Goal: Transaction & Acquisition: Purchase product/service

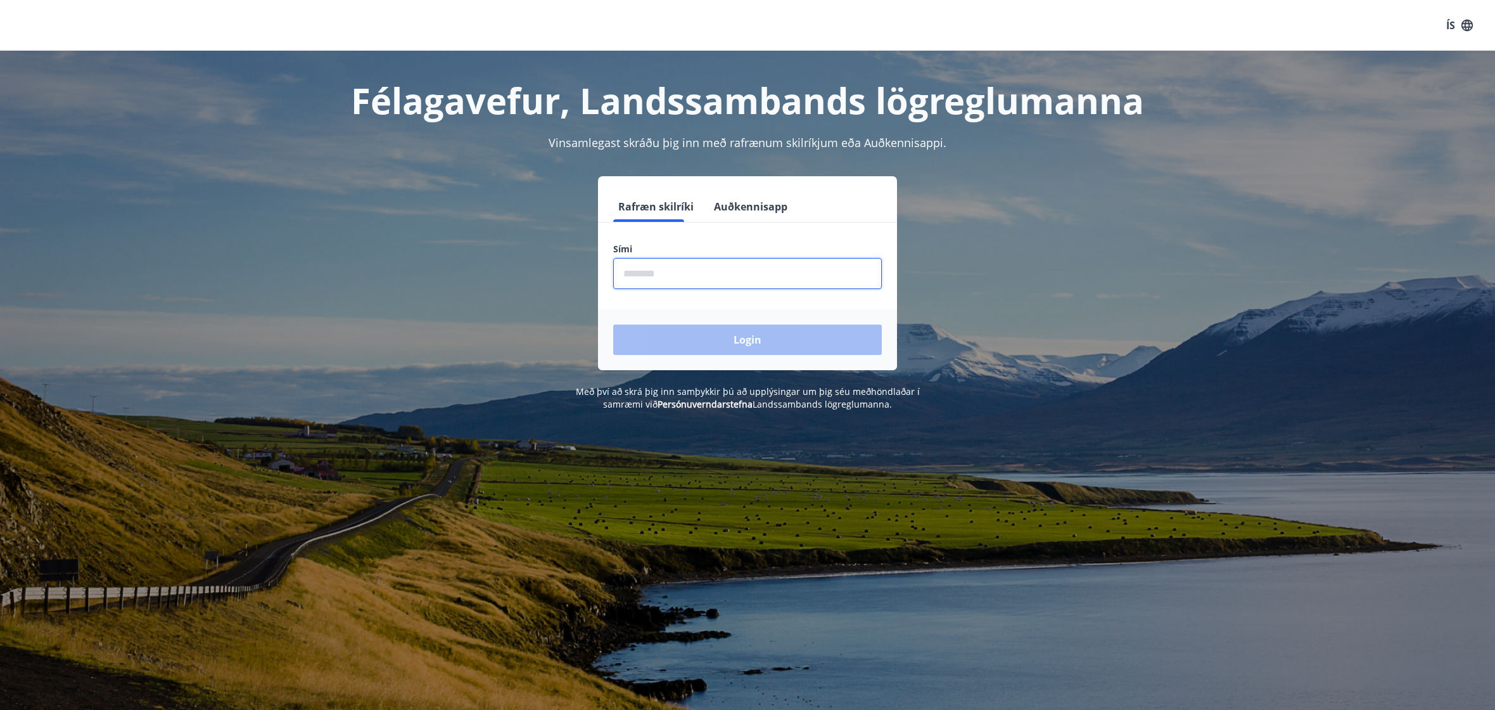
click at [816, 264] on input "phone" at bounding box center [747, 273] width 269 height 31
click at [751, 211] on button "Auðkennisapp" at bounding box center [751, 206] width 84 height 30
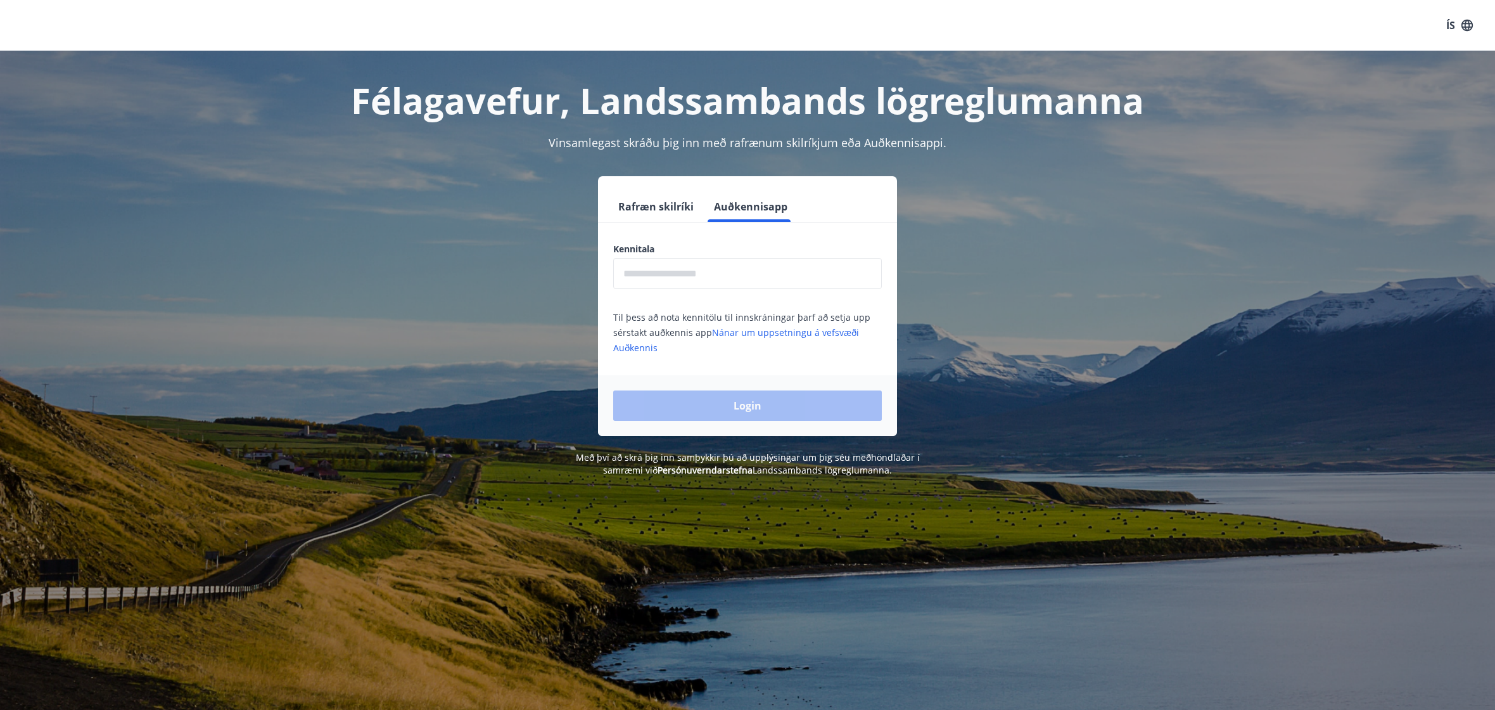
click at [716, 283] on input "text" at bounding box center [747, 273] width 269 height 31
type input "**********"
click at [728, 414] on button "Login" at bounding box center [747, 405] width 269 height 30
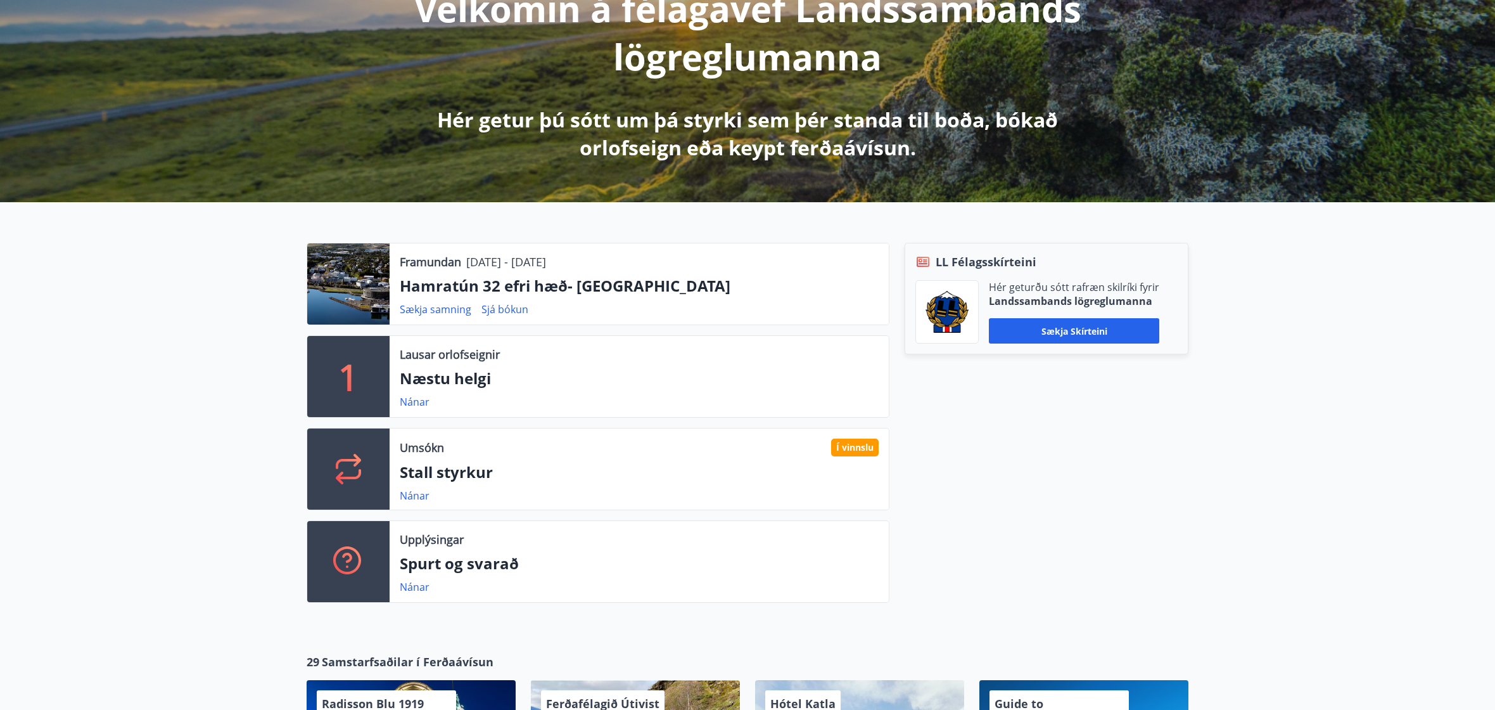
scroll to position [507, 0]
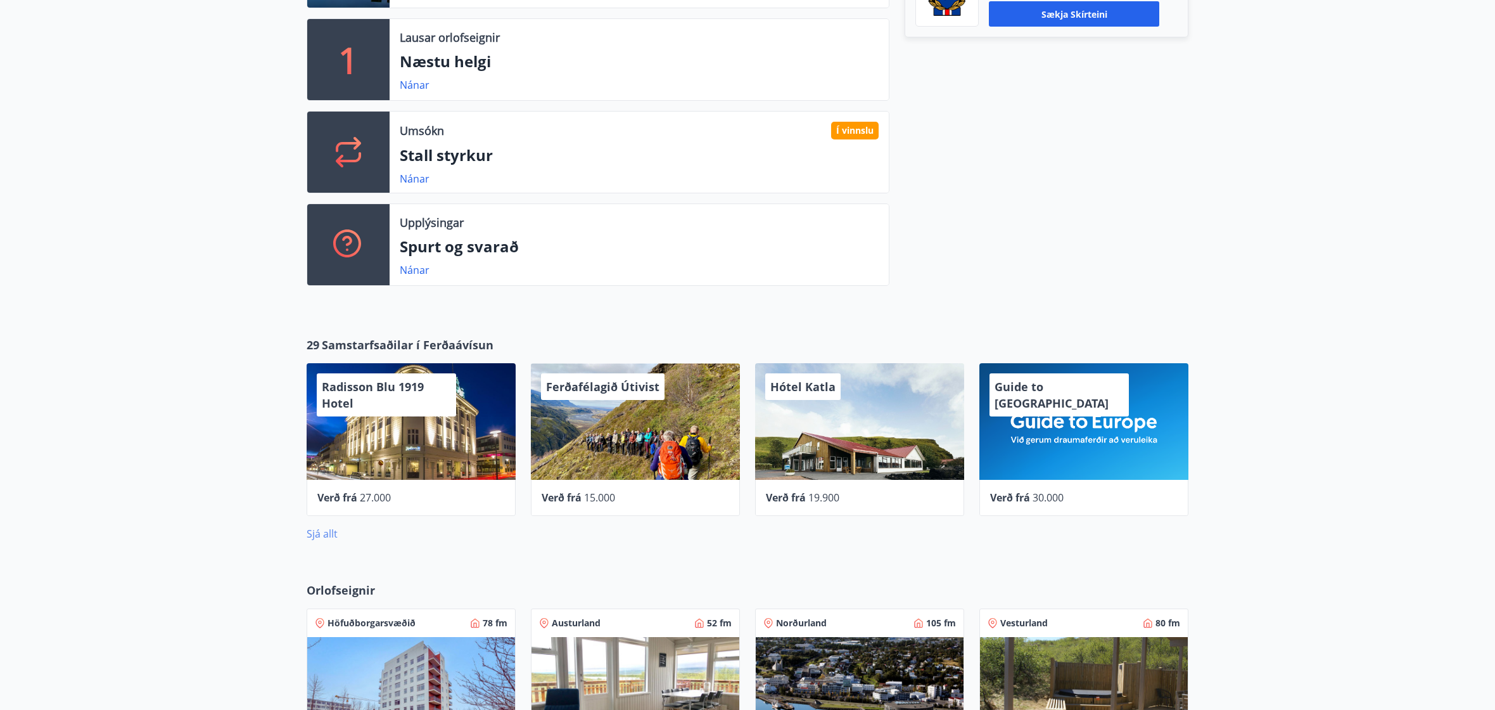
click at [324, 530] on link "Sjá allt" at bounding box center [322, 534] width 31 height 14
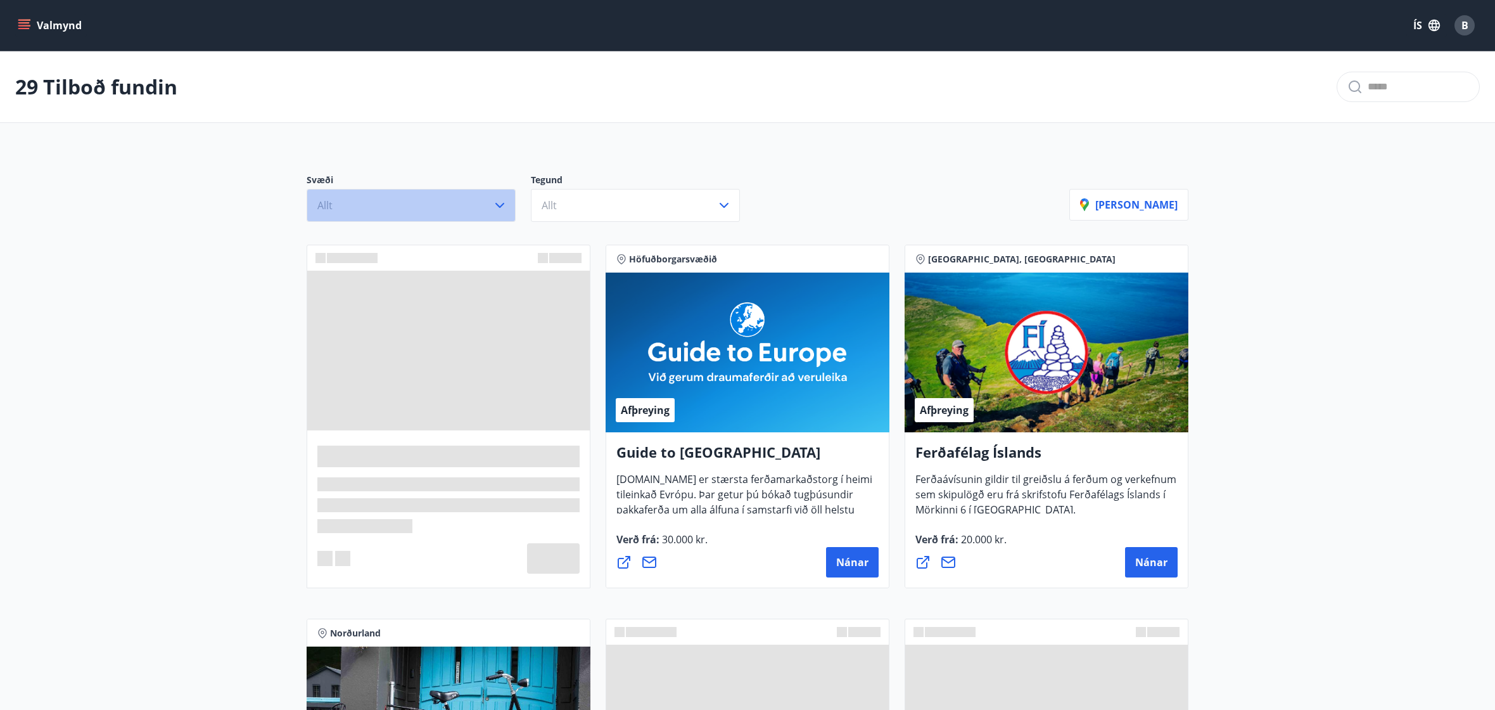
click at [418, 214] on button "Allt" at bounding box center [411, 205] width 209 height 33
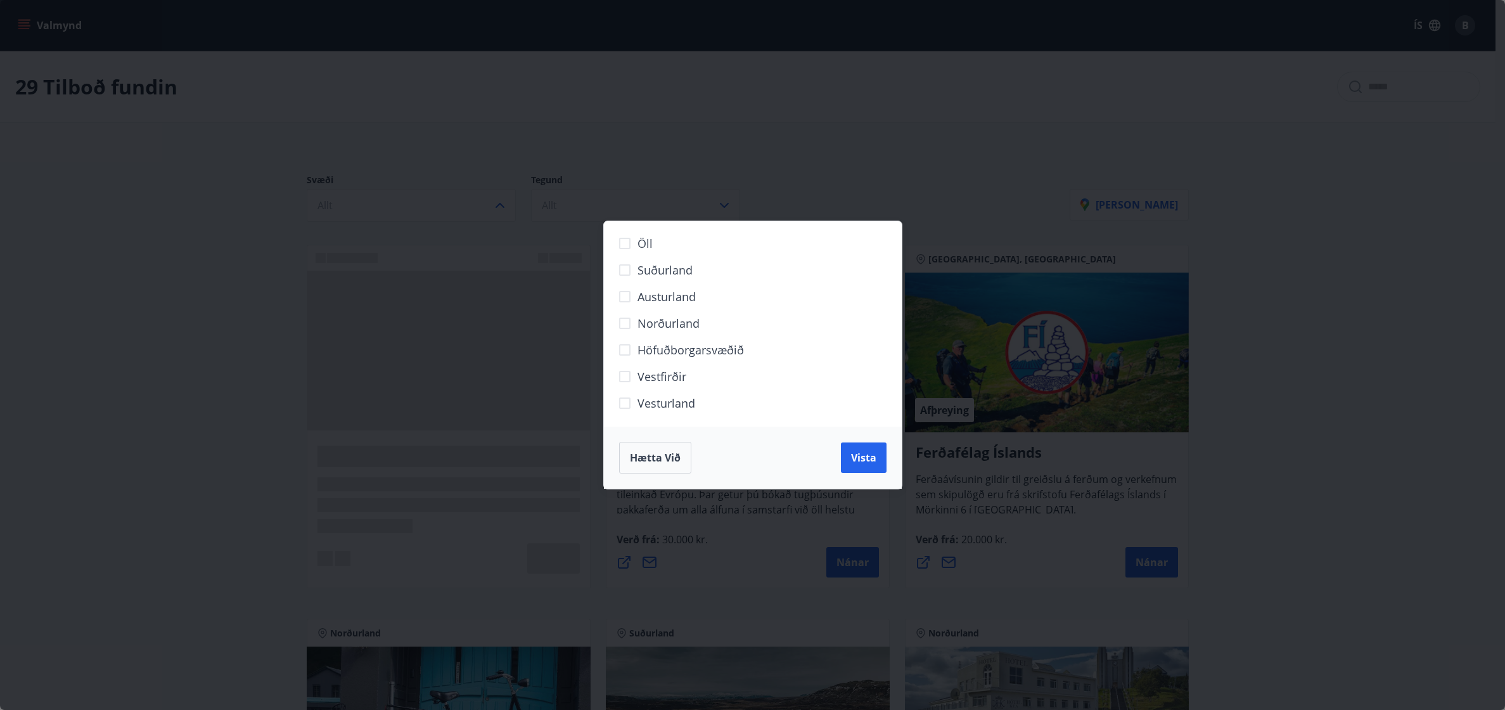
click at [648, 354] on span "Höfuðborgarsvæðið" at bounding box center [690, 350] width 106 height 16
click at [882, 459] on button "Vista" at bounding box center [864, 457] width 46 height 30
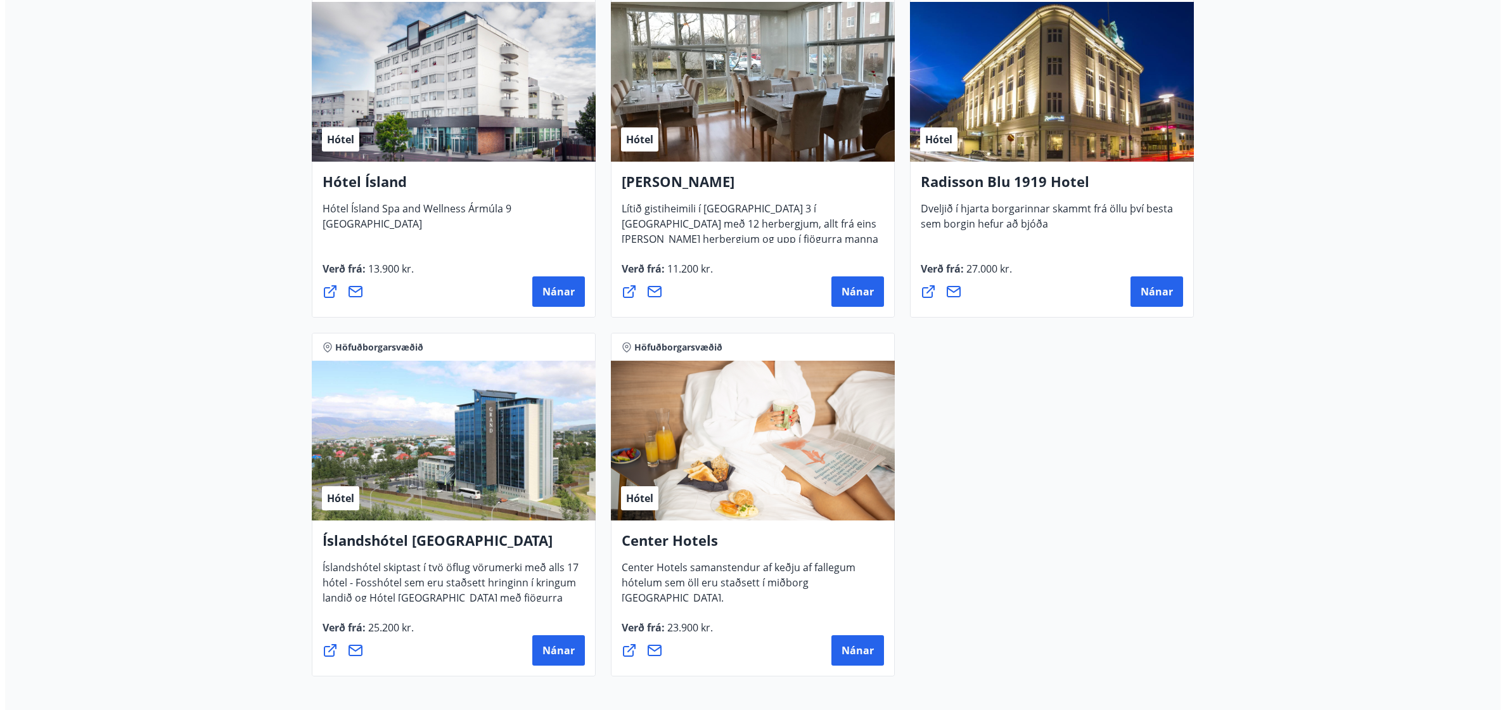
scroll to position [1125, 0]
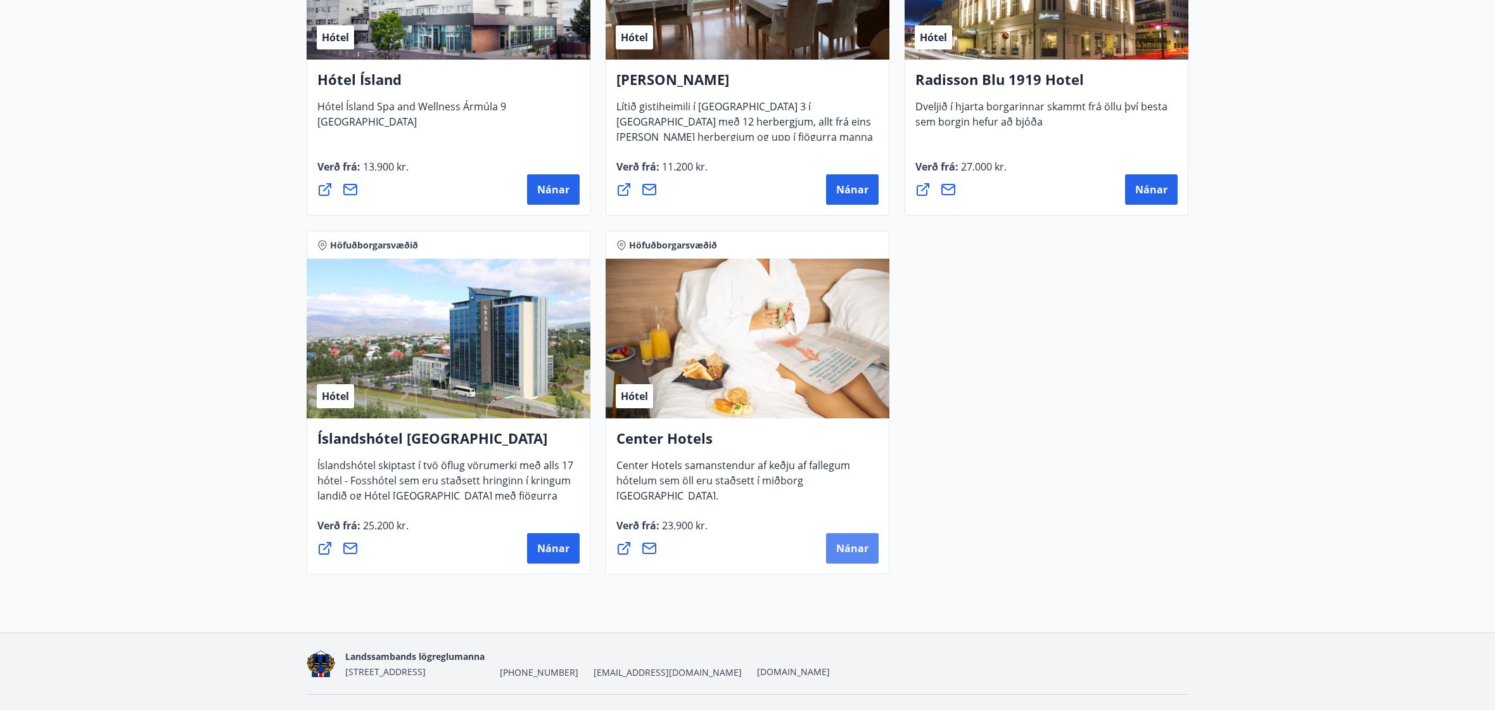
click at [837, 544] on span "Nánar" at bounding box center [852, 548] width 32 height 14
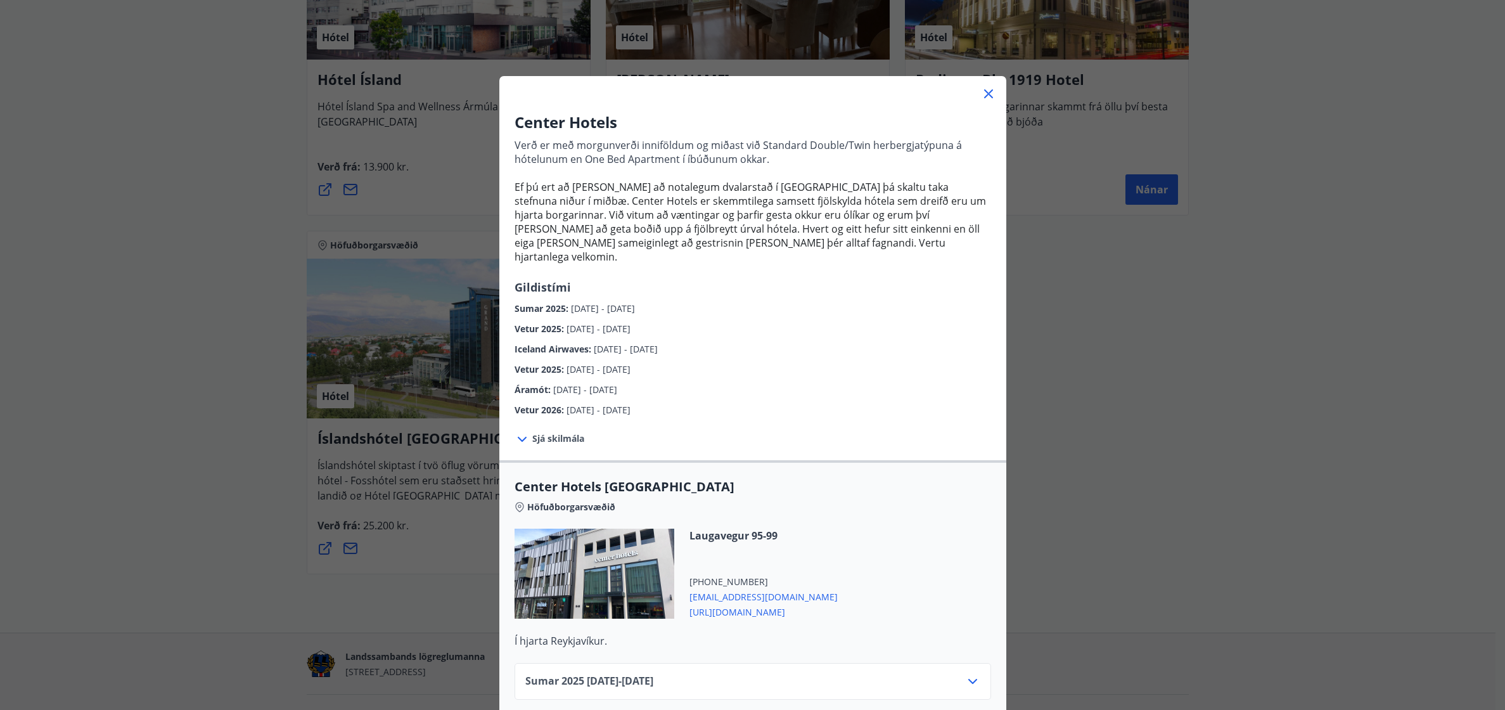
click at [879, 207] on span "Ef þú ert að [PERSON_NAME] að notalegum dvalarstað í [GEOGRAPHIC_DATA] þá skalt…" at bounding box center [749, 222] width 471 height 84
click at [886, 227] on span "Ef þú ert að [PERSON_NAME] að notalegum dvalarstað í [GEOGRAPHIC_DATA] þá skalt…" at bounding box center [749, 222] width 471 height 84
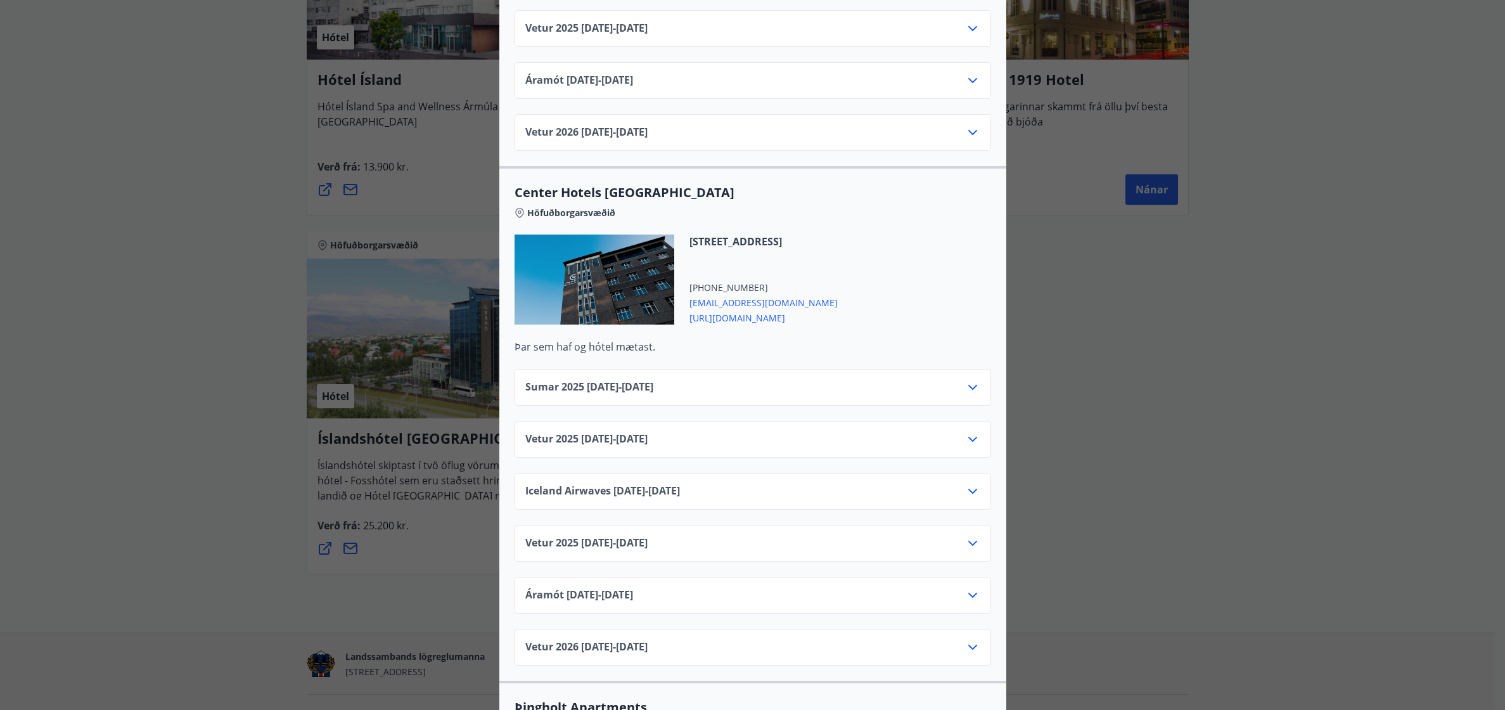
scroll to position [1901, 0]
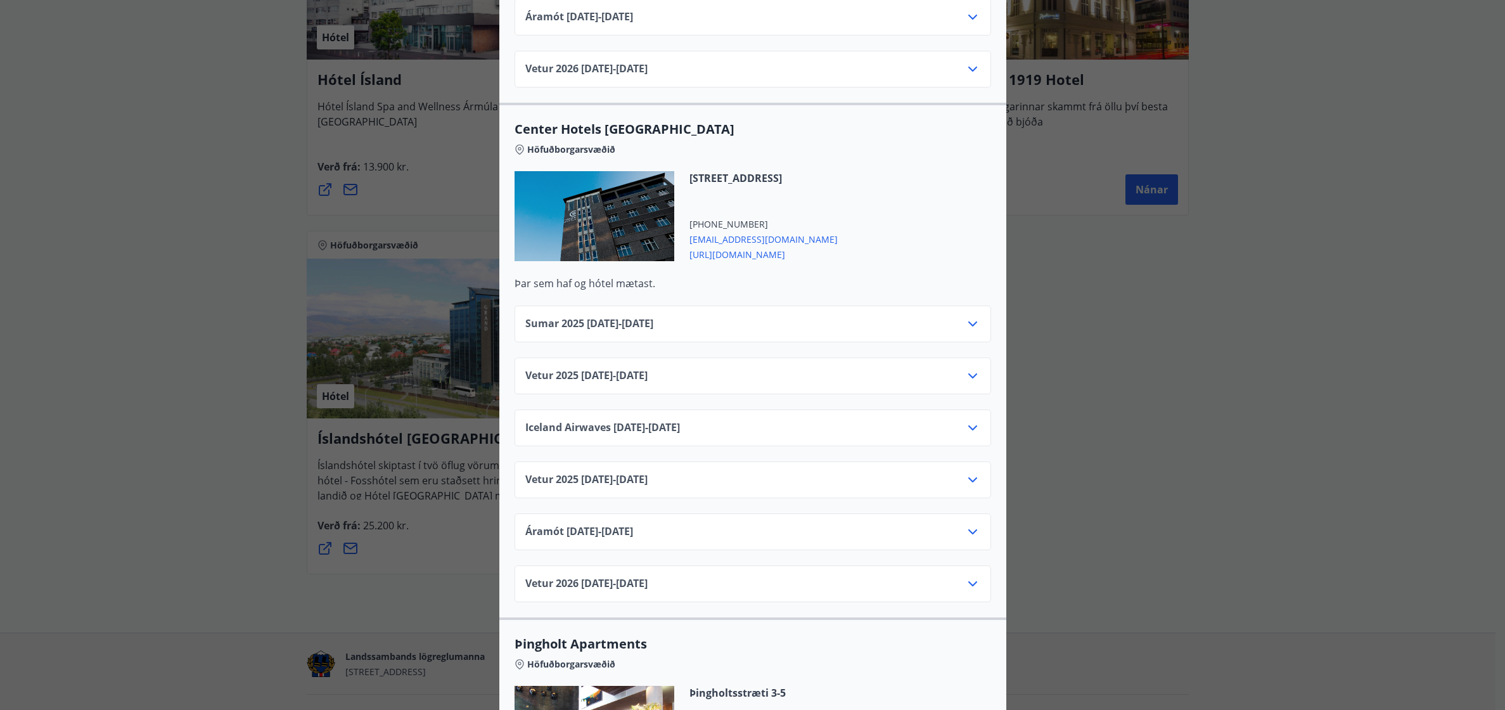
click at [959, 316] on div "Sumar [PHONE_NUMBER][DATE] - [DATE]" at bounding box center [752, 328] width 455 height 25
click at [975, 305] on div "Sumar [PHONE_NUMBER][DATE] - [DATE]" at bounding box center [752, 323] width 476 height 37
click at [969, 316] on icon at bounding box center [972, 323] width 15 height 15
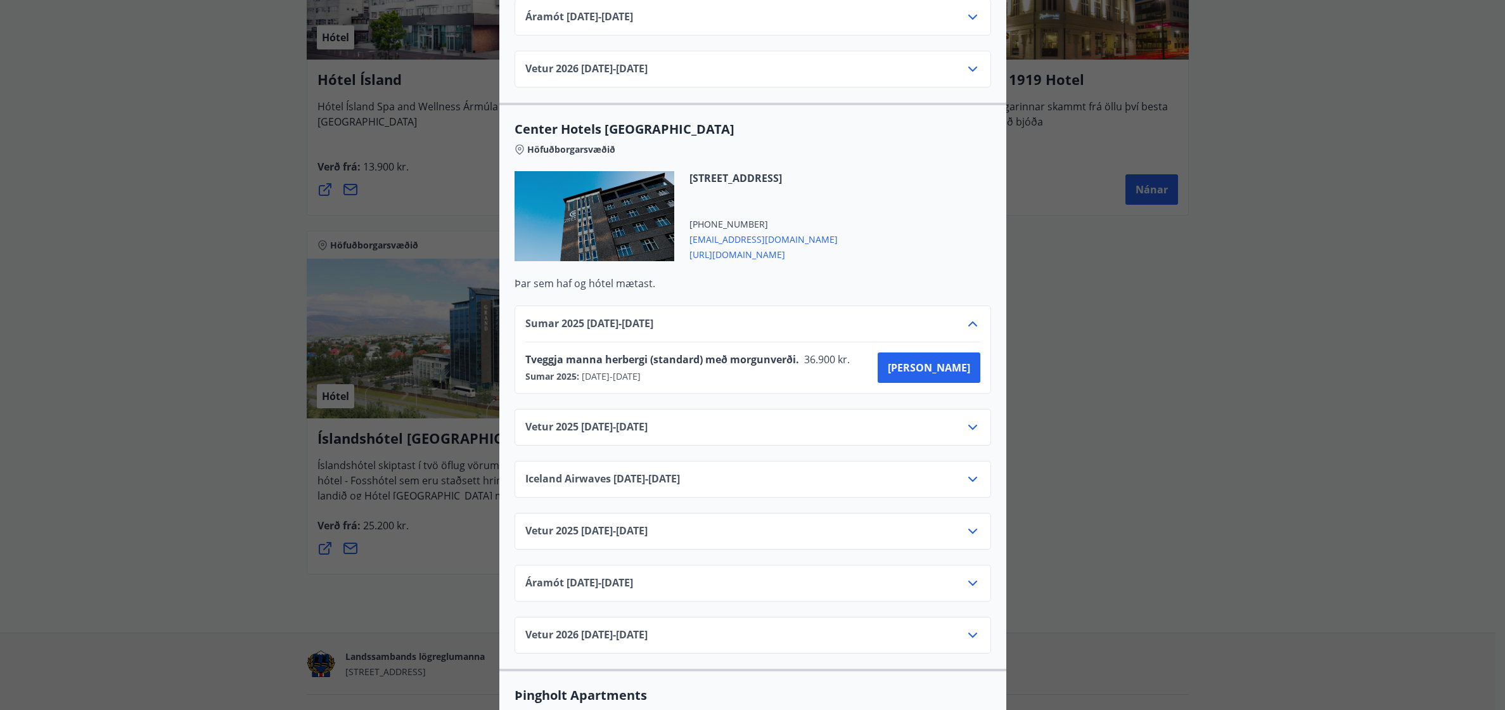
click at [969, 316] on icon at bounding box center [972, 323] width 15 height 15
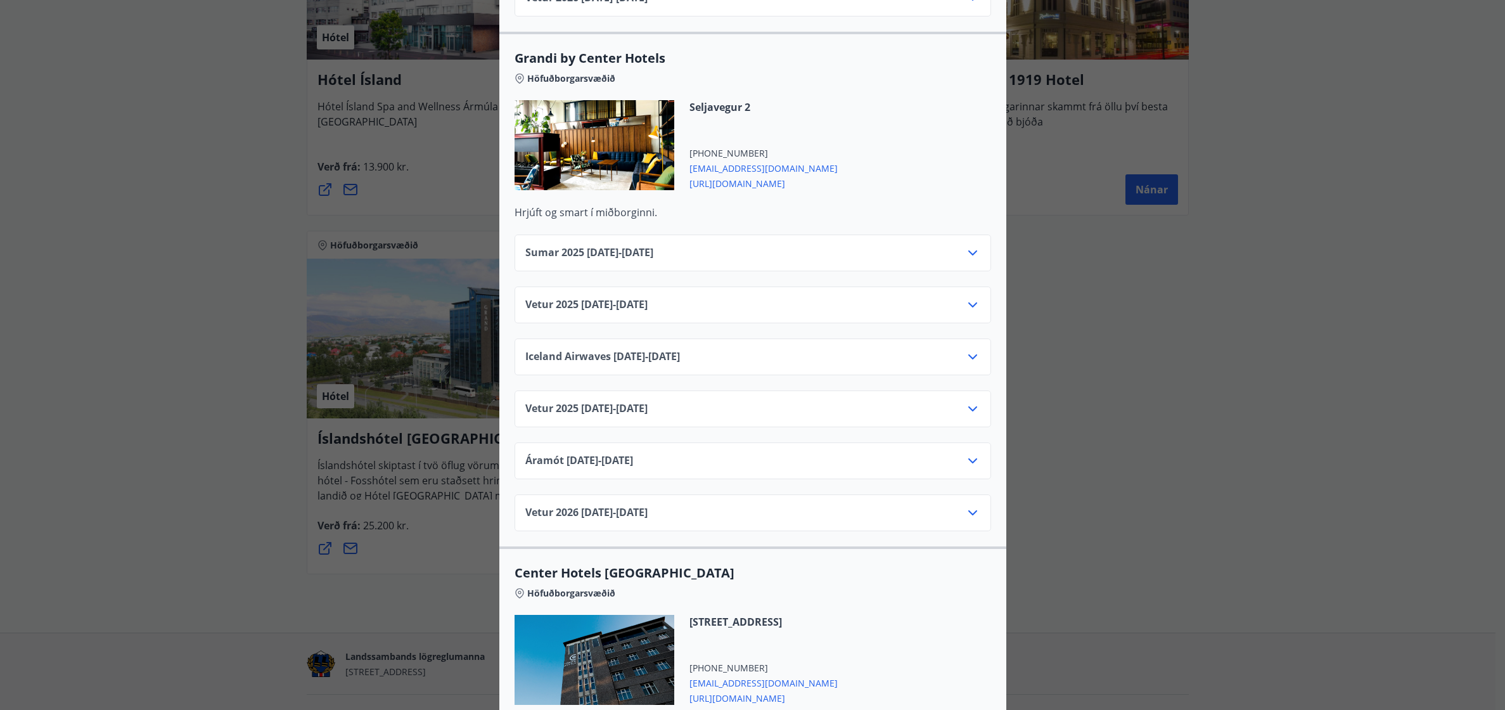
scroll to position [1394, 0]
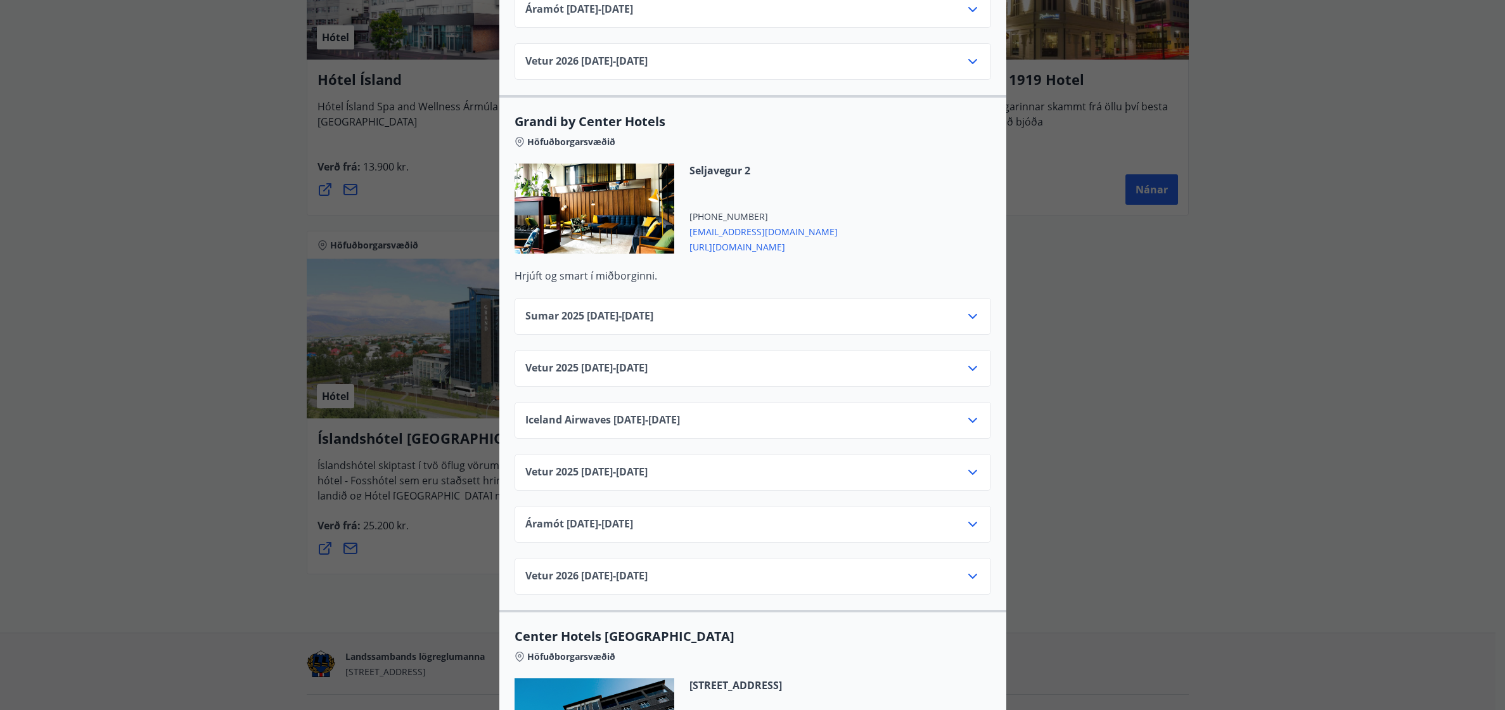
click at [959, 309] on div "Sumar [PHONE_NUMBER][DATE] - [DATE]" at bounding box center [752, 321] width 455 height 25
click at [966, 309] on icon at bounding box center [972, 316] width 15 height 15
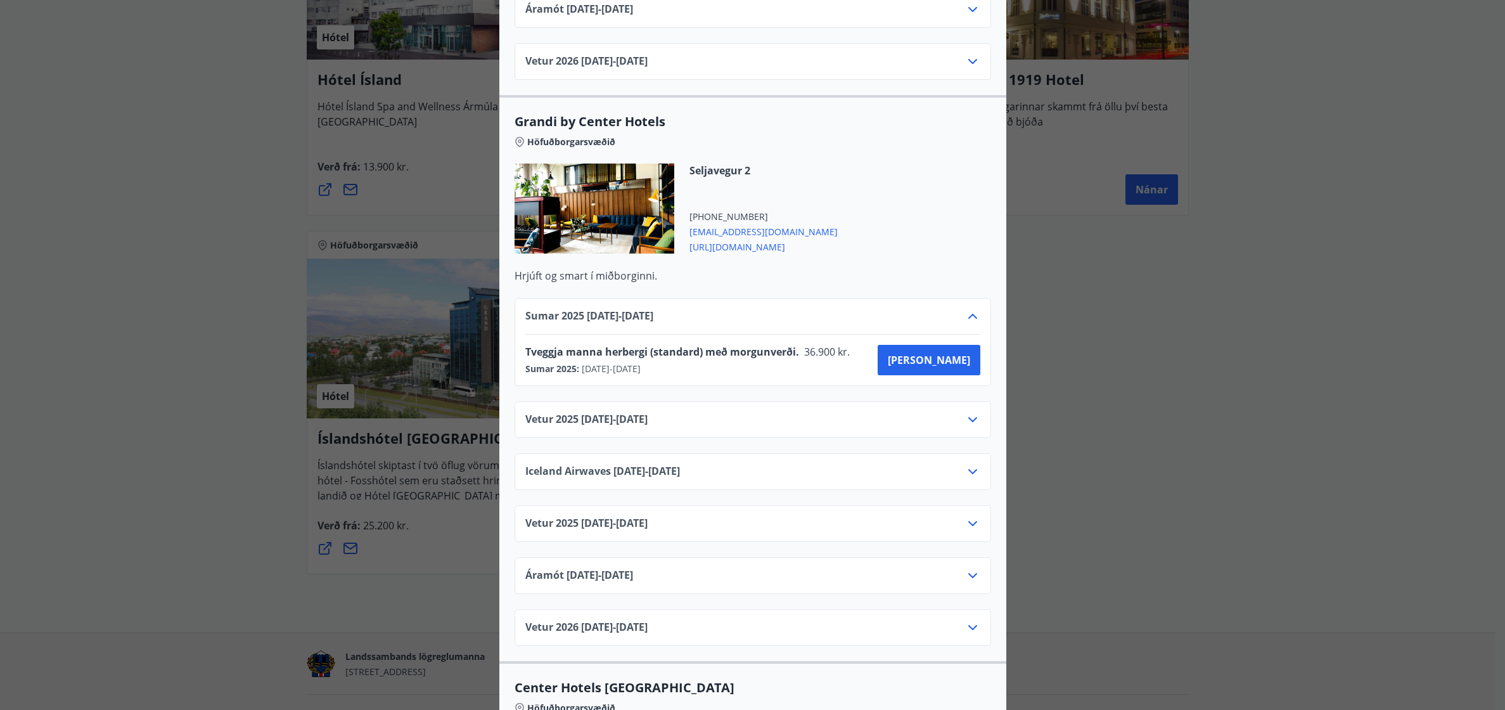
click at [966, 309] on icon at bounding box center [972, 316] width 15 height 15
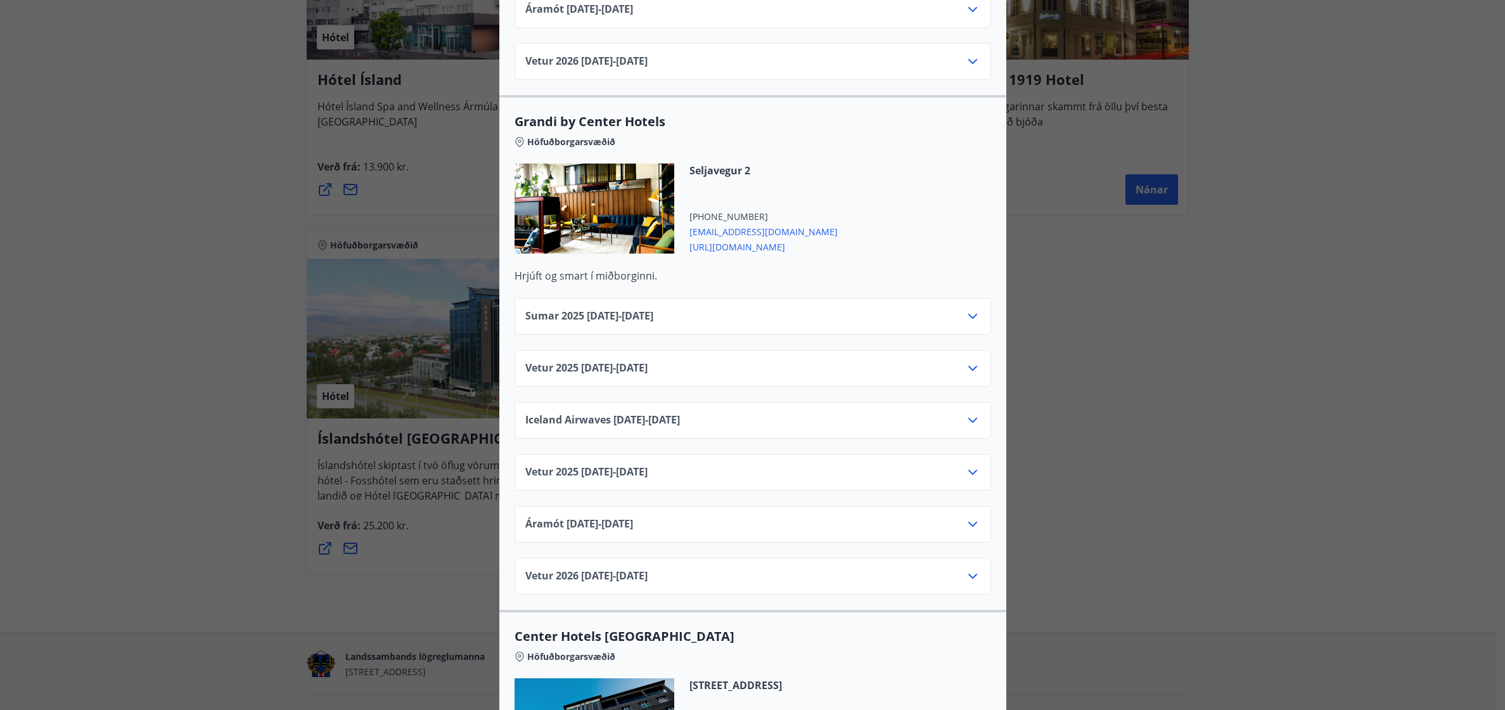
click at [969, 361] on icon at bounding box center [972, 368] width 15 height 15
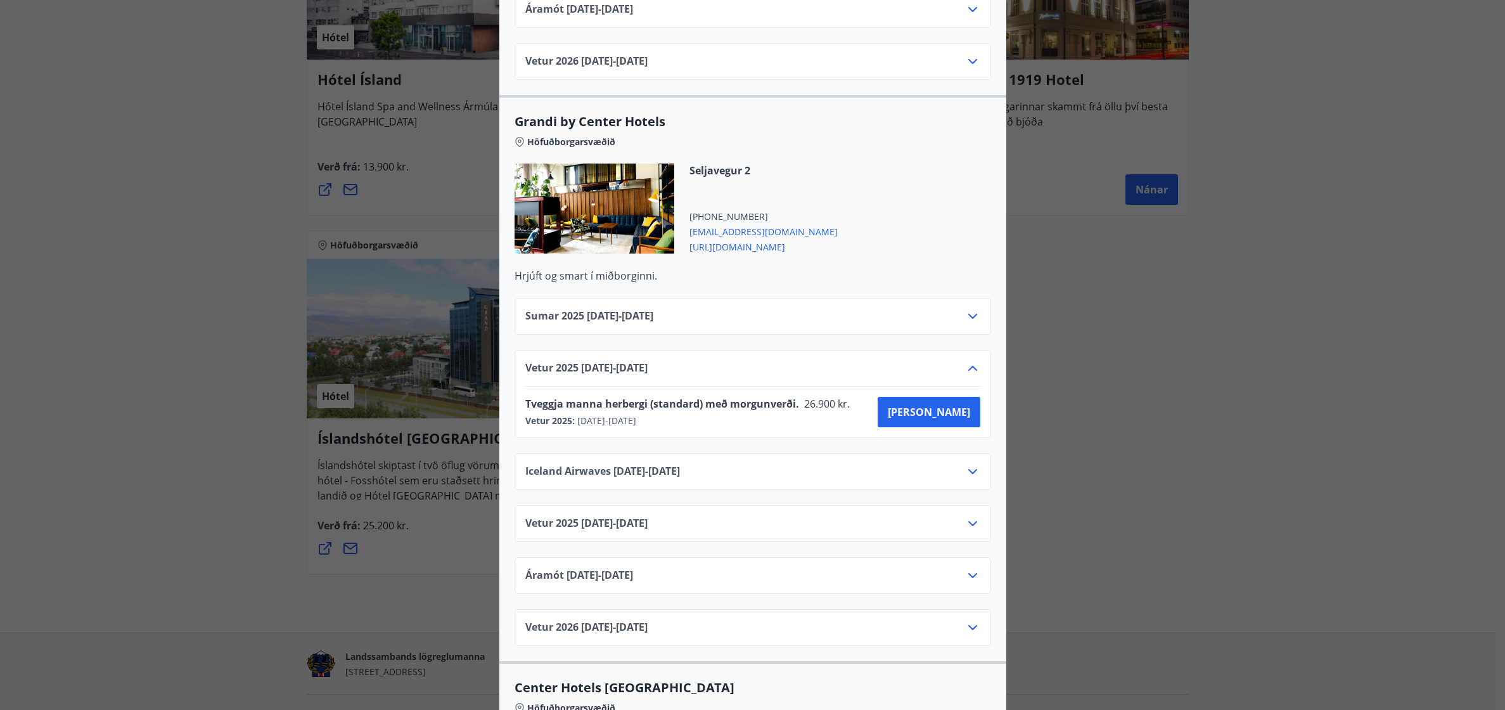
click at [969, 361] on icon at bounding box center [972, 368] width 15 height 15
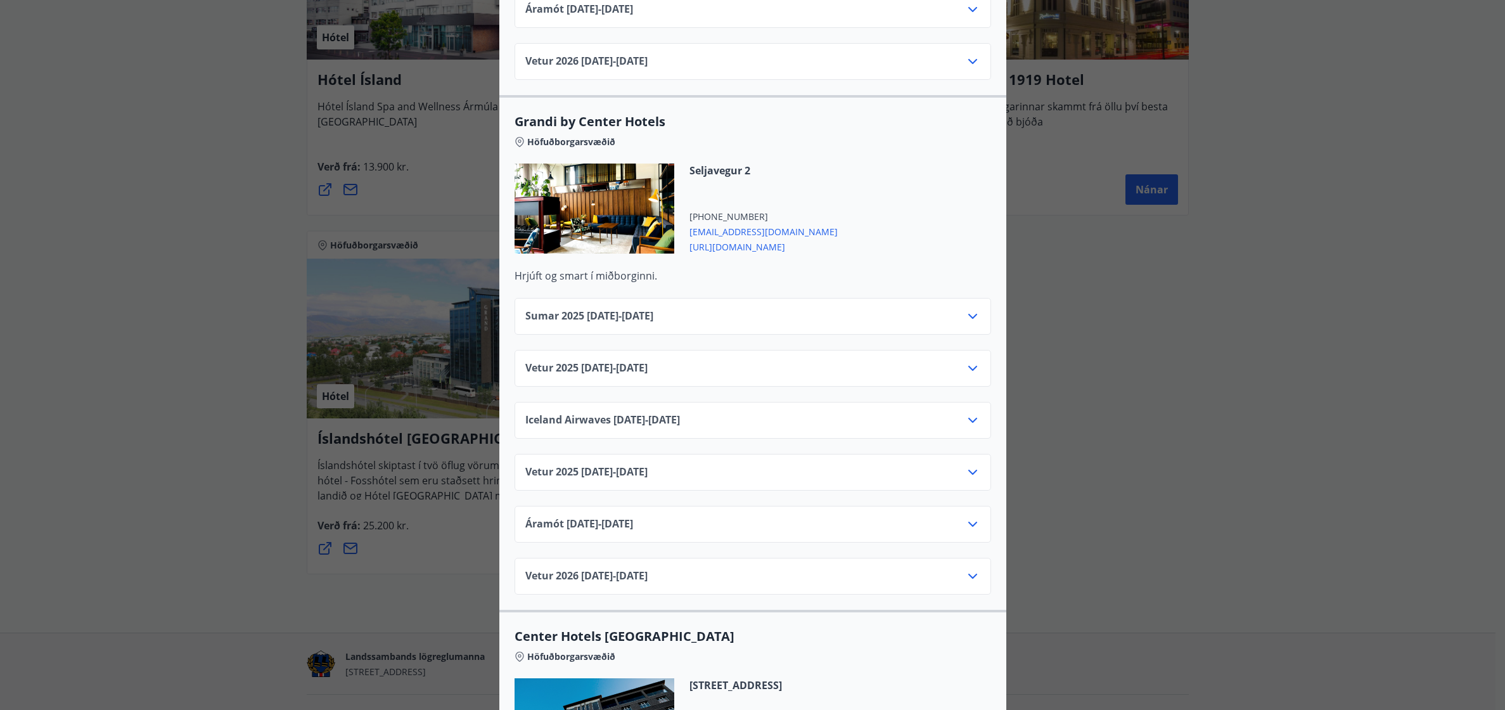
click at [969, 361] on icon at bounding box center [972, 368] width 15 height 15
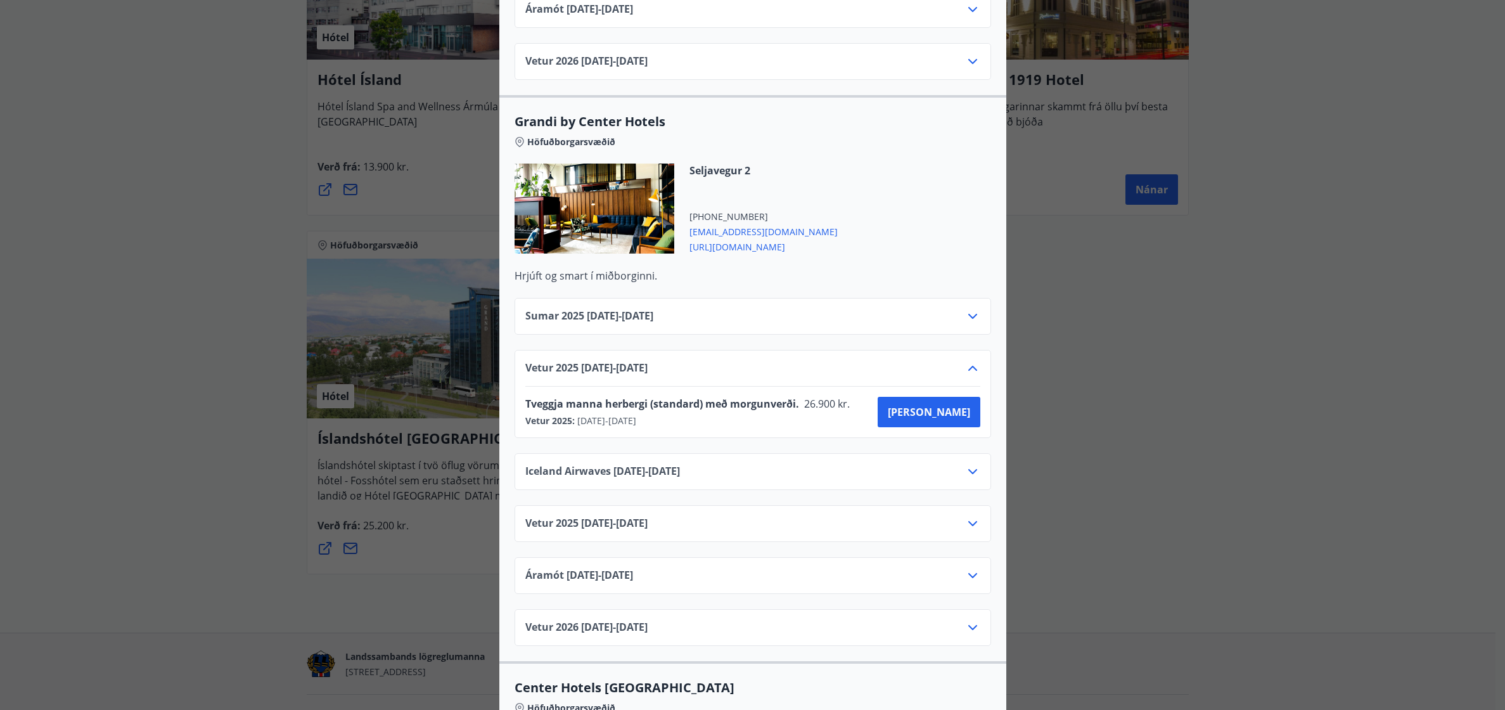
click at [969, 361] on icon at bounding box center [972, 368] width 15 height 15
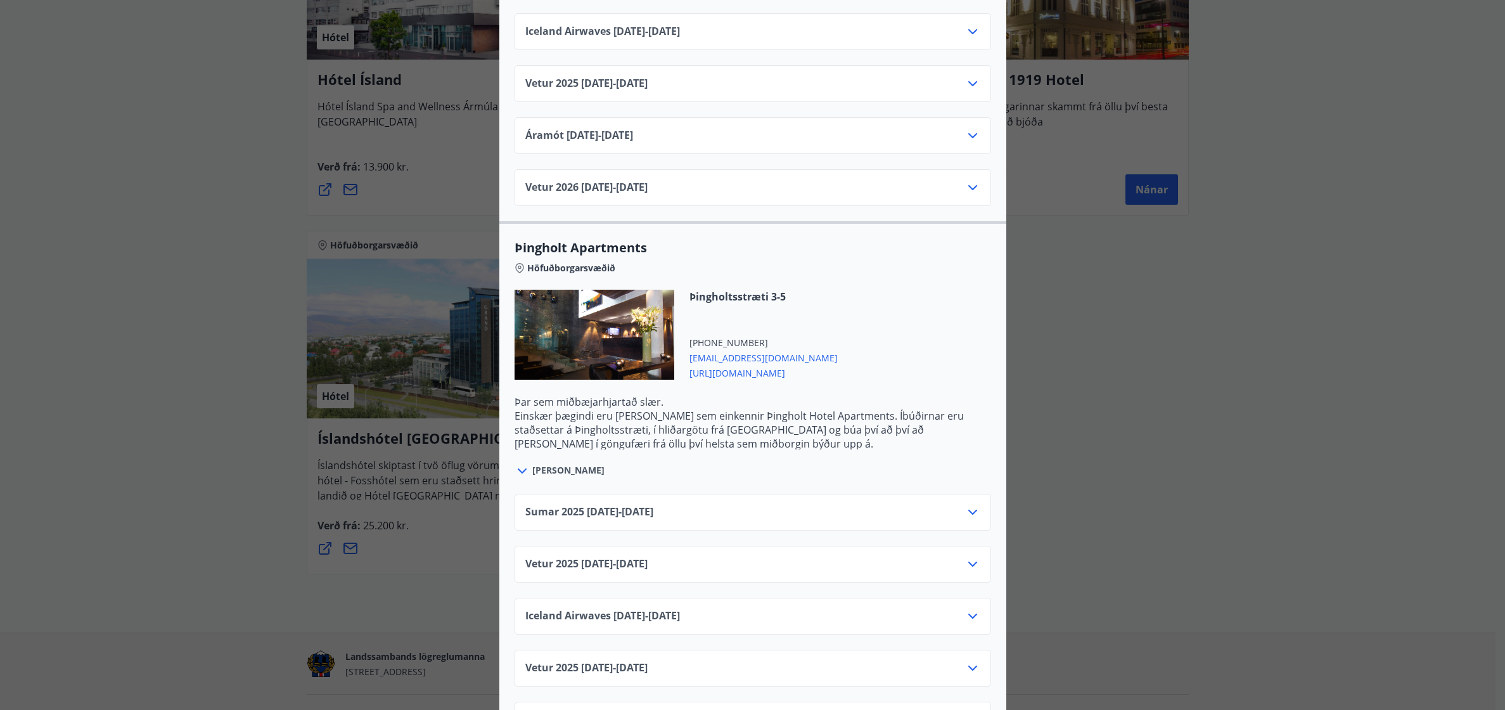
scroll to position [2344, 0]
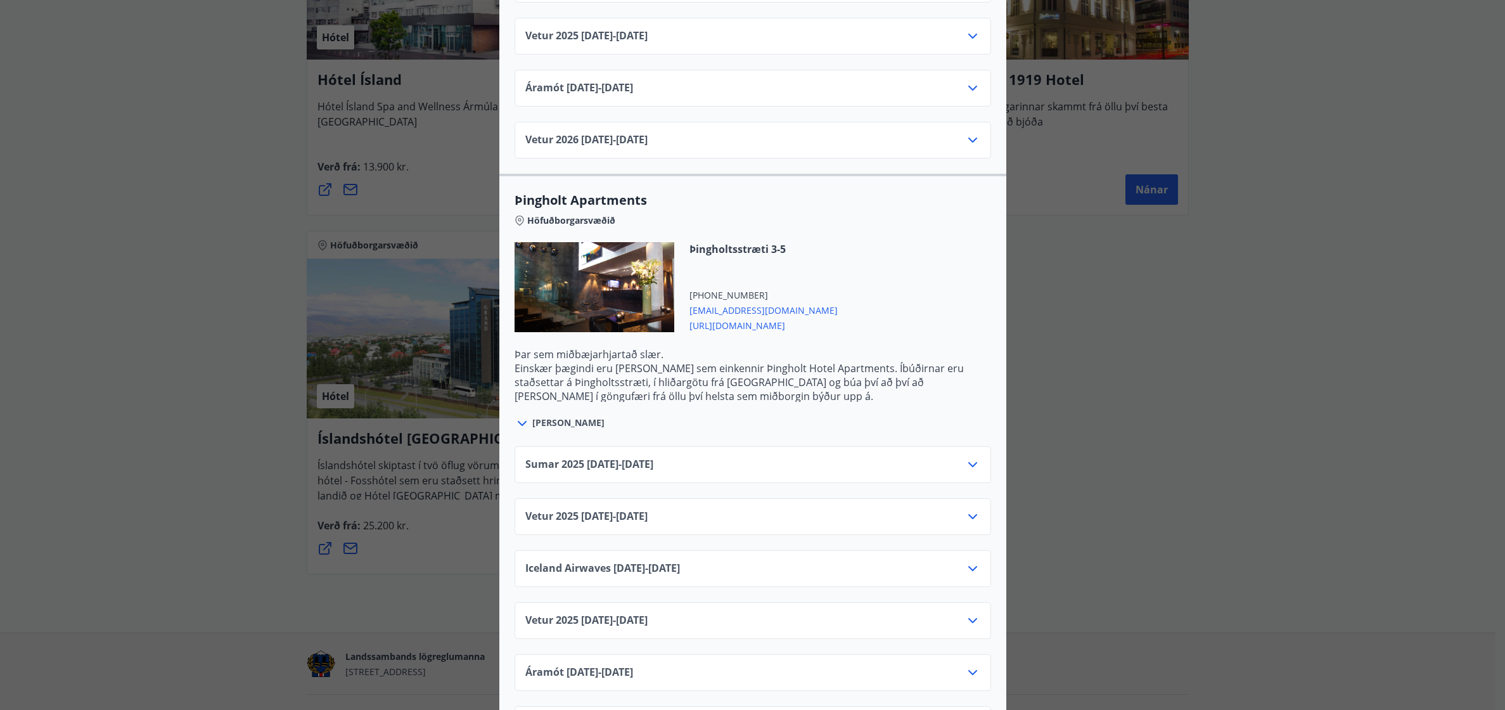
click at [970, 457] on icon at bounding box center [972, 464] width 15 height 15
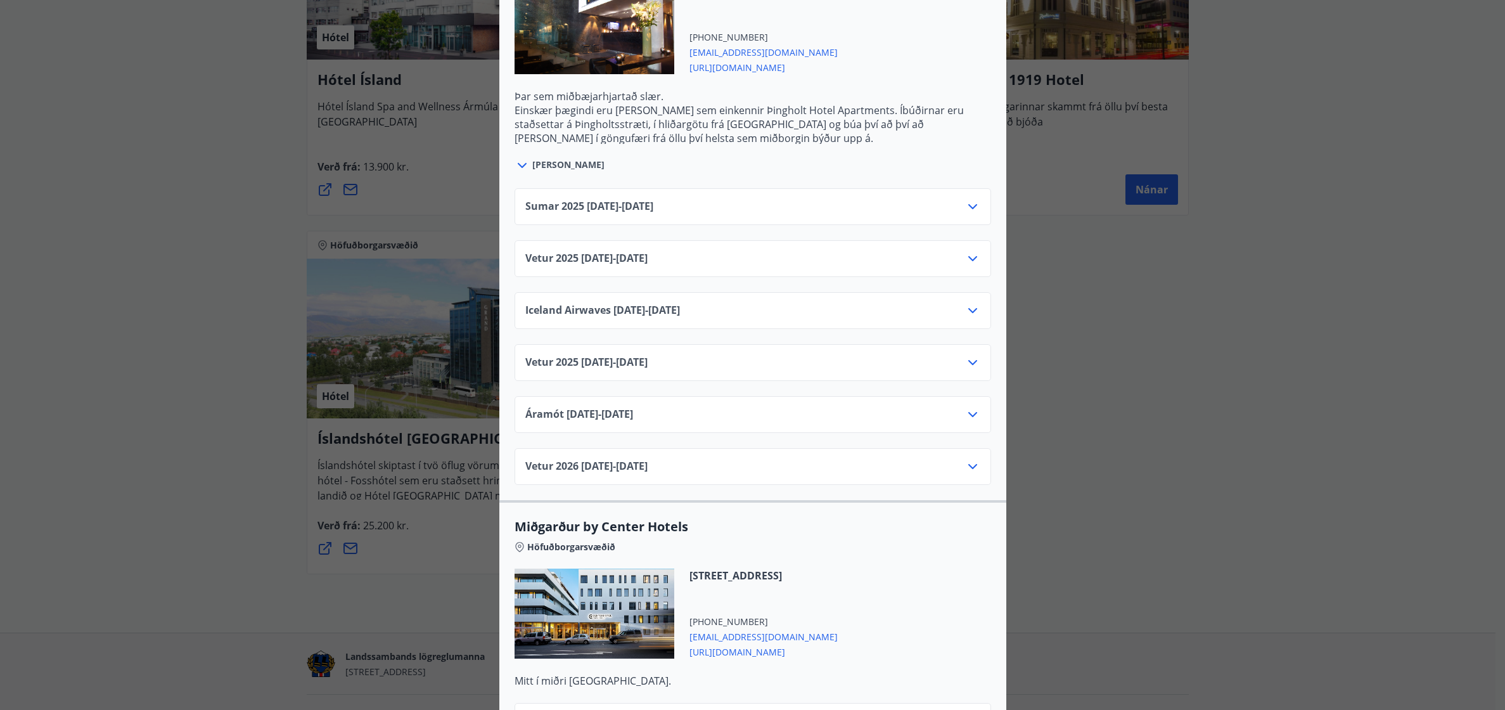
scroll to position [2788, 0]
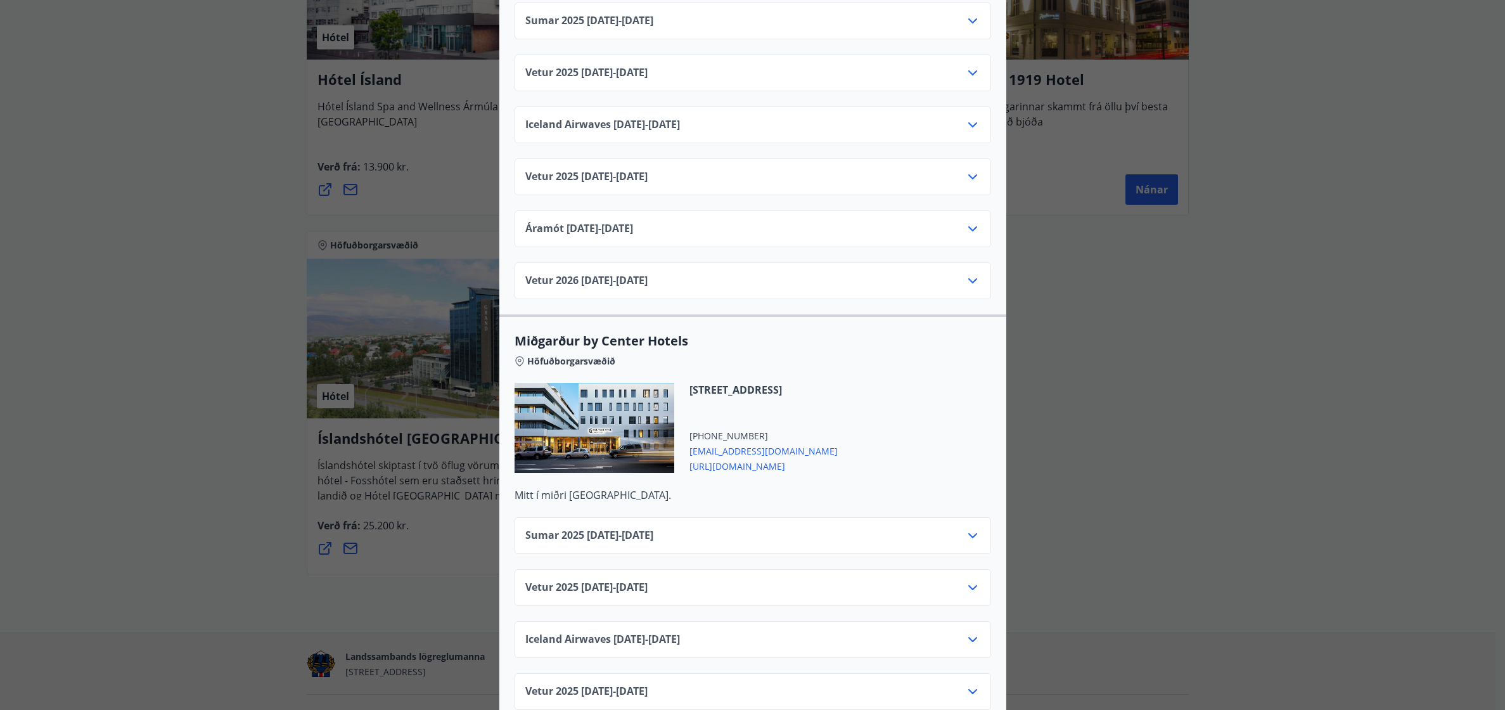
click at [967, 528] on icon at bounding box center [972, 535] width 15 height 15
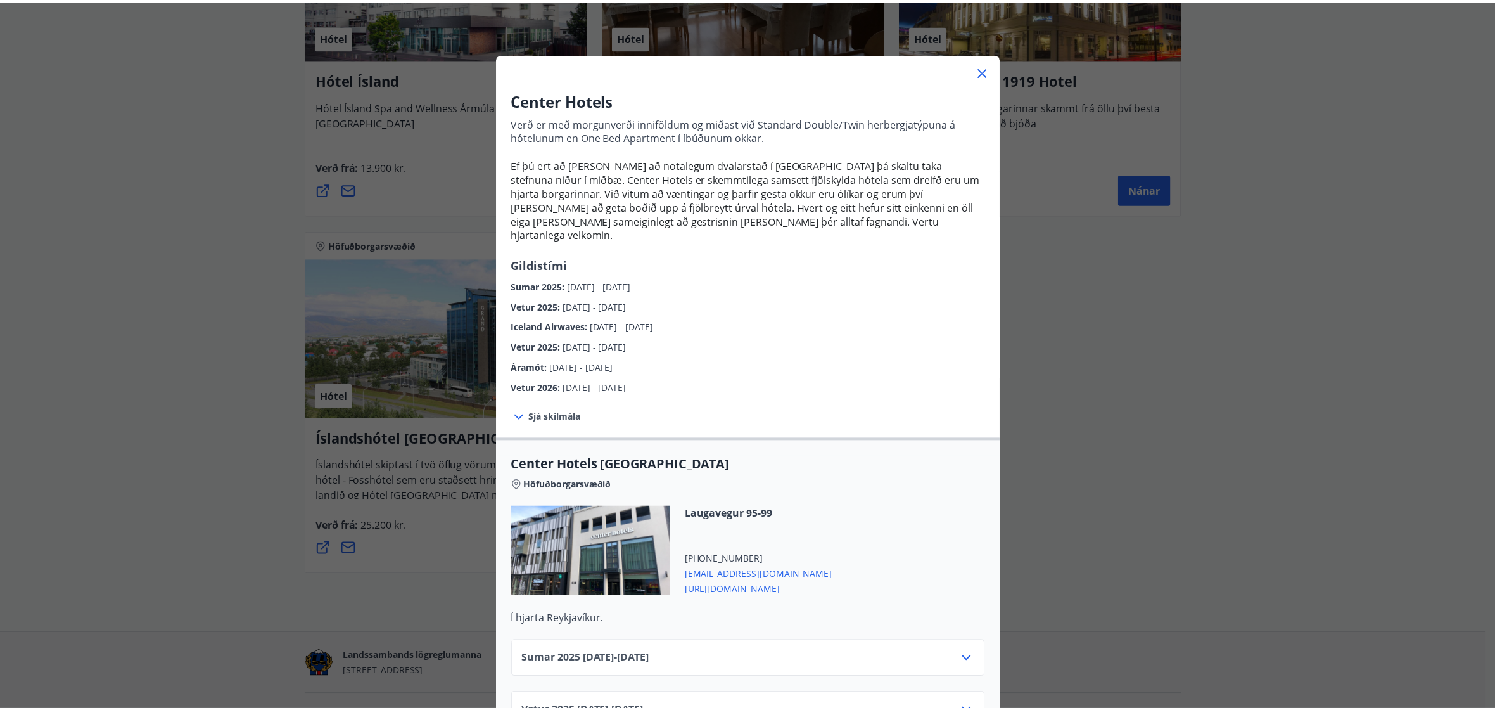
scroll to position [0, 0]
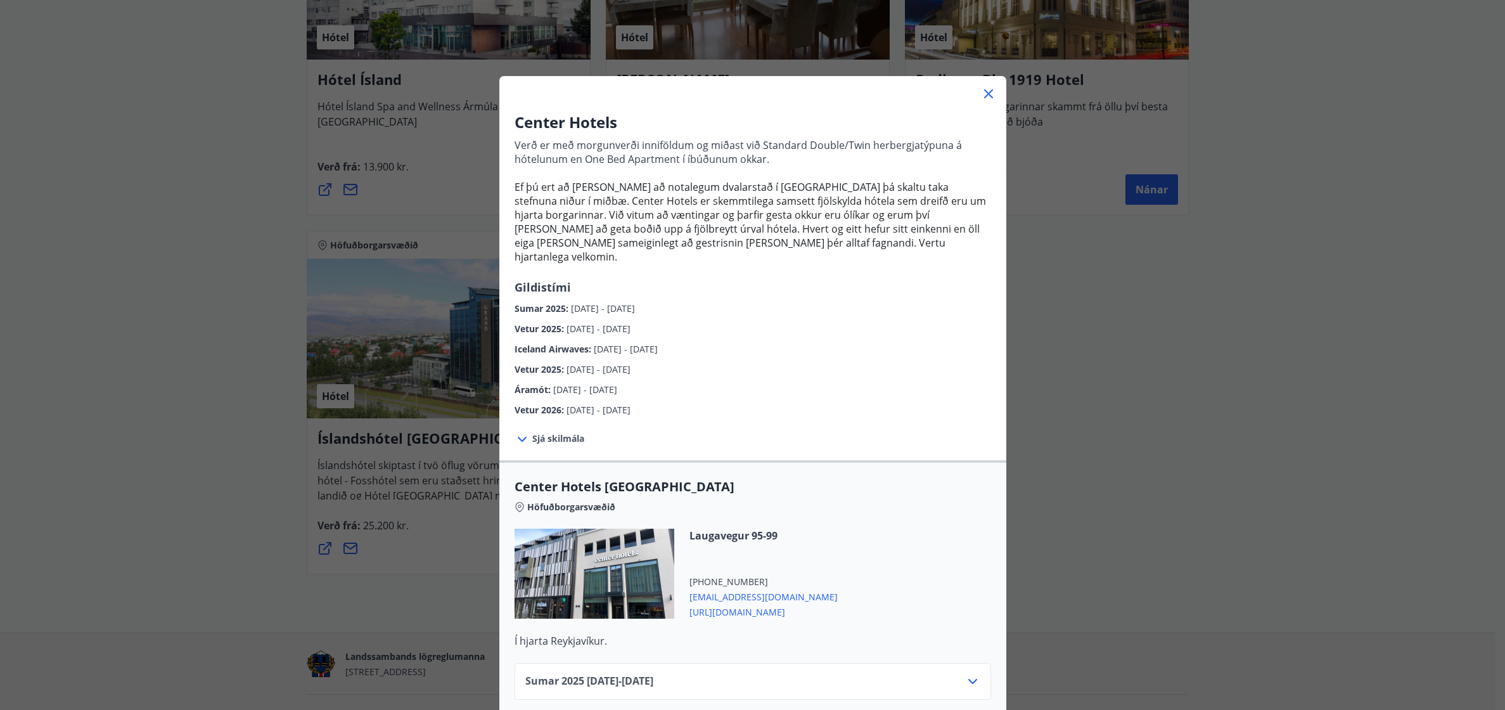
click at [981, 88] on icon at bounding box center [988, 93] width 15 height 15
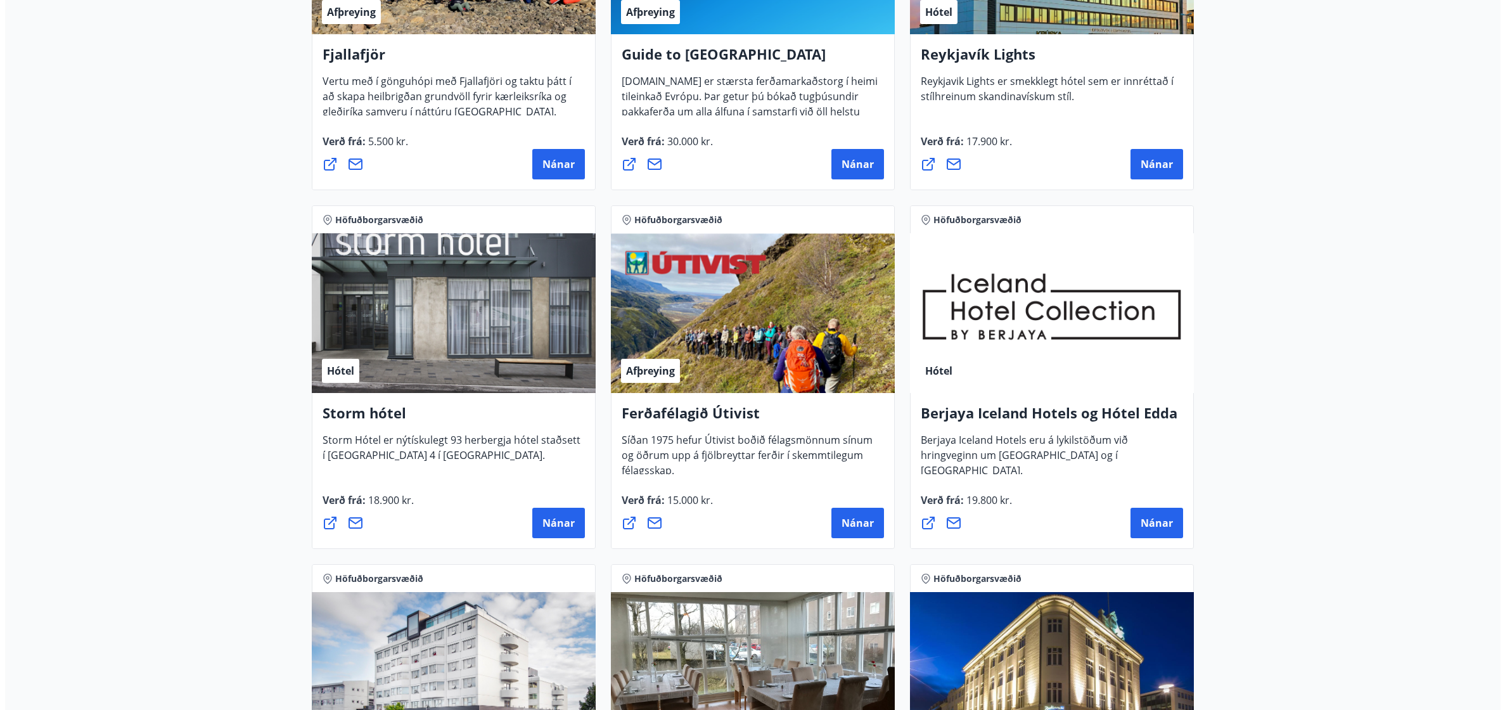
scroll to position [634, 0]
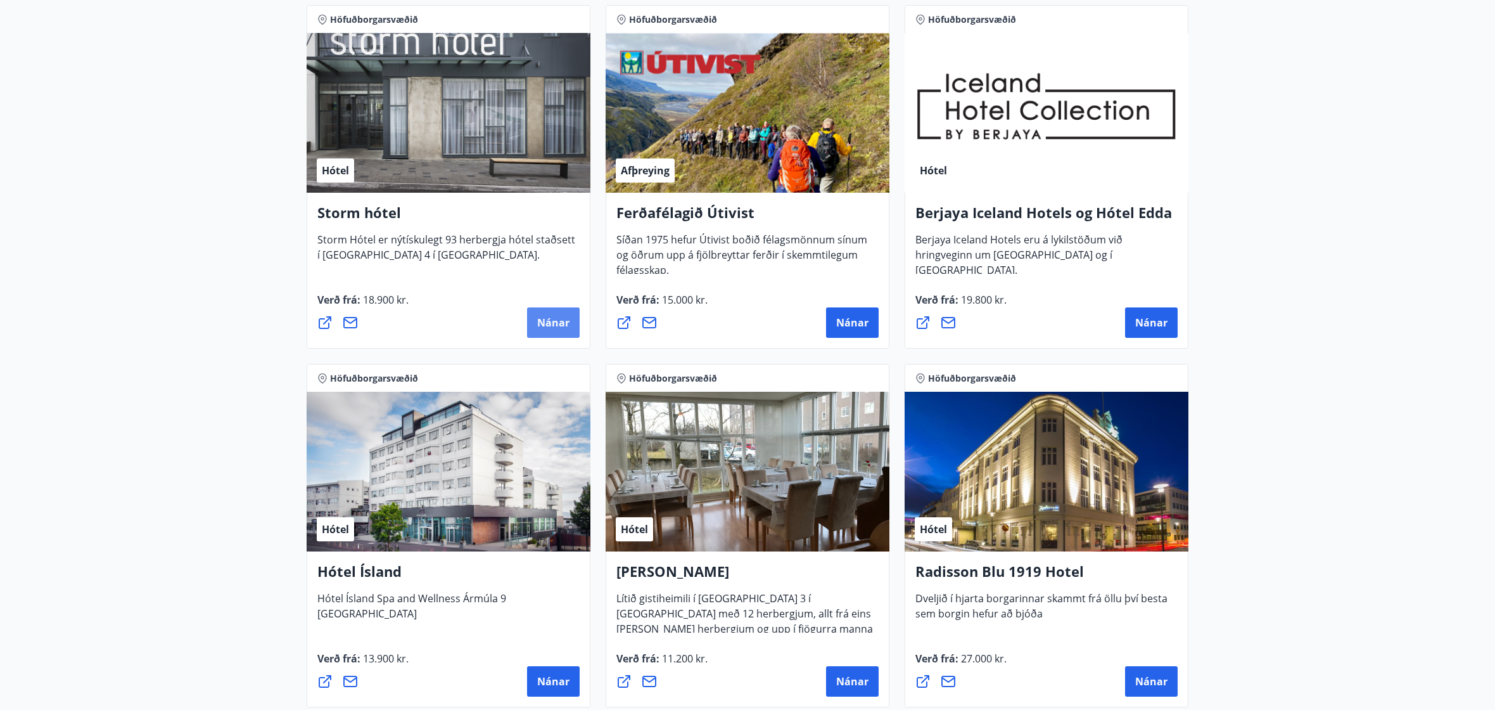
click at [539, 327] on span "Nánar" at bounding box center [553, 323] width 32 height 14
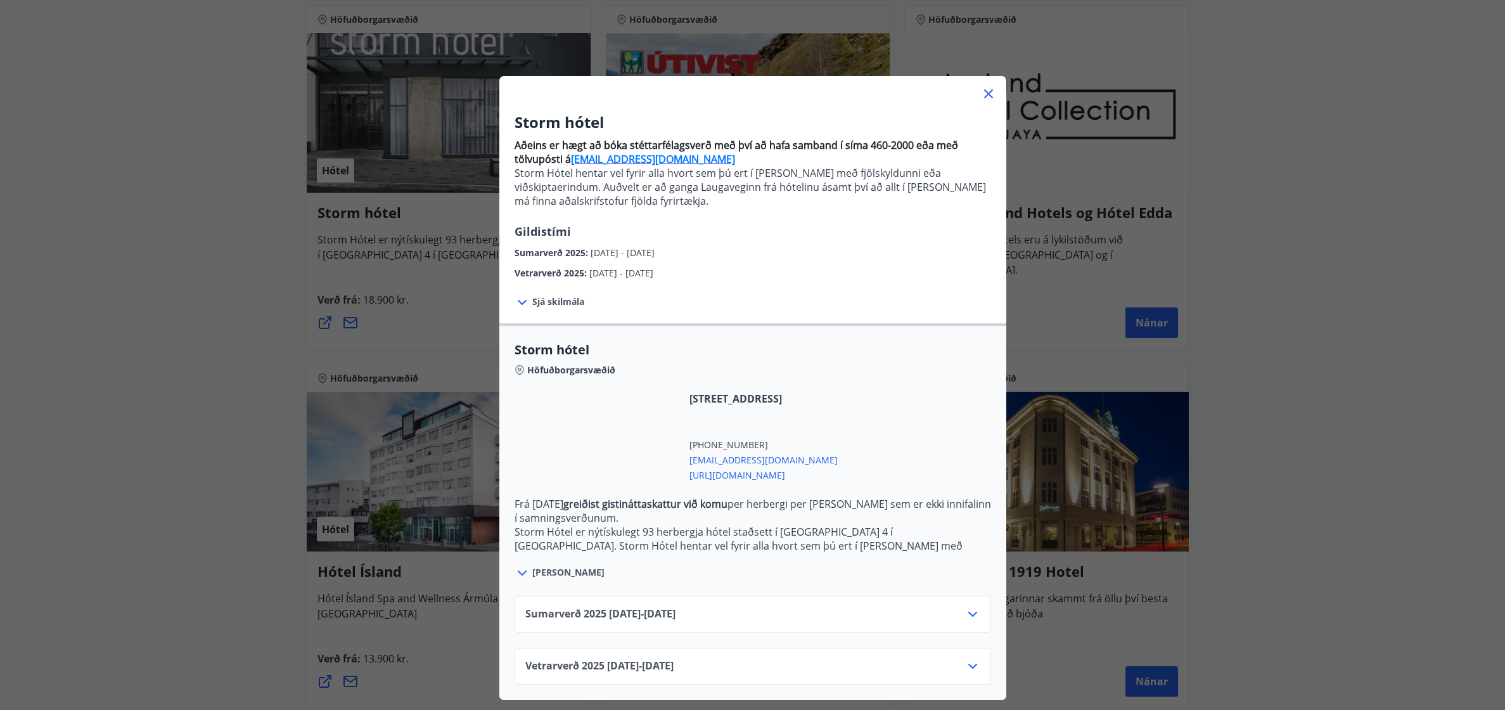
click at [973, 611] on icon at bounding box center [972, 613] width 15 height 15
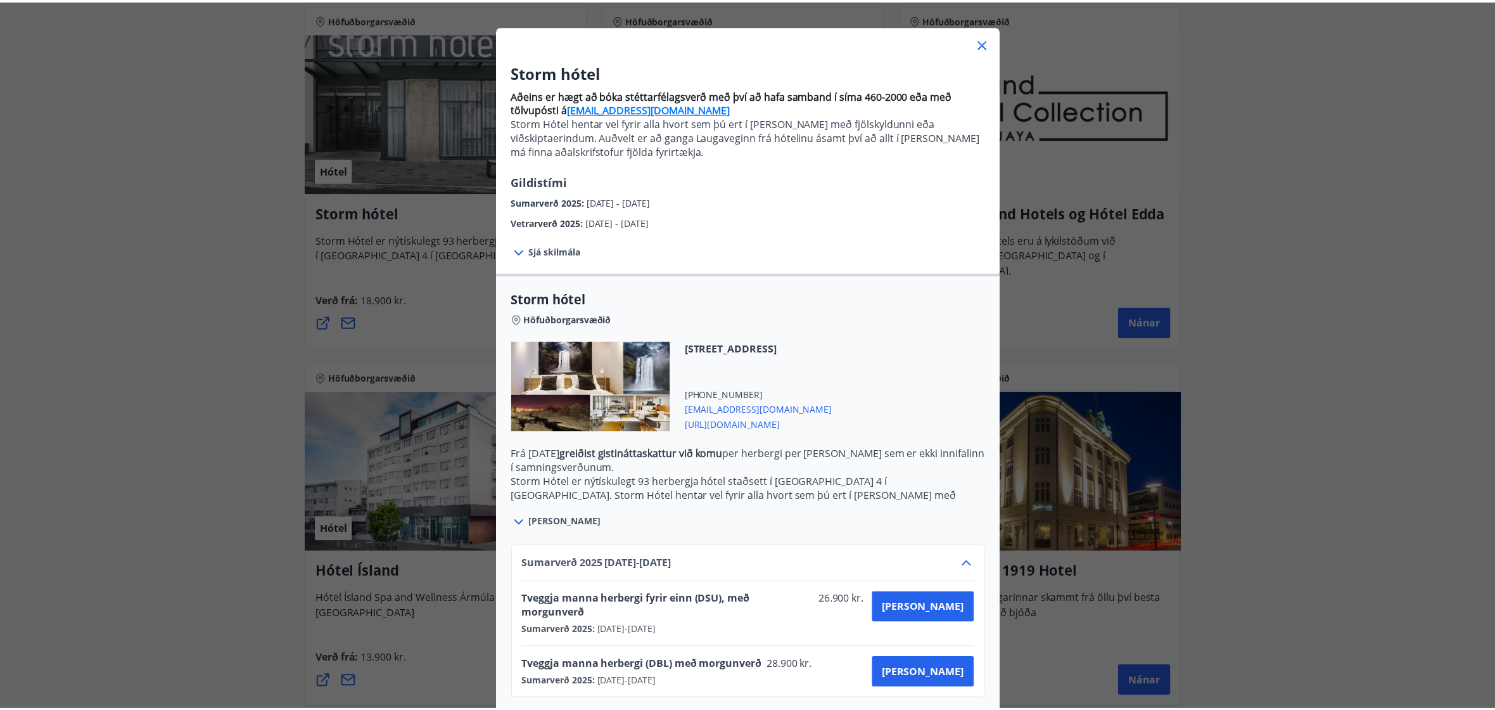
scroll to position [102, 0]
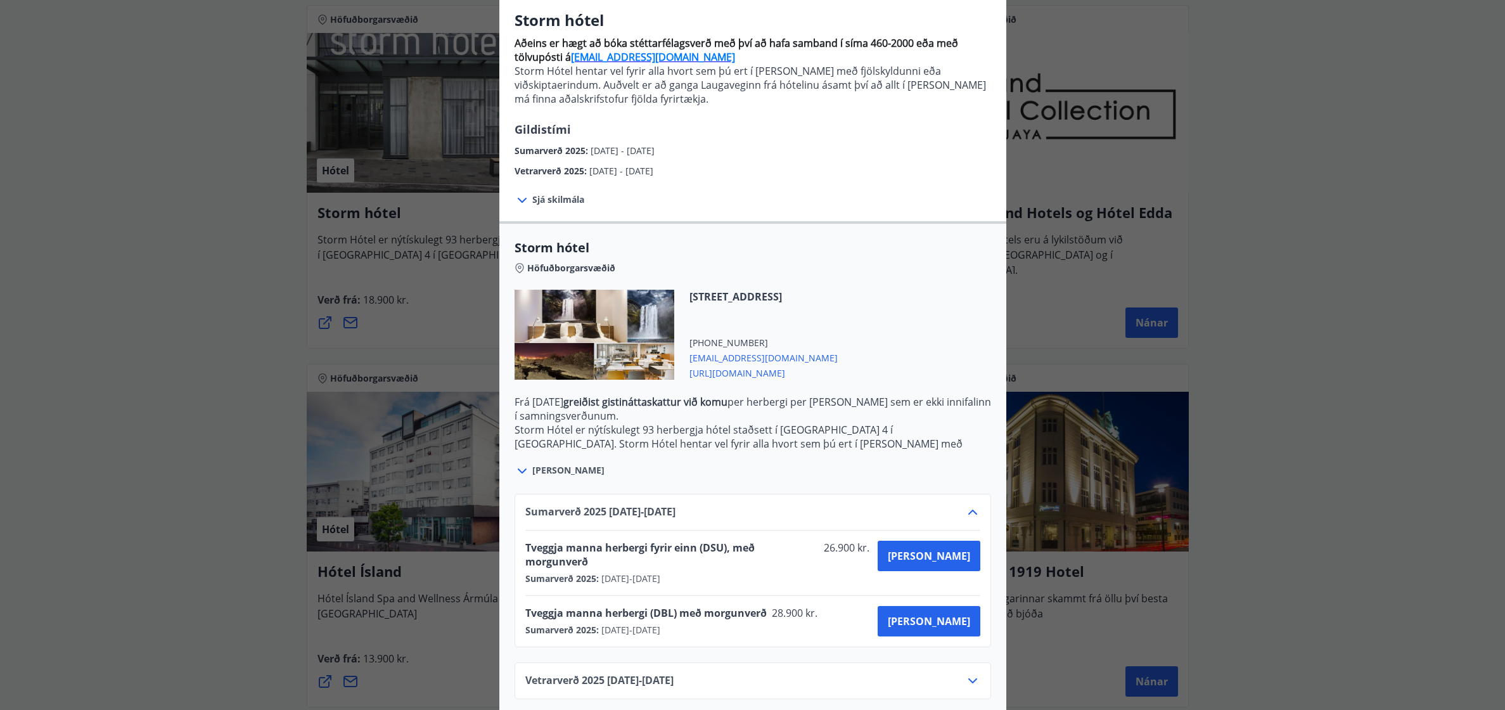
click at [1288, 295] on div "Storm hótel Aðeins er hægt að bóka stéttarfélagsverð með því að hafa samband í …" at bounding box center [752, 253] width 1505 height 710
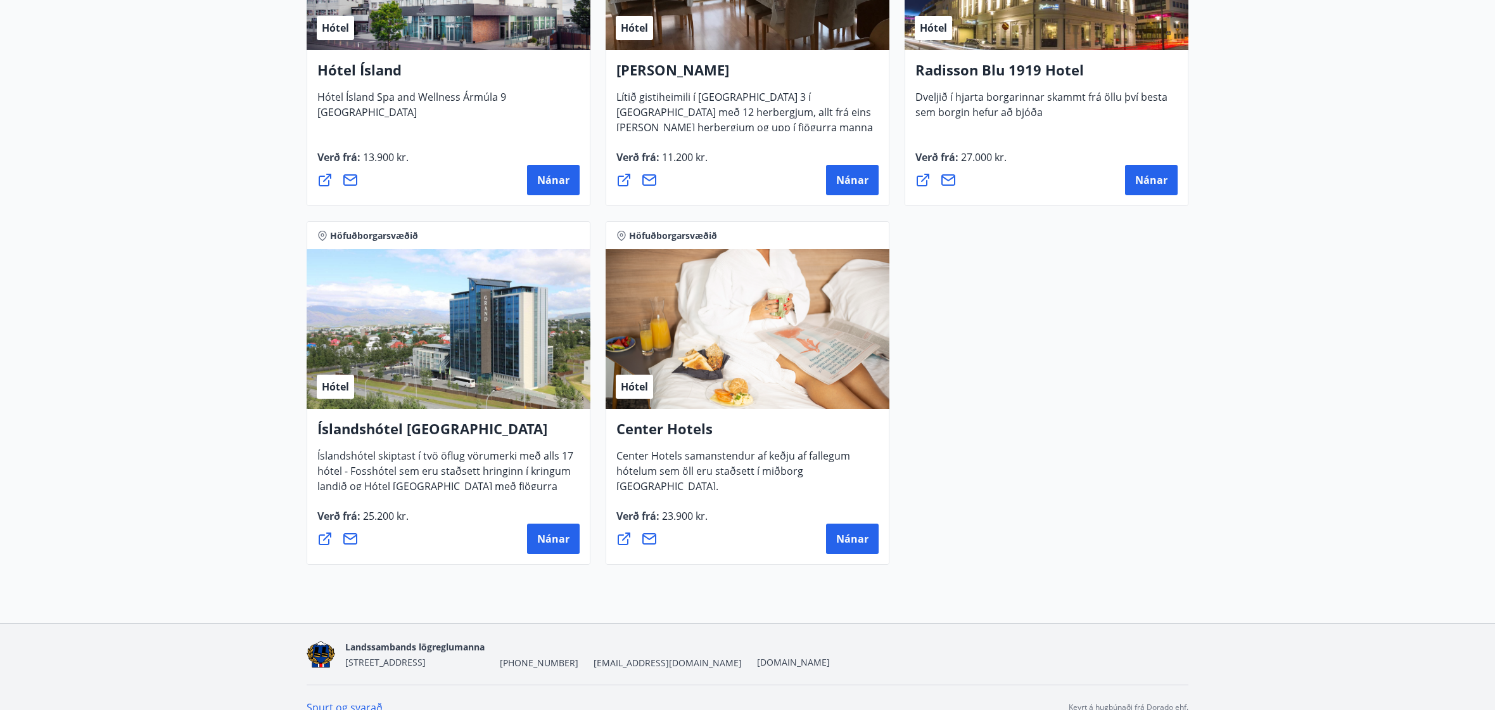
scroll to position [1140, 0]
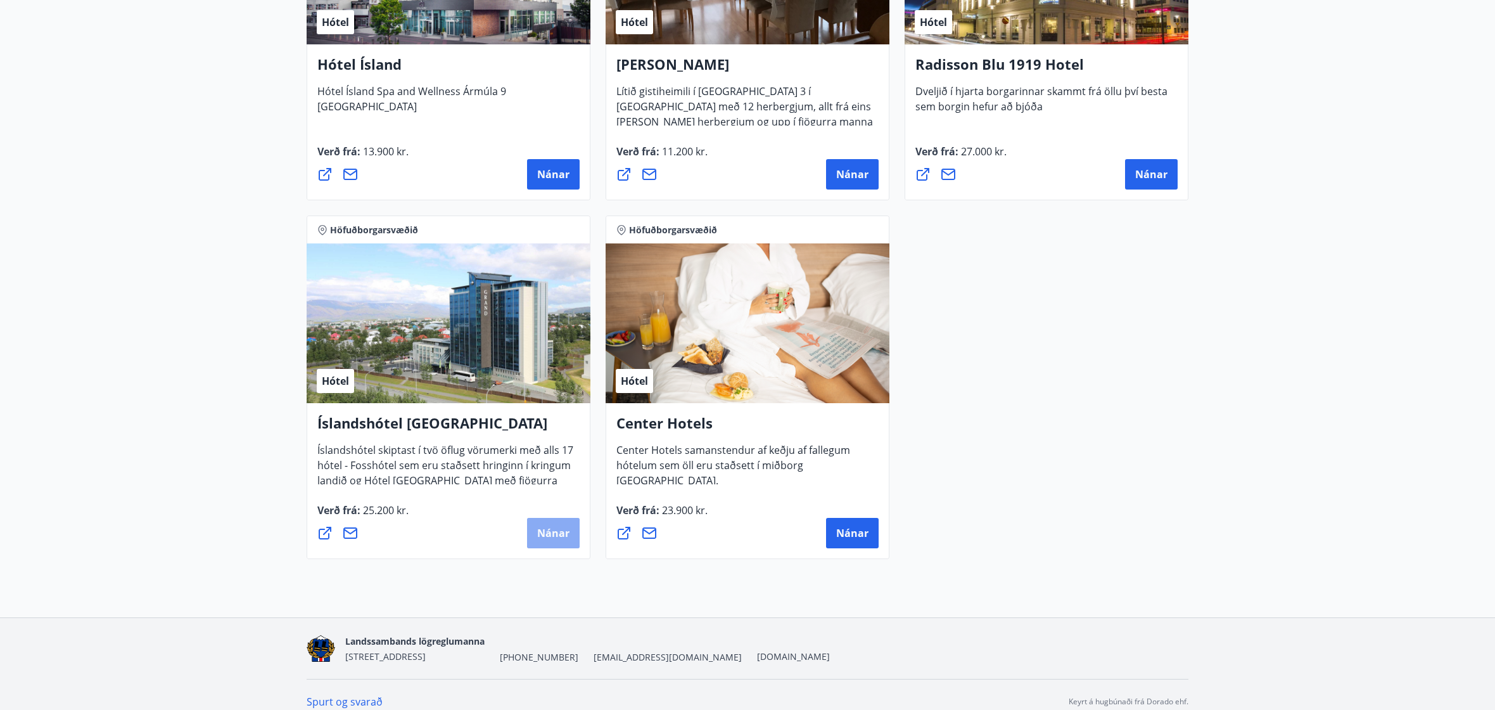
click at [543, 535] on span "Nánar" at bounding box center [553, 533] width 32 height 14
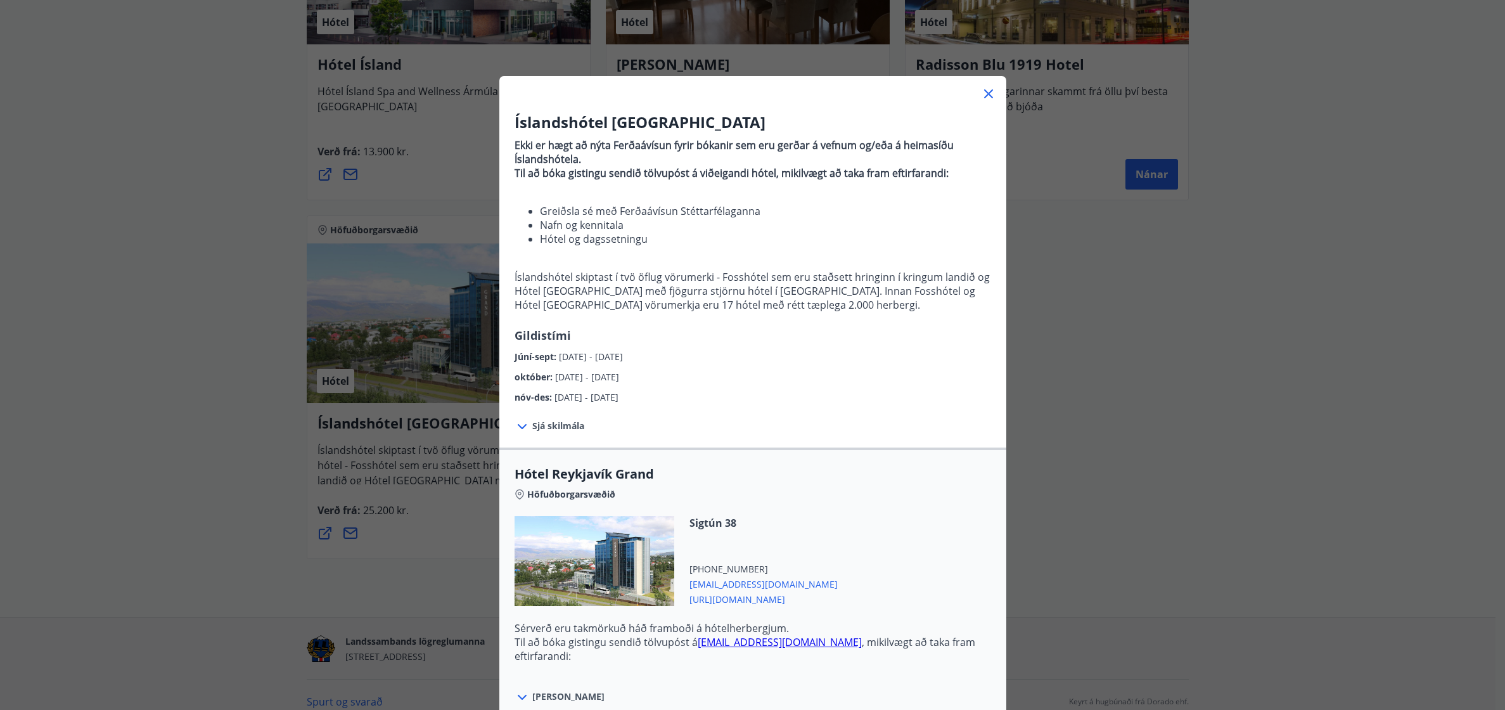
click at [981, 98] on icon at bounding box center [988, 93] width 15 height 15
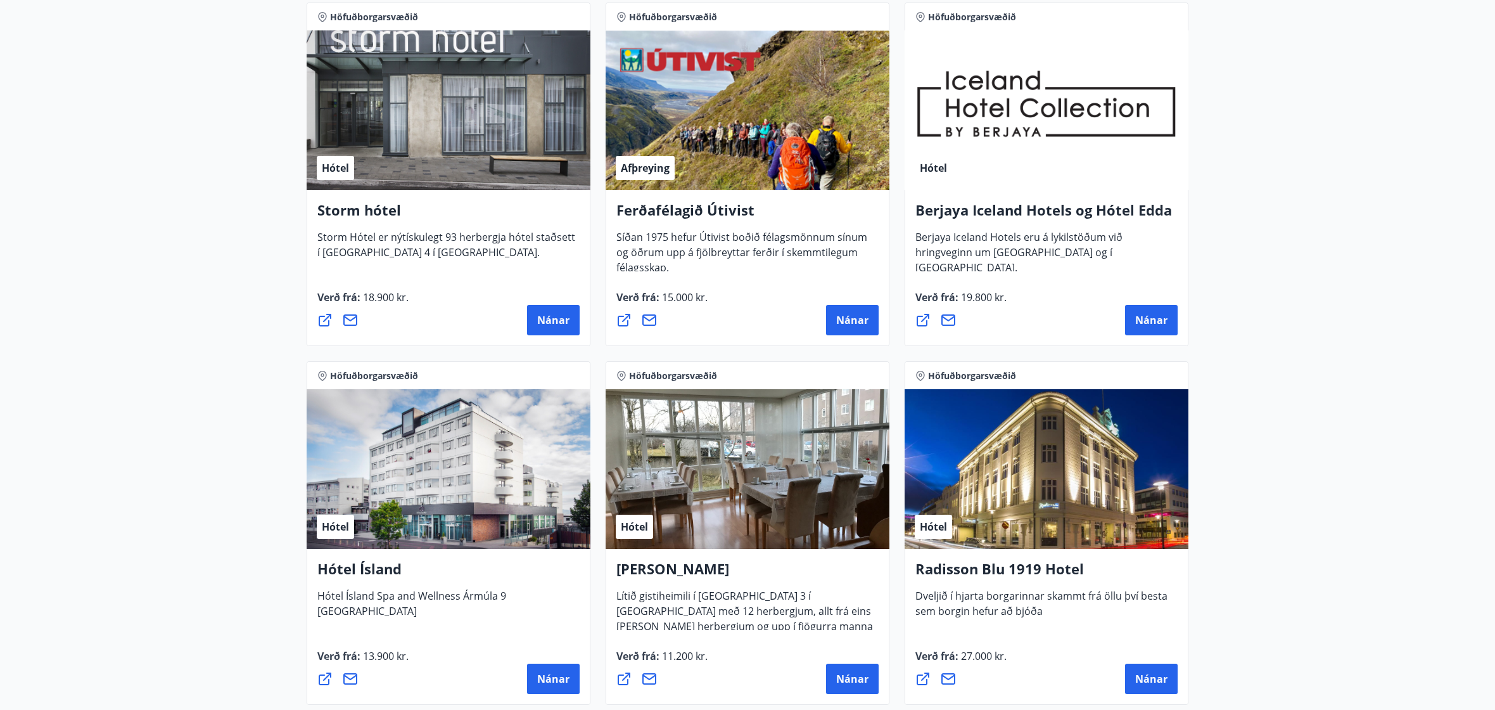
scroll to position [634, 0]
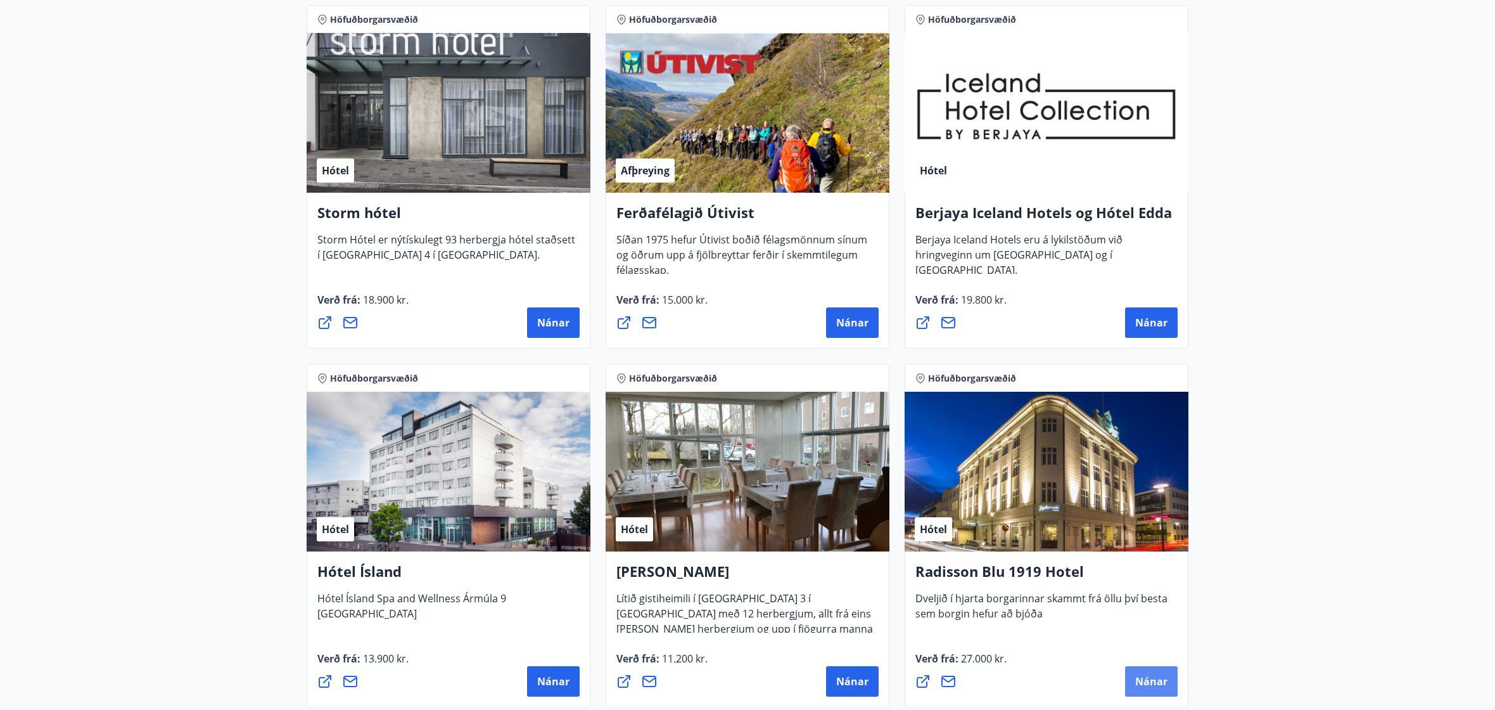
click at [1165, 687] on span "Nánar" at bounding box center [1151, 681] width 32 height 14
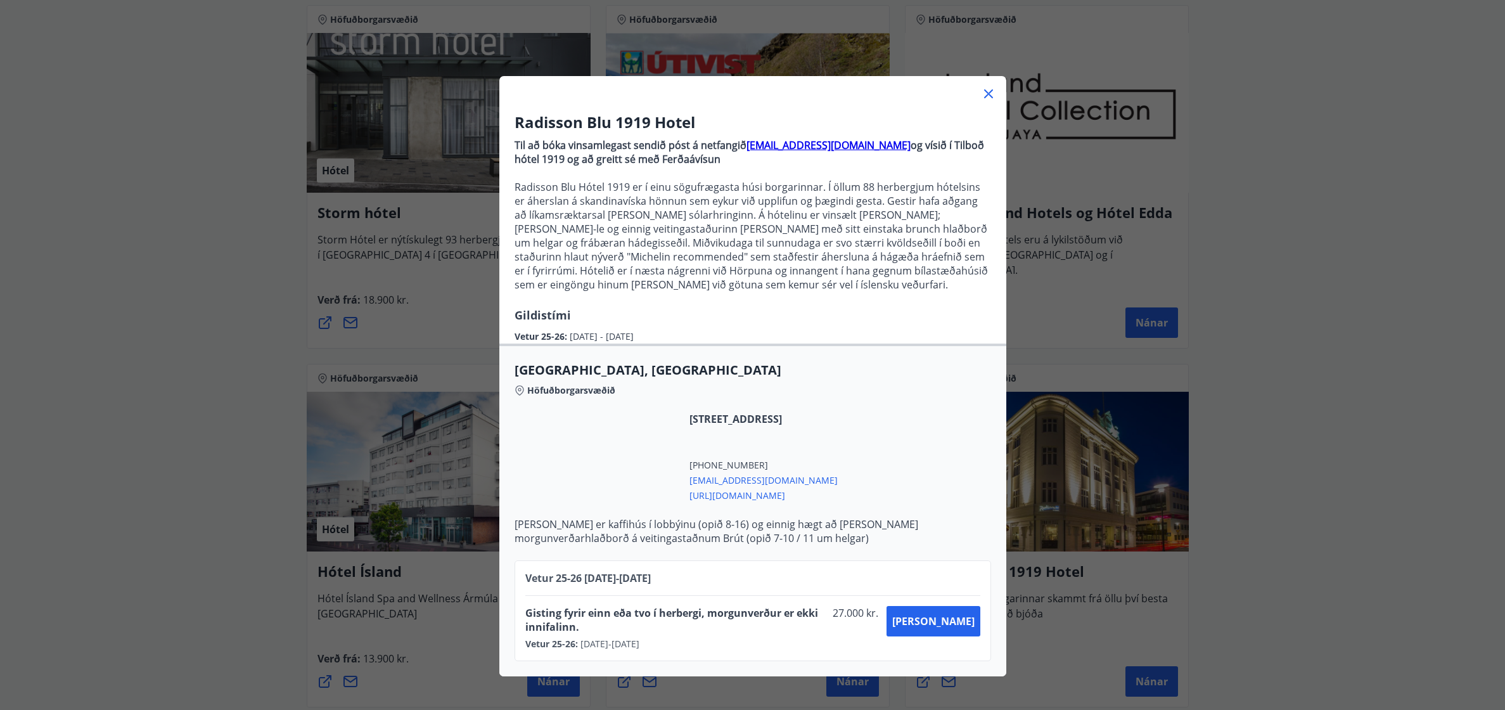
click at [774, 641] on div "Vetur 25-26 : [DATE] - [DATE]" at bounding box center [706, 643] width 362 height 13
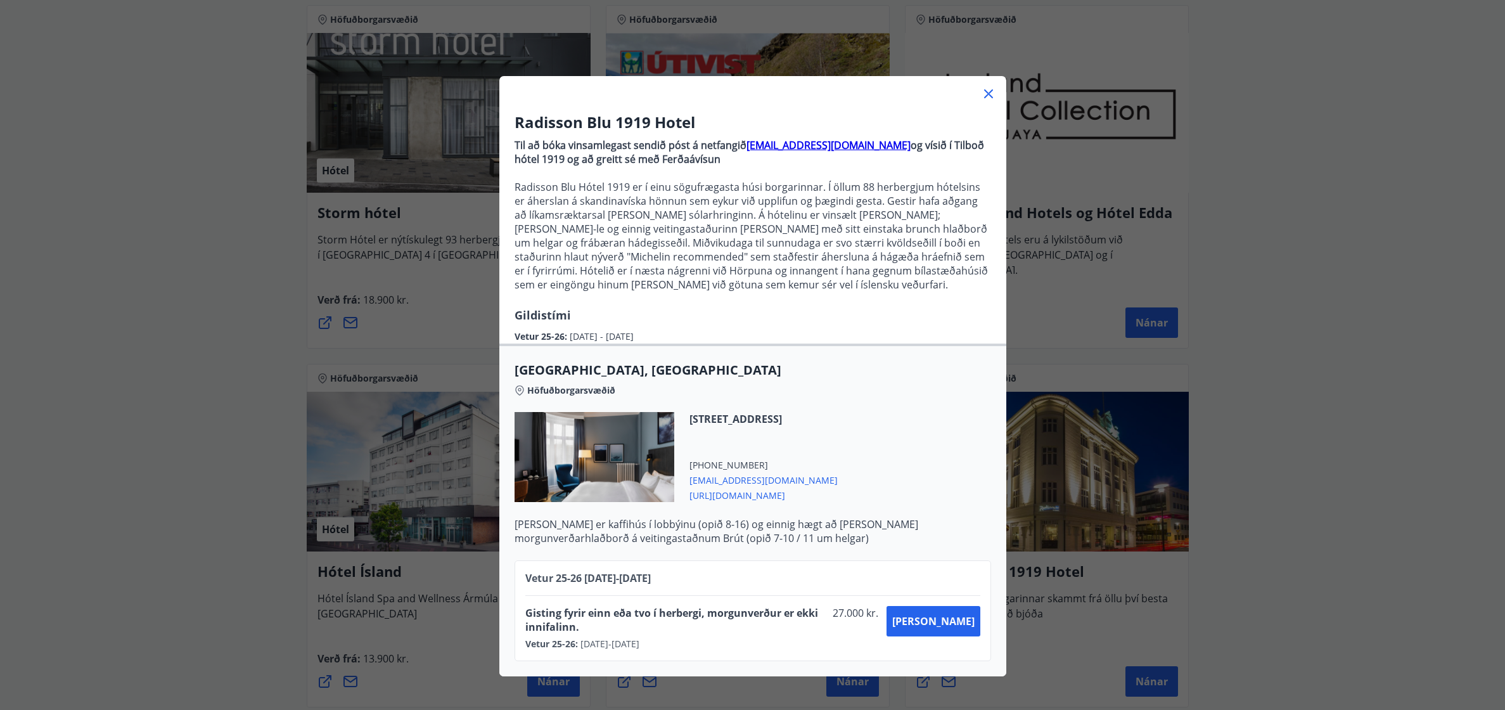
click at [829, 248] on p "Radisson Blu Hótel 1919 er í einu sögufrægasta húsi borgarinnar. Í öllum 88 her…" at bounding box center [752, 236] width 476 height 112
click at [921, 246] on p "Radisson Blu Hótel 1919 er í einu sögufrægasta húsi borgarinnar. Í öllum 88 her…" at bounding box center [752, 236] width 476 height 112
click at [914, 246] on p "Radisson Blu Hótel 1919 er í einu sögufrægasta húsi borgarinnar. Í öllum 88 her…" at bounding box center [752, 236] width 476 height 112
click at [981, 93] on icon at bounding box center [988, 93] width 15 height 15
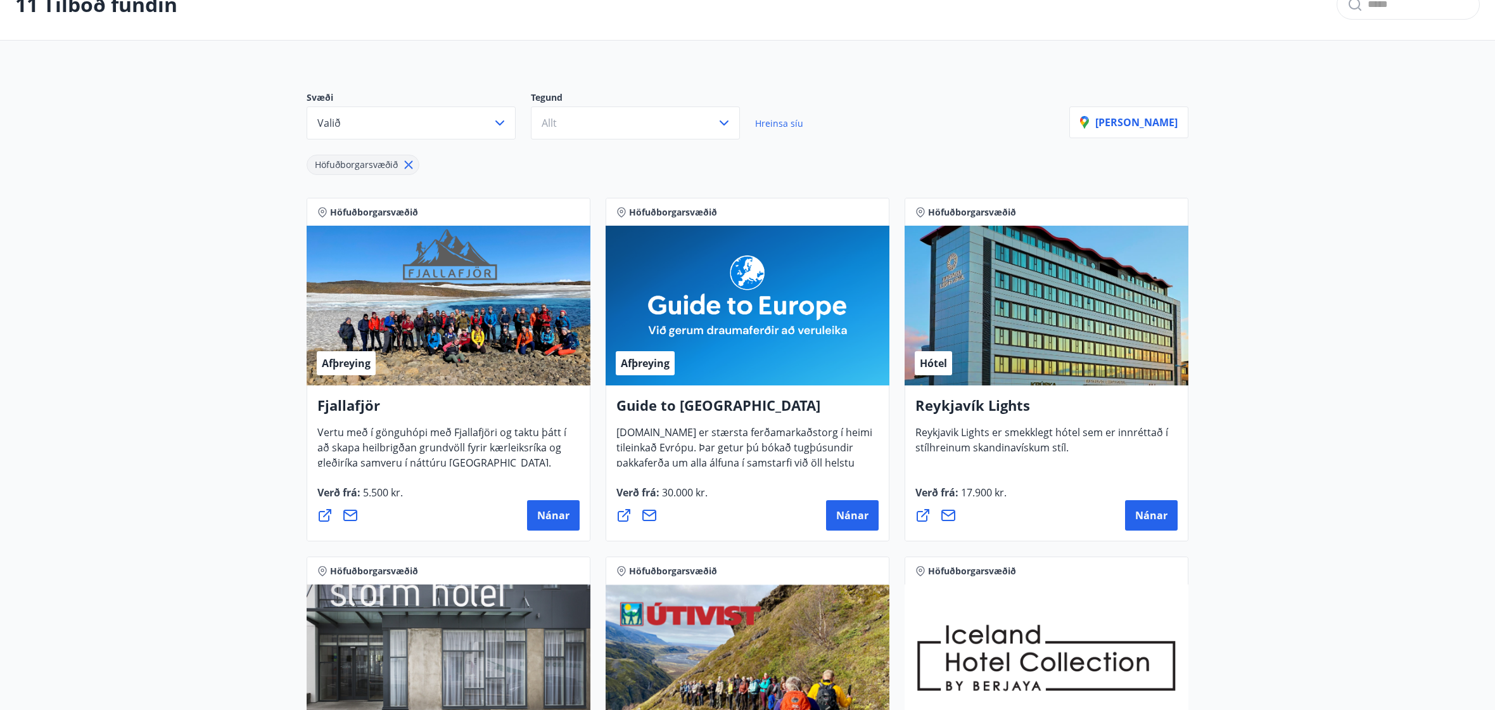
scroll to position [0, 0]
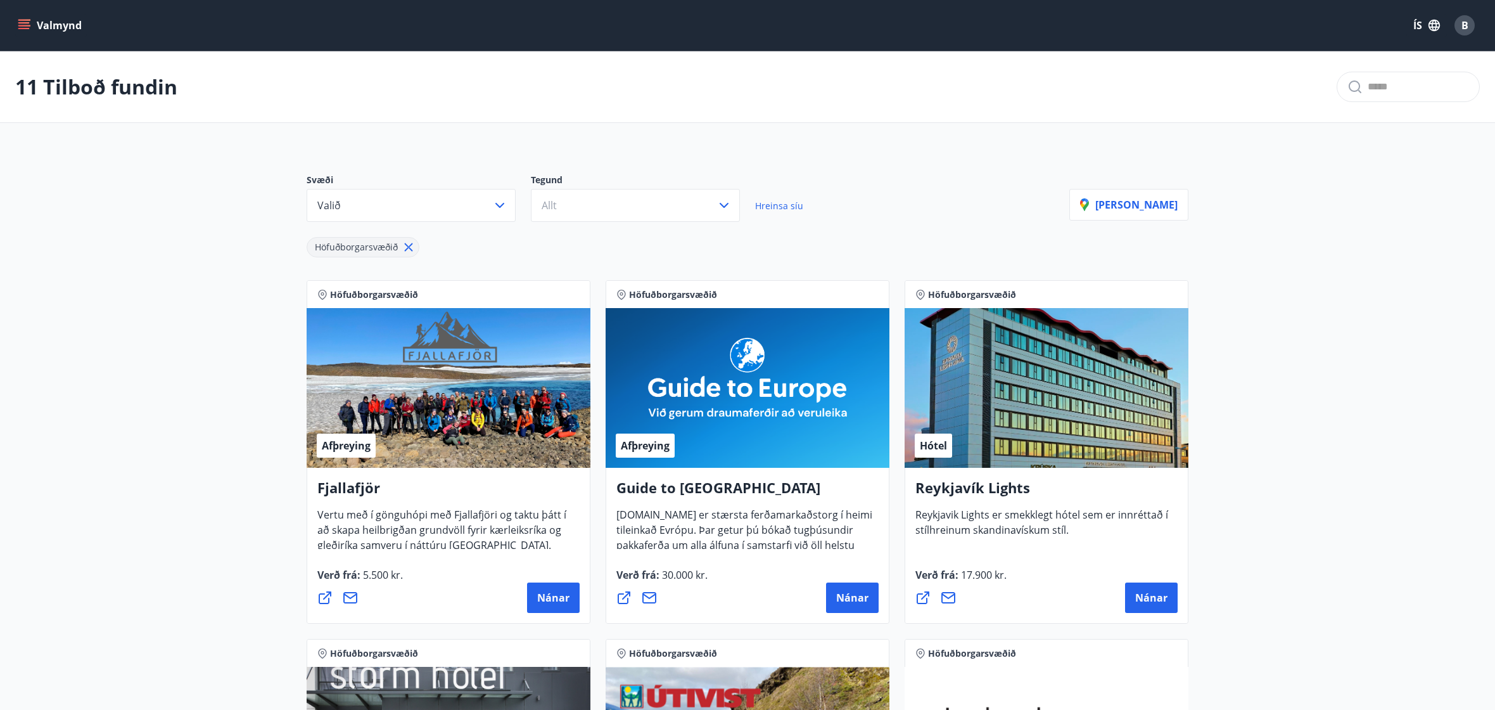
click at [32, 23] on button "Valmynd" at bounding box center [51, 25] width 72 height 23
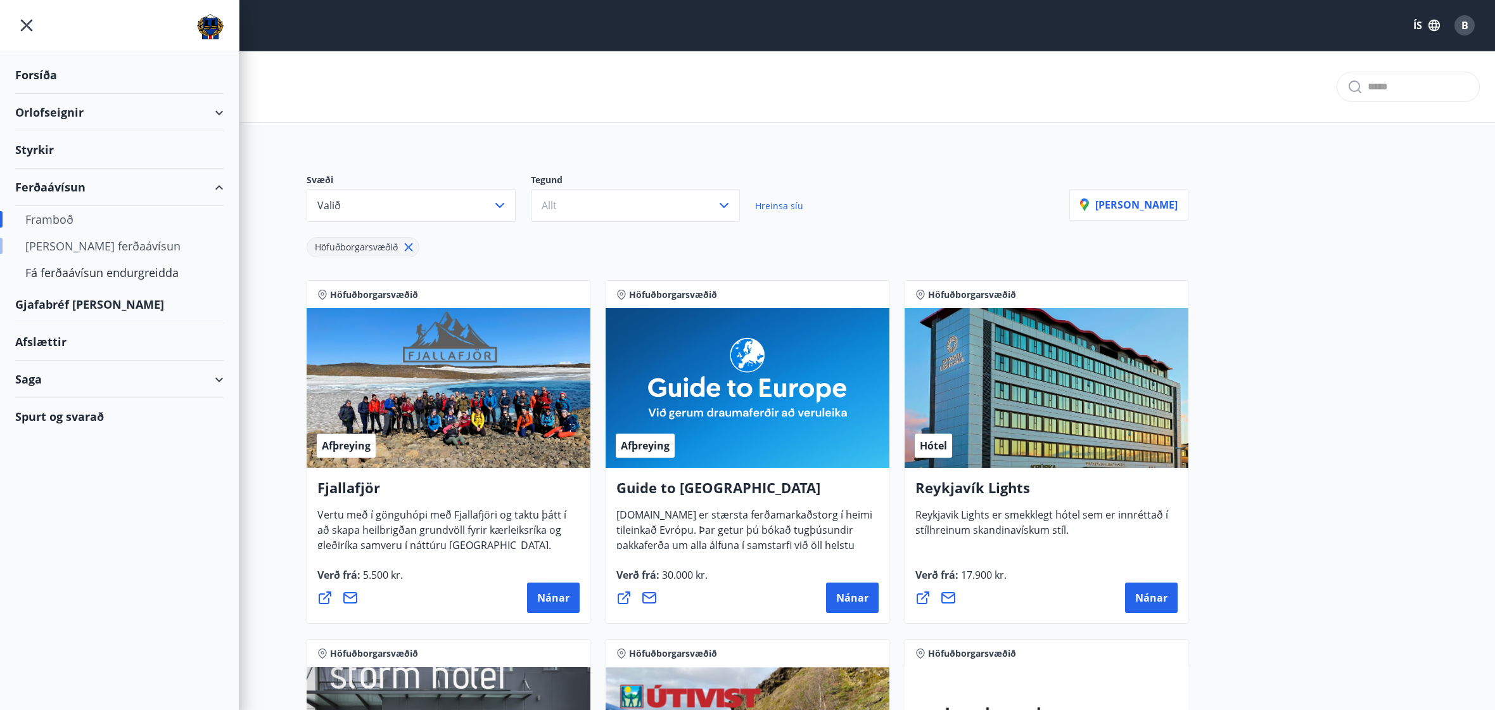
click at [128, 253] on div "[PERSON_NAME] ferðaávísun" at bounding box center [119, 246] width 188 height 27
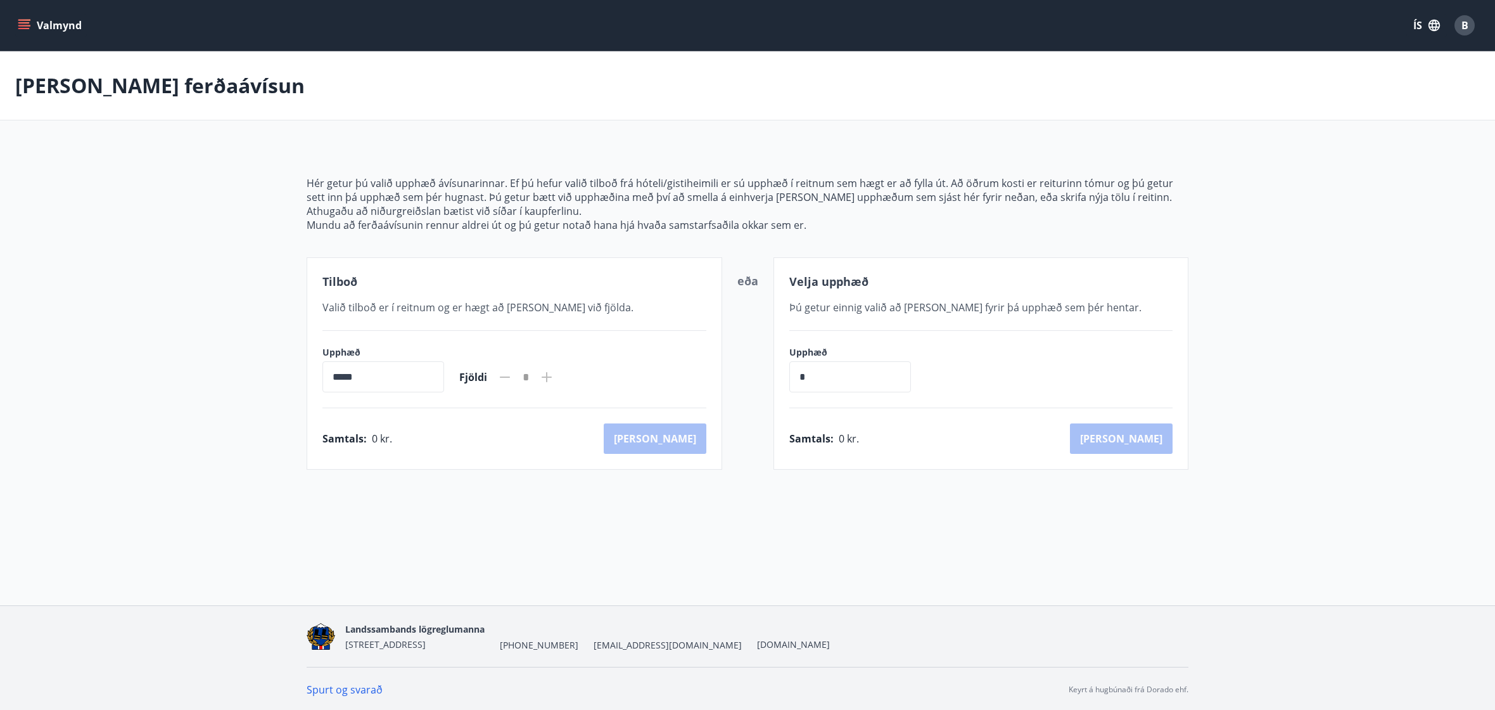
click at [696, 189] on p "Hér getur þú valið upphæð ávísunarinnar. Ef þú hefur valið tilboð frá hóteli/gi…" at bounding box center [748, 190] width 882 height 28
click at [996, 222] on p "Mundu að ferðaávísunin rennur aldrei út og þú getur notað hana hjá hvaða samsta…" at bounding box center [748, 225] width 882 height 14
click at [1037, 215] on p "Athugaðu að niðurgreiðslan bætist við síðar í kaupferlinu." at bounding box center [748, 211] width 882 height 14
click at [1196, 196] on div "Hér getur þú valið upphæð ávísunarinnar. Ef þú hefur valið tilboð frá hóteli/gi…" at bounding box center [747, 308] width 912 height 324
click at [431, 367] on input "*****" at bounding box center [383, 376] width 122 height 31
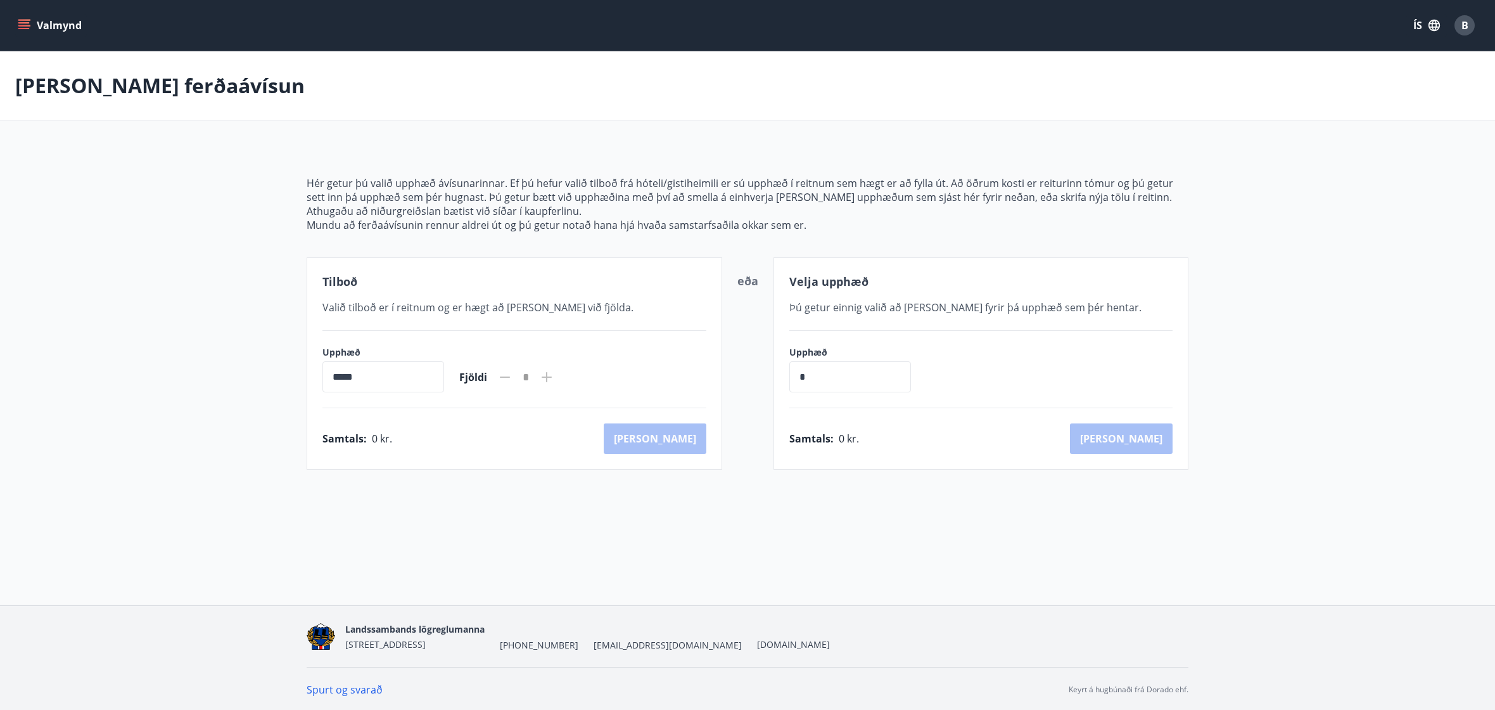
click at [400, 374] on input "*****" at bounding box center [383, 376] width 122 height 31
drag, startPoint x: 400, startPoint y: 374, endPoint x: 611, endPoint y: 486, distance: 239.2
click at [611, 486] on div "[PERSON_NAME] ferðaávísun Hér getur þú valið upphæð ávísunarinnar. Ef þú hefur …" at bounding box center [747, 285] width 1495 height 469
click at [554, 382] on icon at bounding box center [546, 376] width 15 height 15
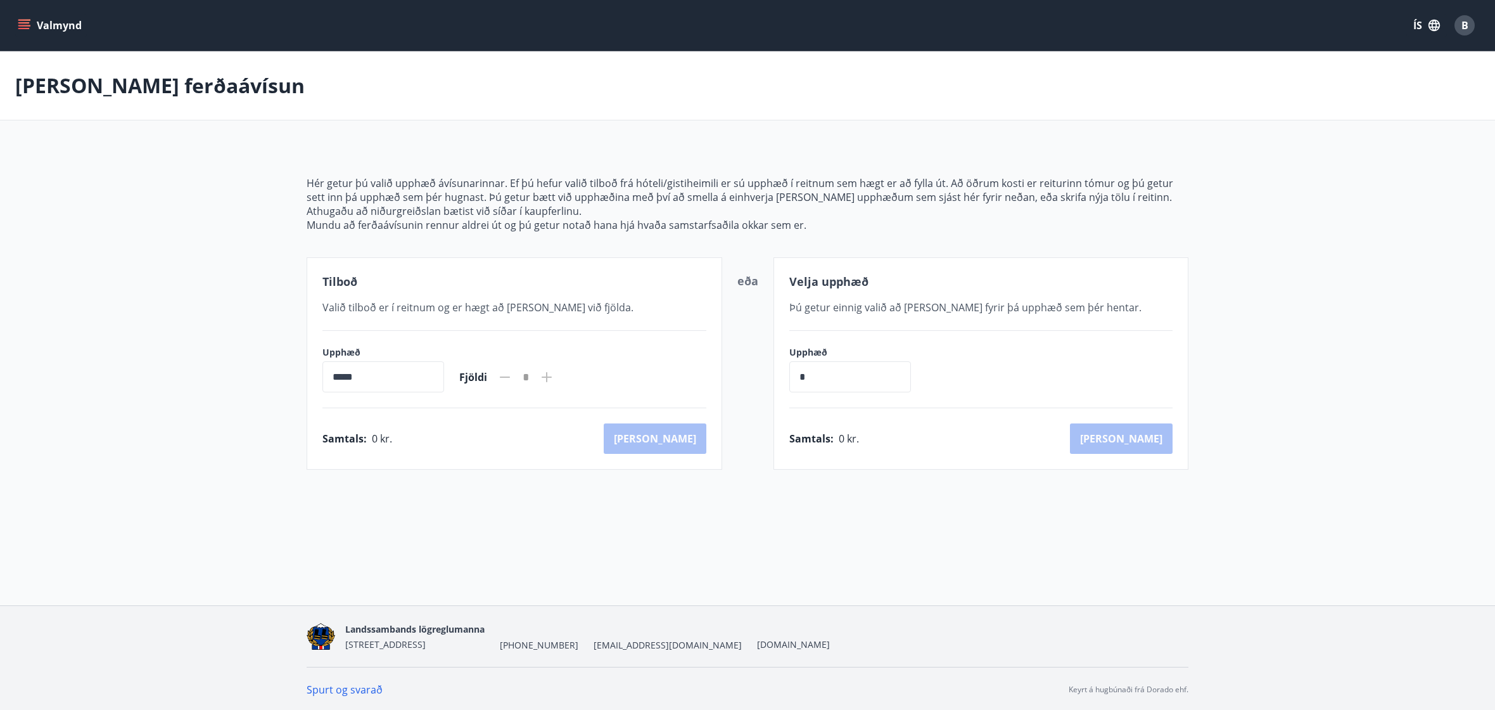
click at [554, 380] on icon at bounding box center [546, 376] width 15 height 15
click at [361, 380] on input "*****" at bounding box center [383, 376] width 122 height 31
click at [340, 379] on input "*****" at bounding box center [383, 376] width 122 height 31
click at [446, 312] on span "Valið tilboð er í reitnum og er hægt að [PERSON_NAME] við fjölda." at bounding box center [477, 307] width 311 height 14
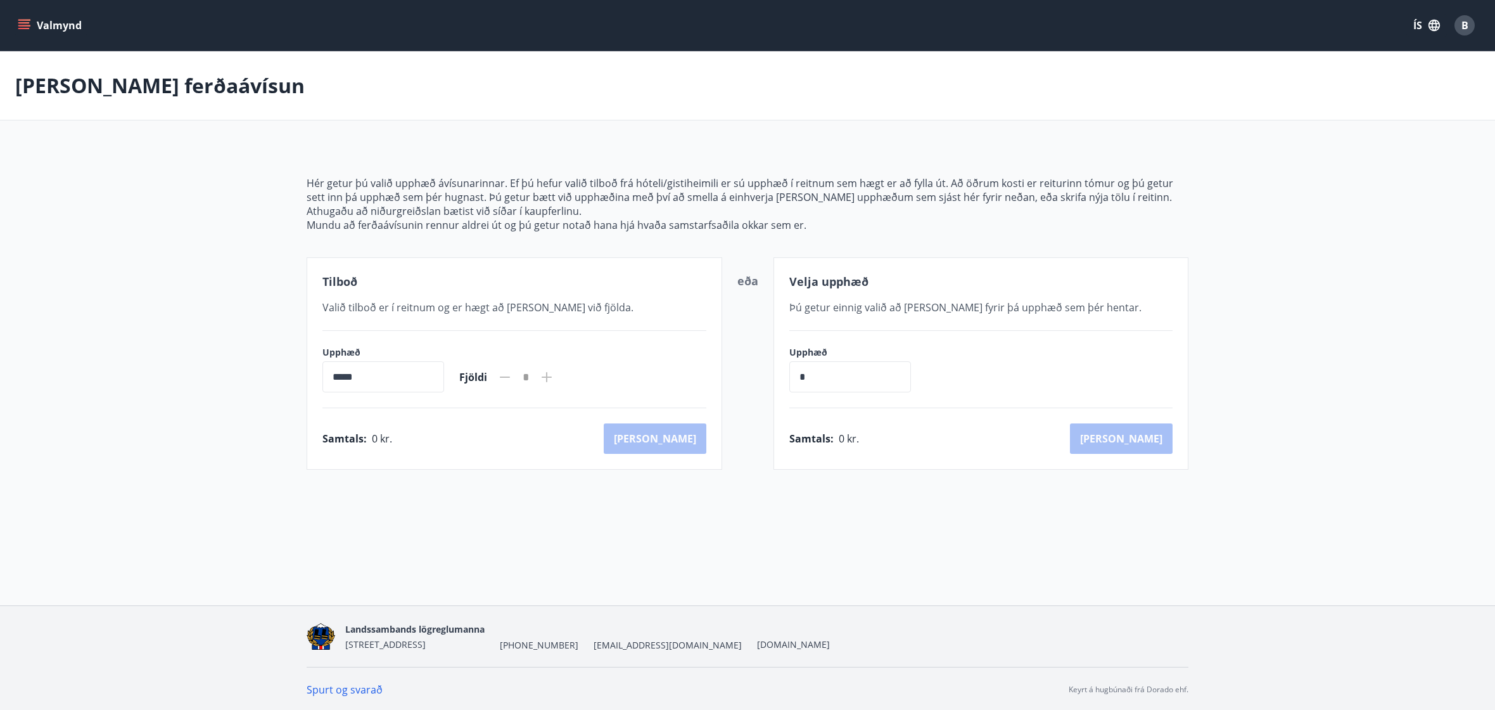
click at [998, 378] on div "Upphæð * ​" at bounding box center [981, 369] width 384 height 46
click at [845, 375] on input "*" at bounding box center [850, 376] width 122 height 31
type input "******"
click at [1000, 310] on span "Þú getur einnig valið að [PERSON_NAME] fyrir þá upphæð sem þér hentar." at bounding box center [965, 307] width 352 height 14
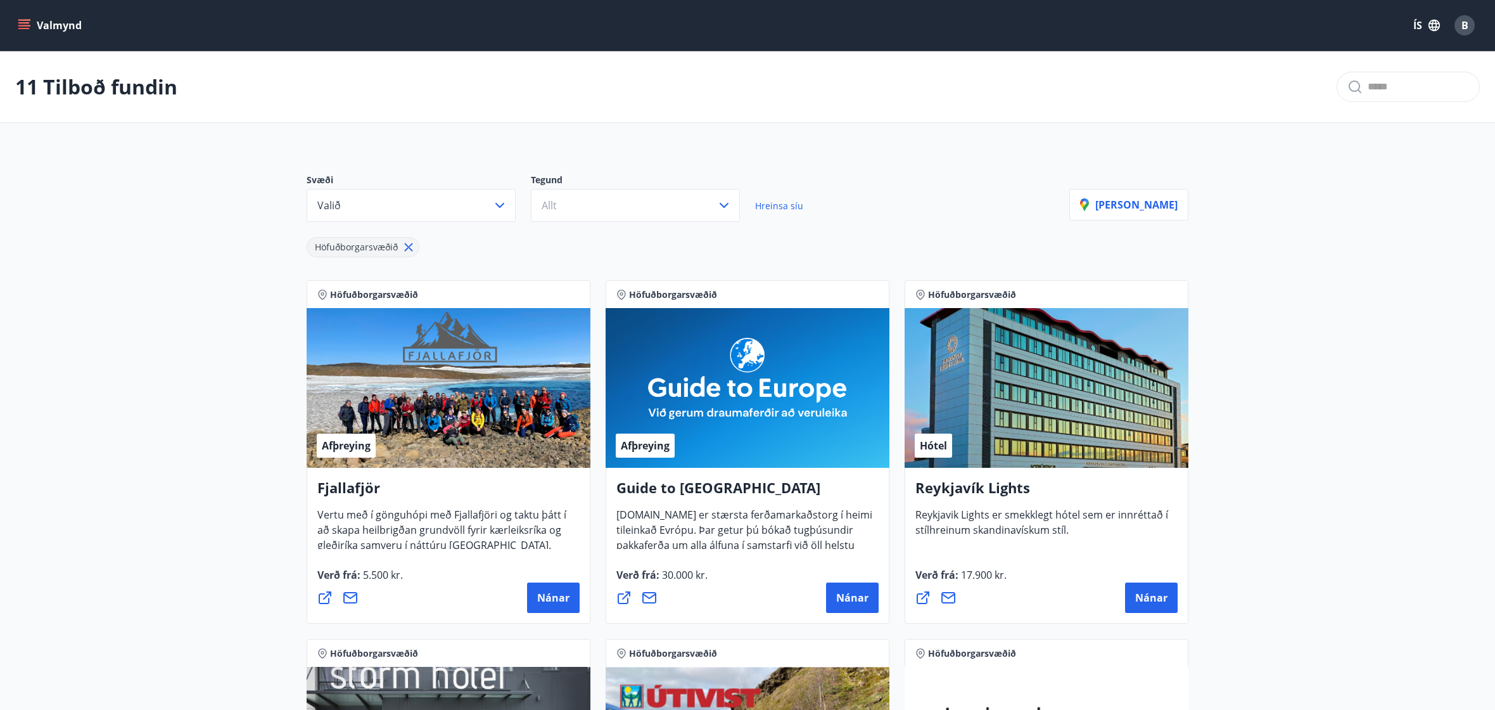
click at [26, 20] on icon "menu" at bounding box center [25, 20] width 14 height 1
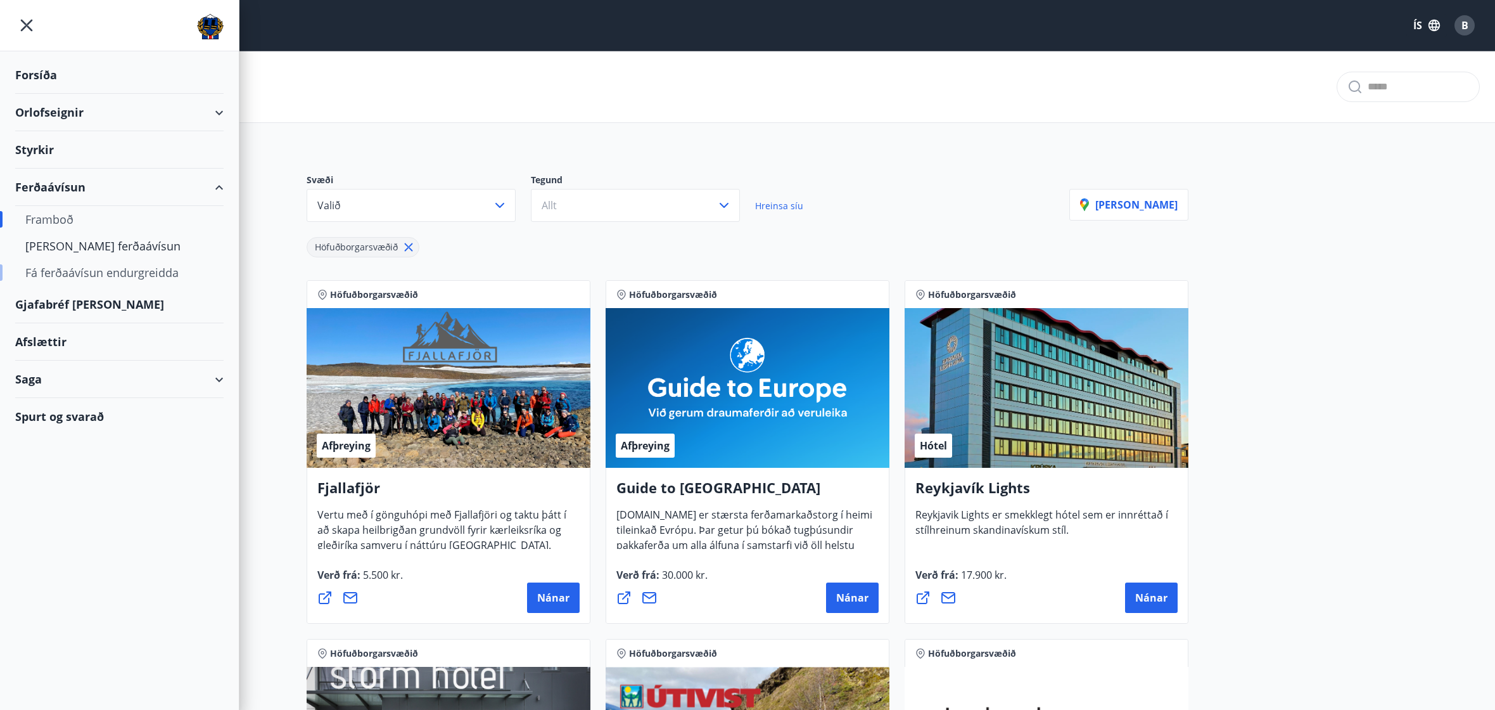
click at [86, 264] on div "Fá ferðaávísun endurgreidda" at bounding box center [119, 272] width 188 height 27
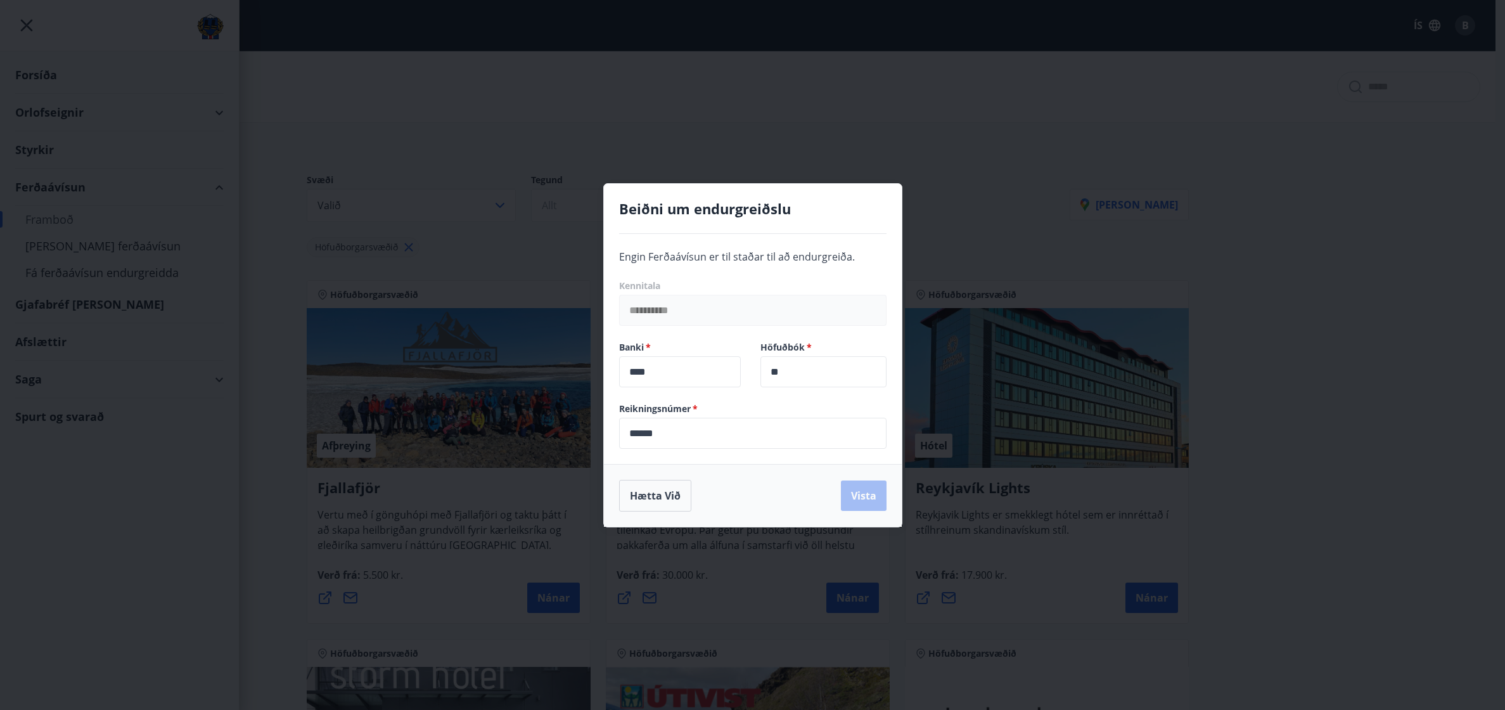
click at [741, 216] on h4 "Beiðni um endurgreiðslu" at bounding box center [752, 208] width 267 height 19
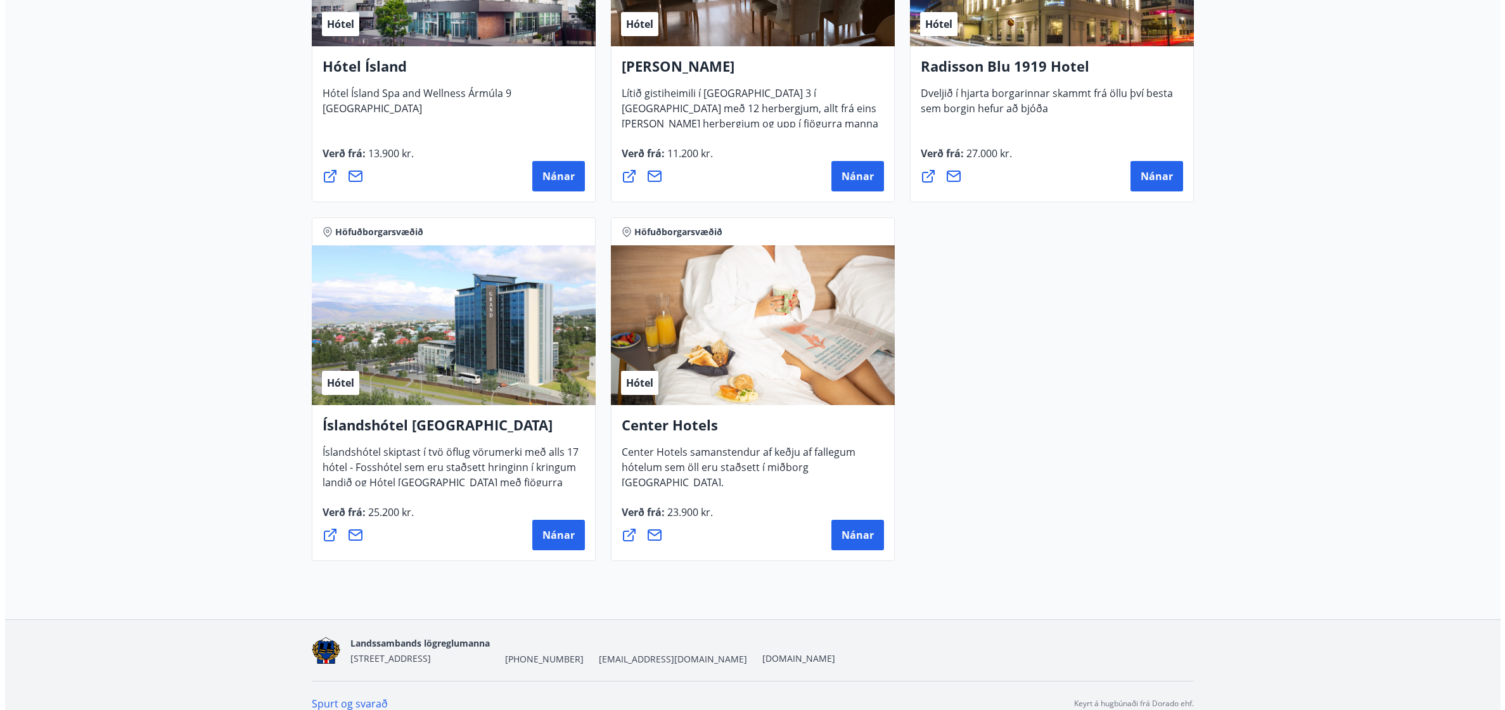
scroll to position [1154, 0]
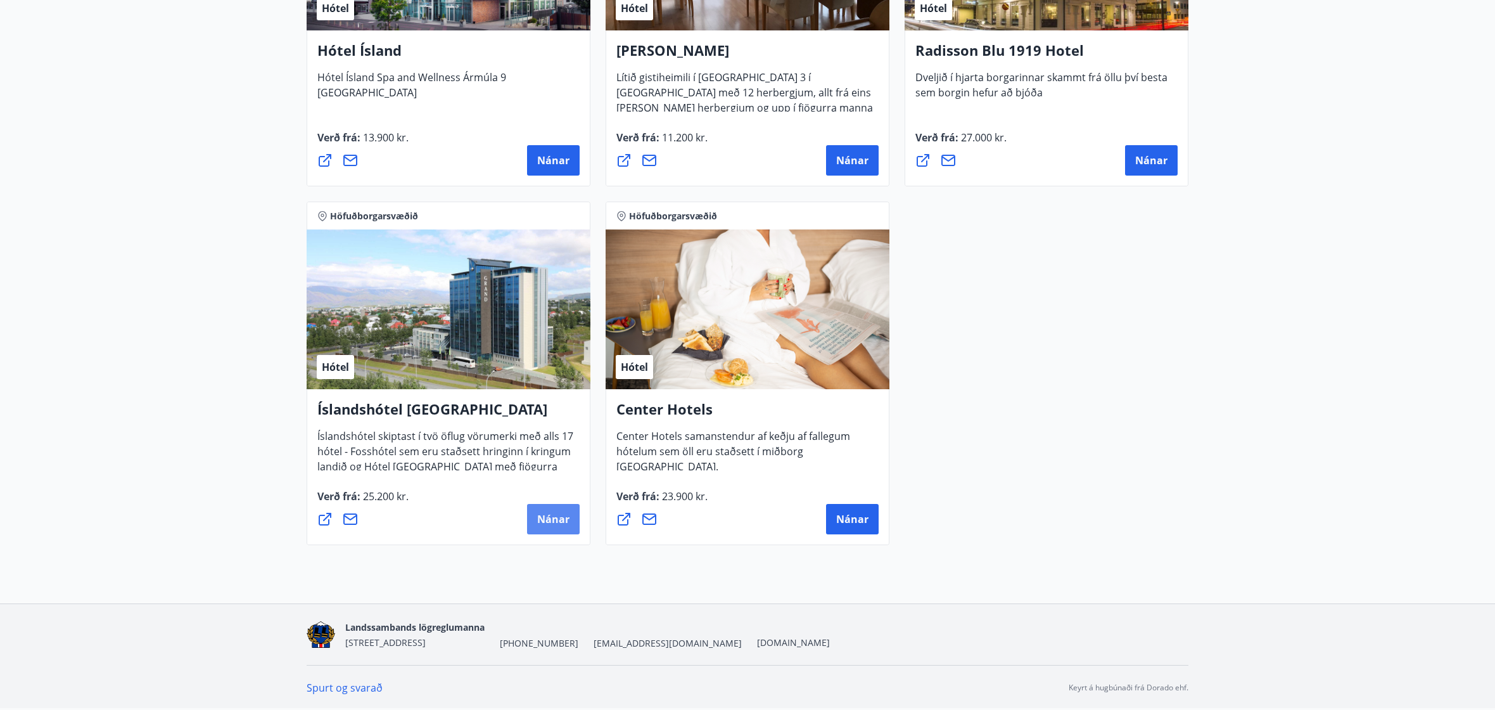
click at [554, 525] on span "Nánar" at bounding box center [553, 519] width 32 height 14
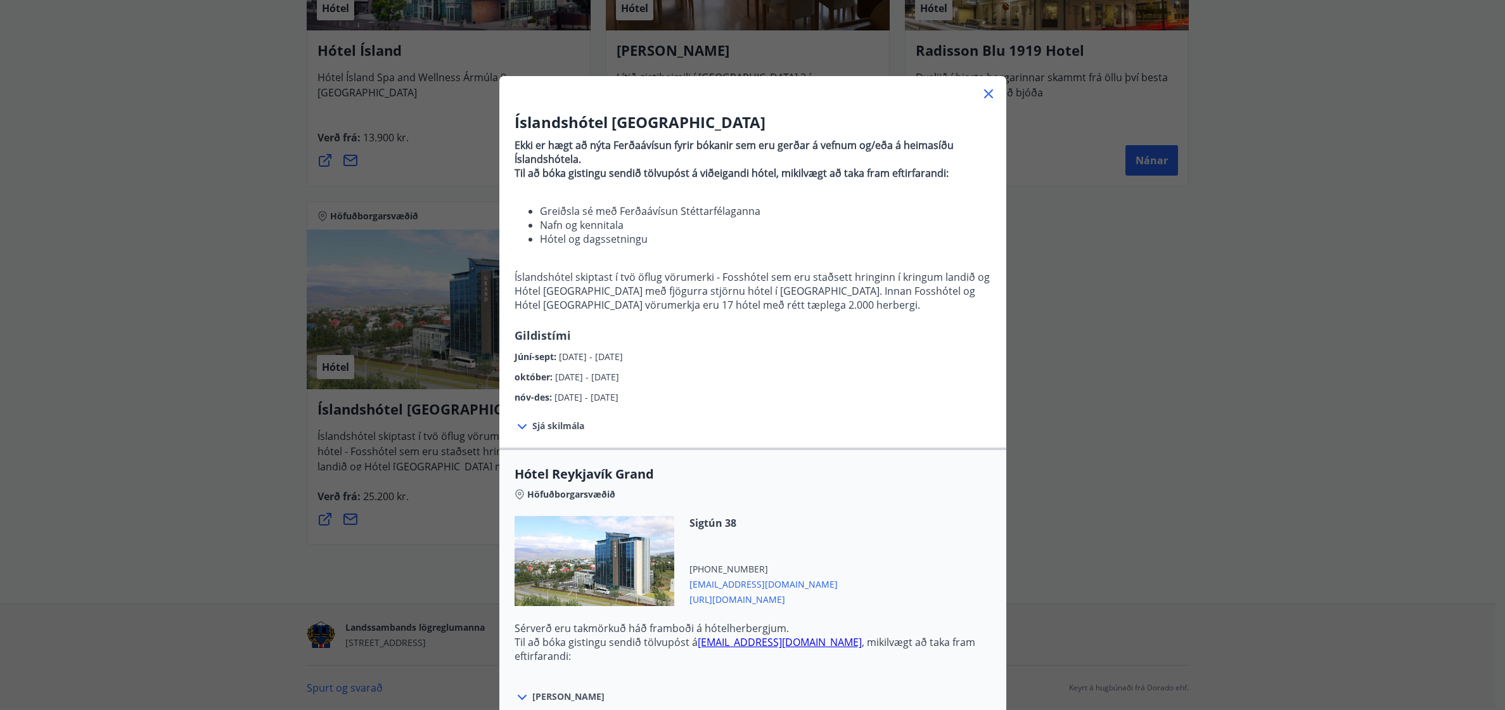
click at [814, 224] on li "Nafn og kennitala" at bounding box center [765, 225] width 451 height 14
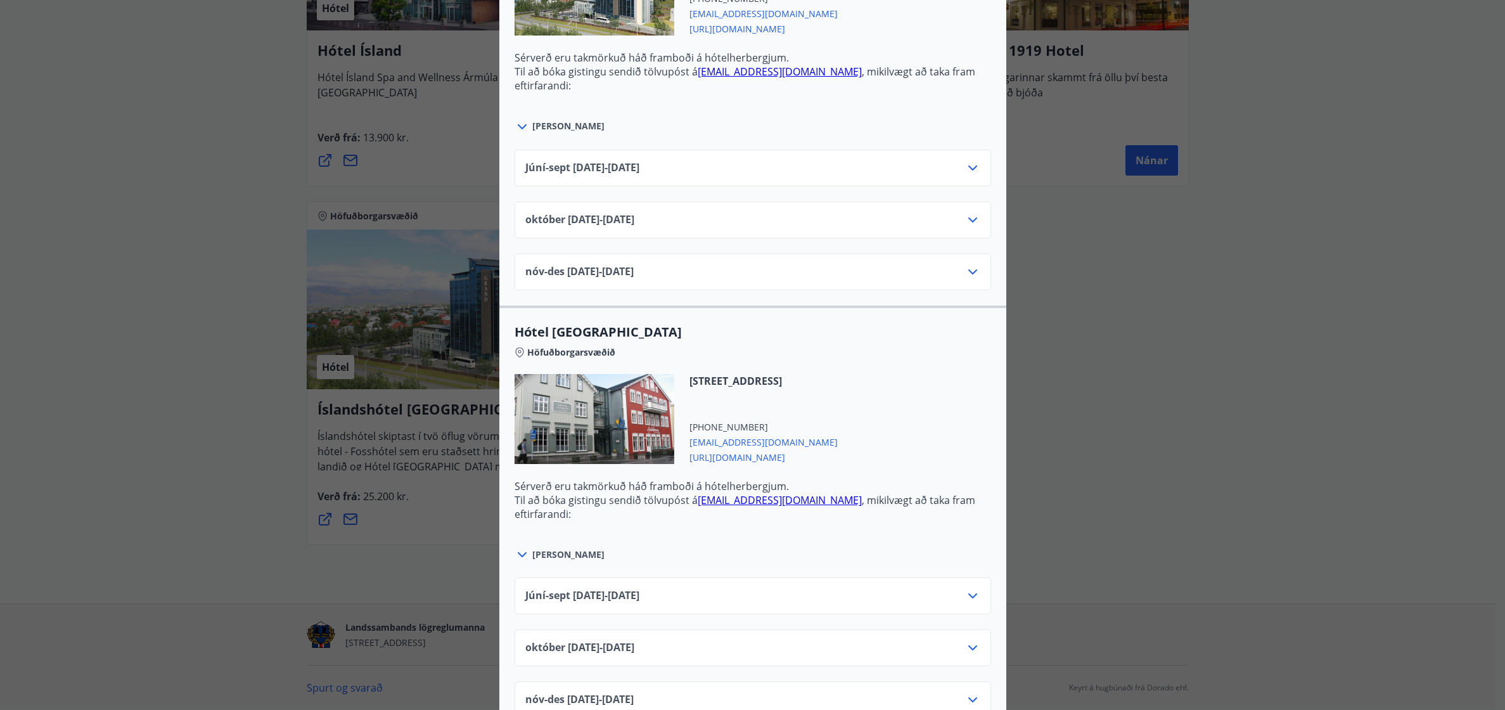
scroll to position [760, 0]
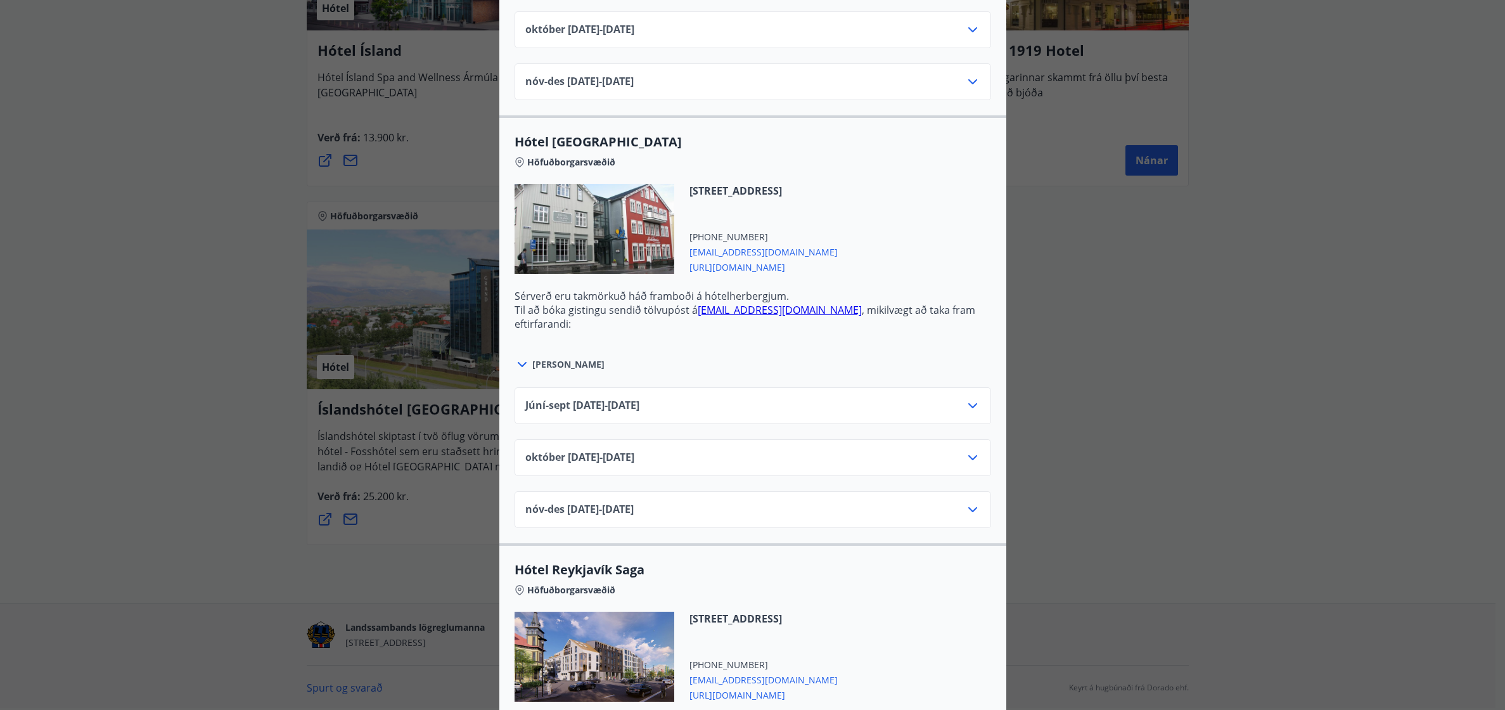
click at [965, 406] on icon at bounding box center [972, 405] width 15 height 15
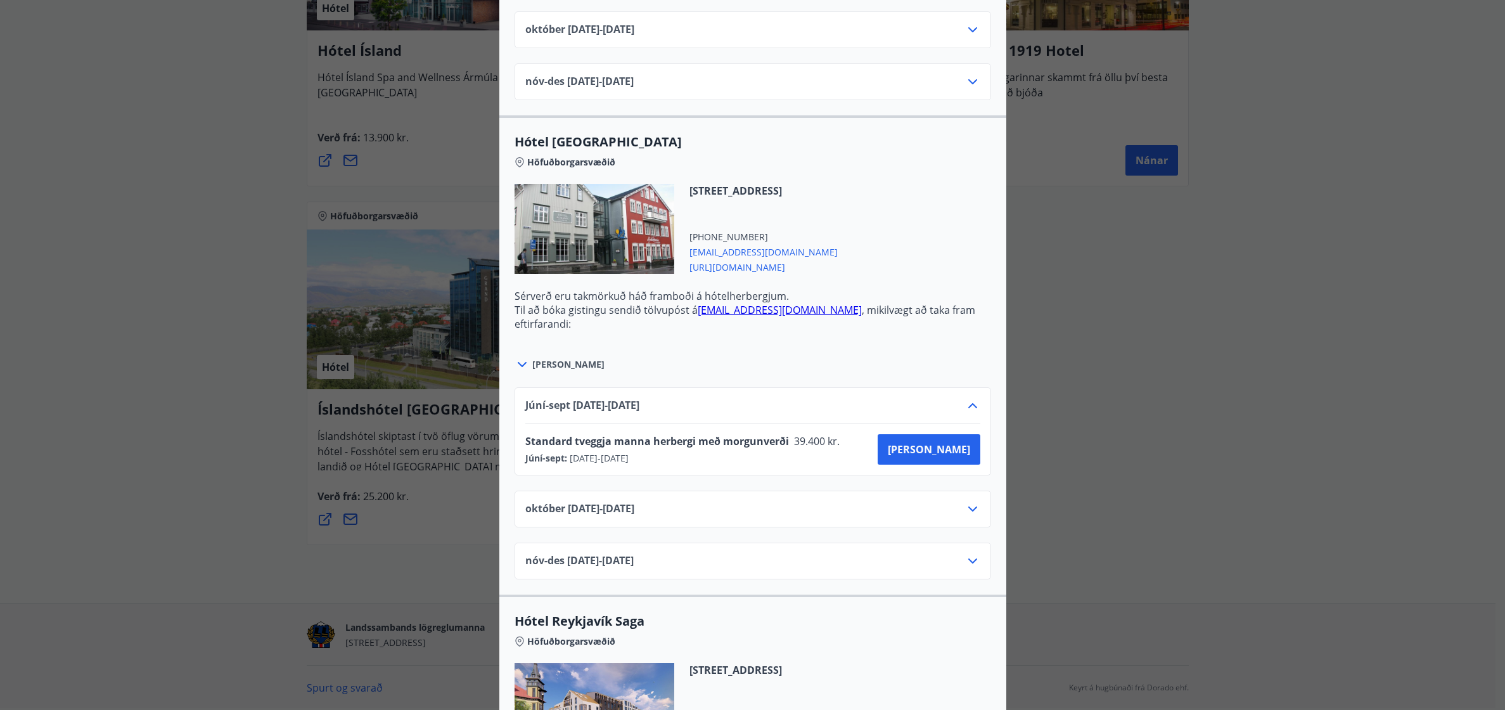
click at [965, 406] on icon at bounding box center [972, 405] width 15 height 15
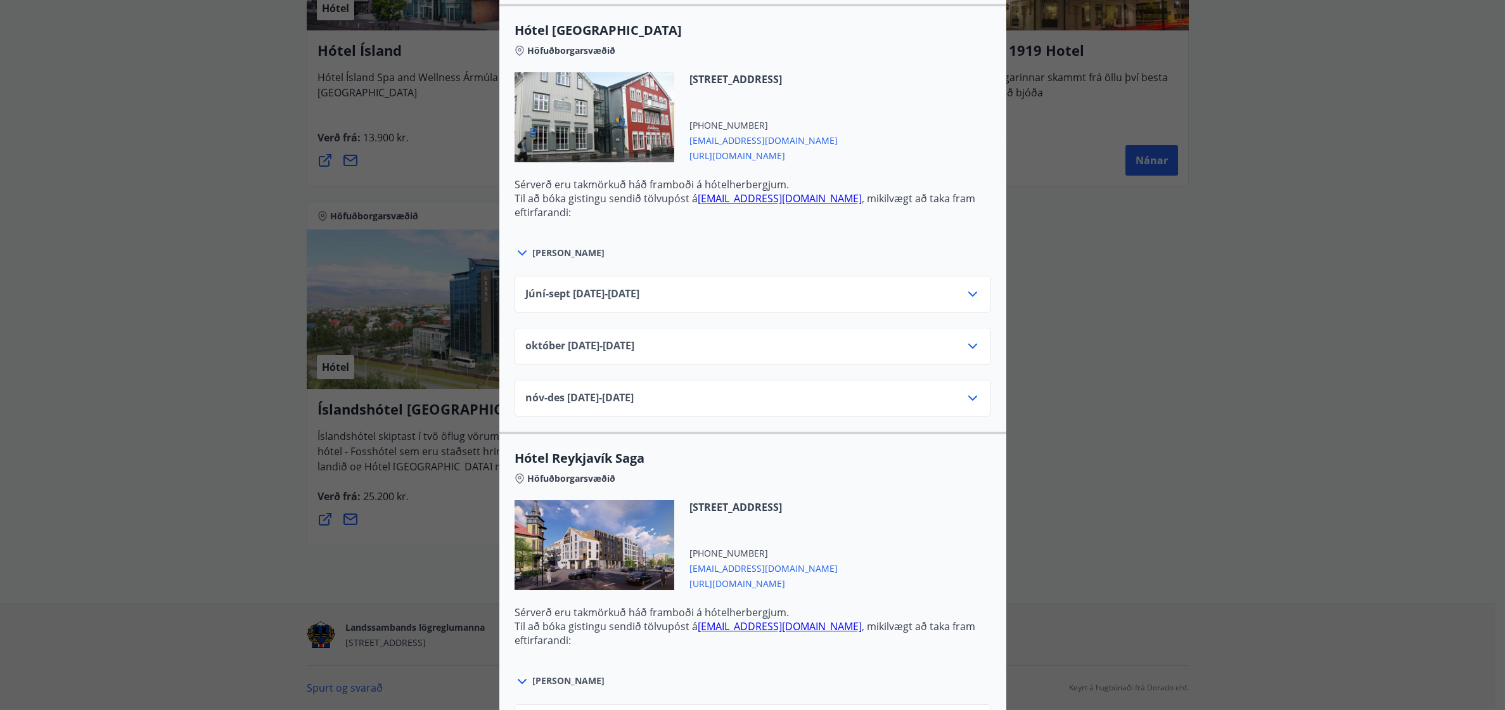
scroll to position [1077, 0]
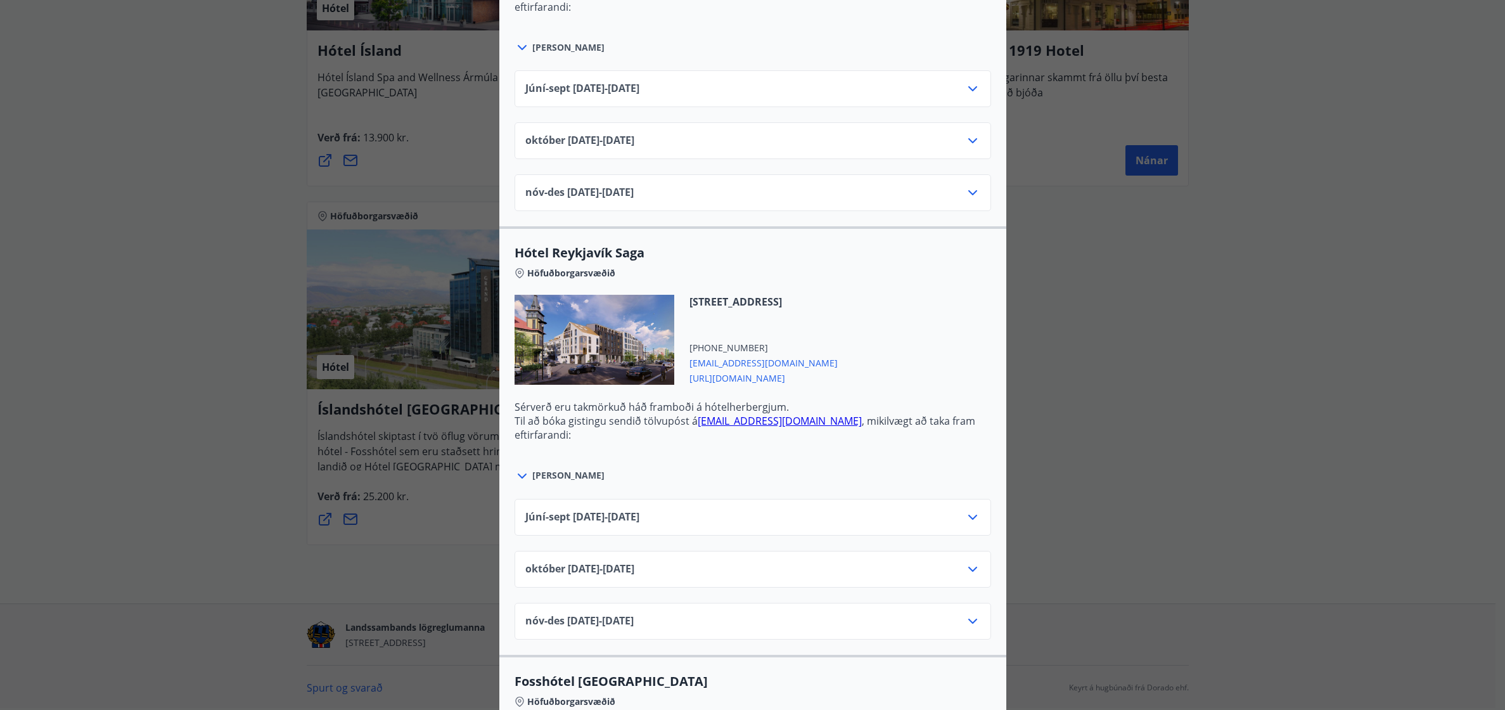
click at [967, 516] on icon at bounding box center [972, 516] width 15 height 15
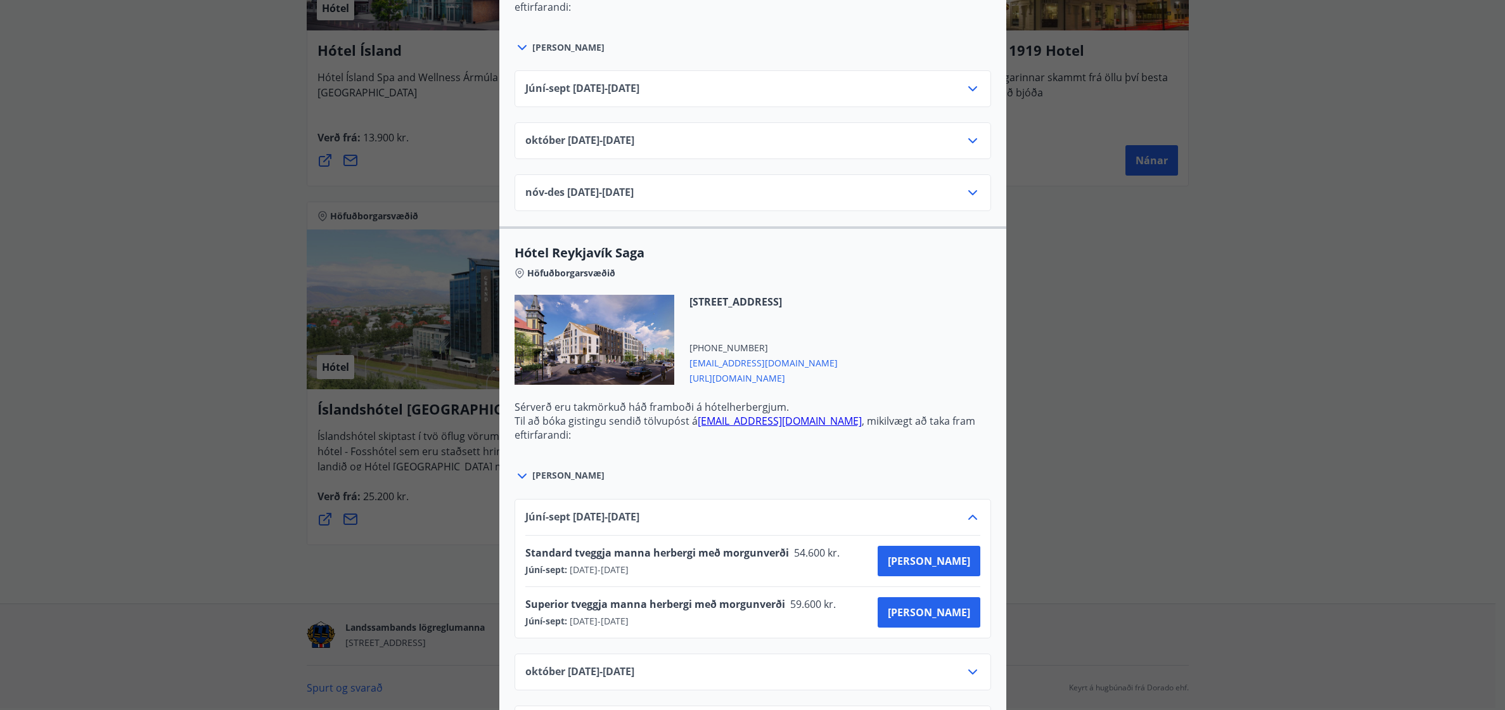
click at [968, 516] on icon at bounding box center [972, 516] width 9 height 5
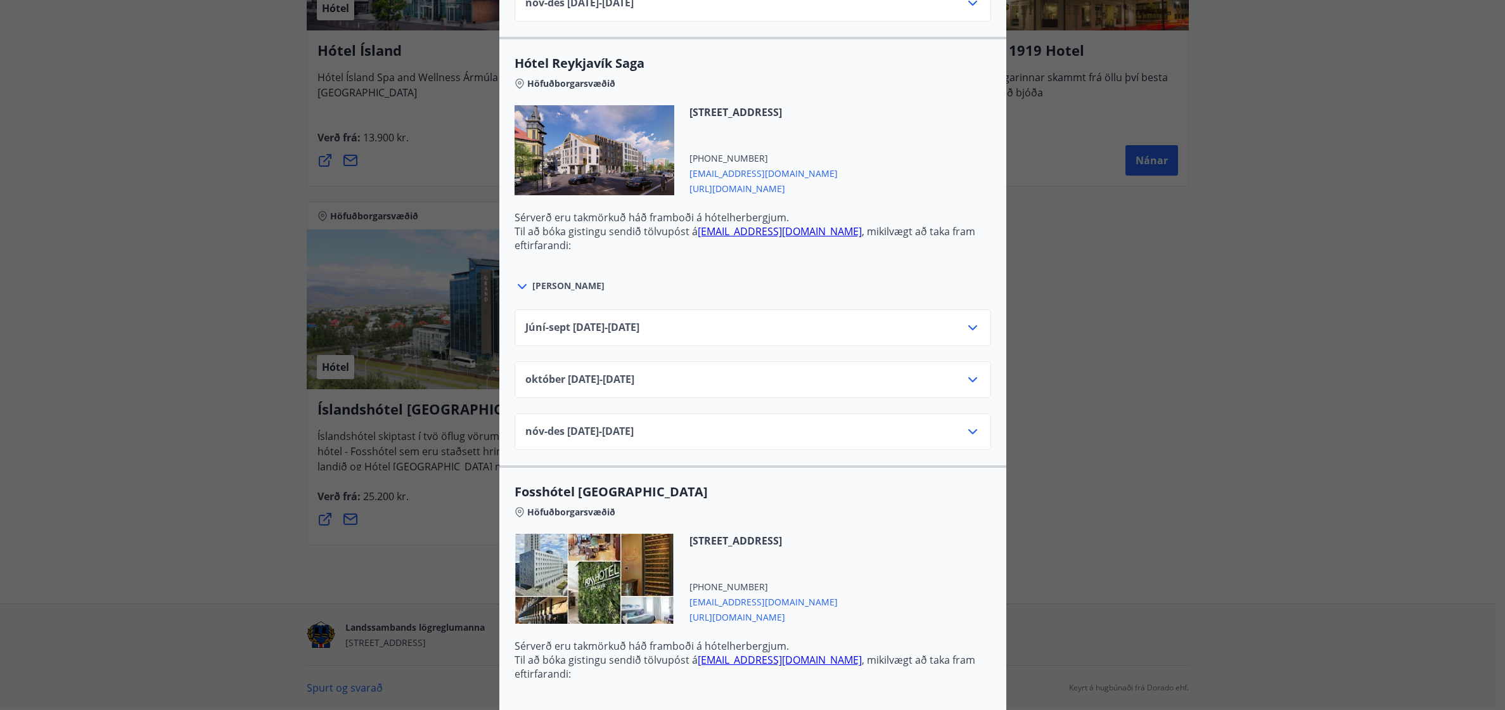
scroll to position [1584, 0]
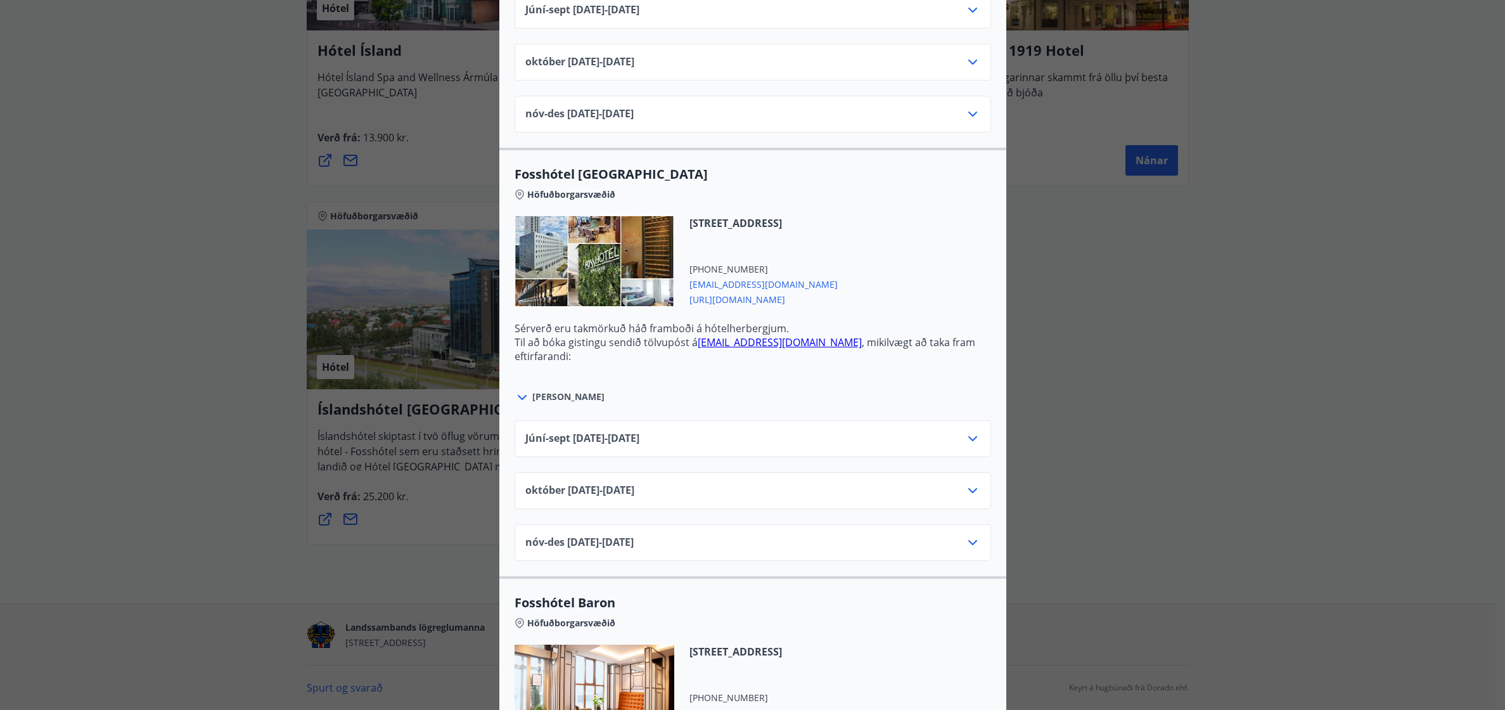
click at [967, 430] on div "Júní-[DATE]06.25 - [DATE]" at bounding box center [752, 438] width 476 height 37
click at [966, 441] on icon at bounding box center [972, 438] width 15 height 15
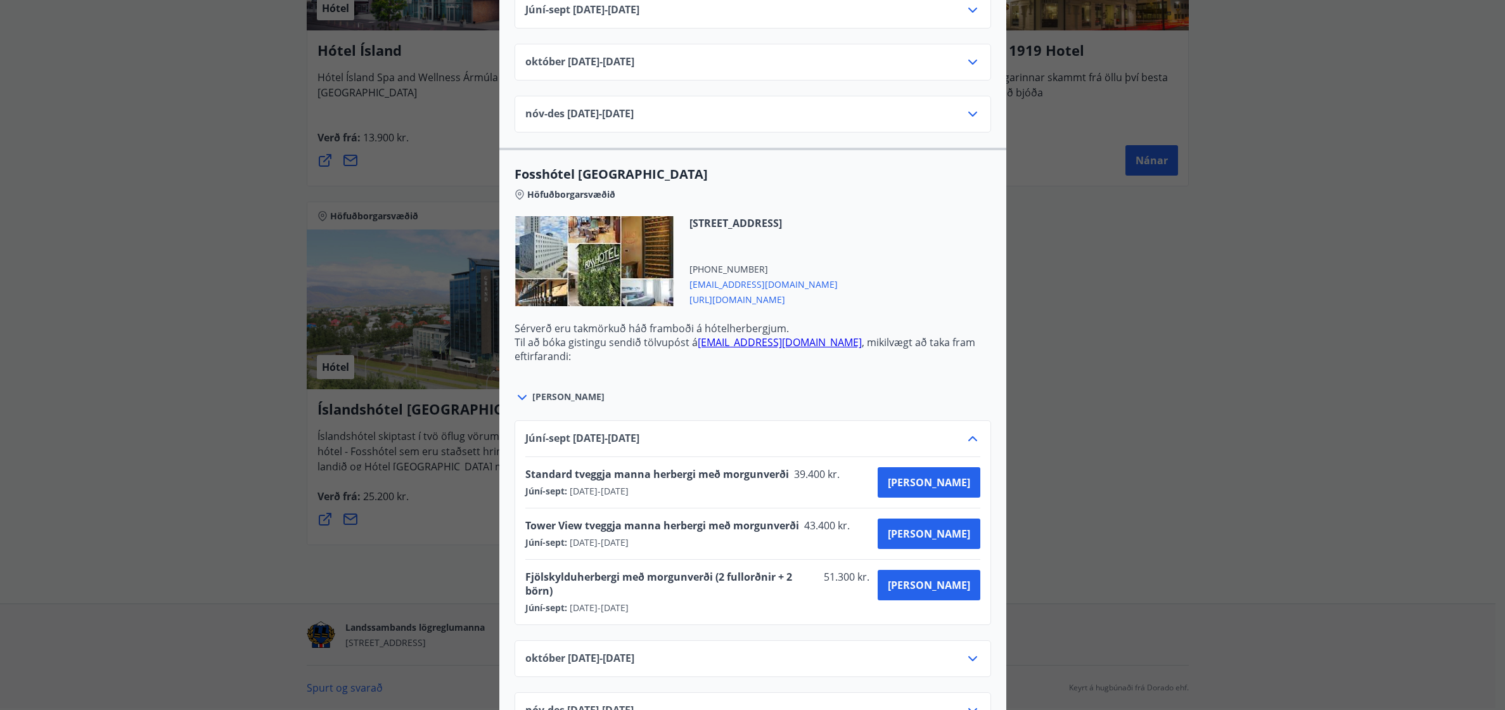
click at [966, 439] on icon at bounding box center [972, 438] width 15 height 15
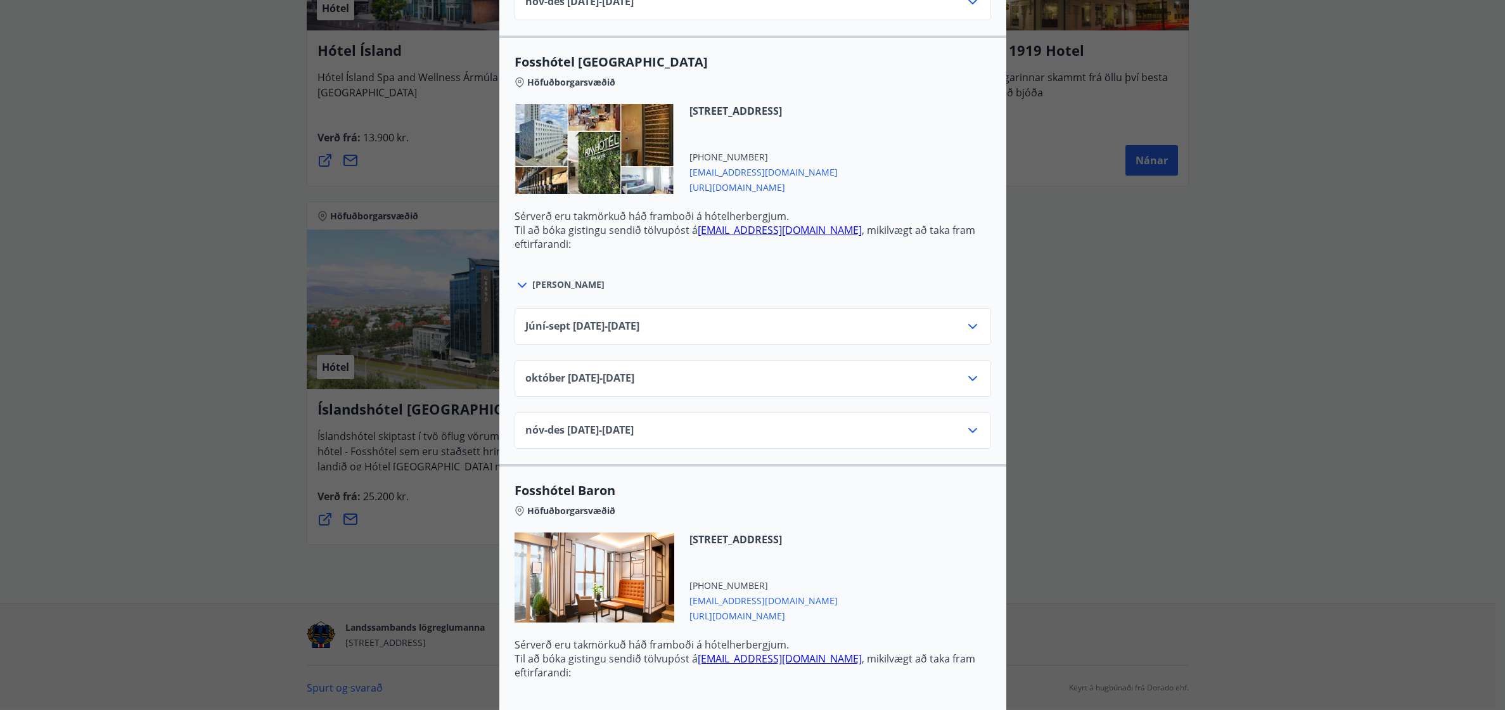
scroll to position [1964, 0]
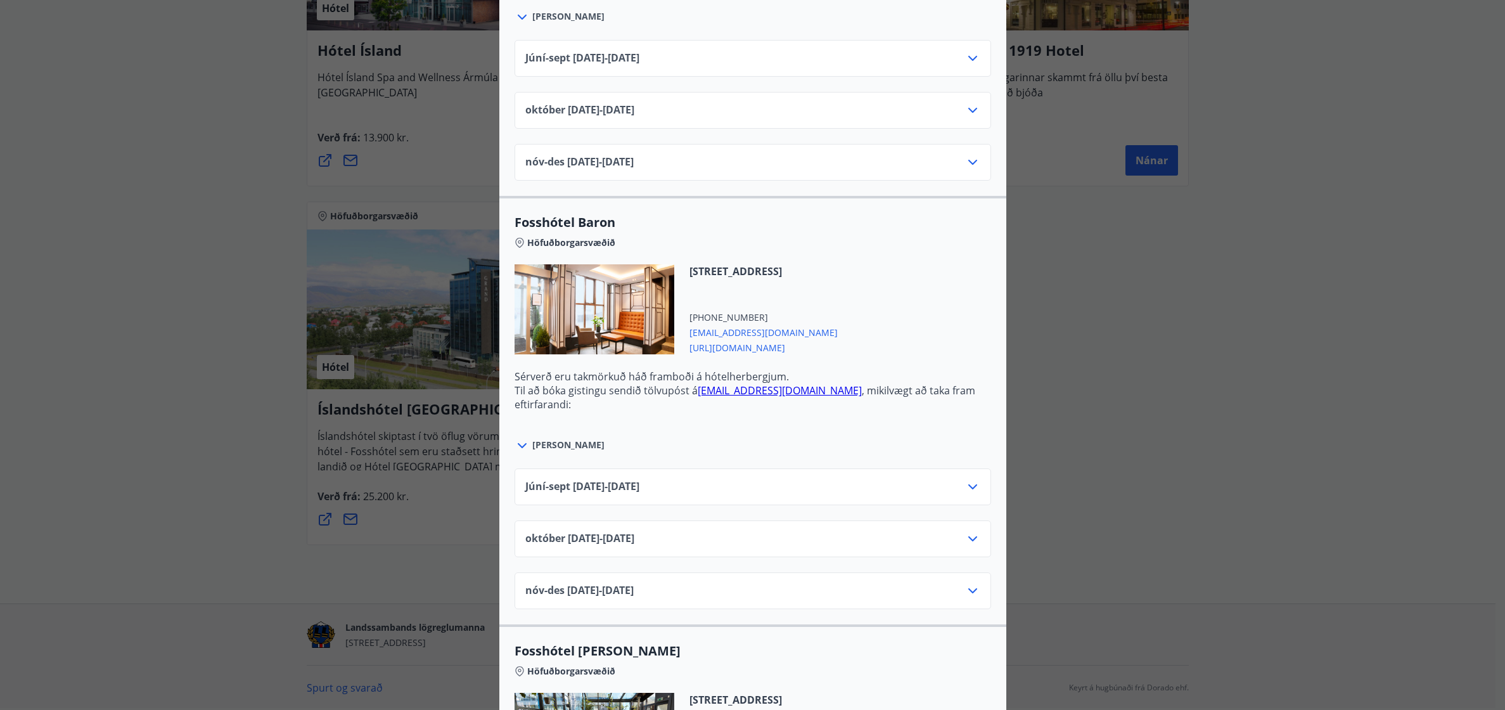
click at [968, 488] on icon at bounding box center [972, 486] width 9 height 5
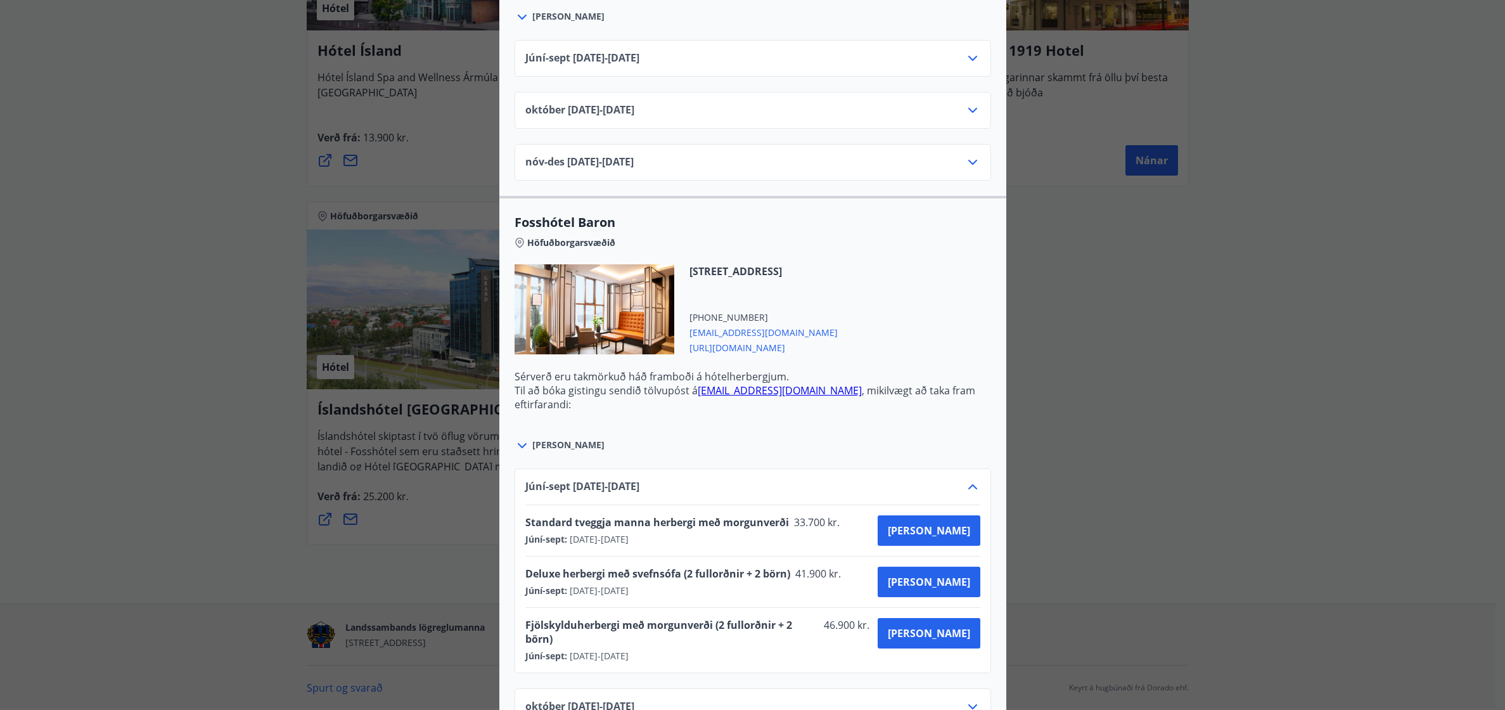
click at [967, 488] on icon at bounding box center [972, 486] width 15 height 15
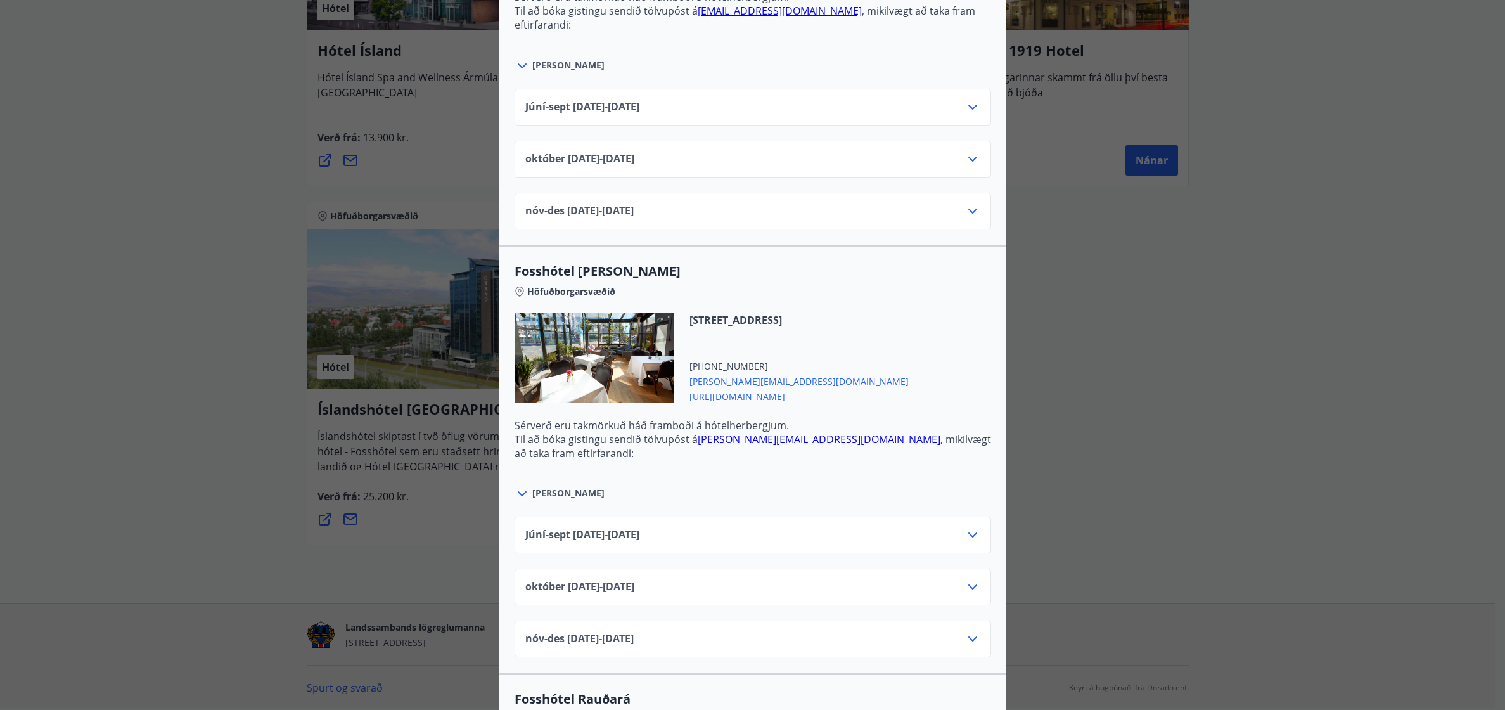
scroll to position [2344, 0]
click at [970, 532] on icon at bounding box center [972, 534] width 15 height 15
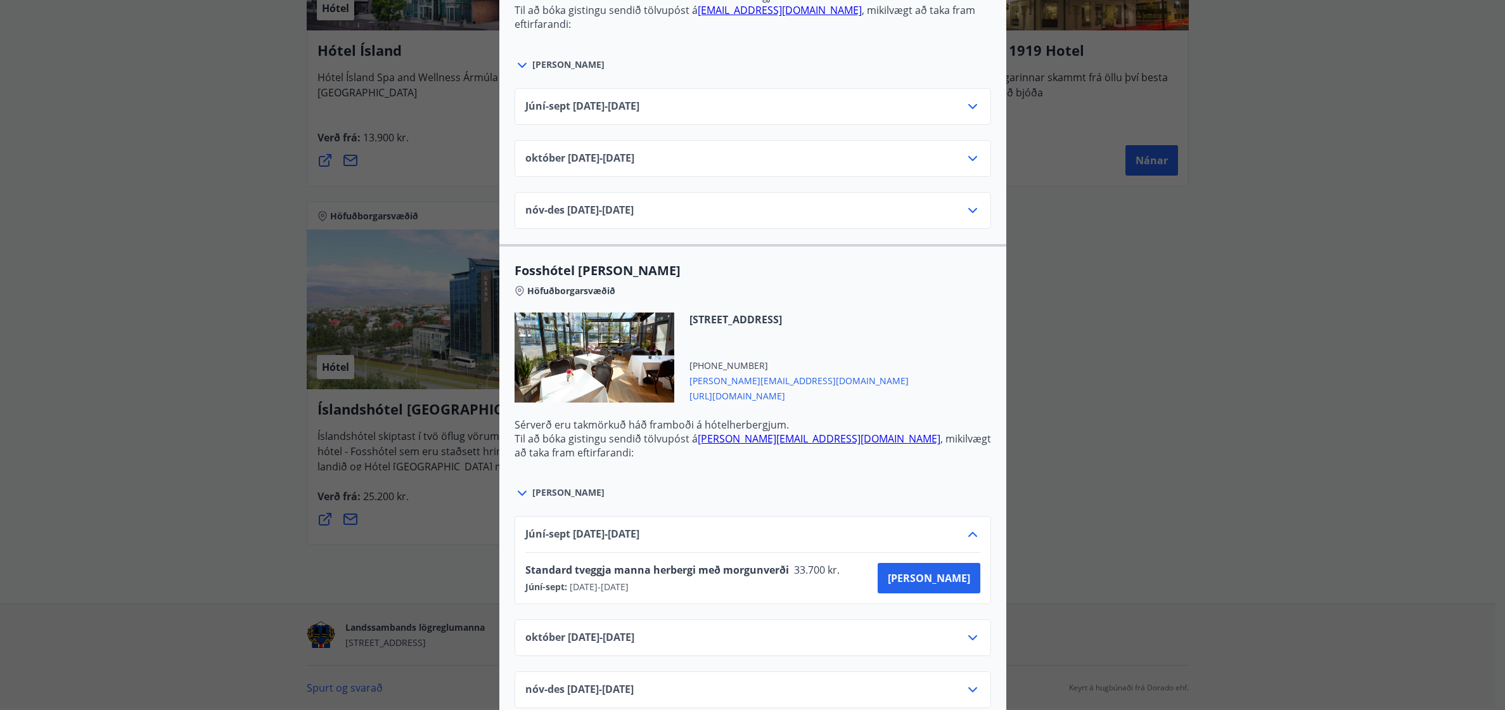
click at [970, 532] on icon at bounding box center [972, 534] width 15 height 15
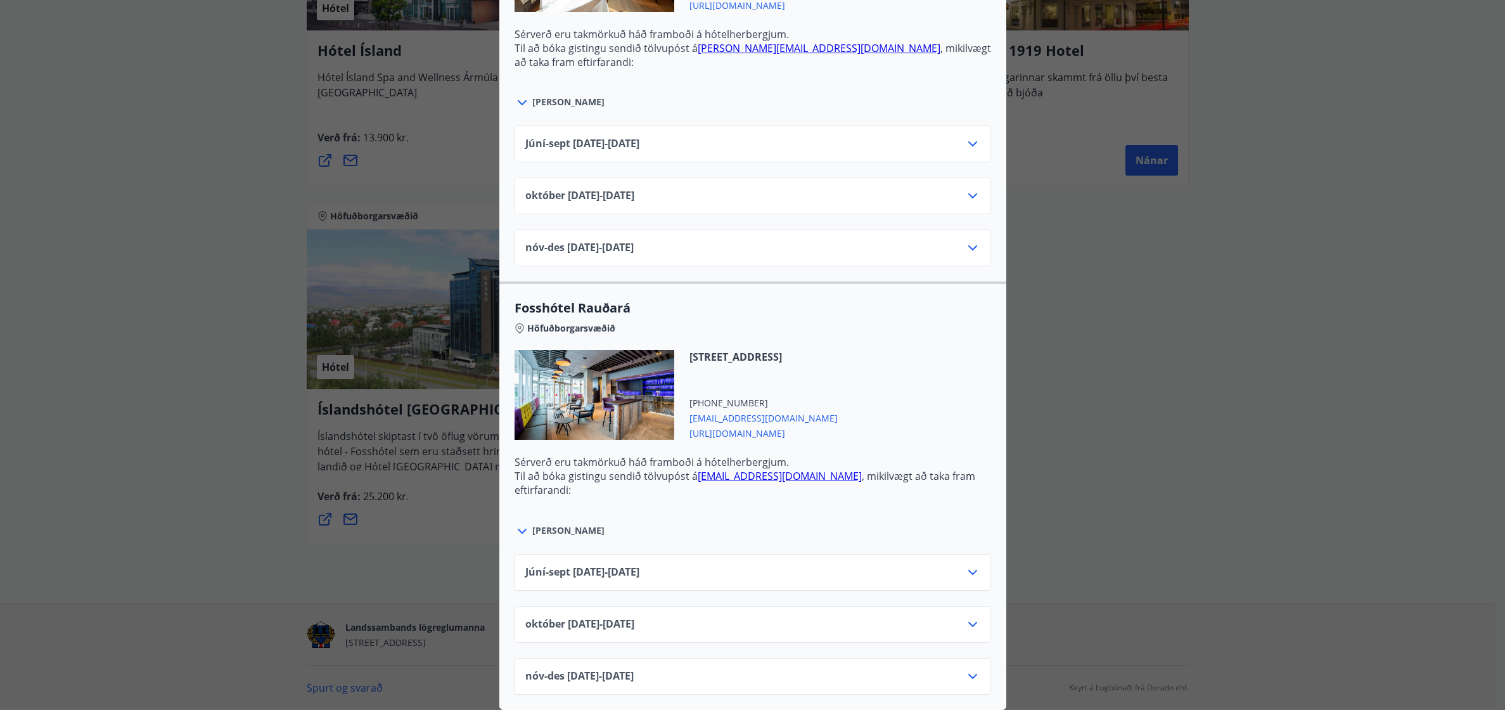
scroll to position [2744, 0]
click at [973, 565] on icon at bounding box center [972, 572] width 15 height 15
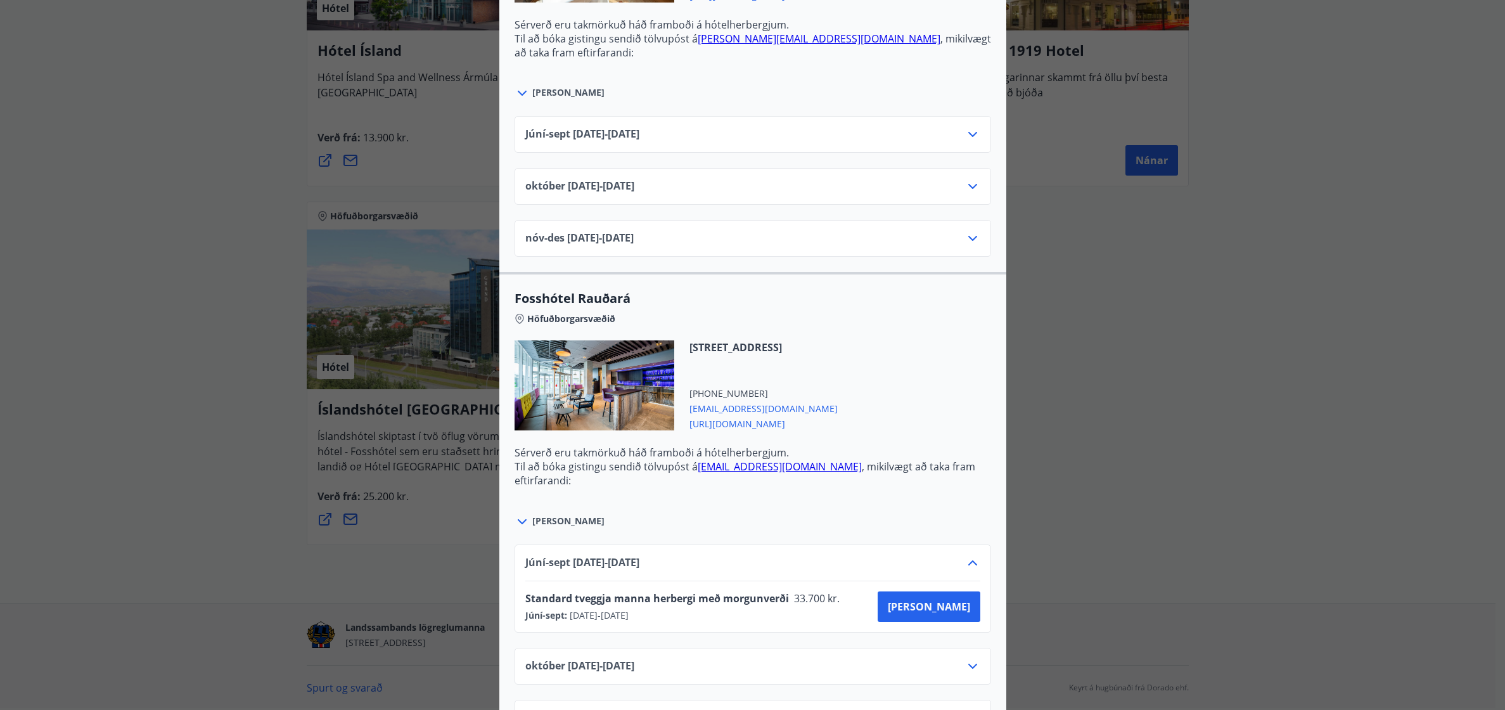
click at [973, 558] on icon at bounding box center [972, 562] width 15 height 15
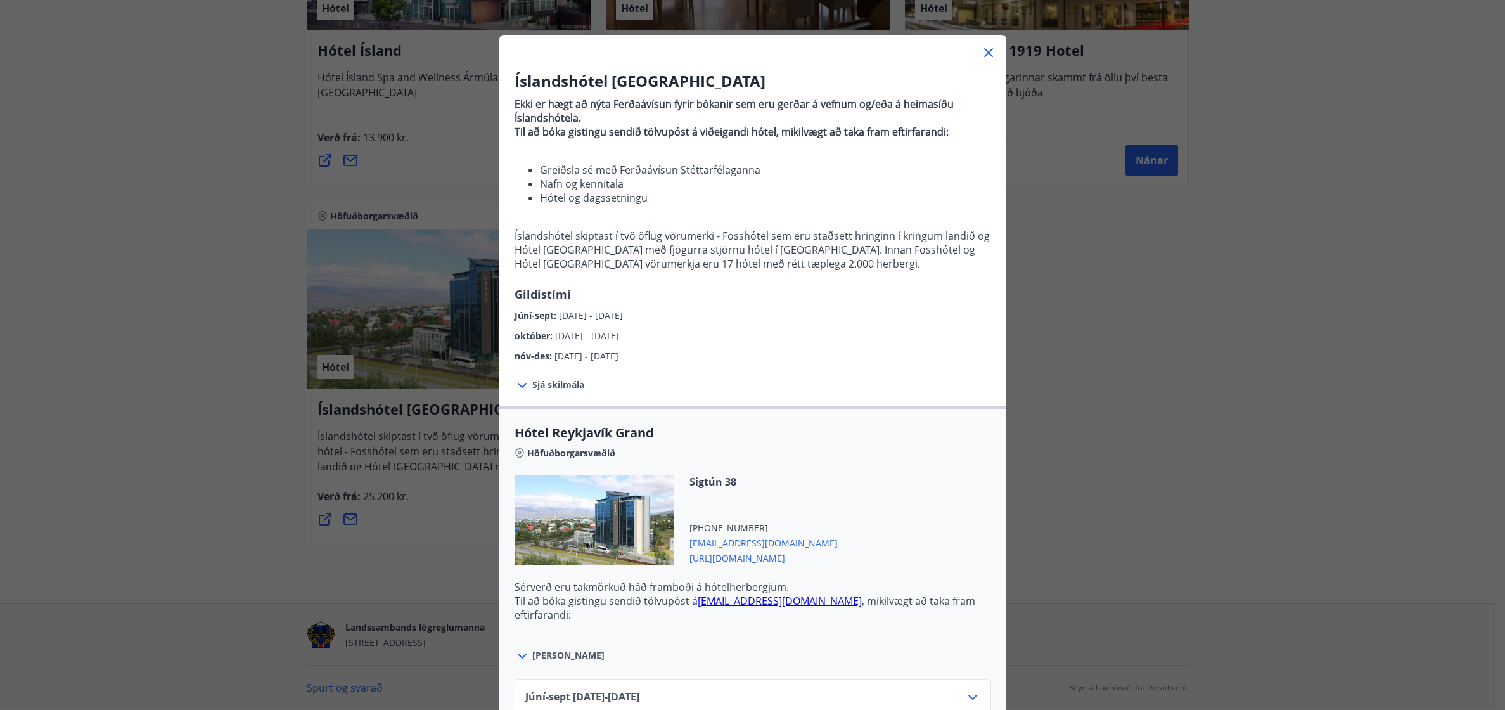
scroll to position [0, 0]
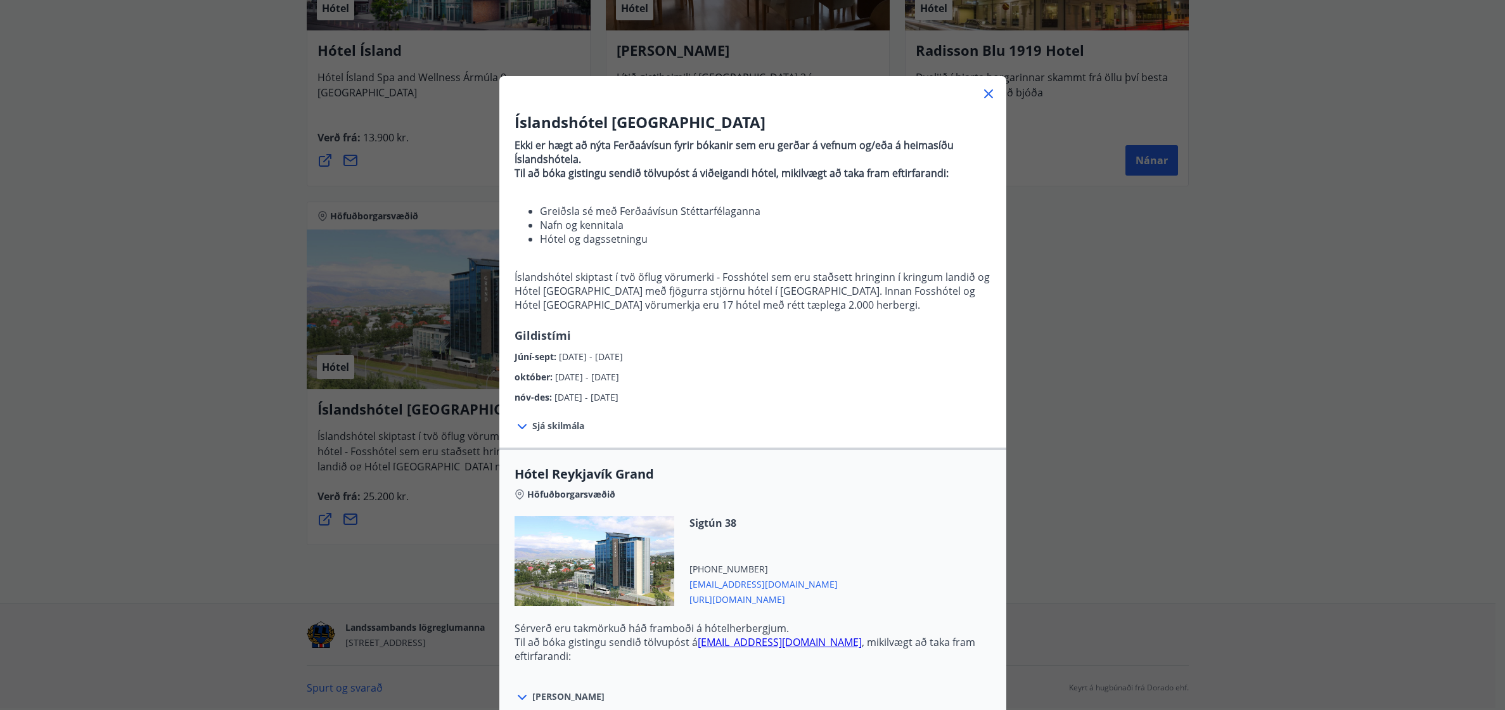
click at [979, 101] on div at bounding box center [752, 88] width 507 height 25
click at [981, 99] on icon at bounding box center [988, 93] width 15 height 15
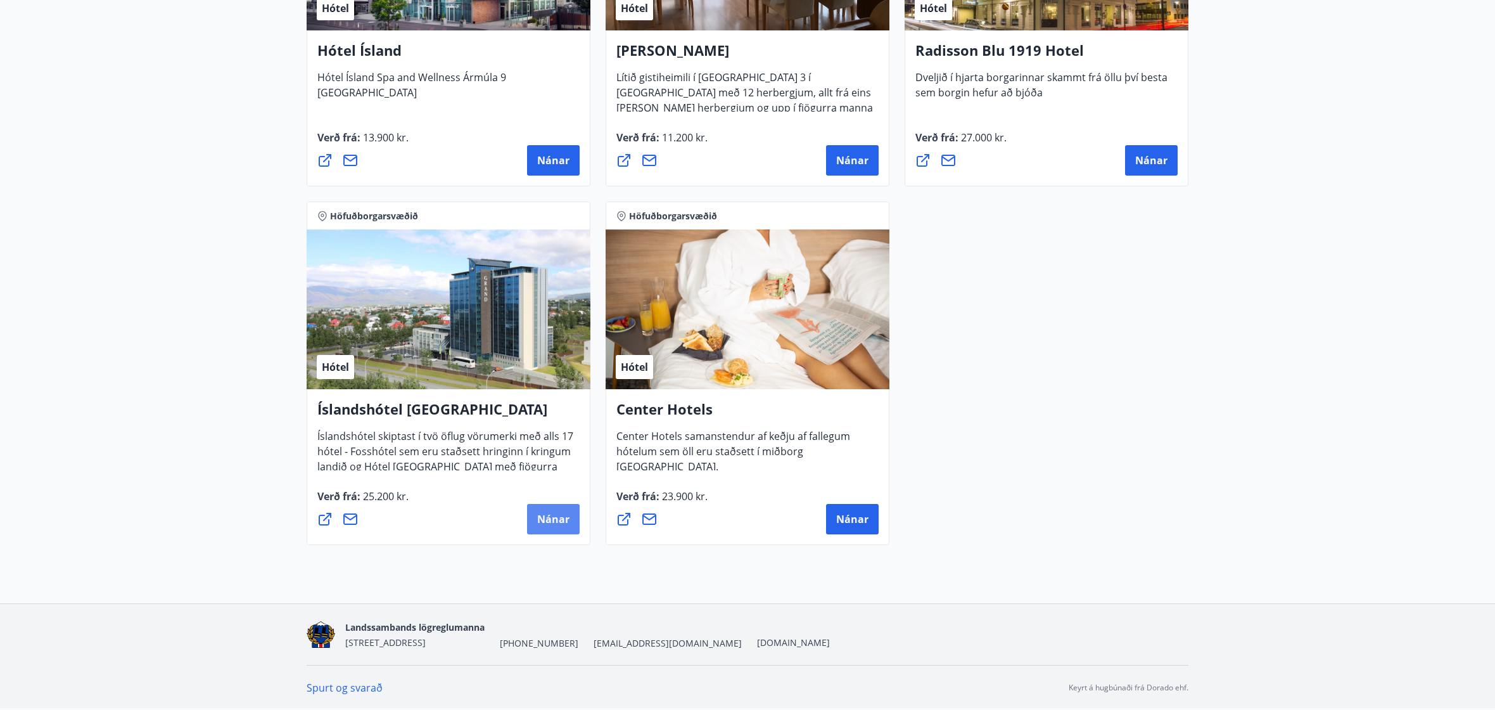
click at [533, 515] on button "Nánar" at bounding box center [553, 519] width 53 height 30
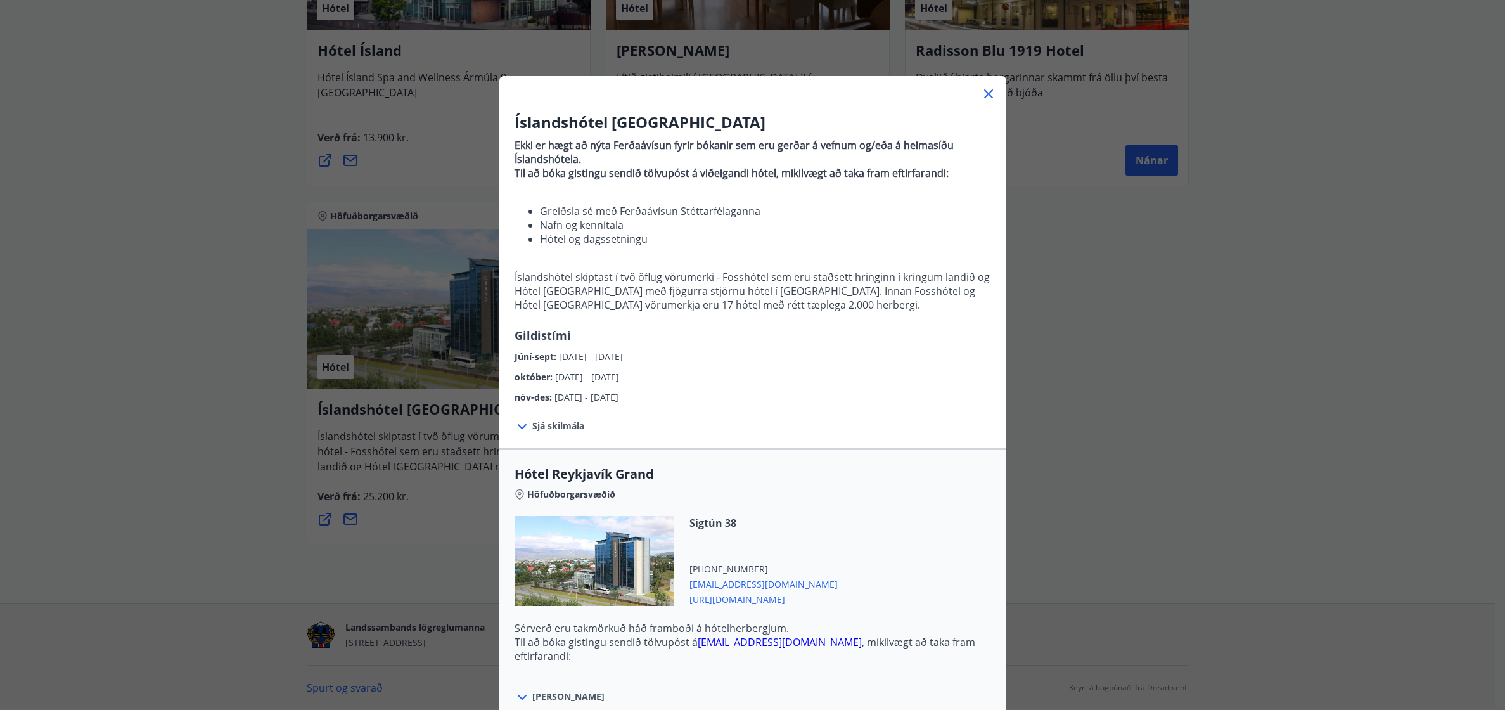
click at [821, 212] on li "Greiðsla sé með Ferðaávísun Stéttarfélaganna" at bounding box center [765, 211] width 451 height 14
click at [981, 88] on icon at bounding box center [988, 93] width 15 height 15
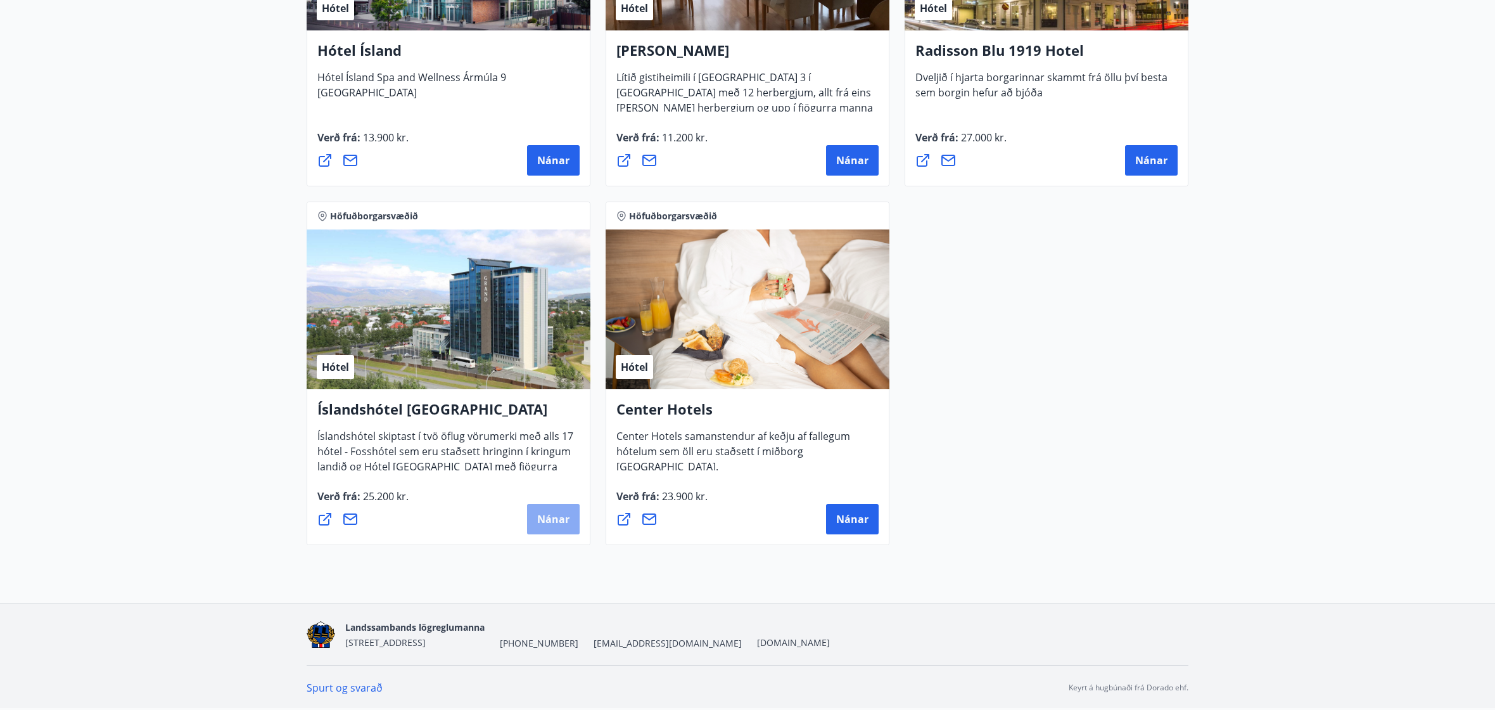
click at [562, 528] on button "Nánar" at bounding box center [553, 519] width 53 height 30
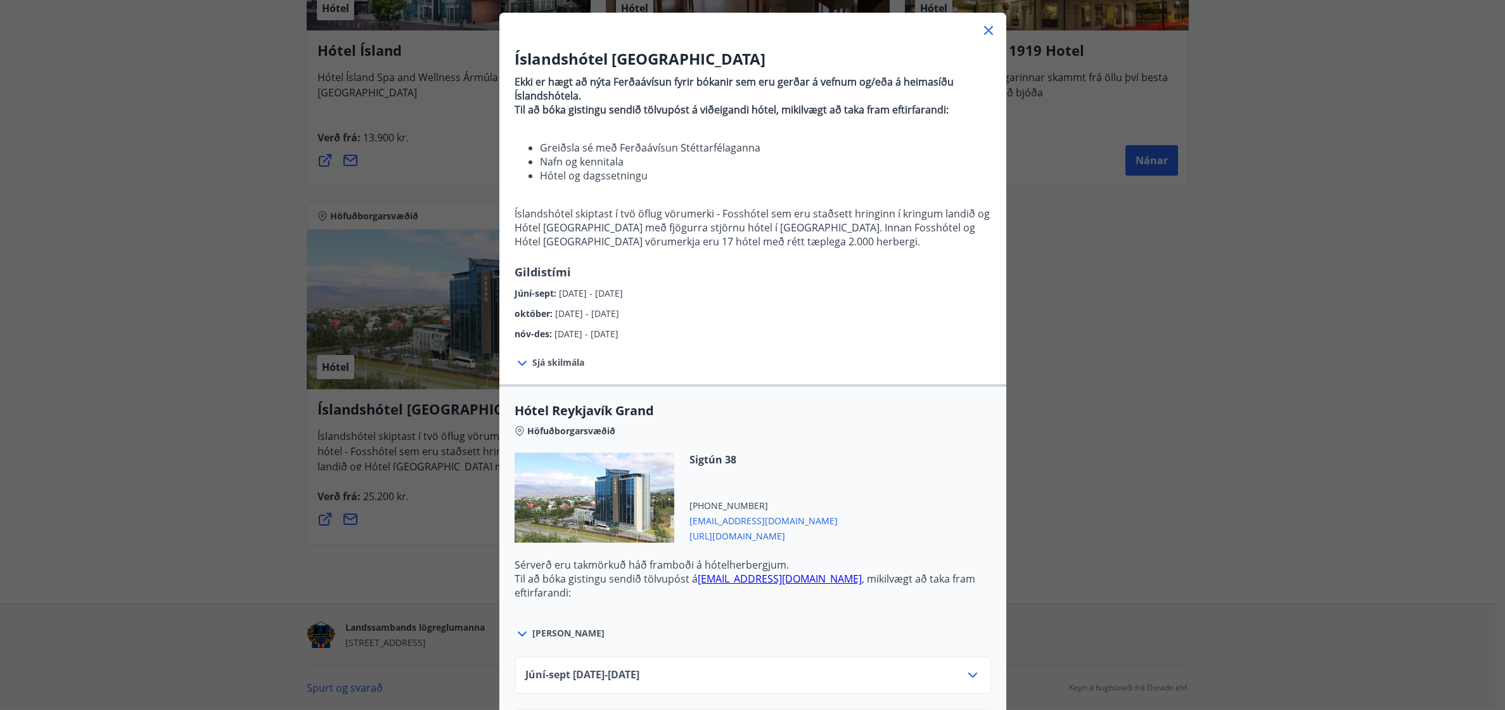
scroll to position [253, 0]
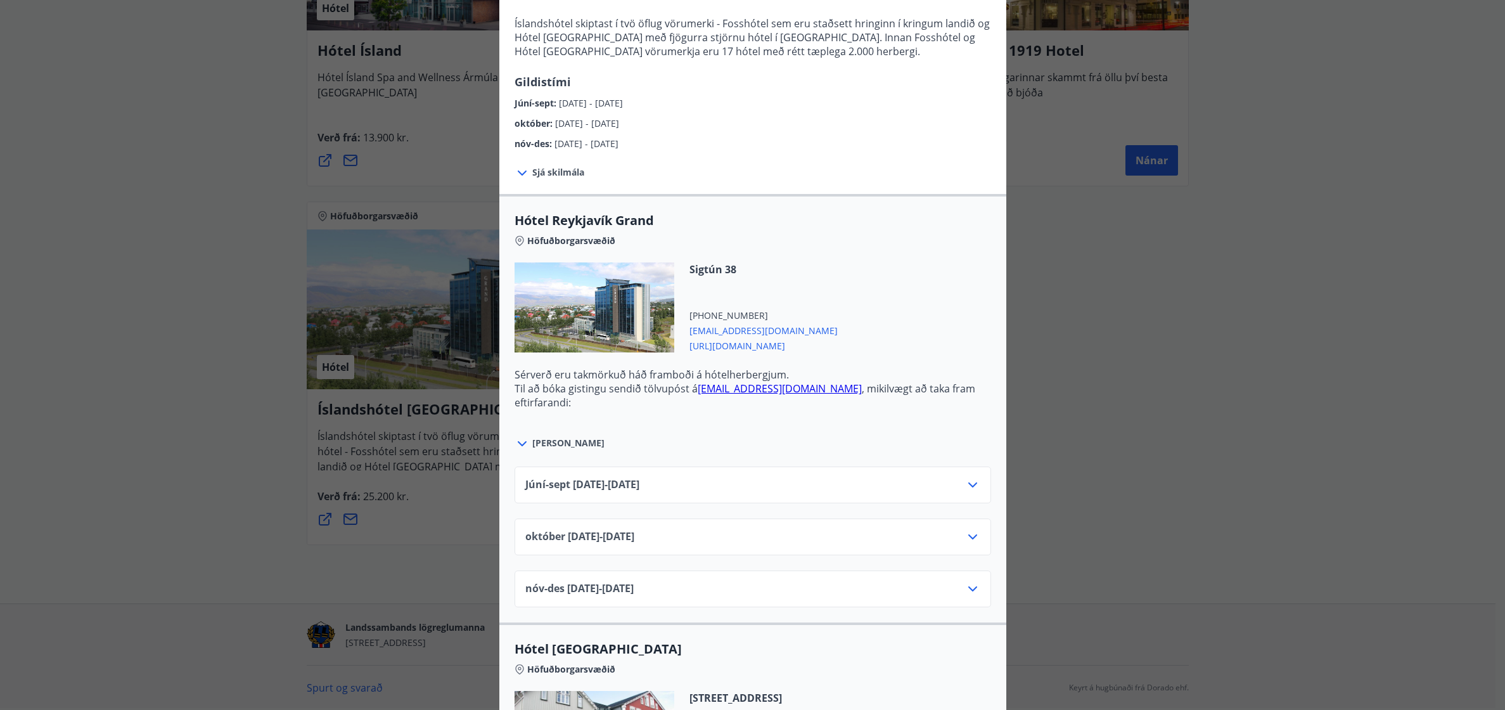
click at [971, 486] on icon at bounding box center [972, 484] width 15 height 15
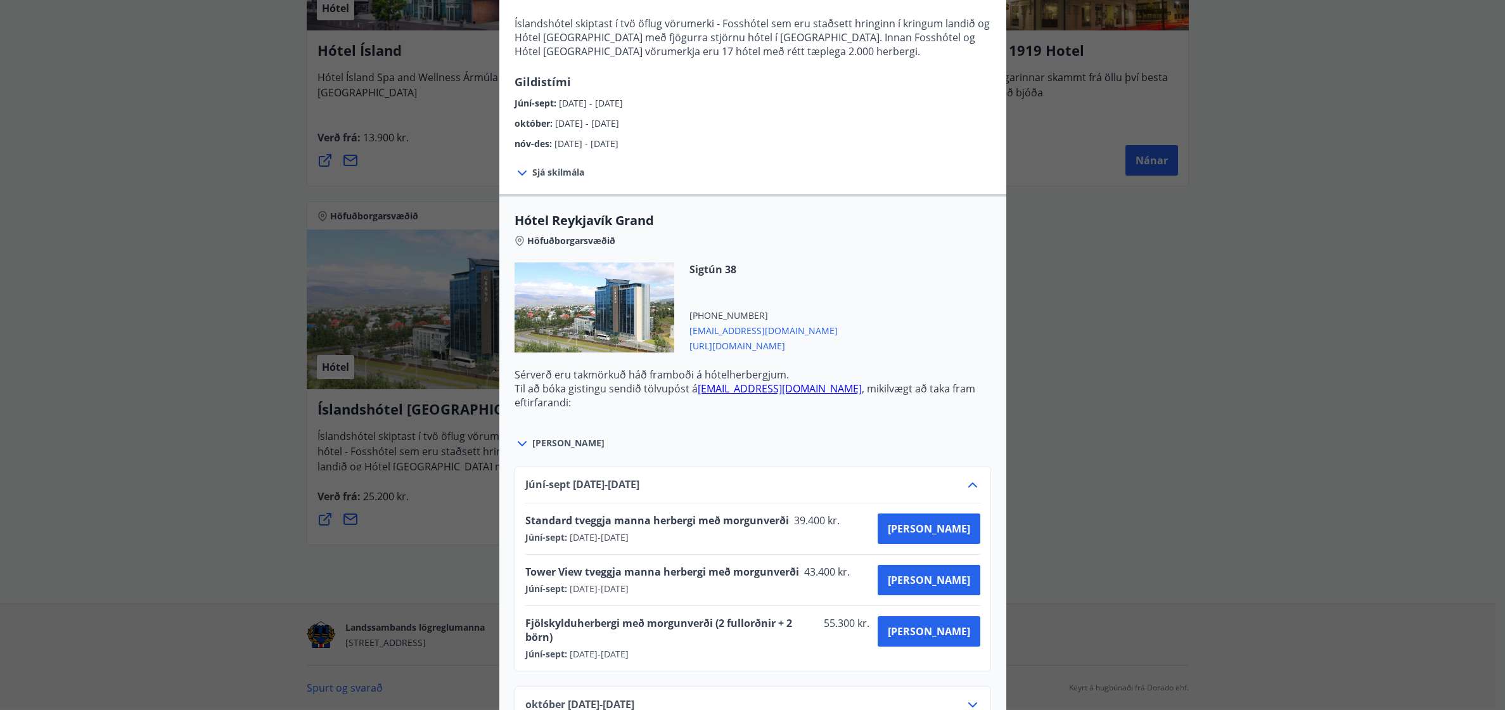
click at [971, 486] on icon at bounding box center [972, 484] width 9 height 5
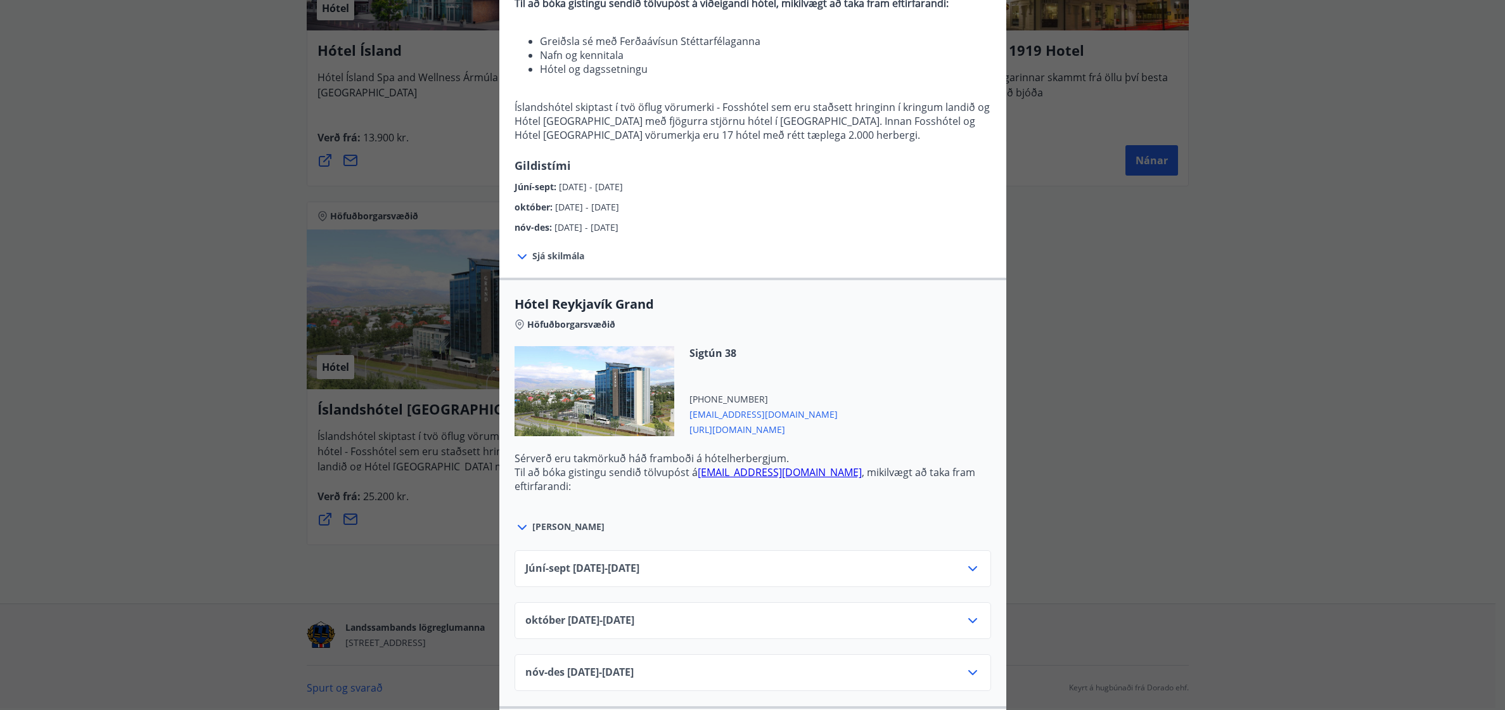
scroll to position [317, 0]
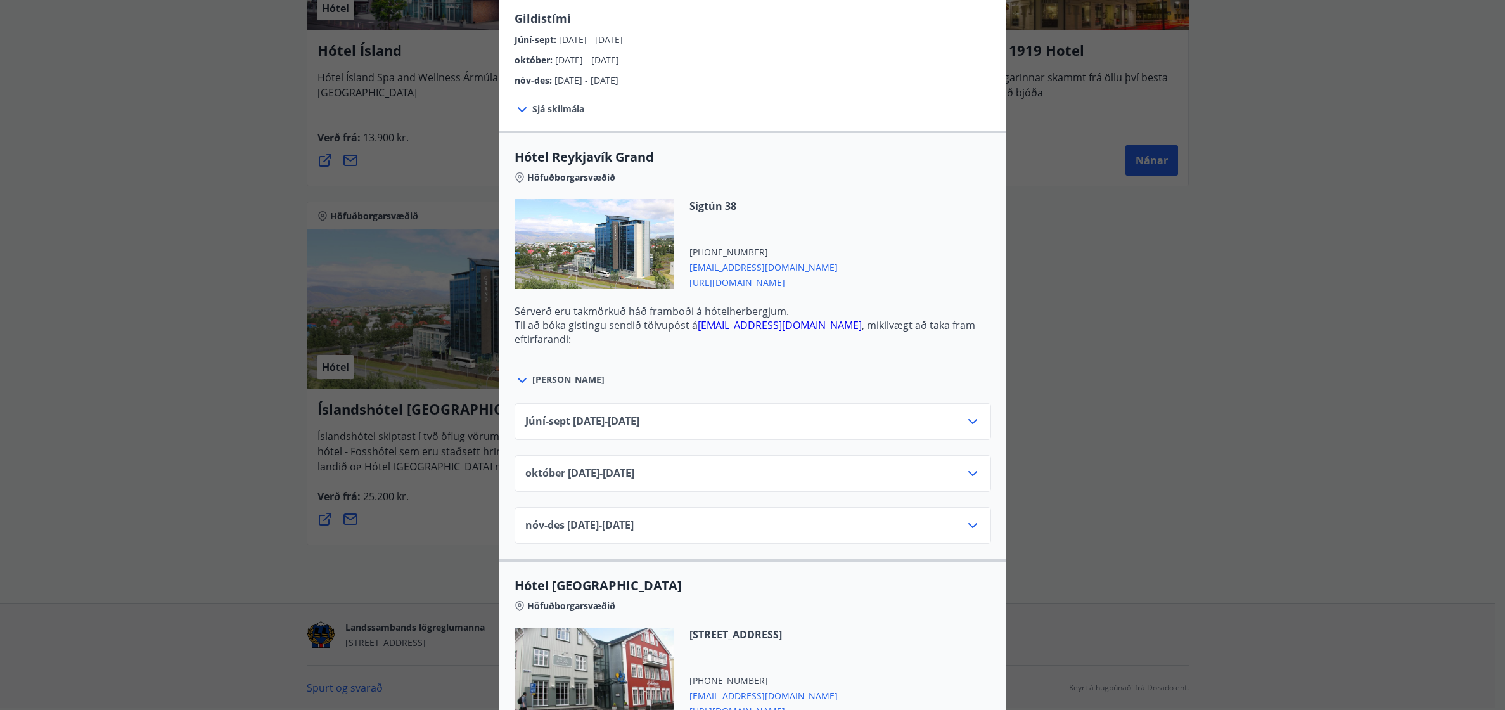
click at [777, 286] on span "[URL][DOMAIN_NAME]" at bounding box center [763, 281] width 148 height 15
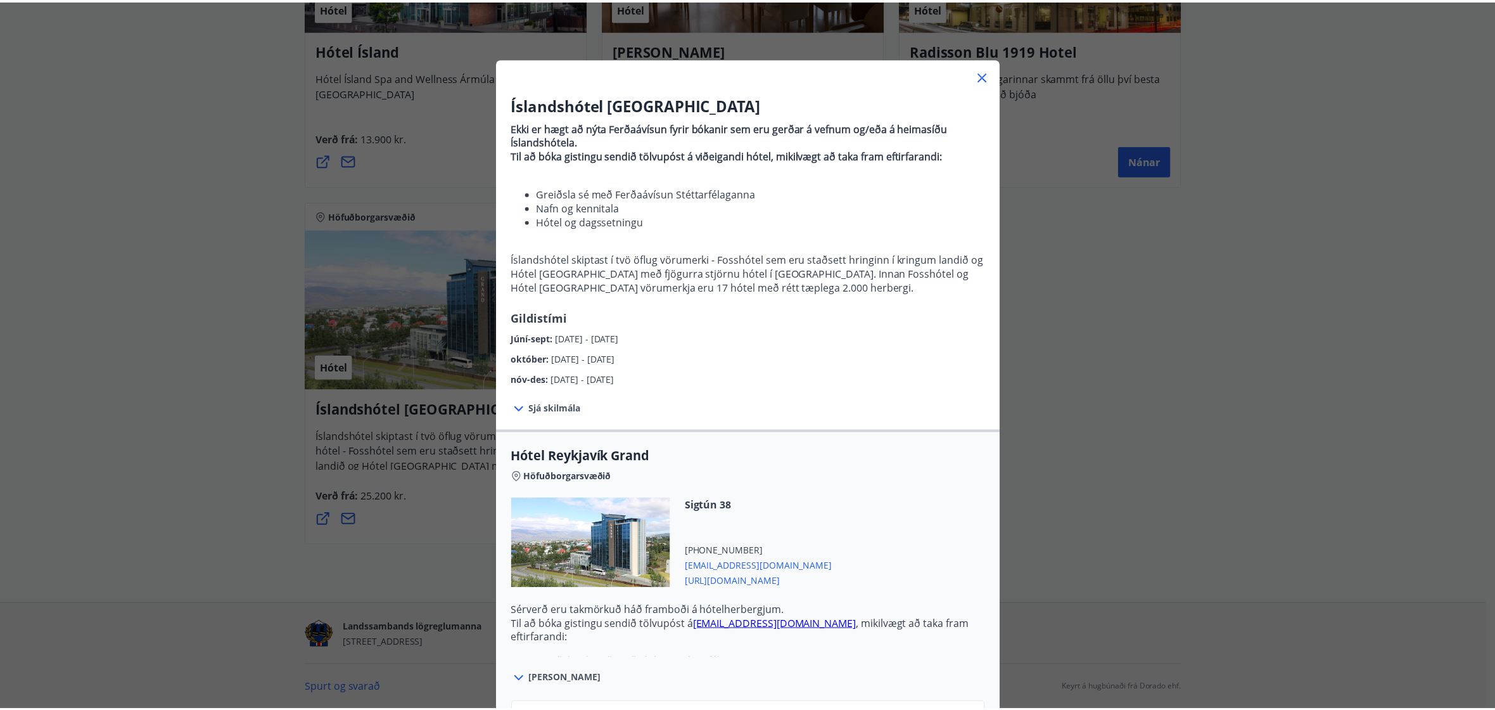
scroll to position [0, 0]
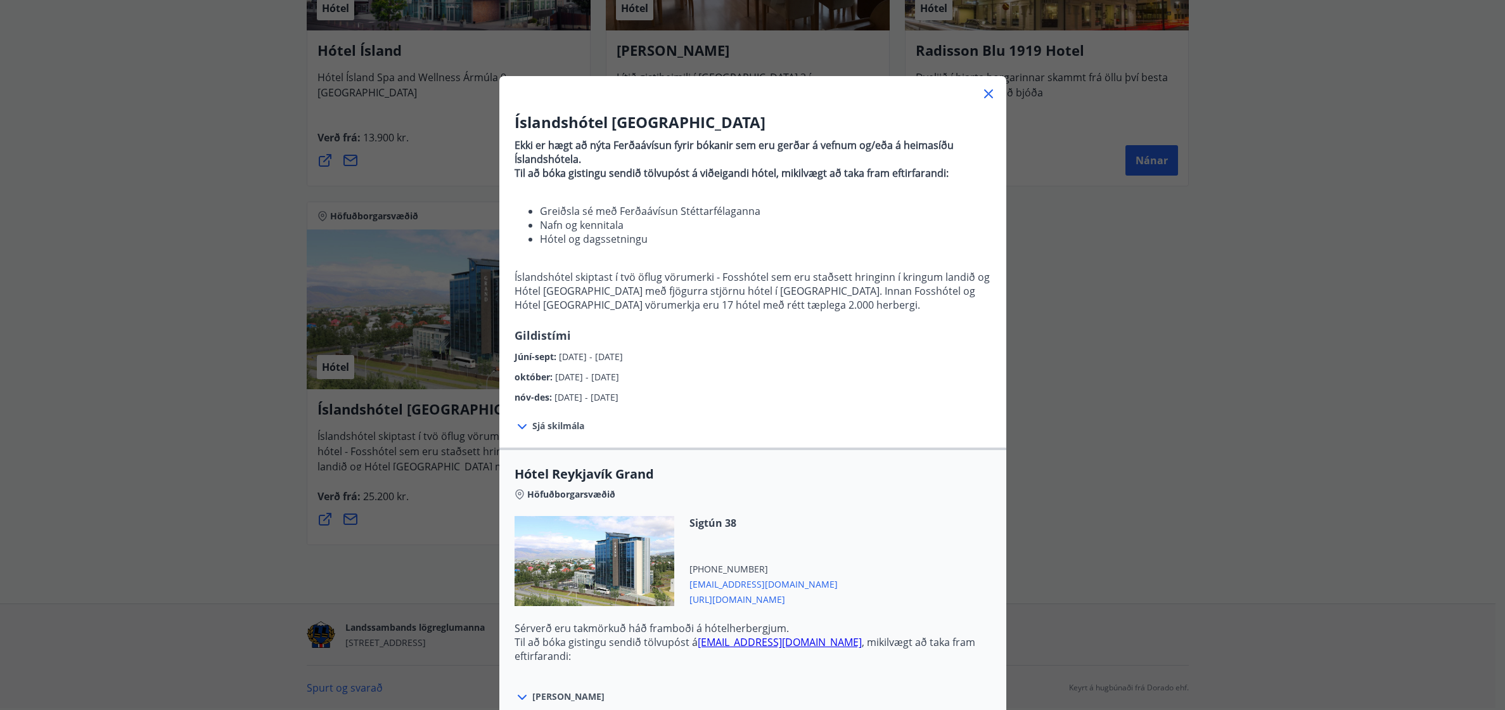
click at [985, 94] on icon at bounding box center [988, 93] width 15 height 15
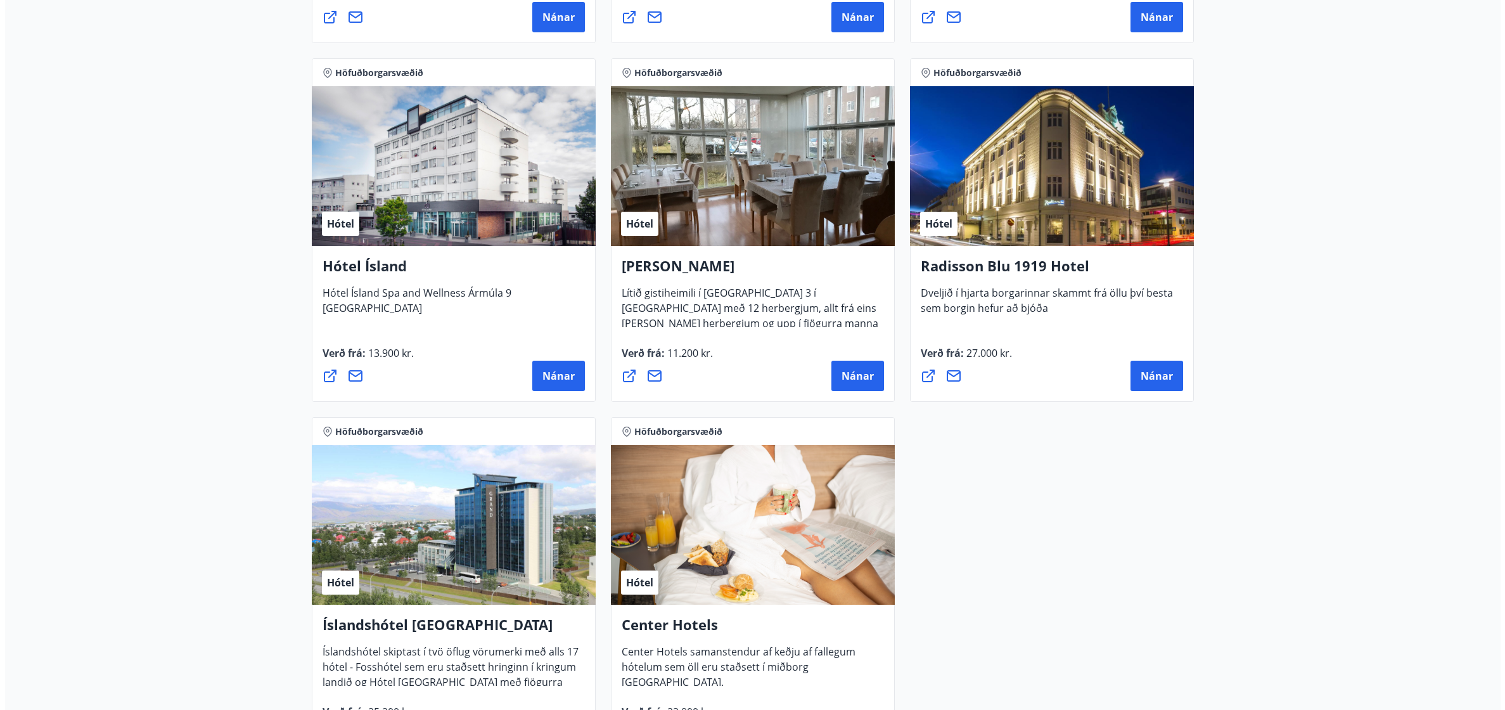
scroll to position [901, 0]
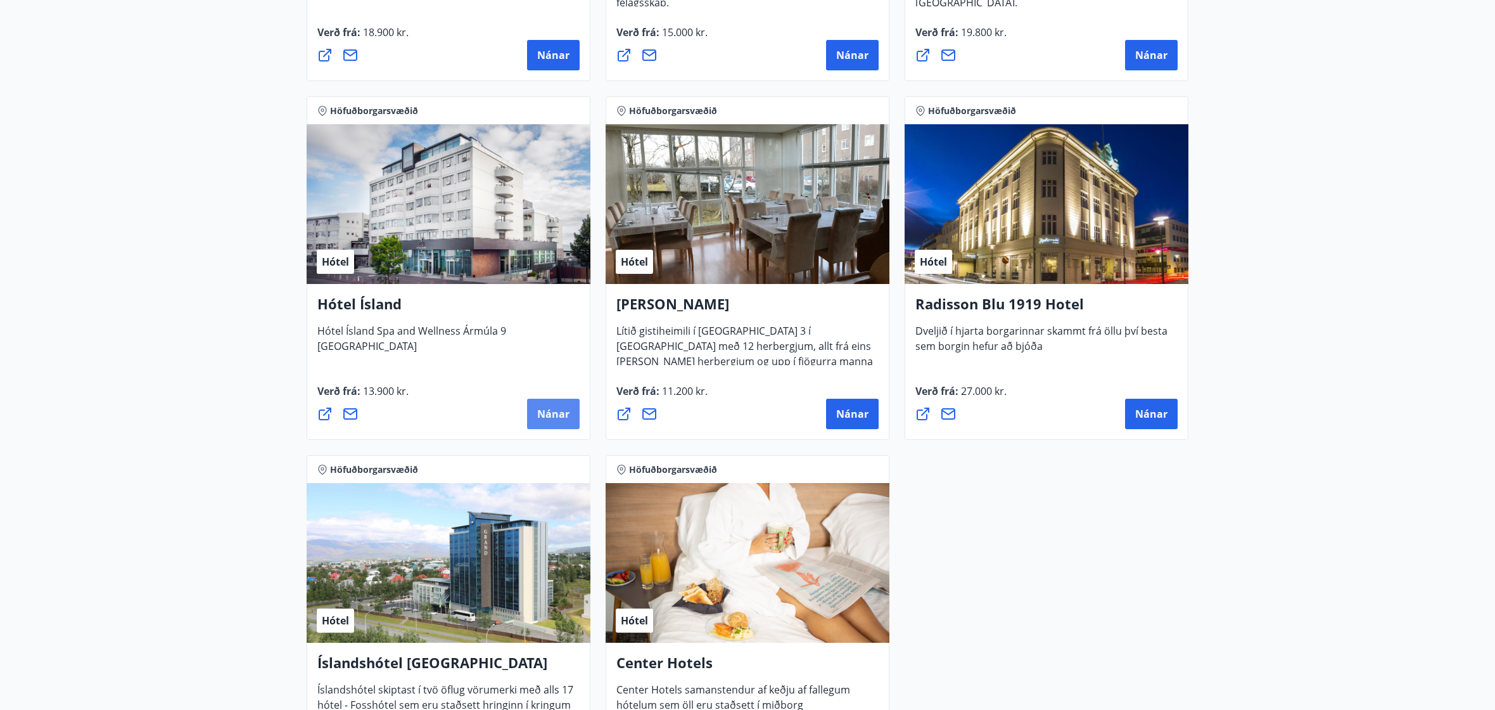
click at [527, 404] on button "Nánar" at bounding box center [553, 414] width 53 height 30
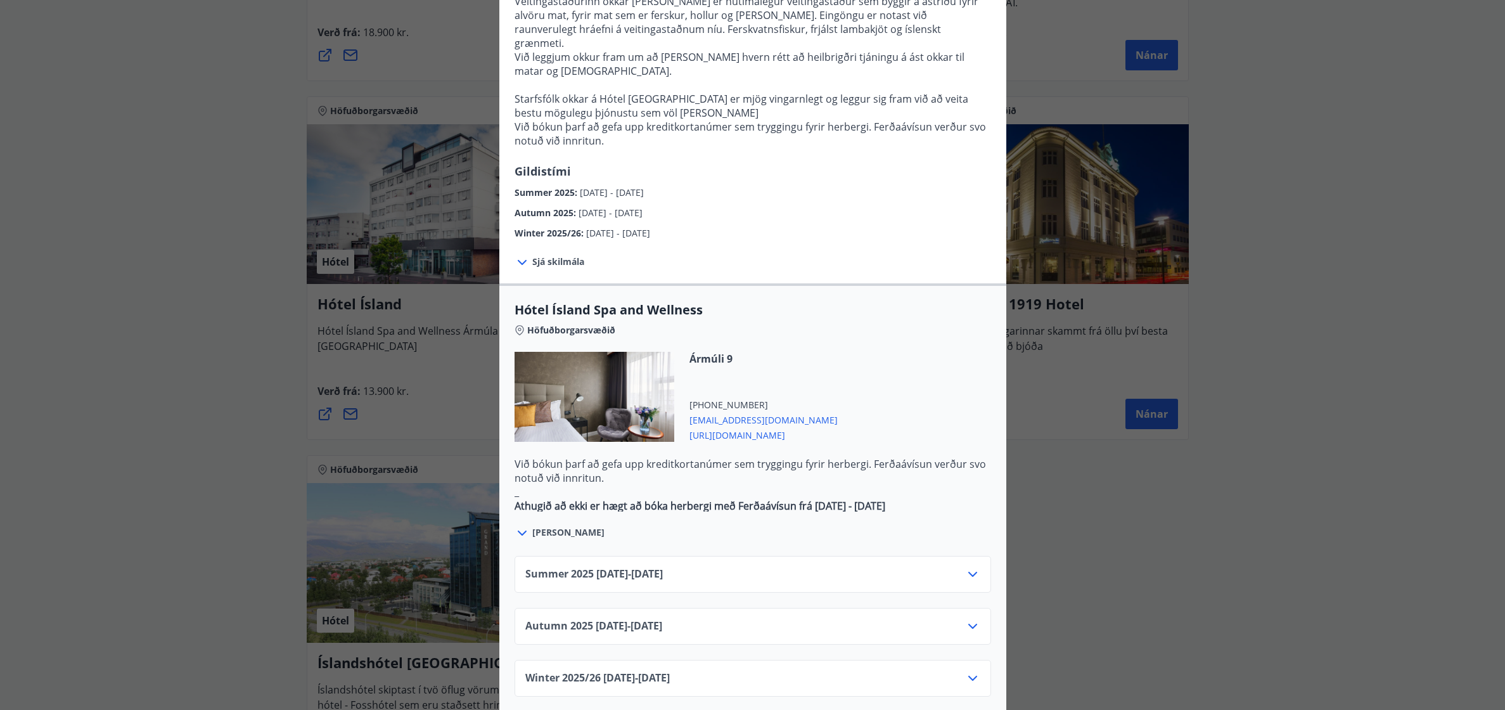
scroll to position [444, 0]
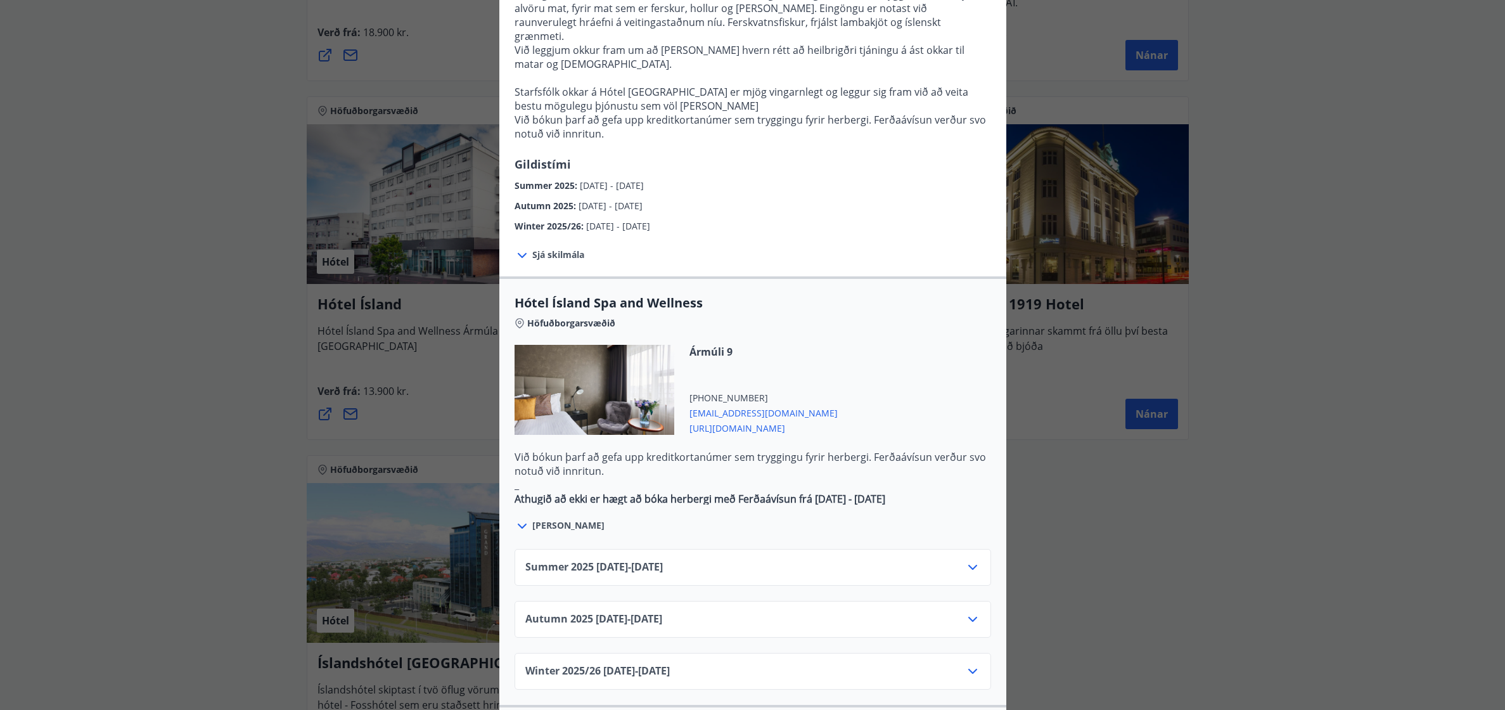
click at [970, 559] on icon at bounding box center [972, 566] width 15 height 15
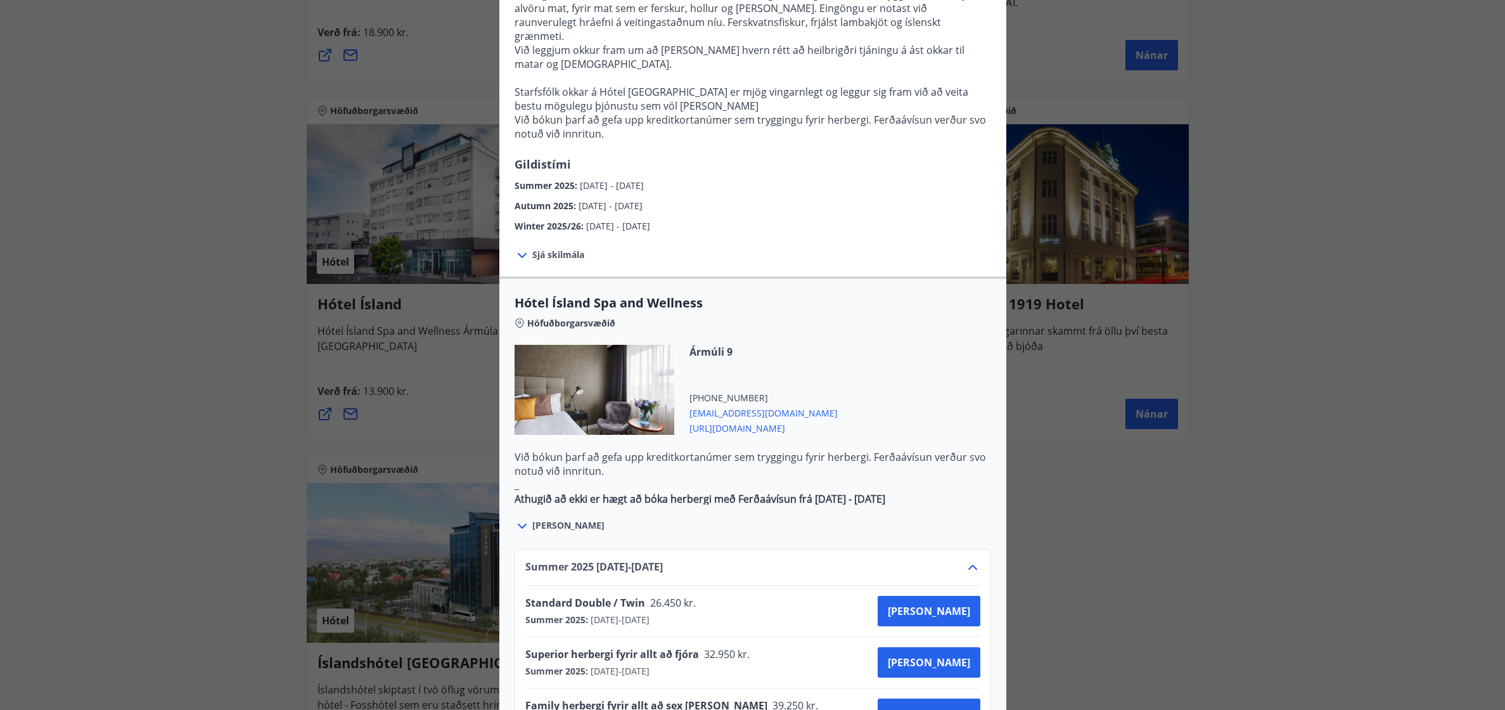
click at [971, 402] on div "Ármúli 9 [PHONE_NUMBER] [EMAIL_ADDRESS][DOMAIN_NAME] [URL][DOMAIN_NAME]" at bounding box center [752, 397] width 476 height 105
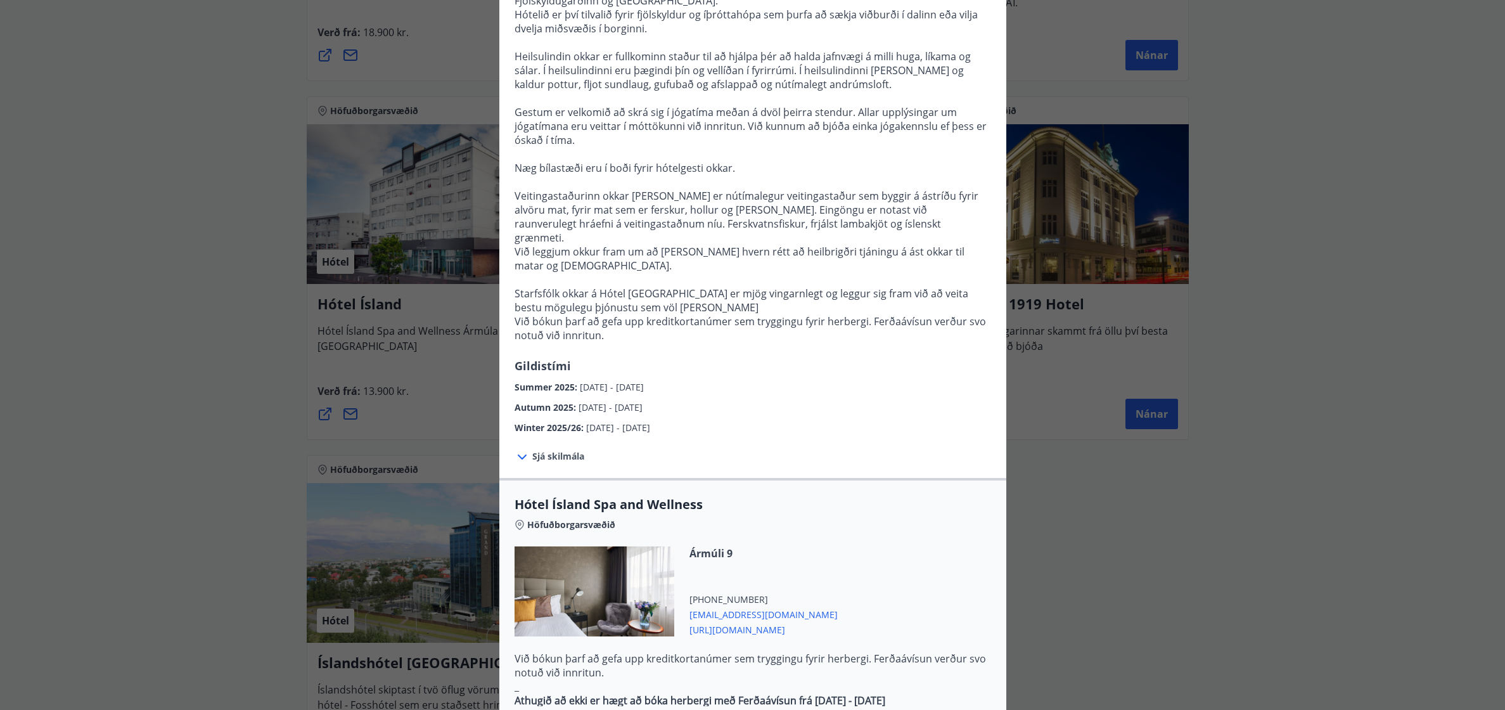
scroll to position [253, 0]
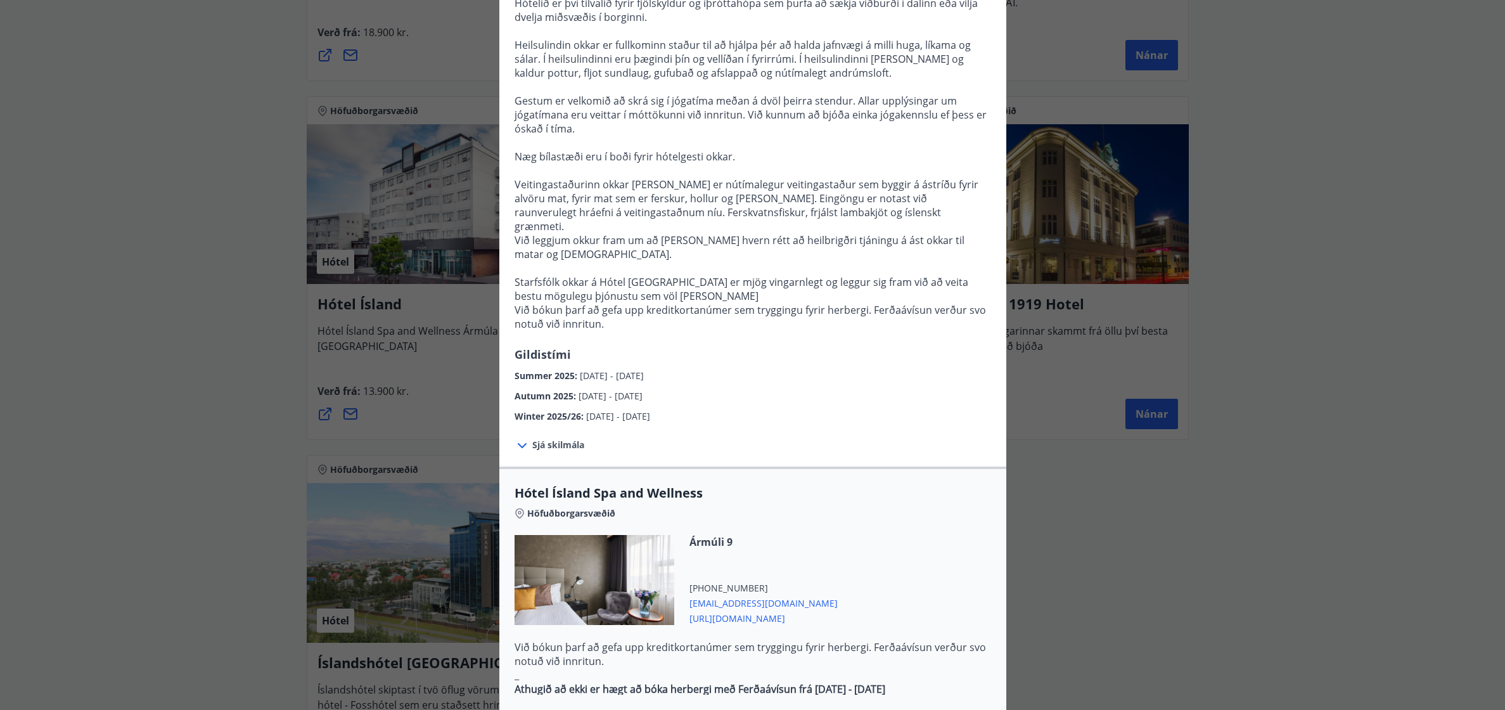
click at [520, 438] on icon at bounding box center [521, 445] width 15 height 15
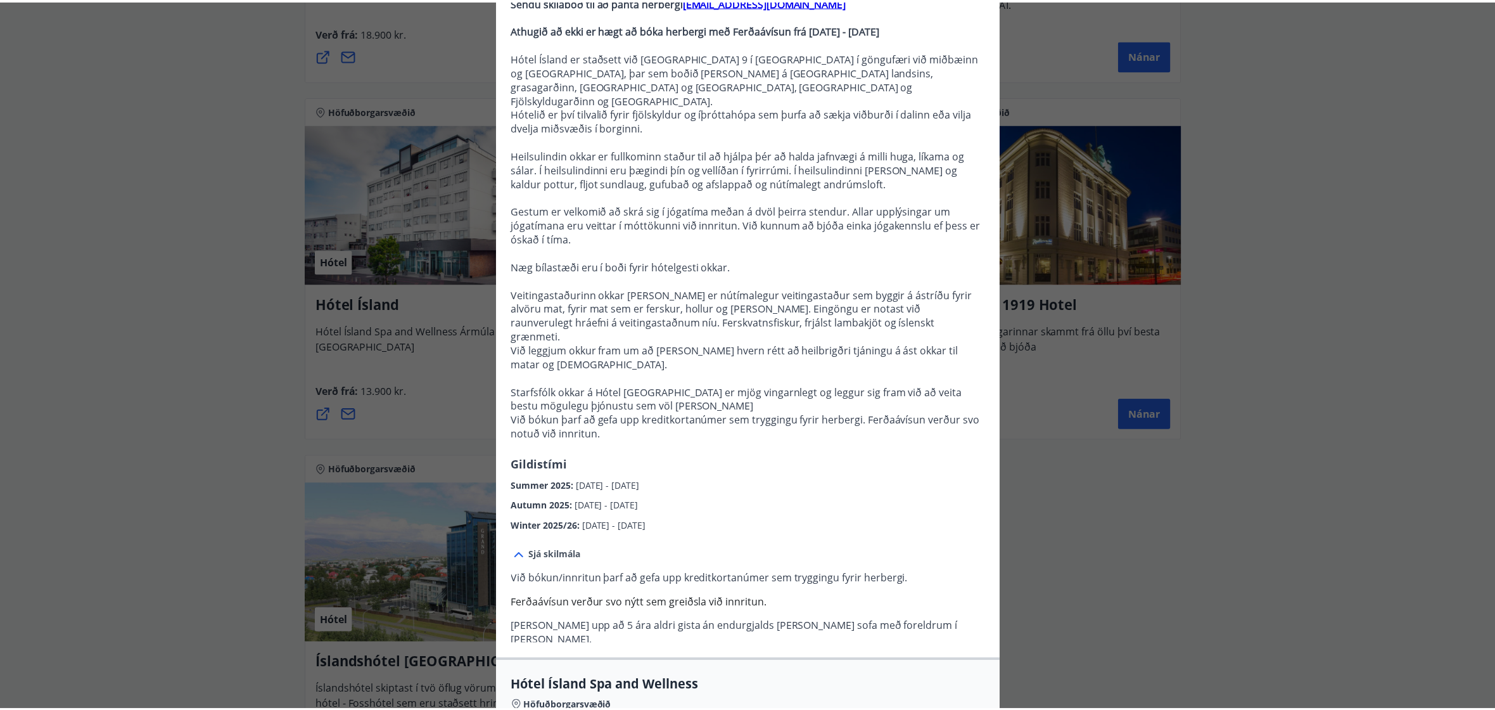
scroll to position [0, 0]
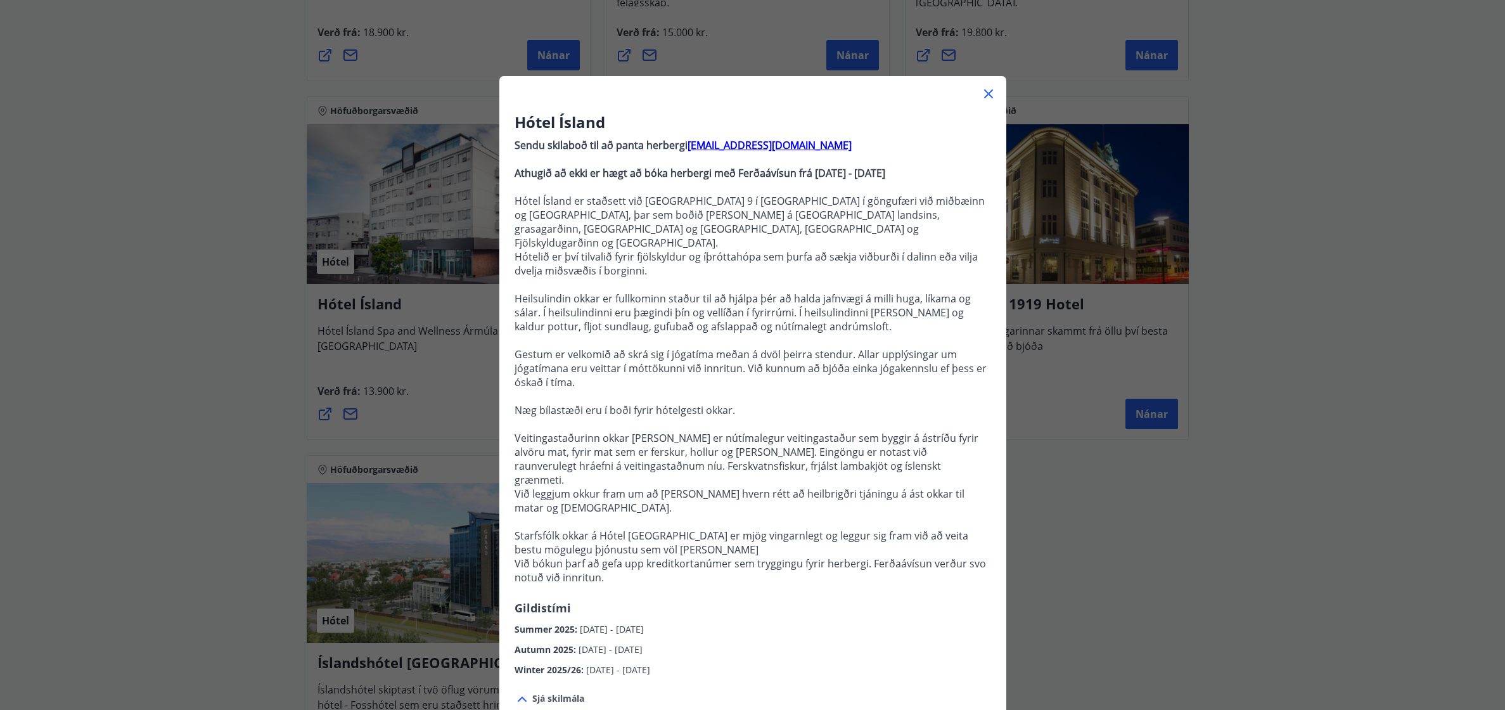
click at [984, 98] on icon at bounding box center [988, 93] width 15 height 15
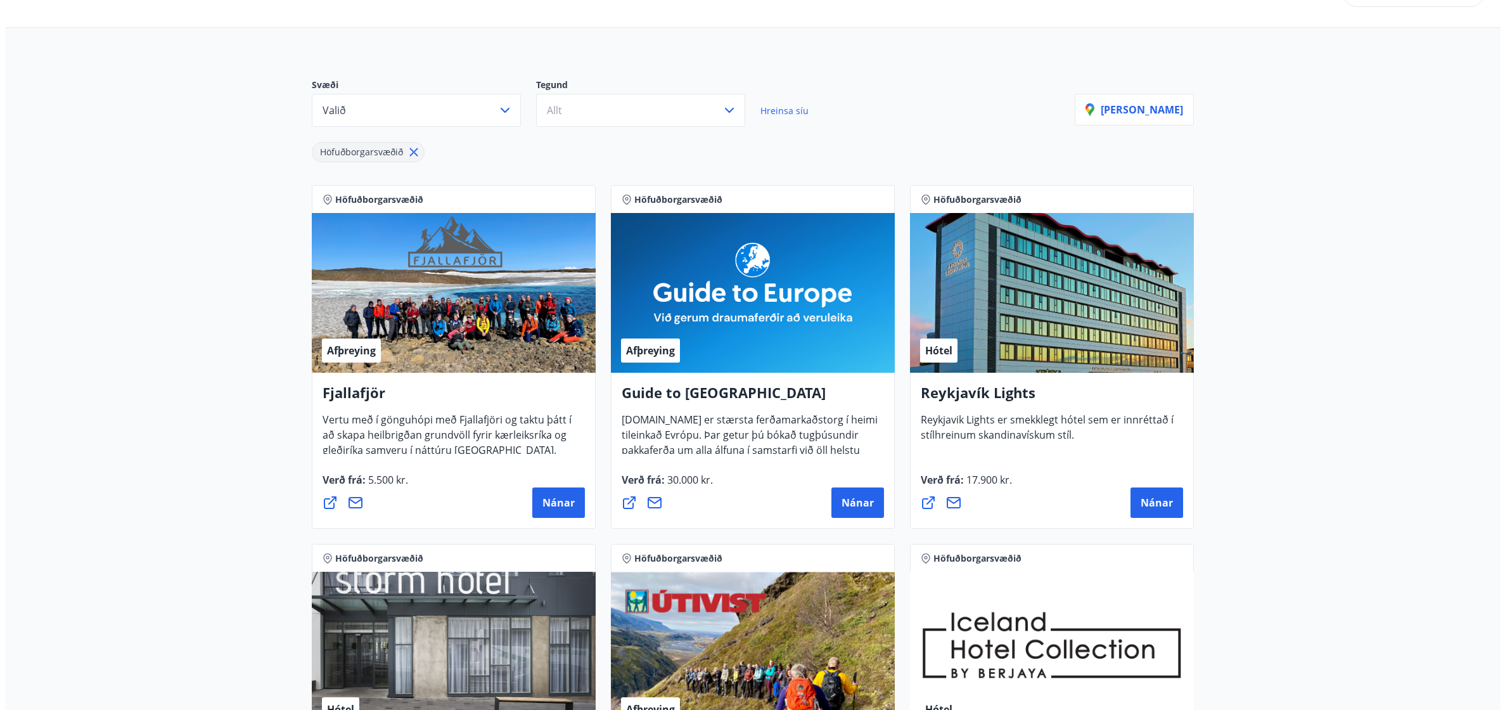
scroll to position [127, 0]
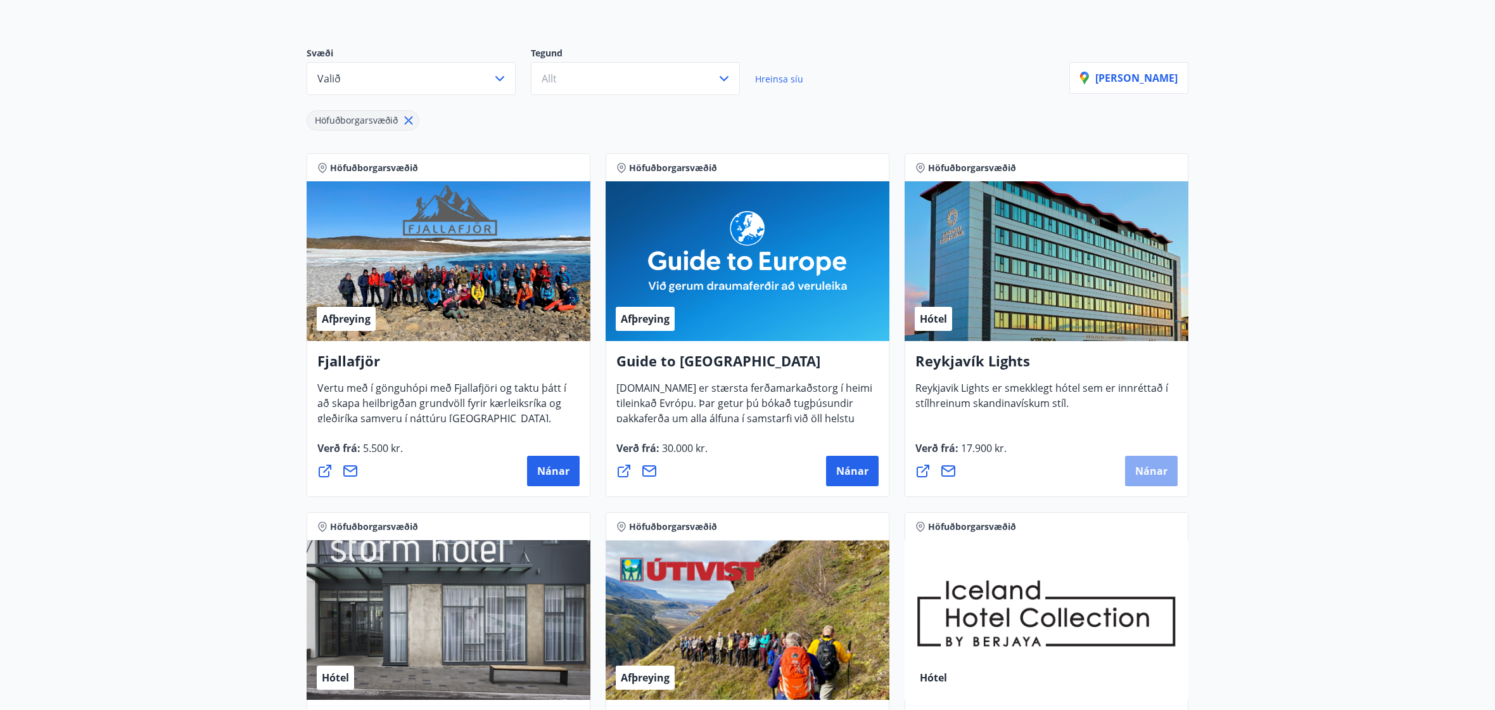
click at [1142, 462] on button "Nánar" at bounding box center [1151, 471] width 53 height 30
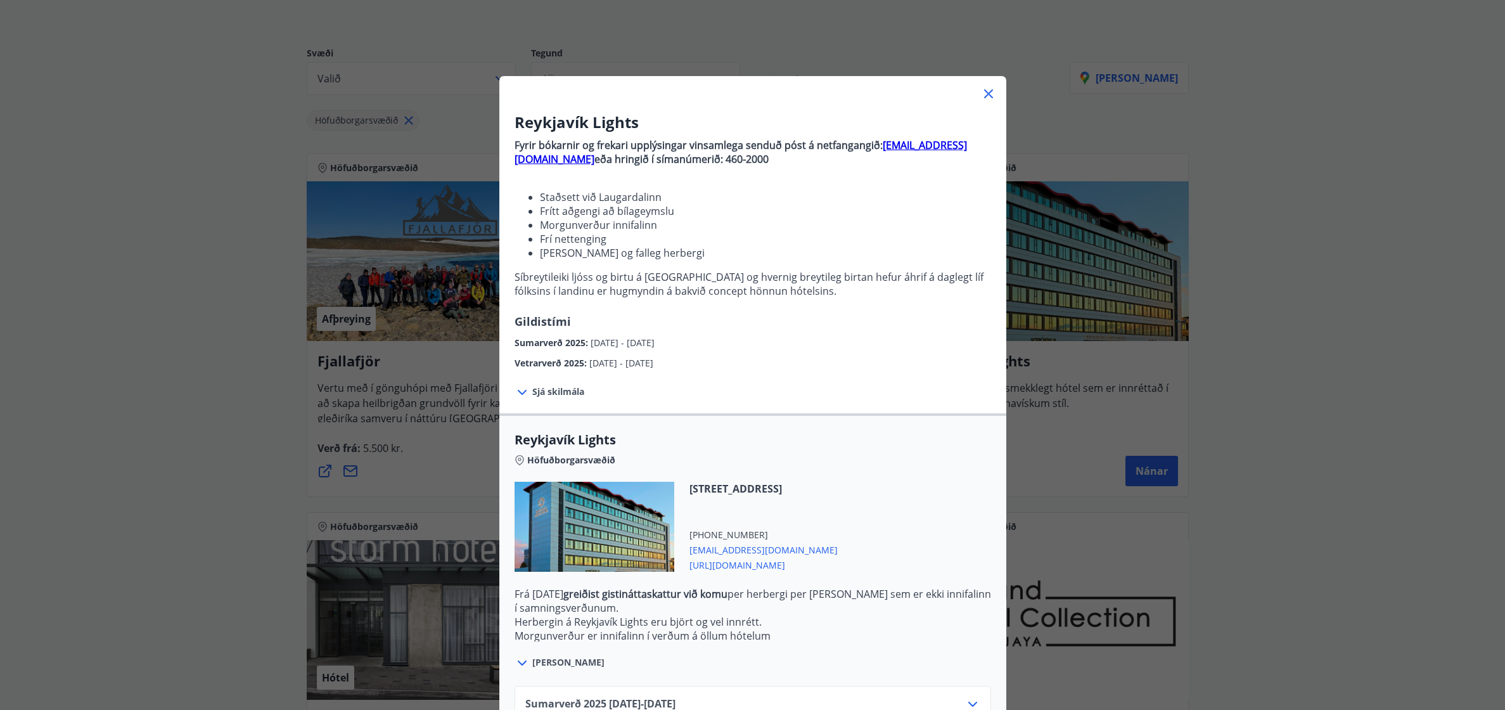
click at [847, 344] on div "Sumarverð 2025 : [DATE] - [DATE]" at bounding box center [752, 339] width 476 height 20
click at [516, 392] on icon at bounding box center [521, 392] width 15 height 15
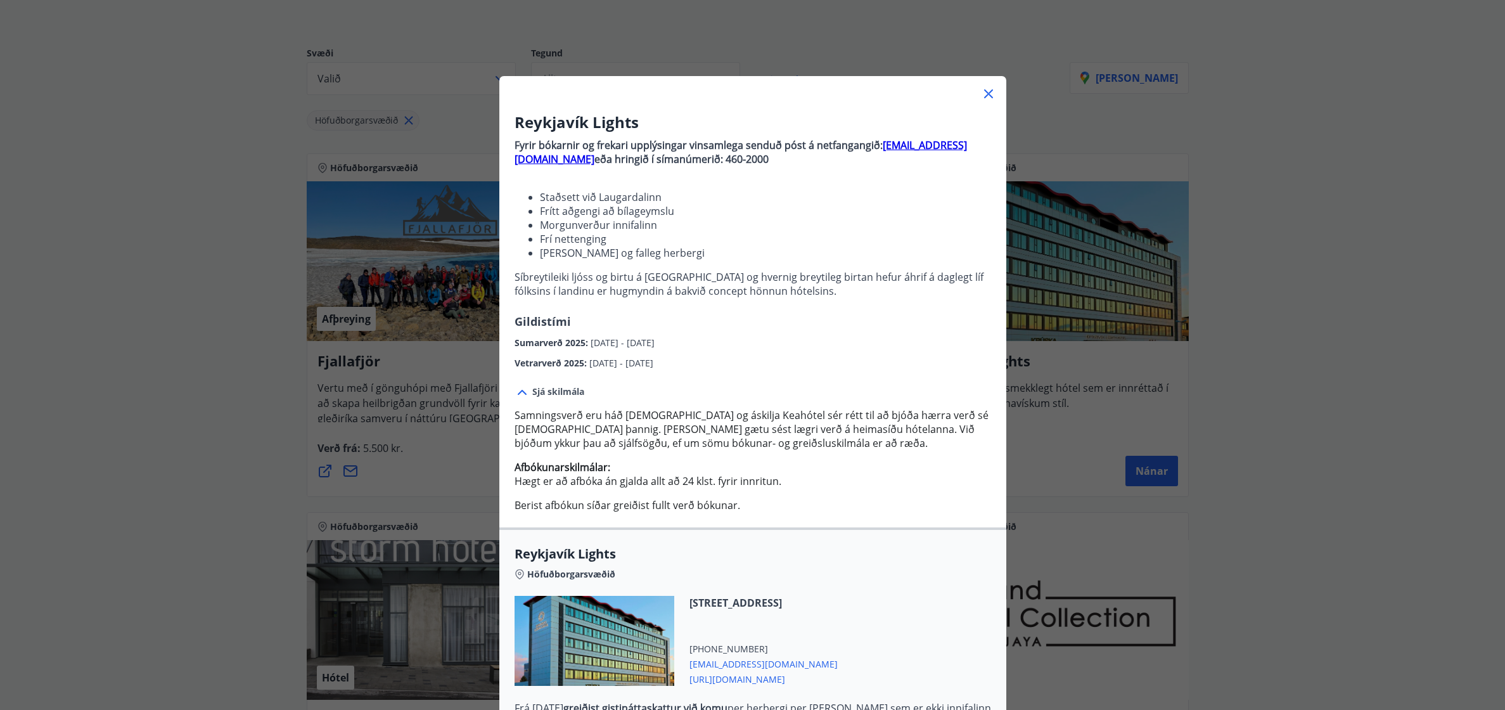
click at [781, 473] on p "Afbókunarskilmálar: Hægt er að afbóka án gjalda allt að 24 klst. fyrir innritun." at bounding box center [752, 474] width 476 height 28
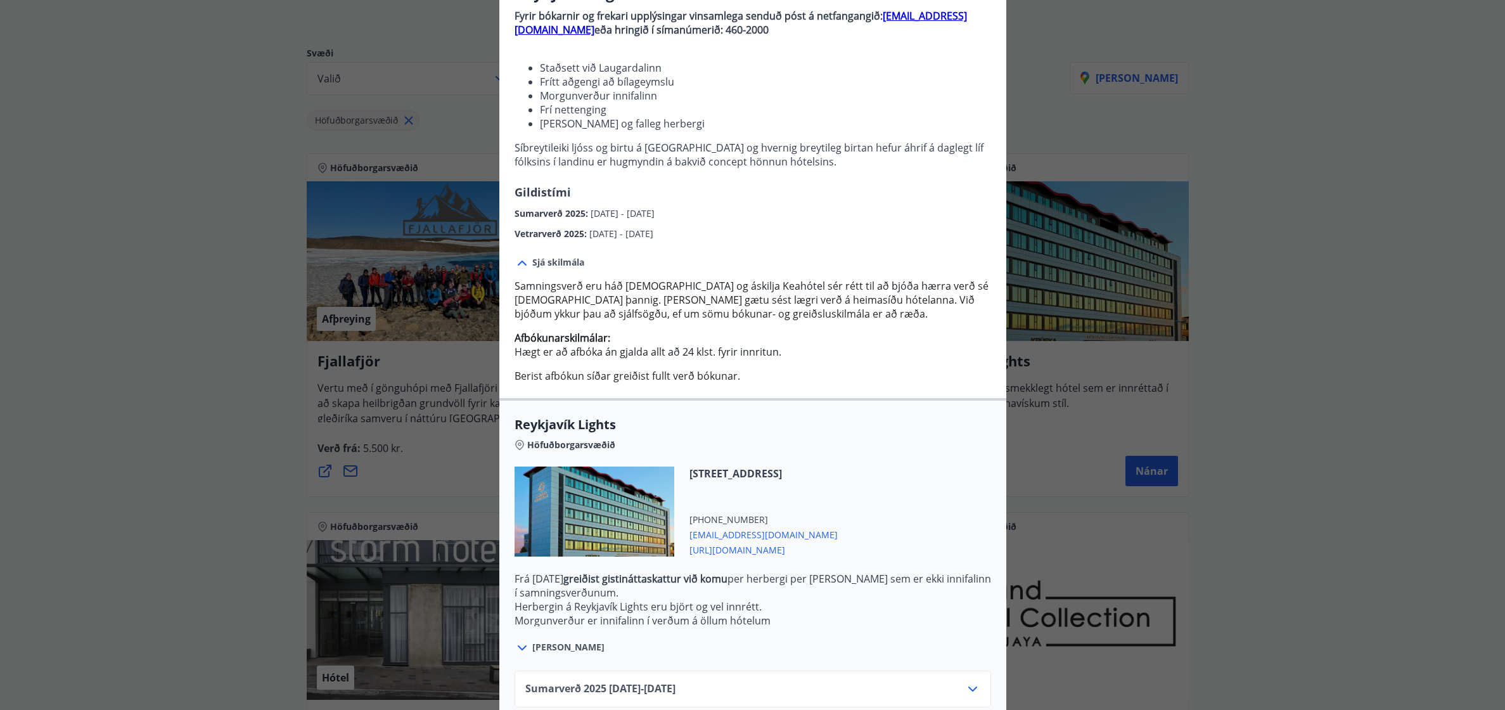
scroll to position [203, 0]
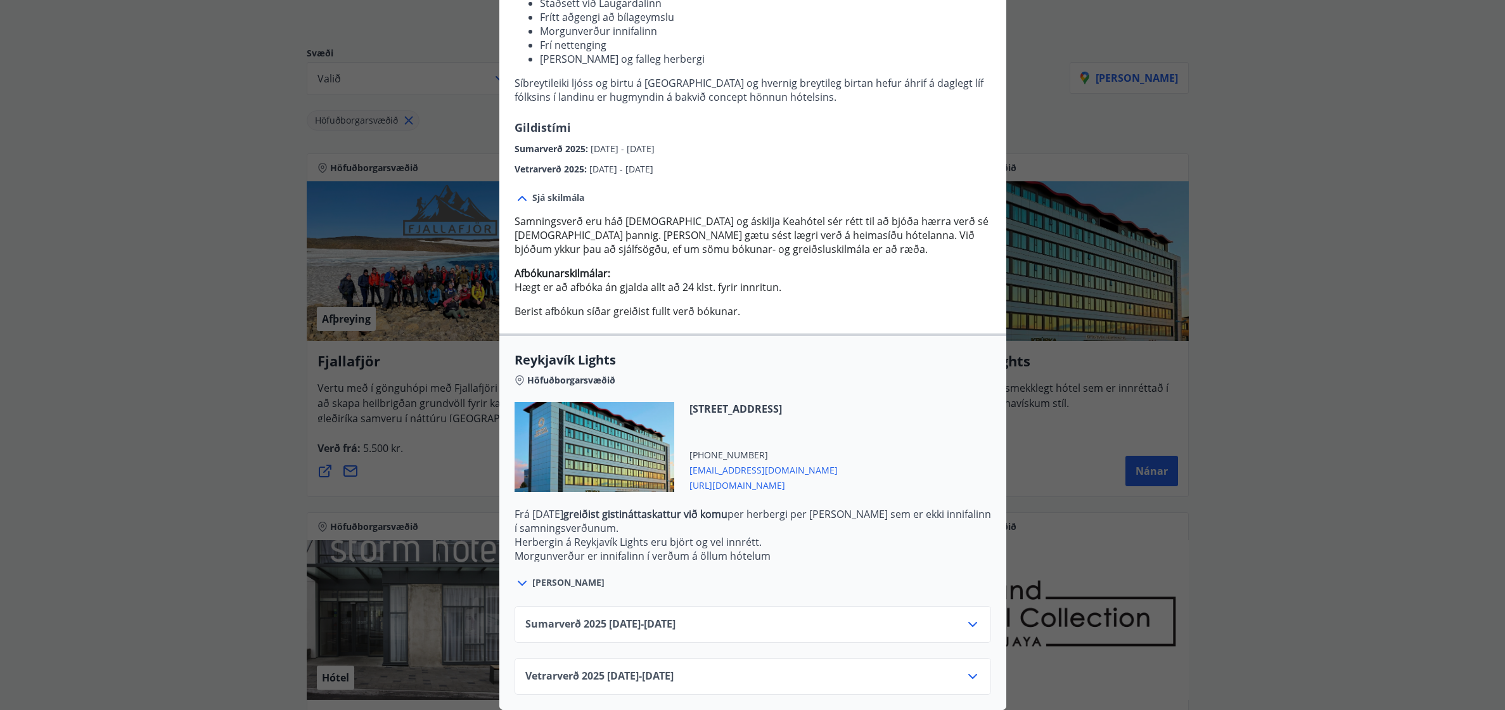
click at [970, 616] on icon at bounding box center [972, 623] width 15 height 15
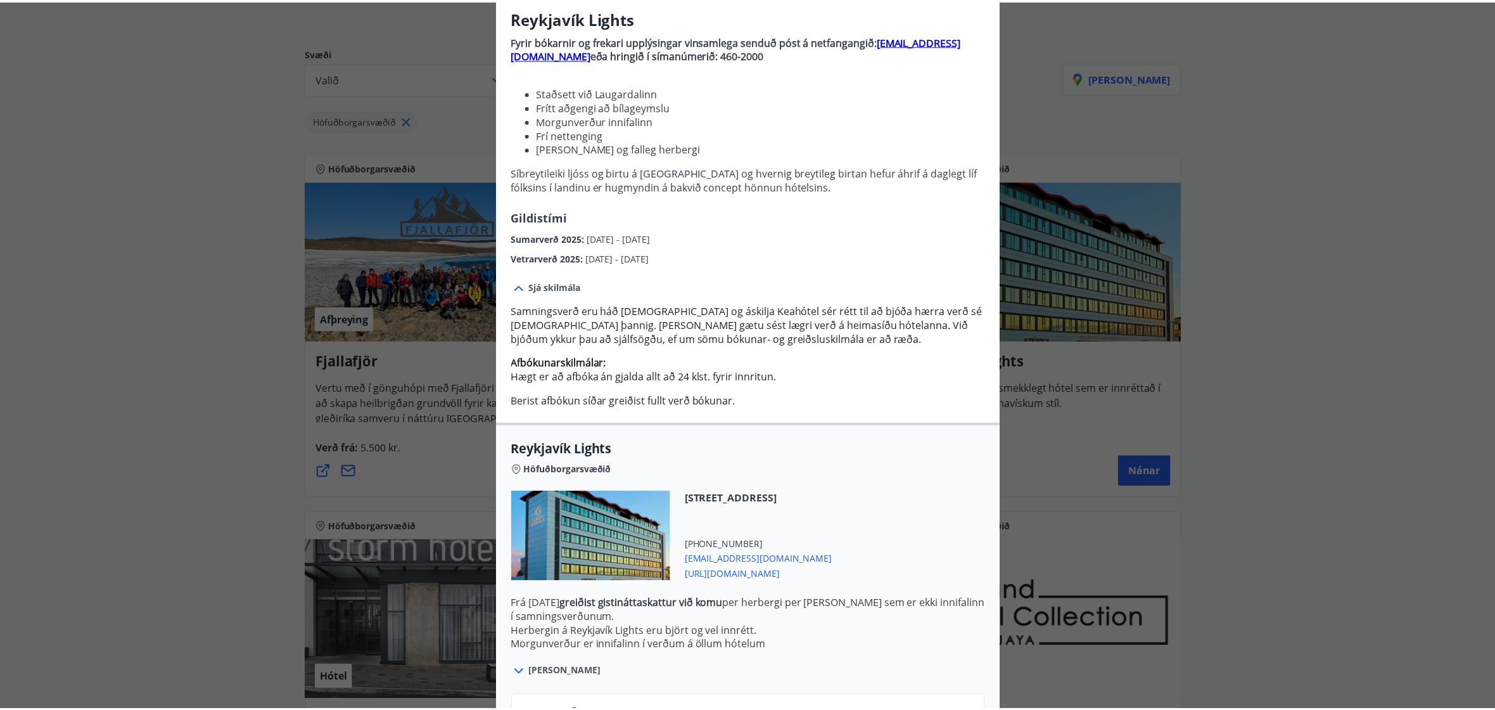
scroll to position [0, 0]
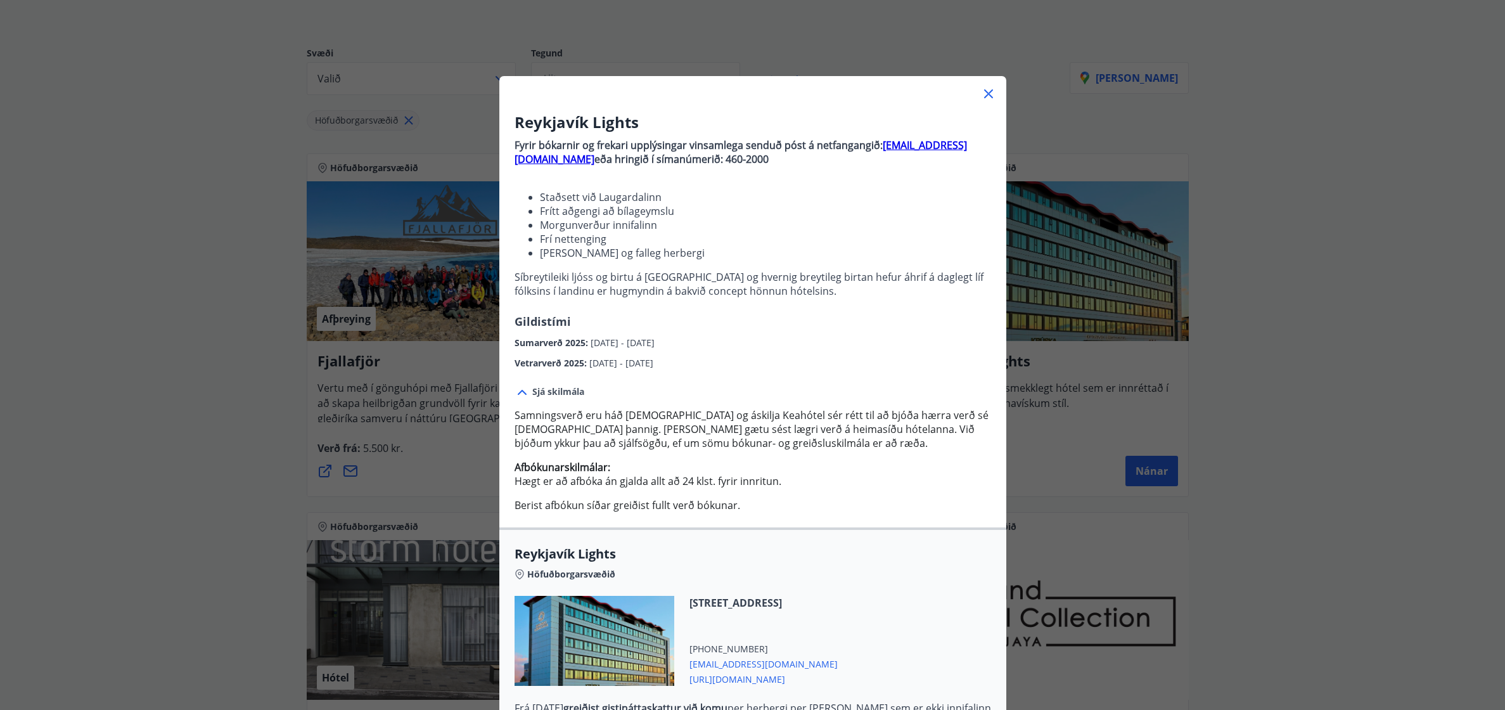
click at [985, 86] on div at bounding box center [752, 88] width 507 height 25
click at [985, 93] on icon at bounding box center [988, 93] width 15 height 15
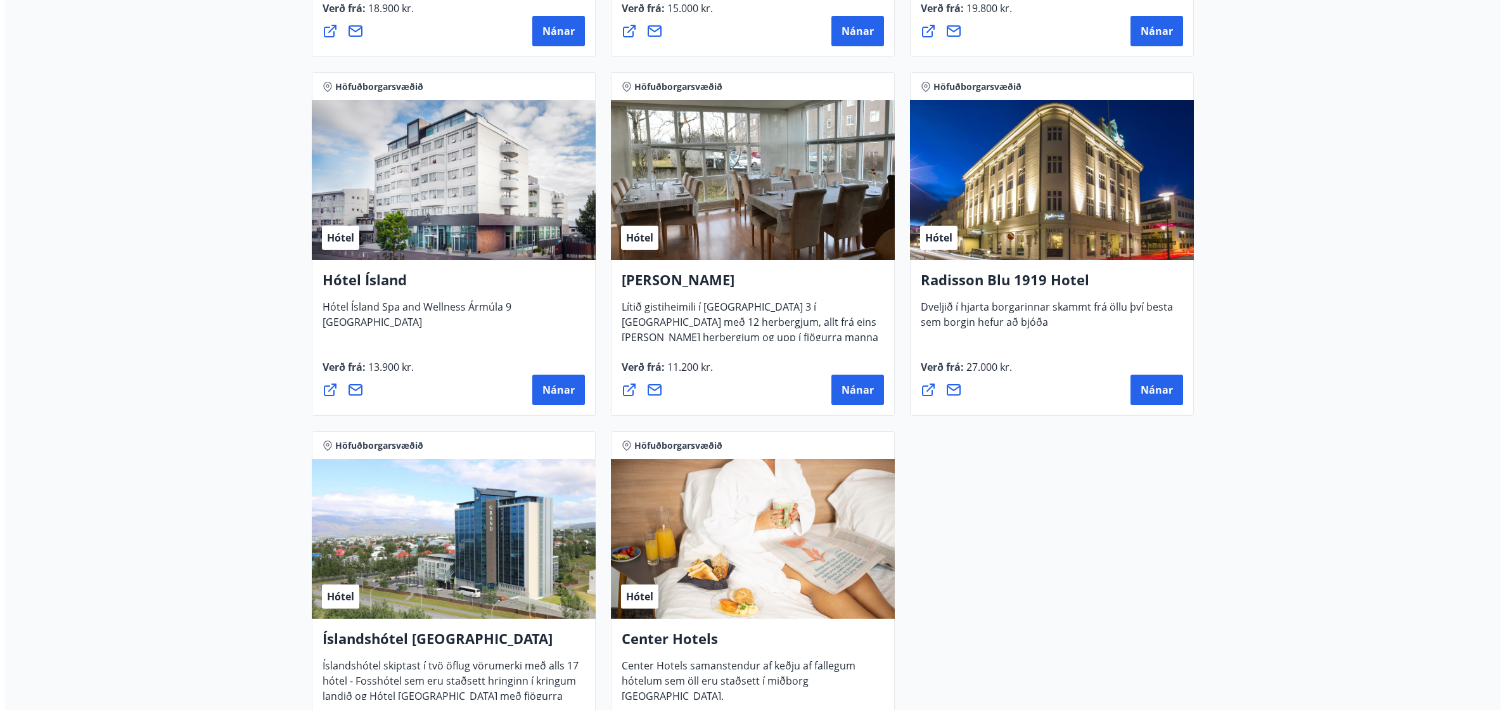
scroll to position [950, 0]
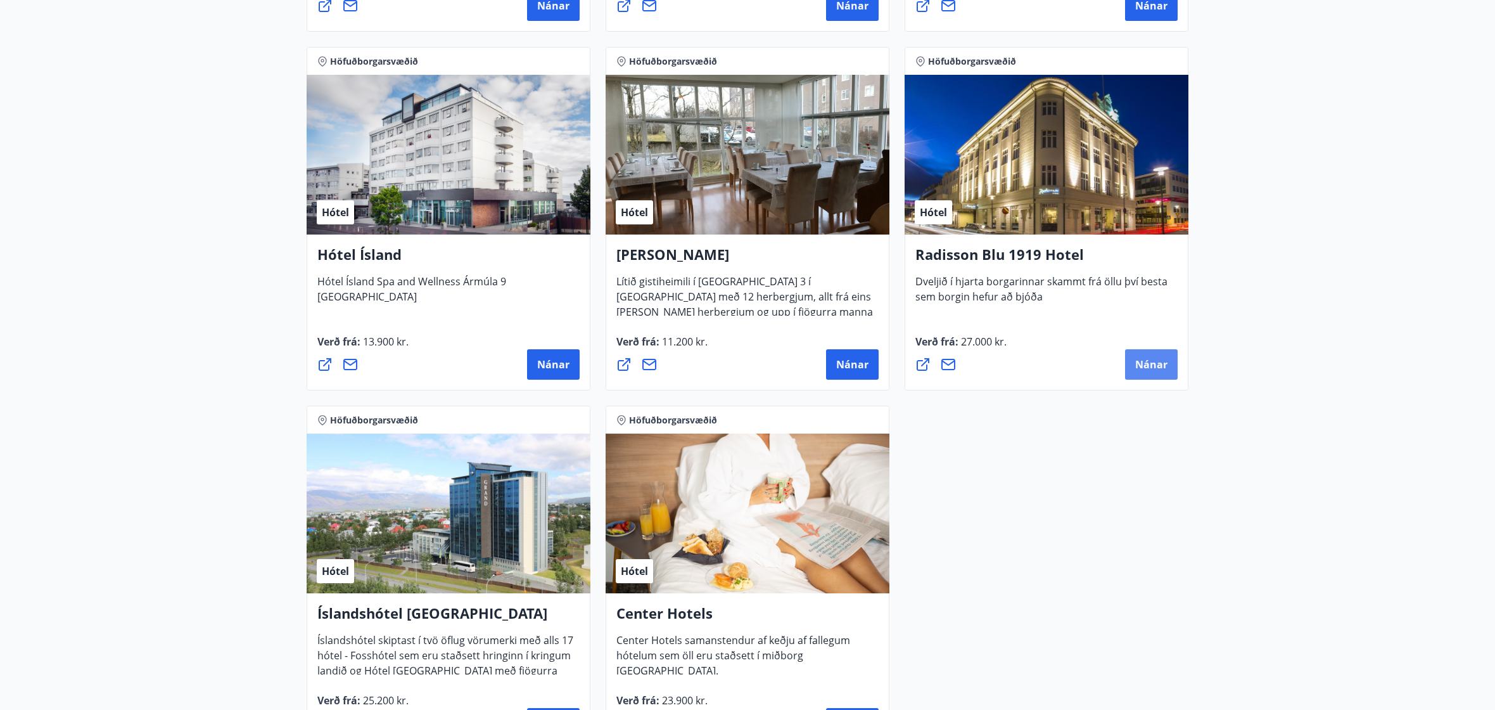
click at [1151, 364] on span "Nánar" at bounding box center [1151, 364] width 32 height 14
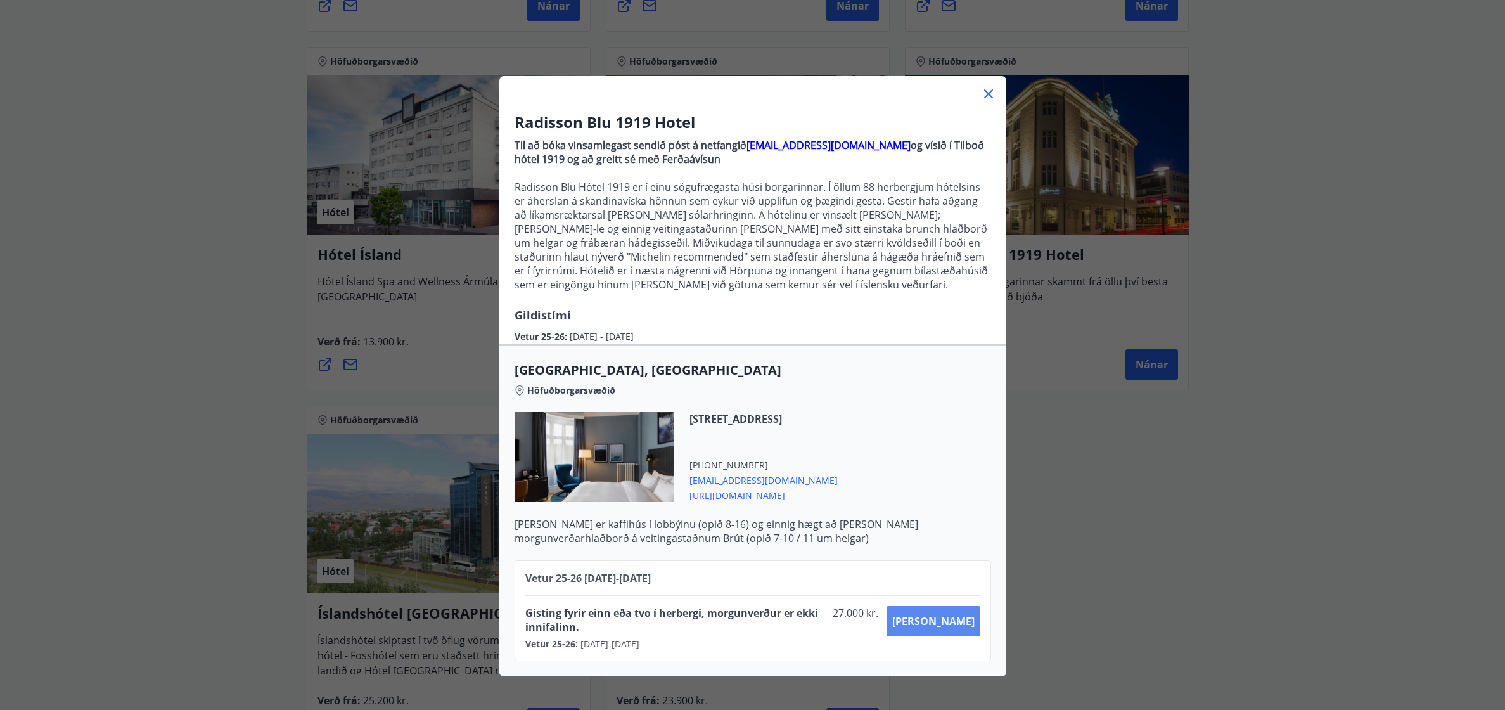
click at [957, 626] on span "[PERSON_NAME]" at bounding box center [933, 621] width 82 height 14
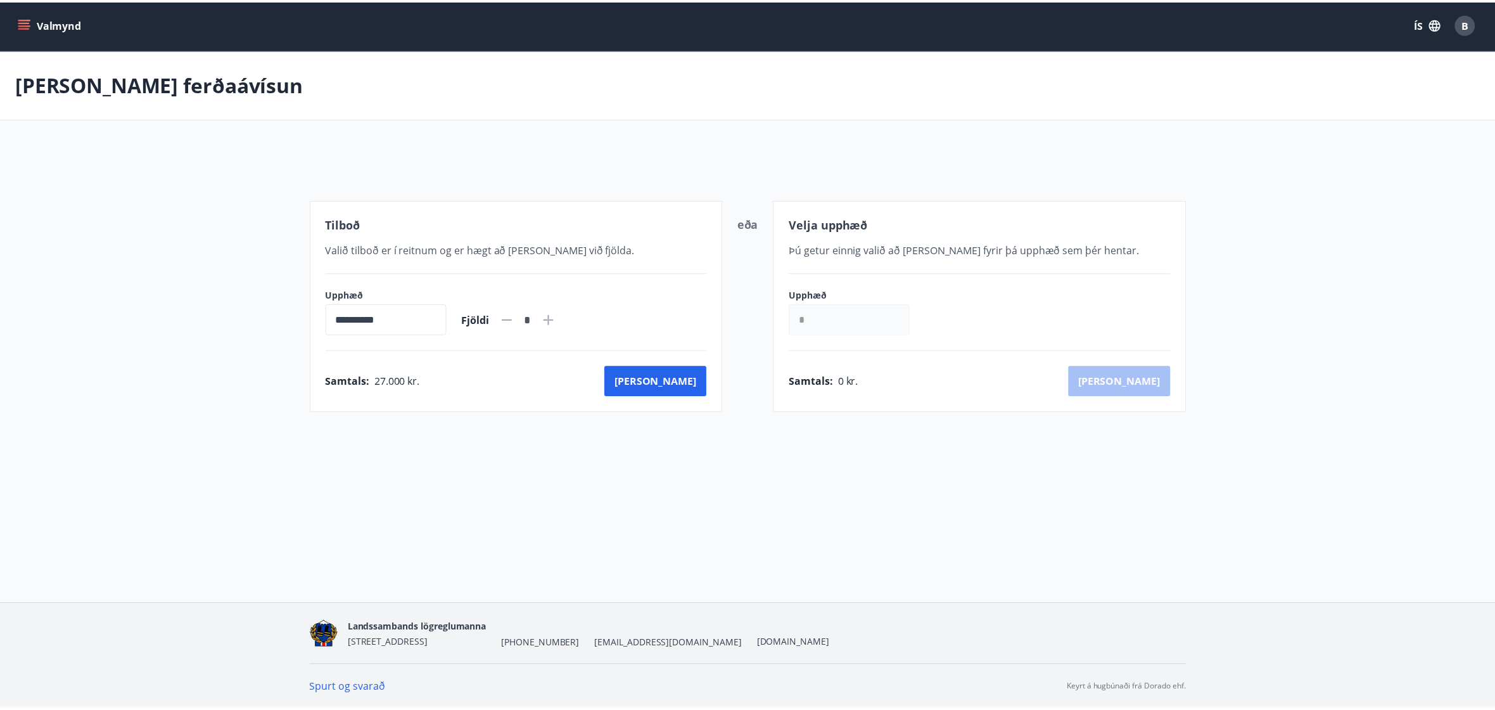
scroll to position [2, 0]
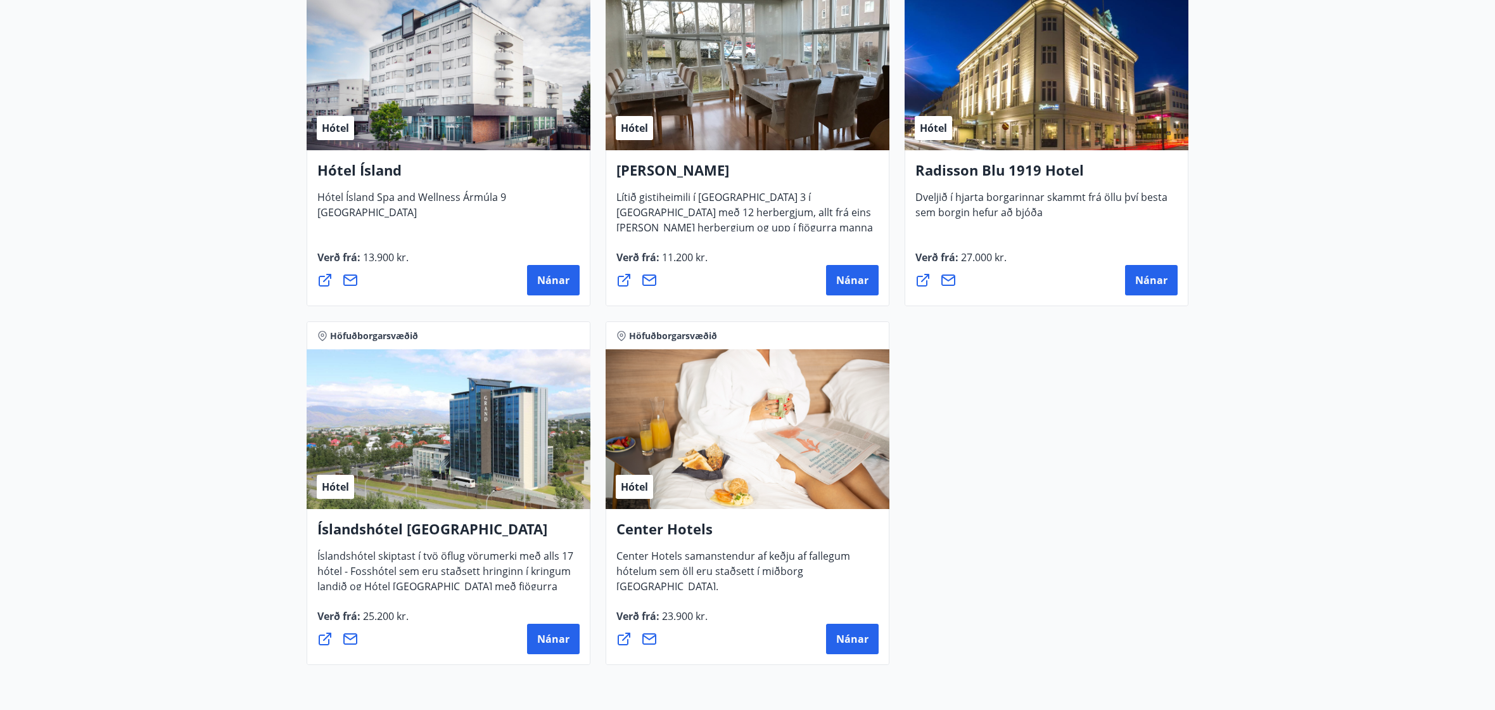
scroll to position [964, 0]
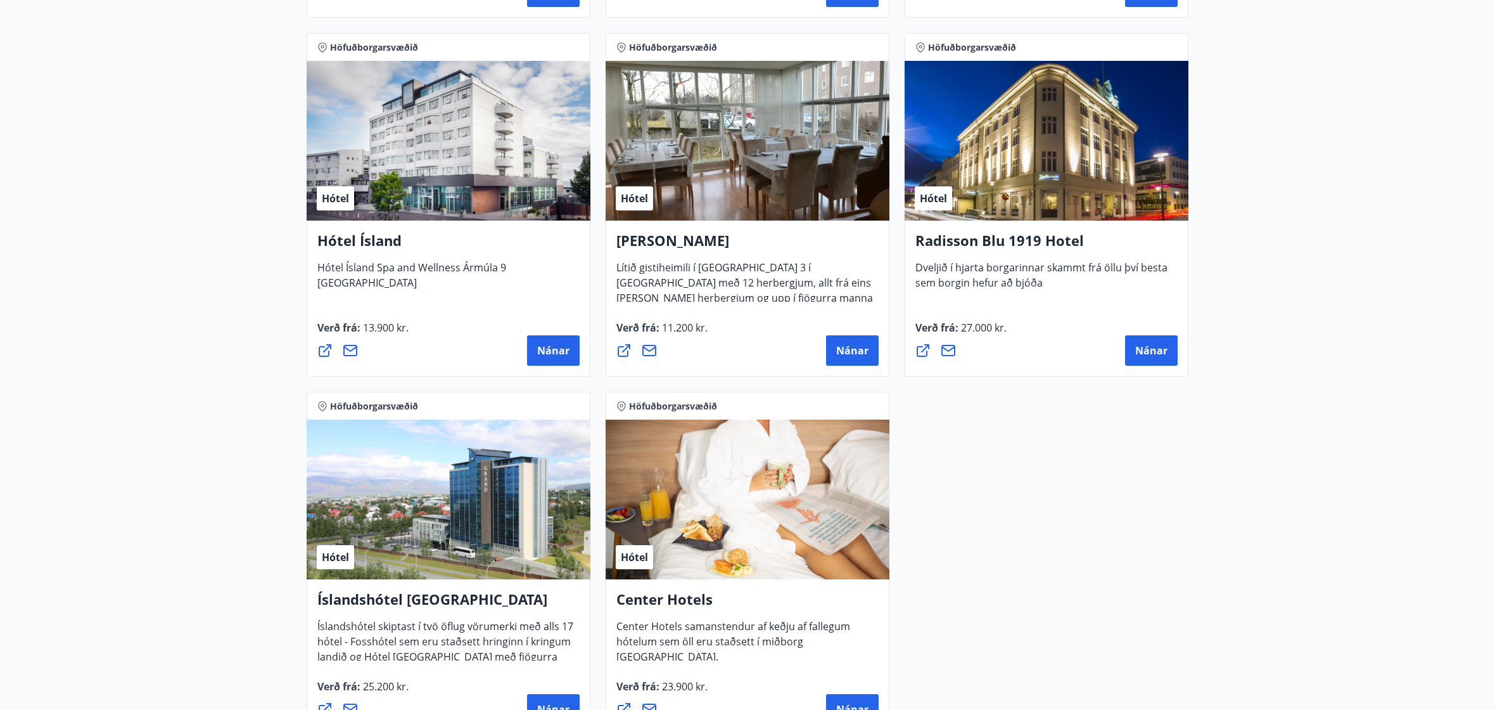
click at [1099, 182] on div "Hótel" at bounding box center [1047, 141] width 284 height 160
click at [1170, 357] on button "Nánar" at bounding box center [1151, 350] width 53 height 30
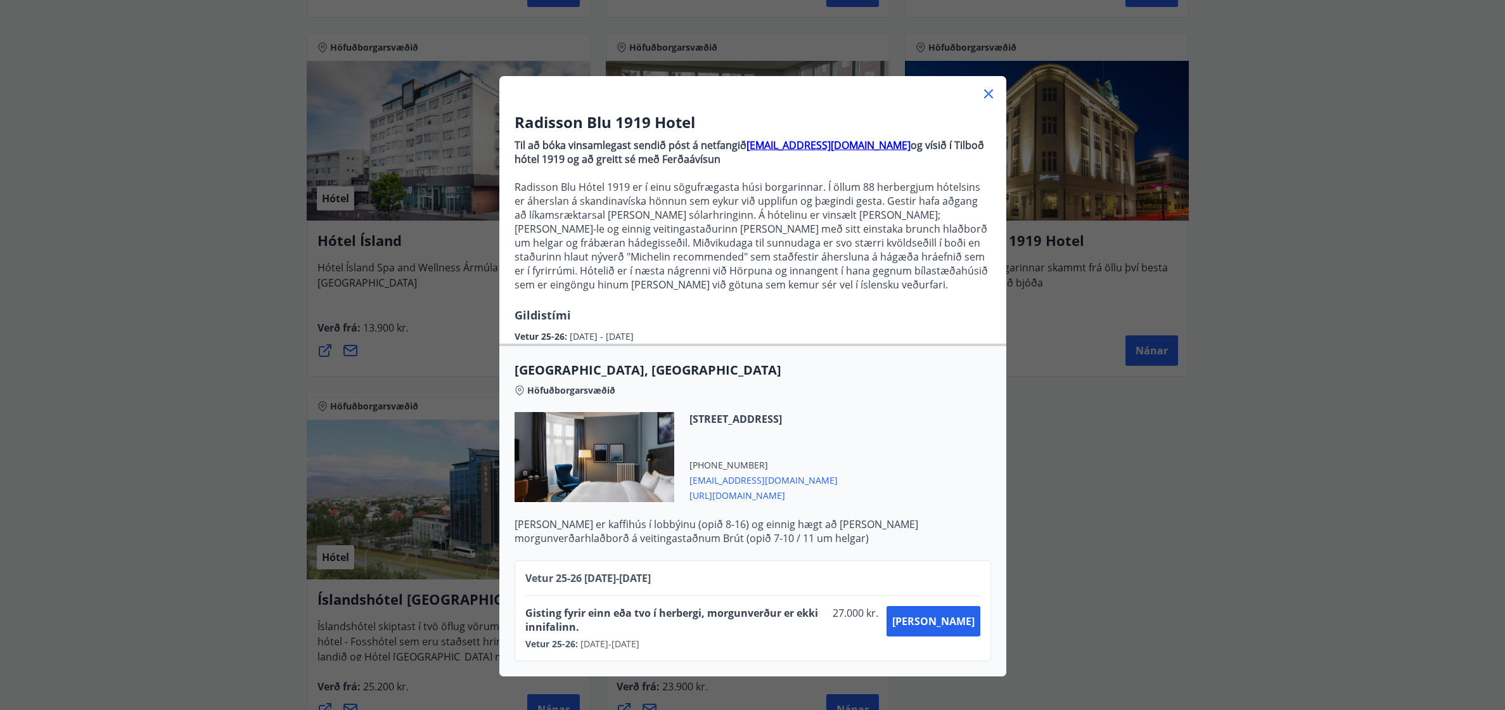
click at [660, 300] on p "Til að bóka vinsamlegast sendið póst á netfangið [EMAIL_ADDRESS][DOMAIN_NAME] o…" at bounding box center [752, 220] width 476 height 174
click at [805, 268] on p "Radisson Blu Hótel 1919 er í einu sögufrægasta húsi borgarinnar. Í öllum 88 her…" at bounding box center [752, 236] width 476 height 112
click at [851, 267] on p "Radisson Blu Hótel 1919 er í einu sögufrægasta húsi borgarinnar. Í öllum 88 her…" at bounding box center [752, 236] width 476 height 112
click at [981, 99] on icon at bounding box center [988, 93] width 15 height 15
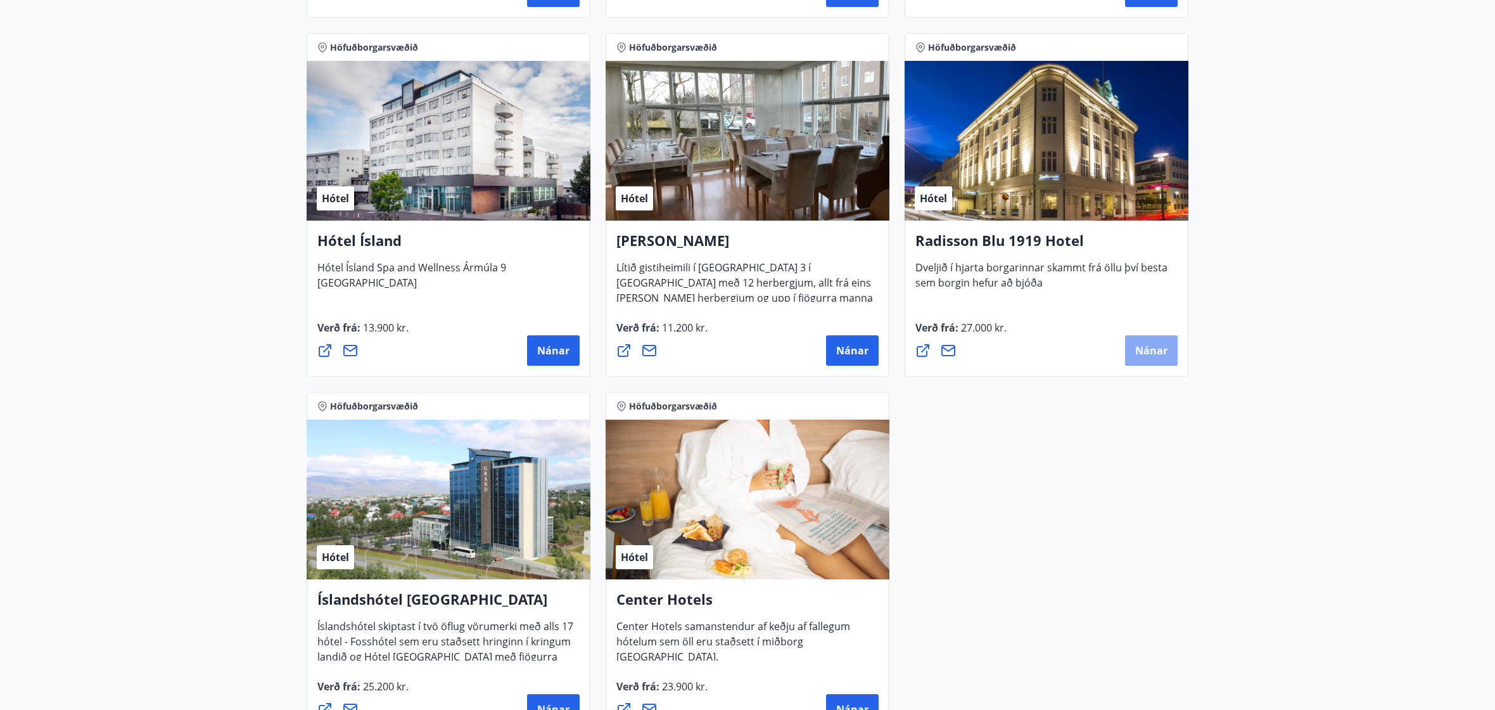
click at [1142, 350] on span "Nánar" at bounding box center [1151, 350] width 32 height 14
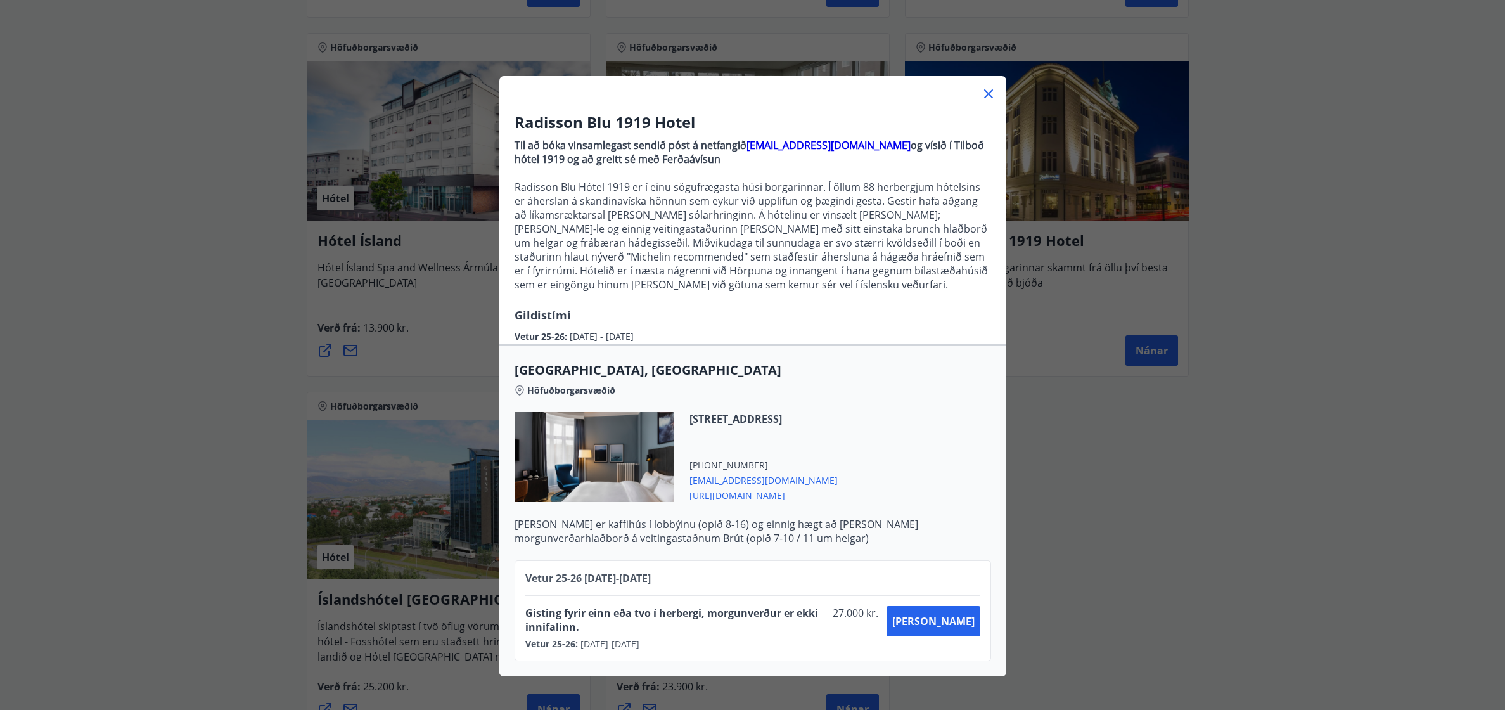
click at [846, 260] on p "Radisson Blu Hótel 1919 er í einu sögufrægasta húsi borgarinnar. Í öllum 88 her…" at bounding box center [752, 236] width 476 height 112
click at [983, 100] on icon at bounding box center [988, 93] width 15 height 15
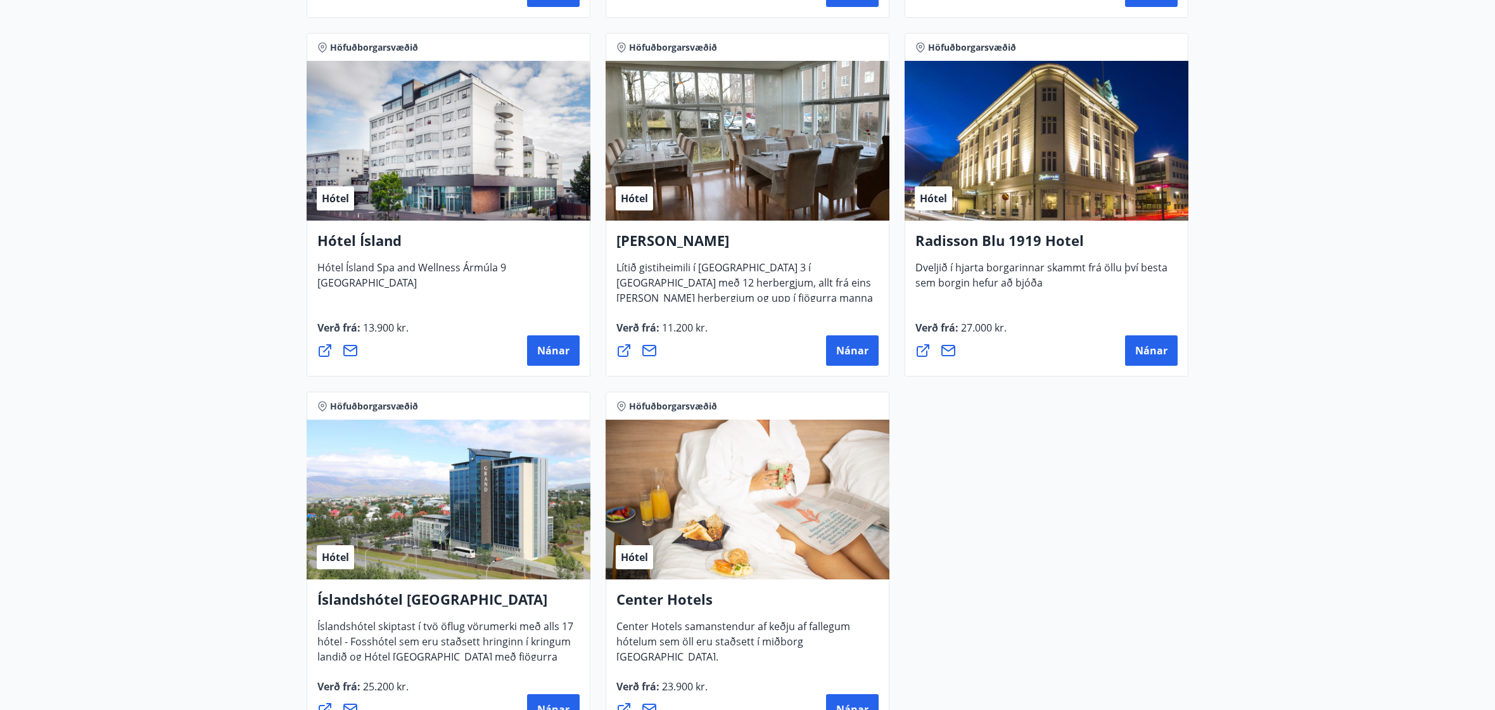
click at [1110, 478] on div "Höfuðborgarsvæðið Afþreying Fjallafjör Vertu með í gönguhópi með Fjallafjöri og…" at bounding box center [747, 25] width 897 height 1434
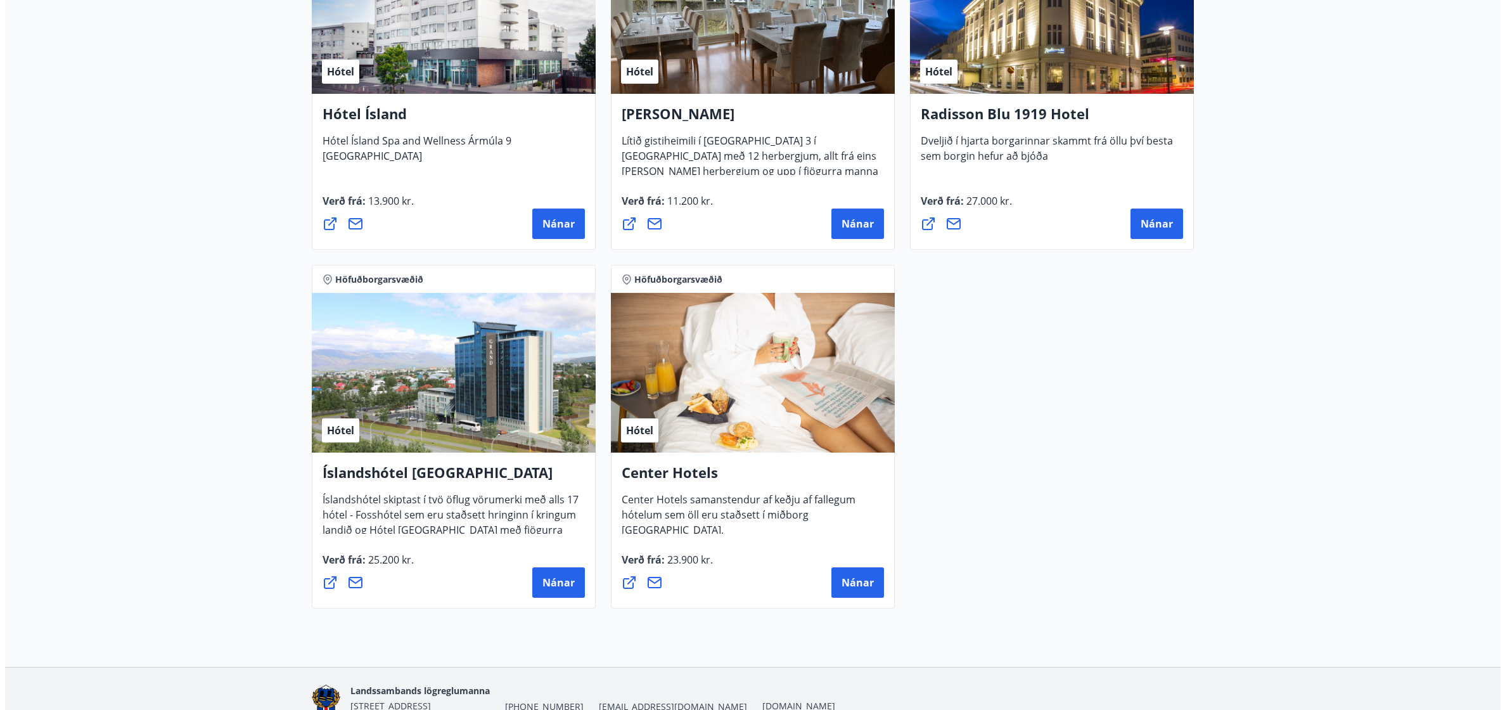
scroll to position [1154, 0]
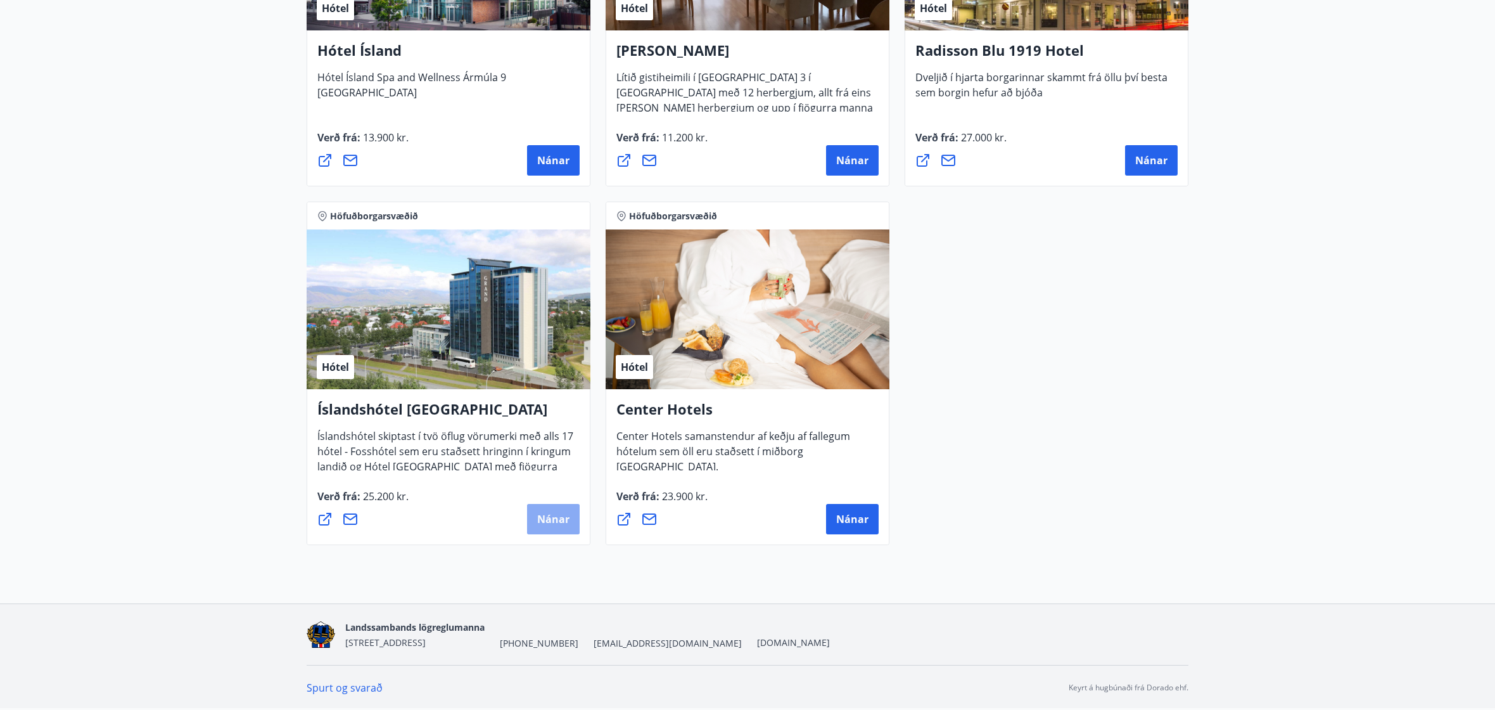
click at [556, 522] on span "Nánar" at bounding box center [553, 519] width 32 height 14
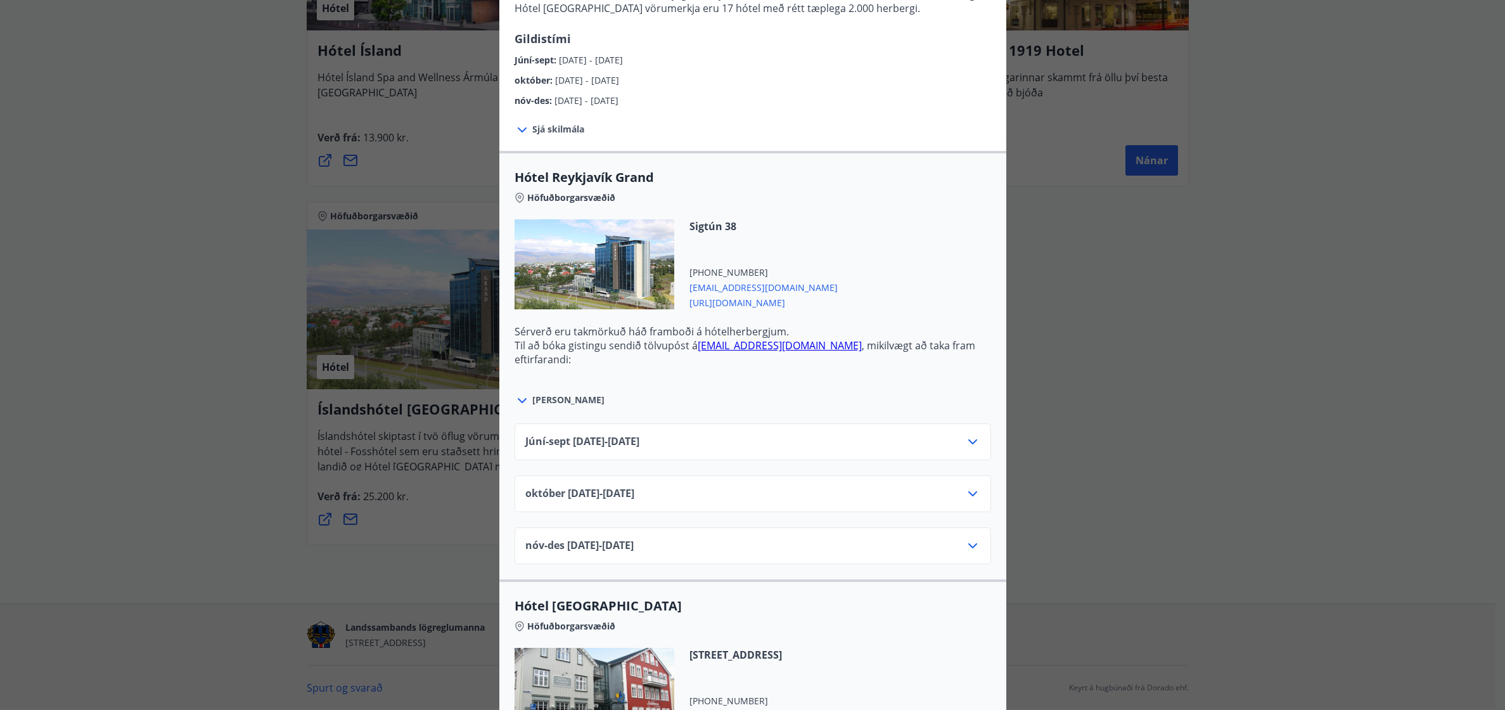
scroll to position [317, 0]
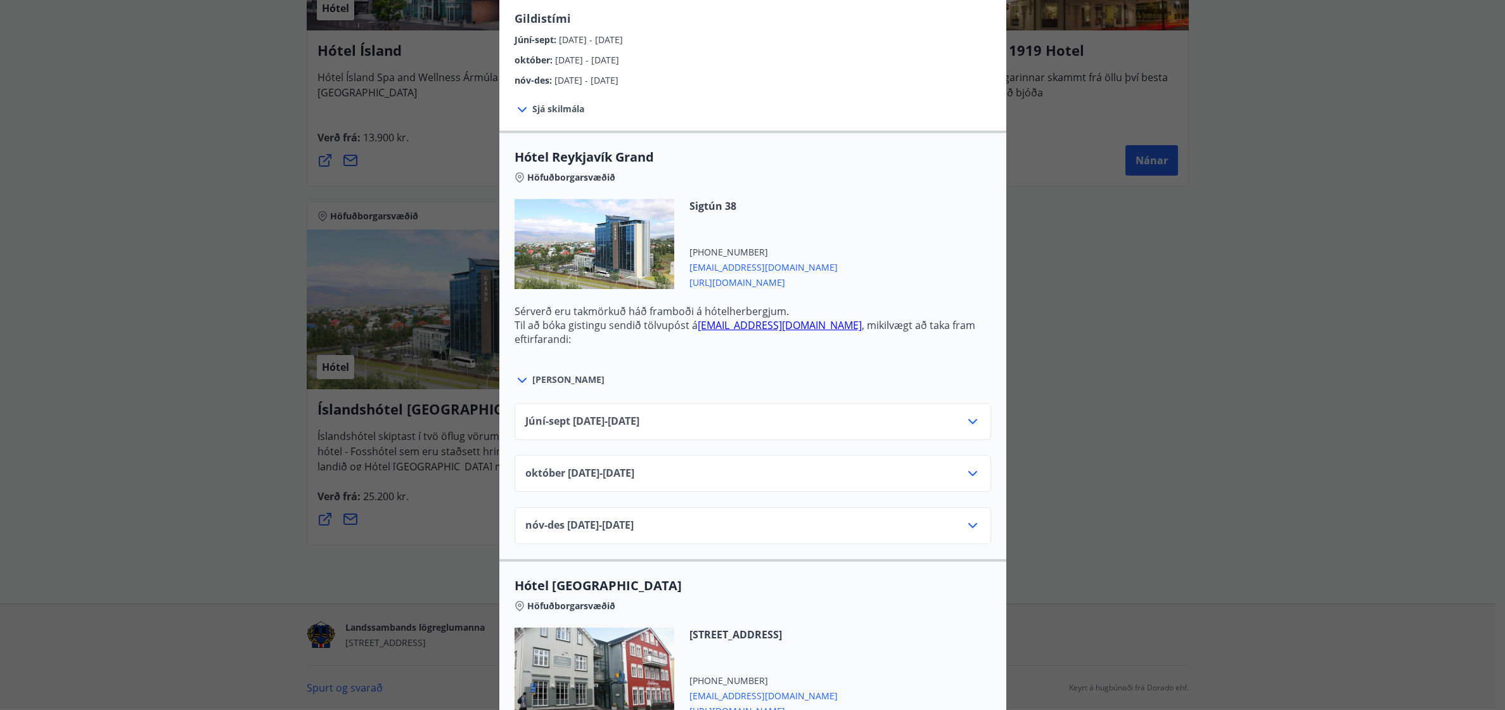
click at [857, 418] on div "Júní-[DATE]06.25 - [DATE]" at bounding box center [752, 426] width 455 height 25
click at [967, 419] on icon at bounding box center [972, 421] width 15 height 15
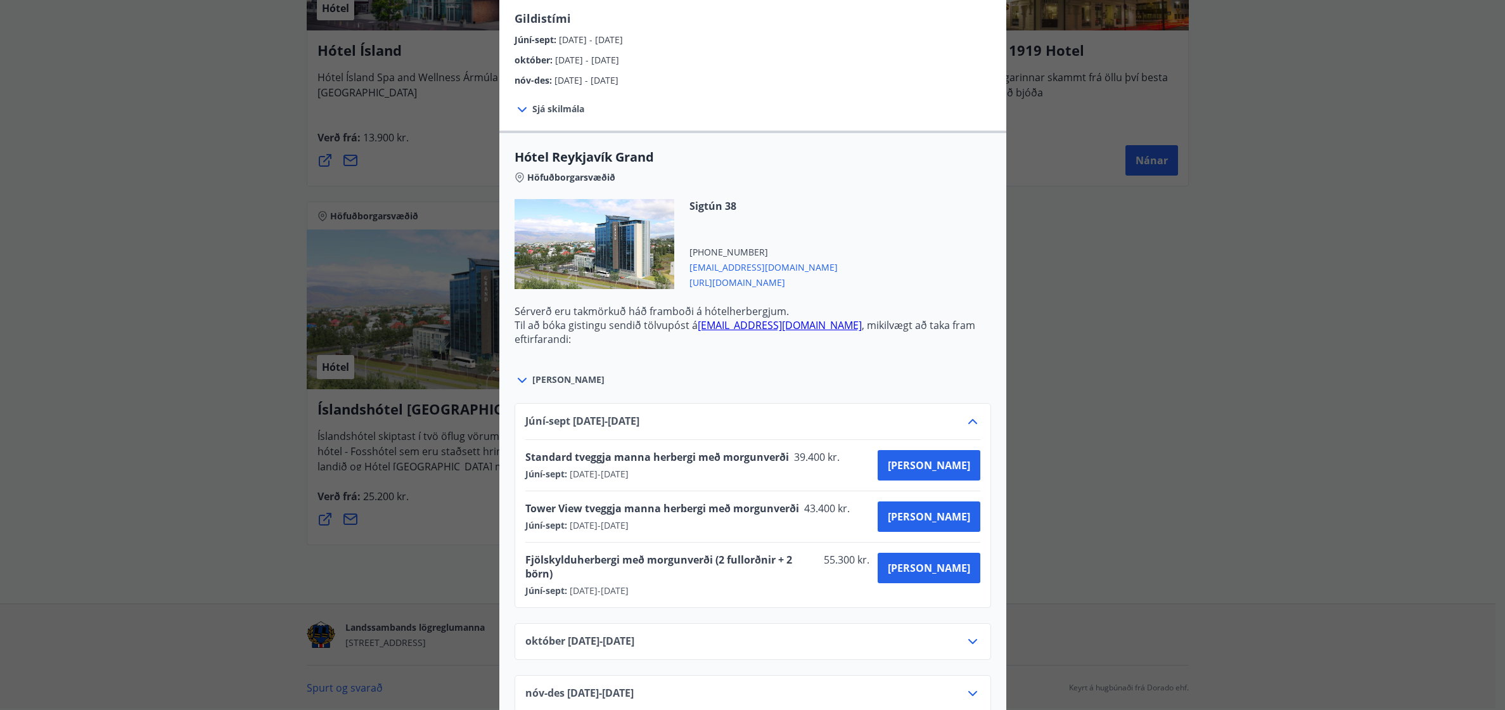
click at [968, 419] on icon at bounding box center [972, 421] width 9 height 5
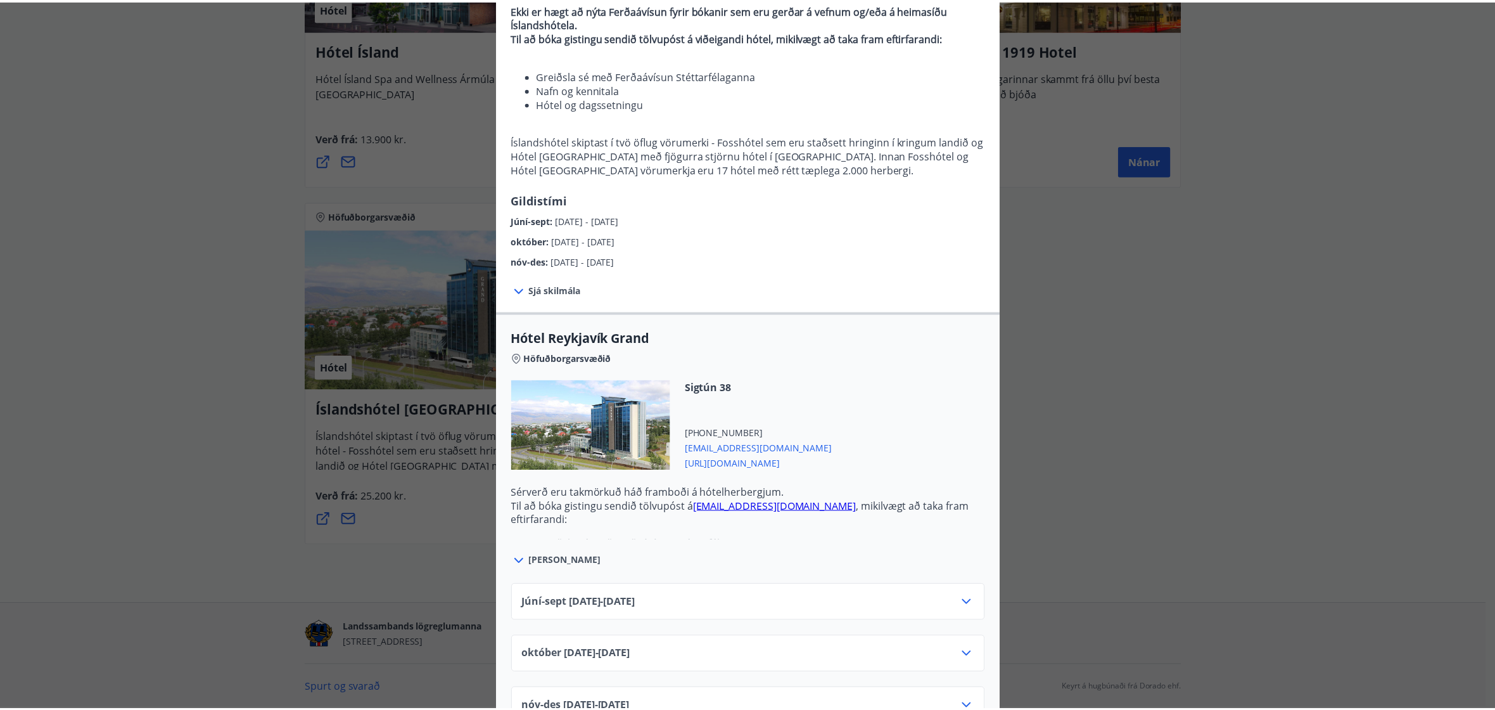
scroll to position [0, 0]
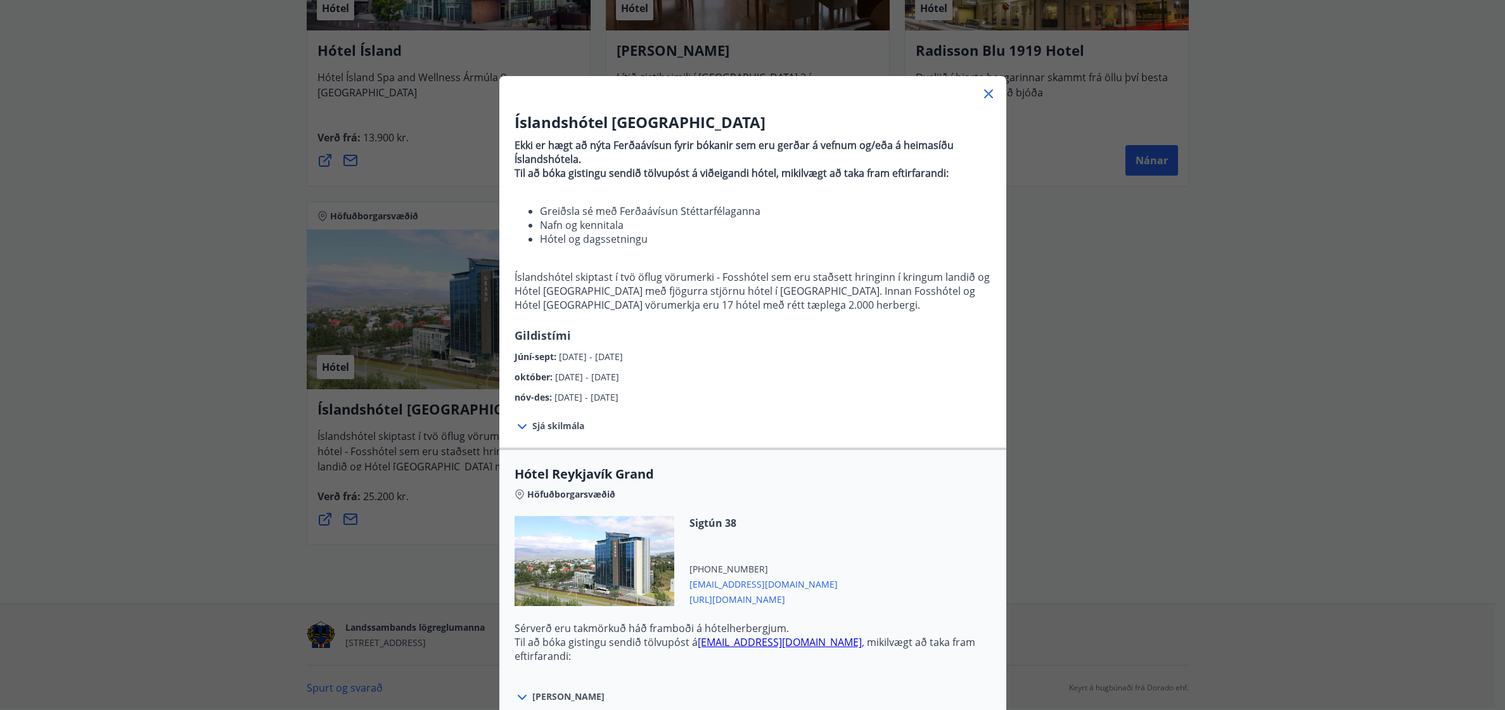
click at [984, 91] on icon at bounding box center [988, 93] width 9 height 9
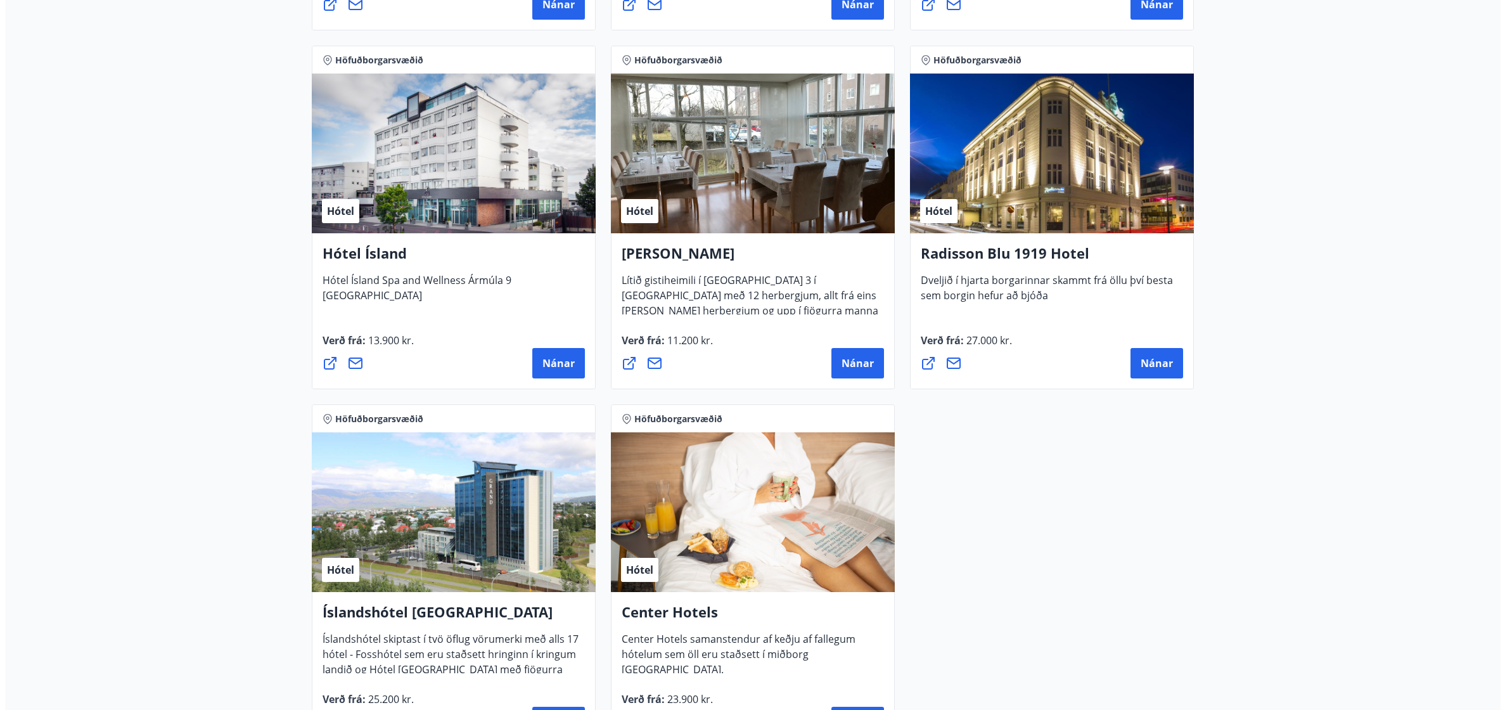
scroll to position [1091, 0]
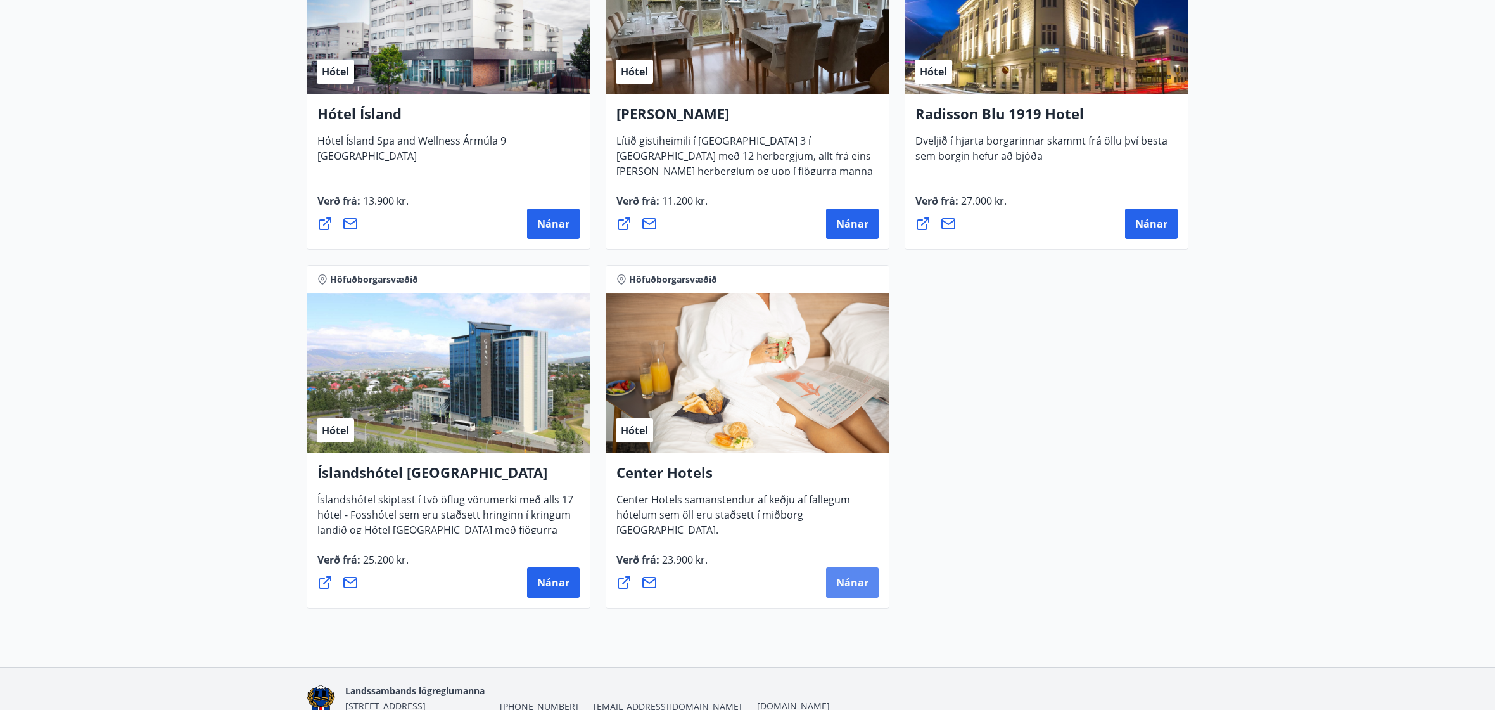
click at [850, 594] on button "Nánar" at bounding box center [852, 582] width 53 height 30
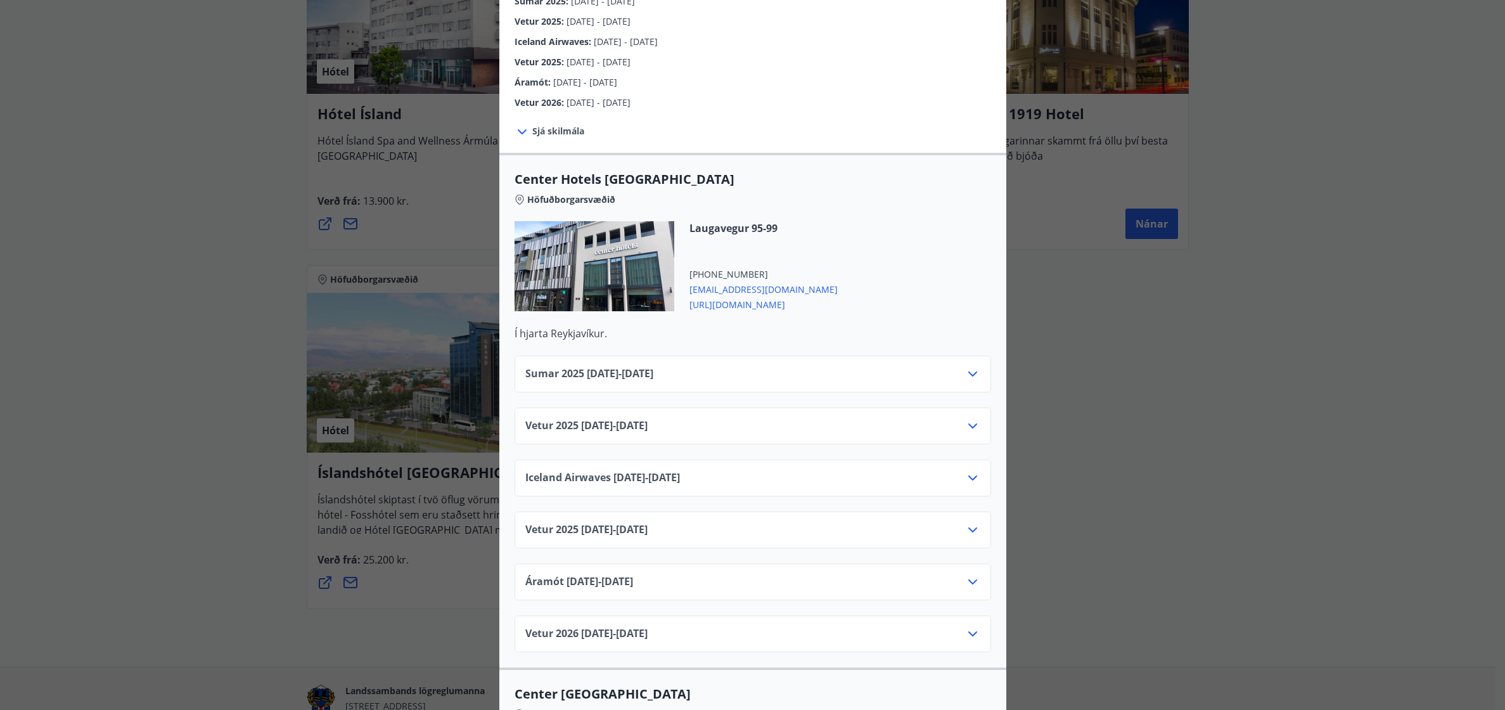
scroll to position [317, 0]
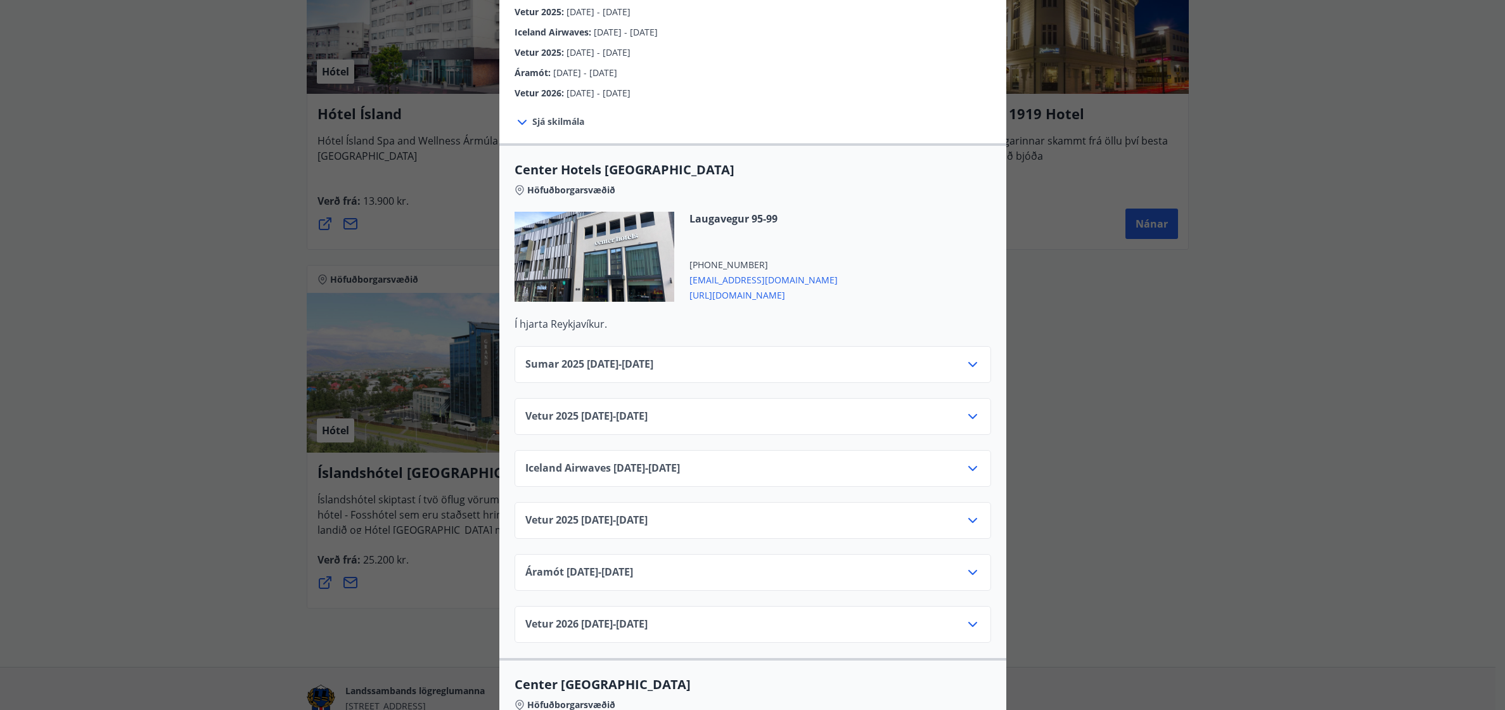
click at [967, 357] on icon at bounding box center [972, 364] width 15 height 15
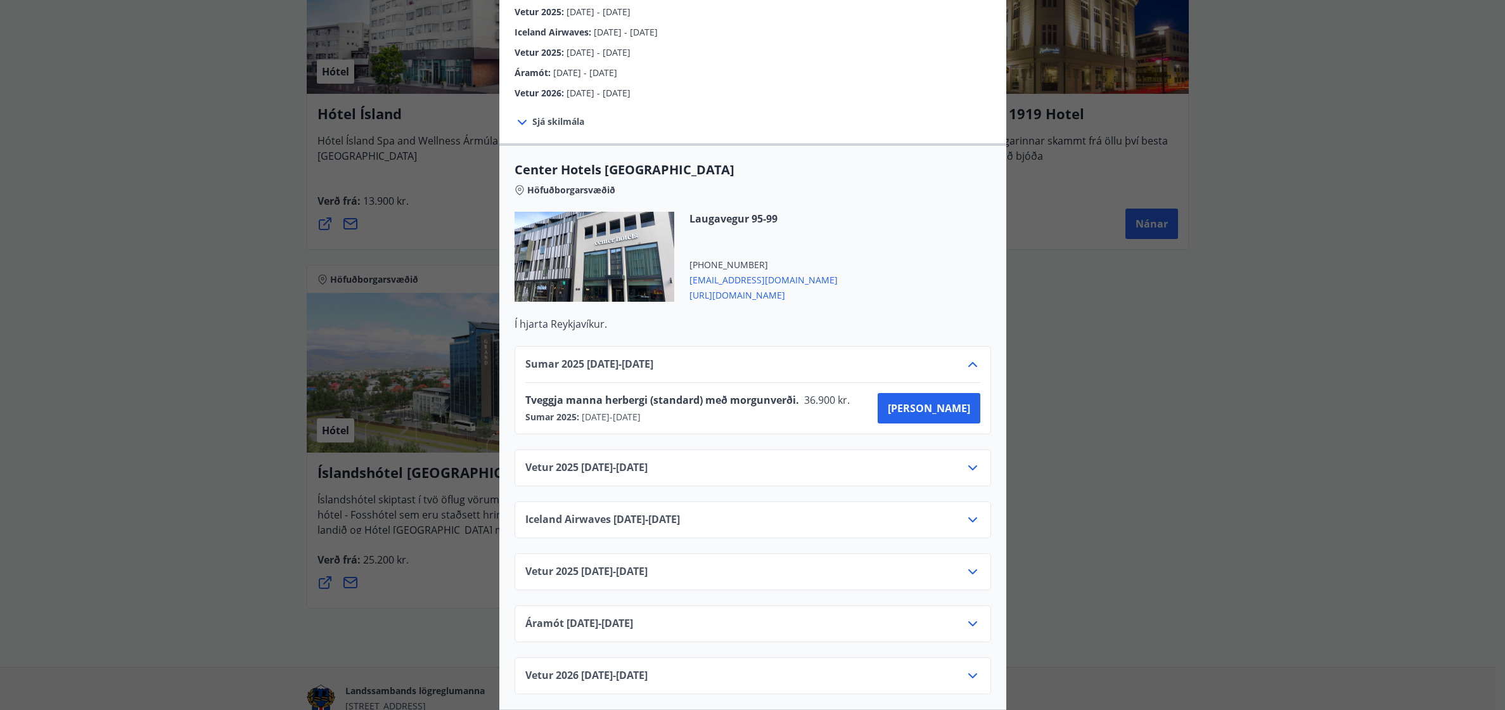
click at [968, 362] on icon at bounding box center [972, 364] width 9 height 5
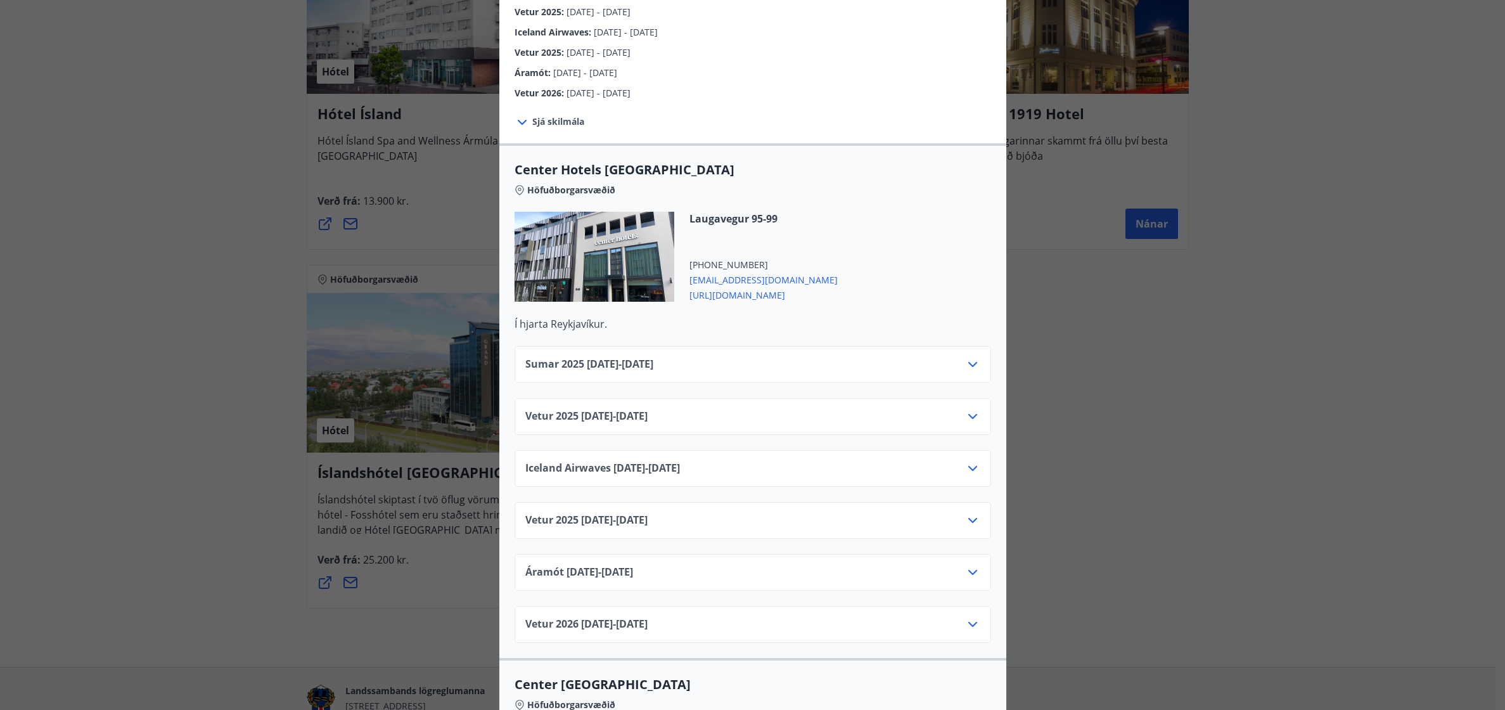
scroll to position [634, 0]
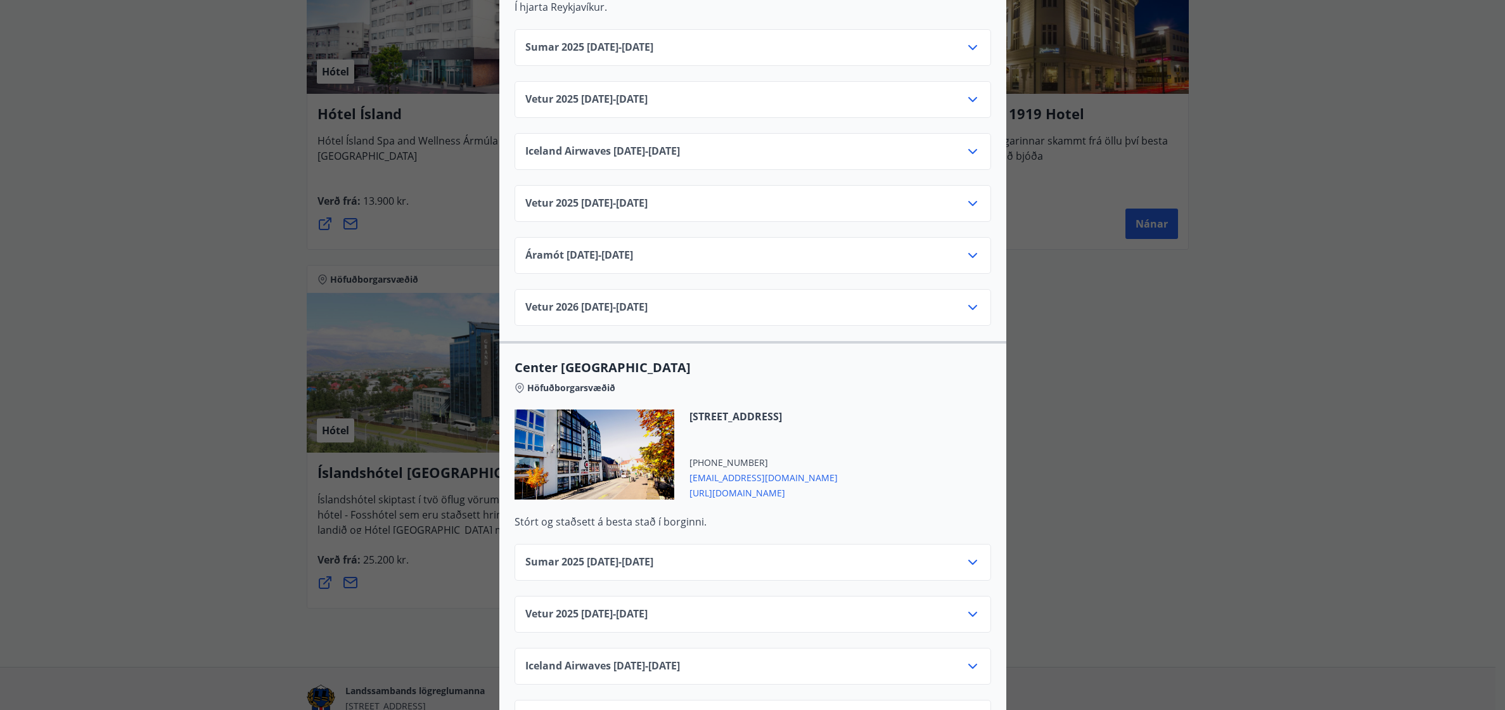
click at [959, 554] on div "Sumar [PHONE_NUMBER][DATE] - [DATE]" at bounding box center [752, 566] width 455 height 25
click at [965, 554] on icon at bounding box center [972, 561] width 15 height 15
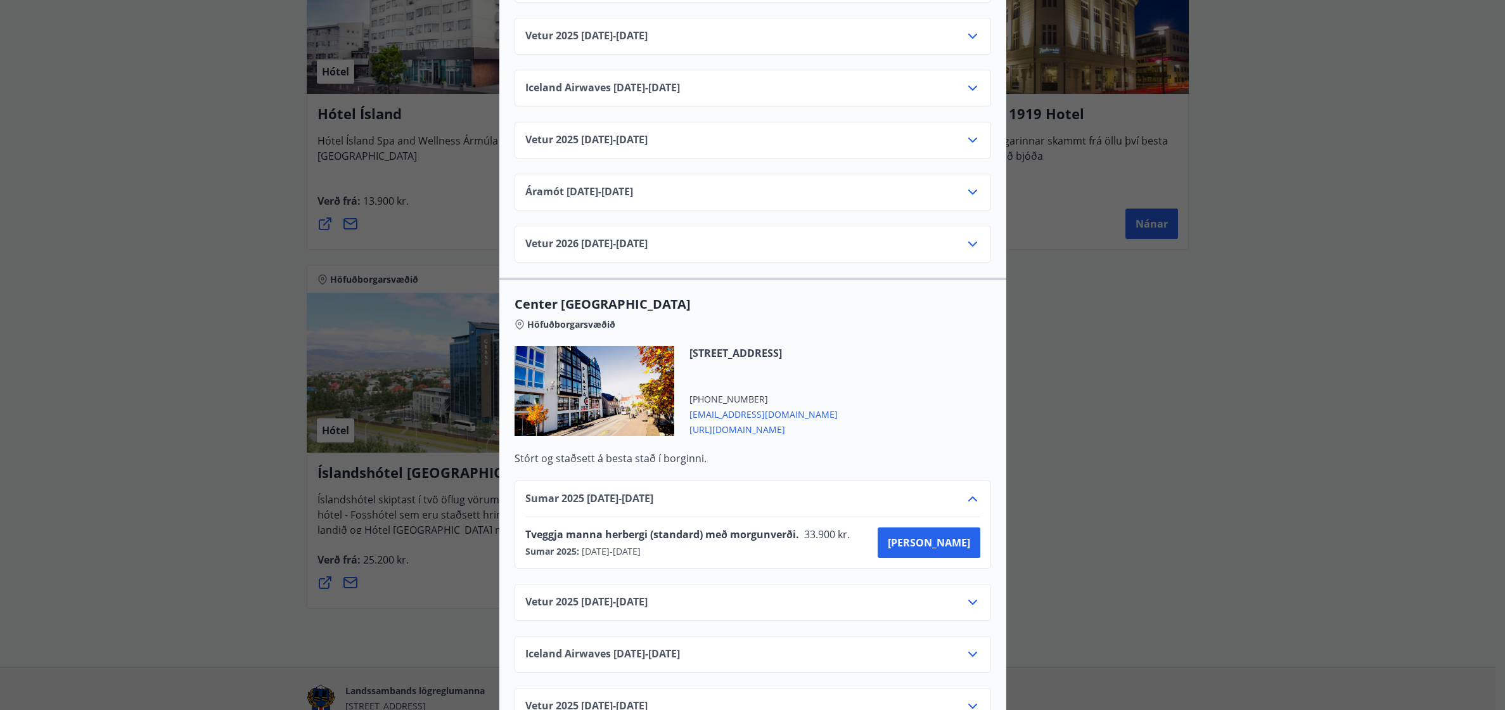
click at [804, 423] on div "[STREET_ADDRESS] [PHONE_NUMBER] [EMAIL_ADDRESS][DOMAIN_NAME] [URL][DOMAIN_NAME]" at bounding box center [752, 398] width 476 height 105
click at [802, 421] on span "[URL][DOMAIN_NAME]" at bounding box center [763, 428] width 148 height 15
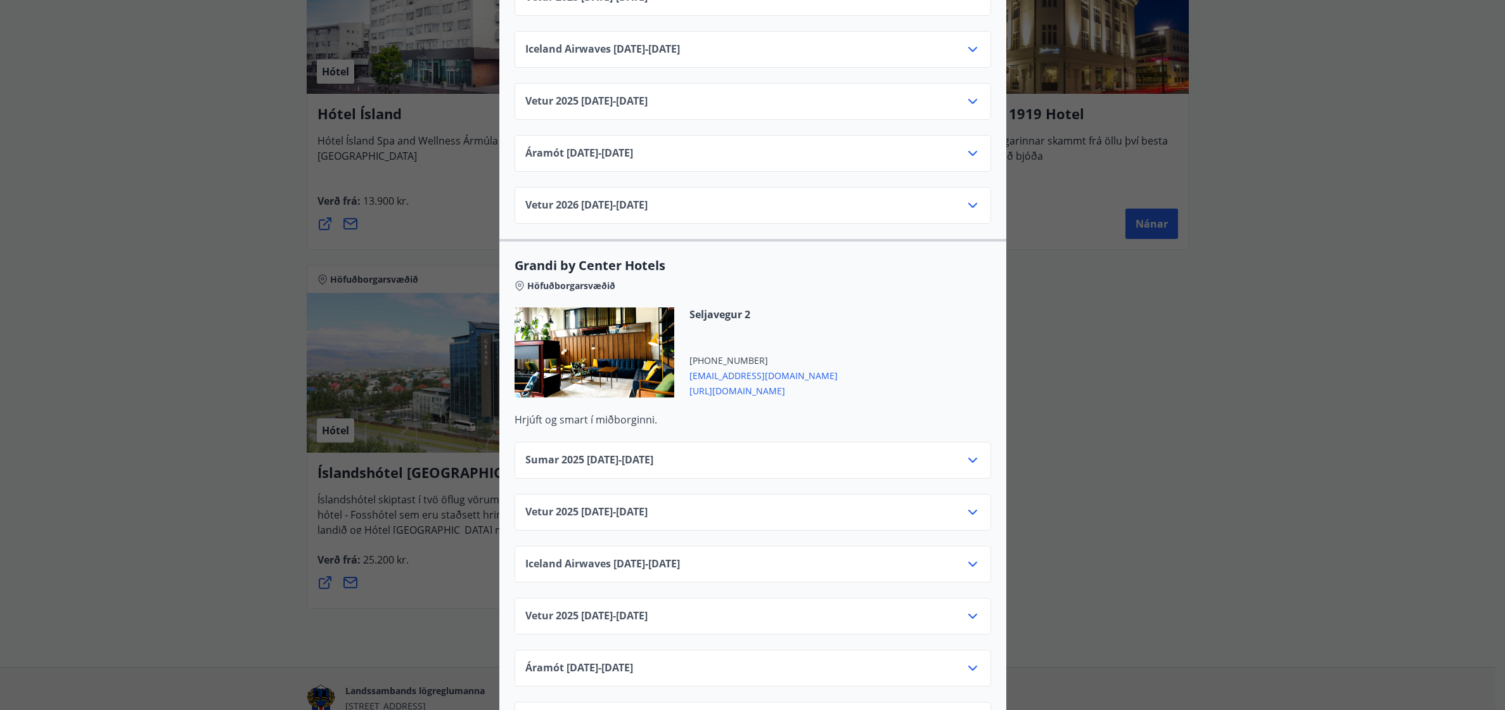
scroll to position [1331, 0]
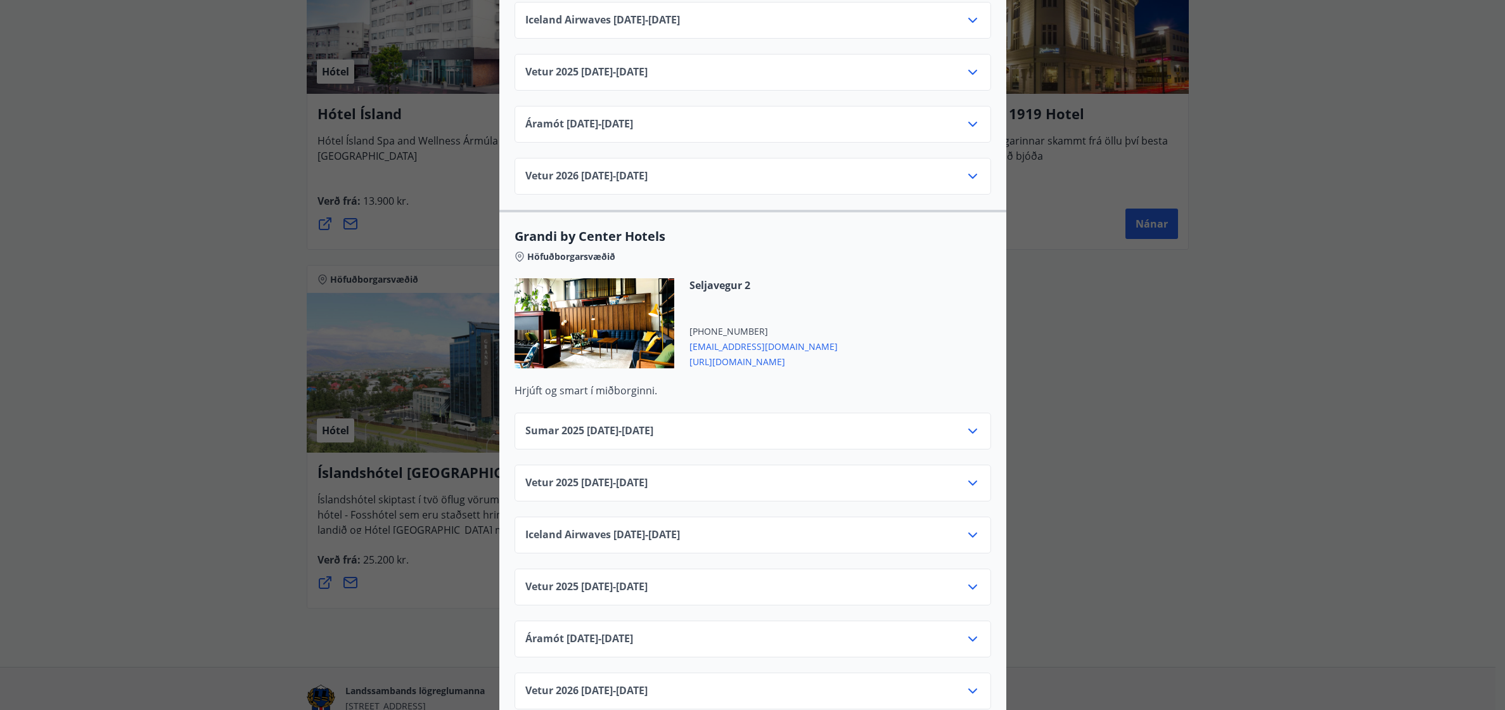
click at [968, 423] on icon at bounding box center [972, 430] width 15 height 15
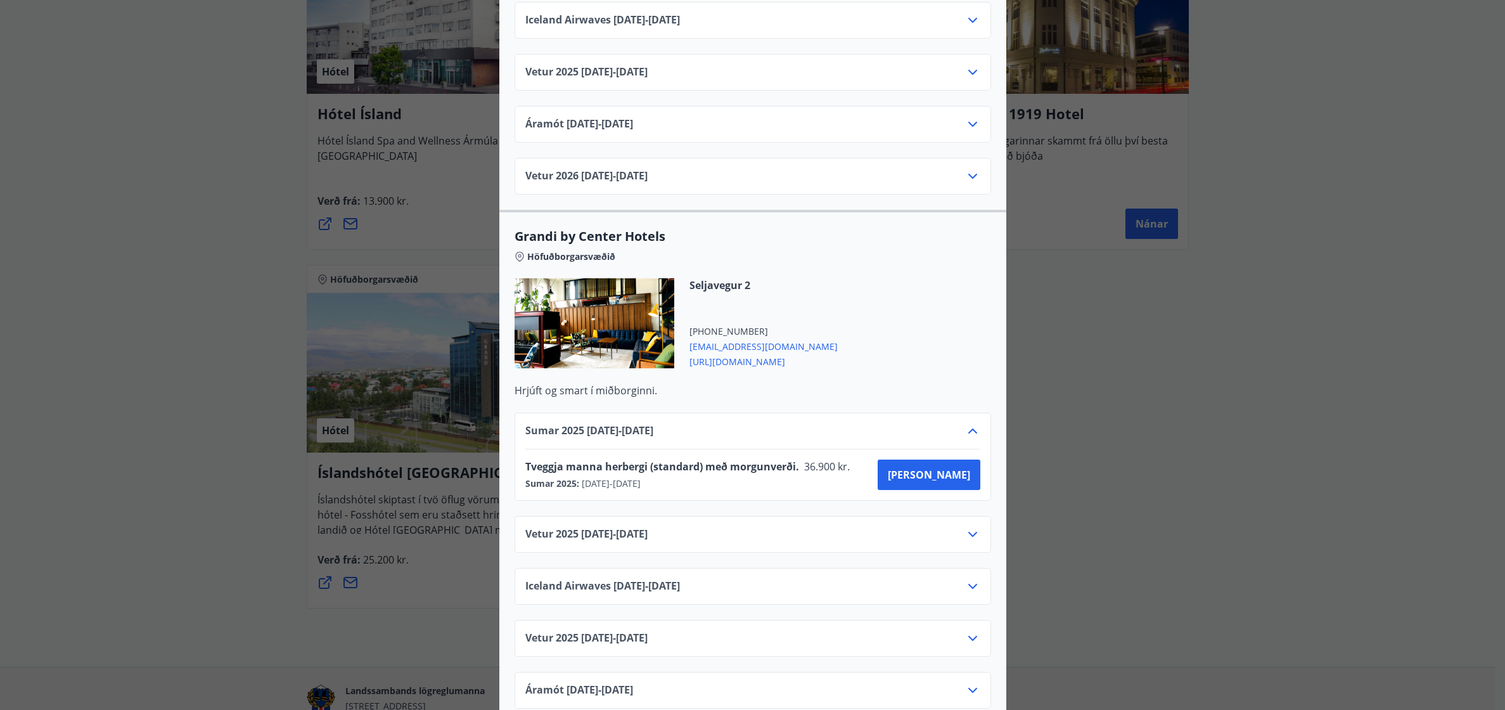
click at [950, 336] on div "Seljavegur 2 [PHONE_NUMBER] [EMAIL_ADDRESS][DOMAIN_NAME] [URL][DOMAIN_NAME]" at bounding box center [752, 330] width 476 height 105
click at [971, 423] on icon at bounding box center [972, 430] width 15 height 15
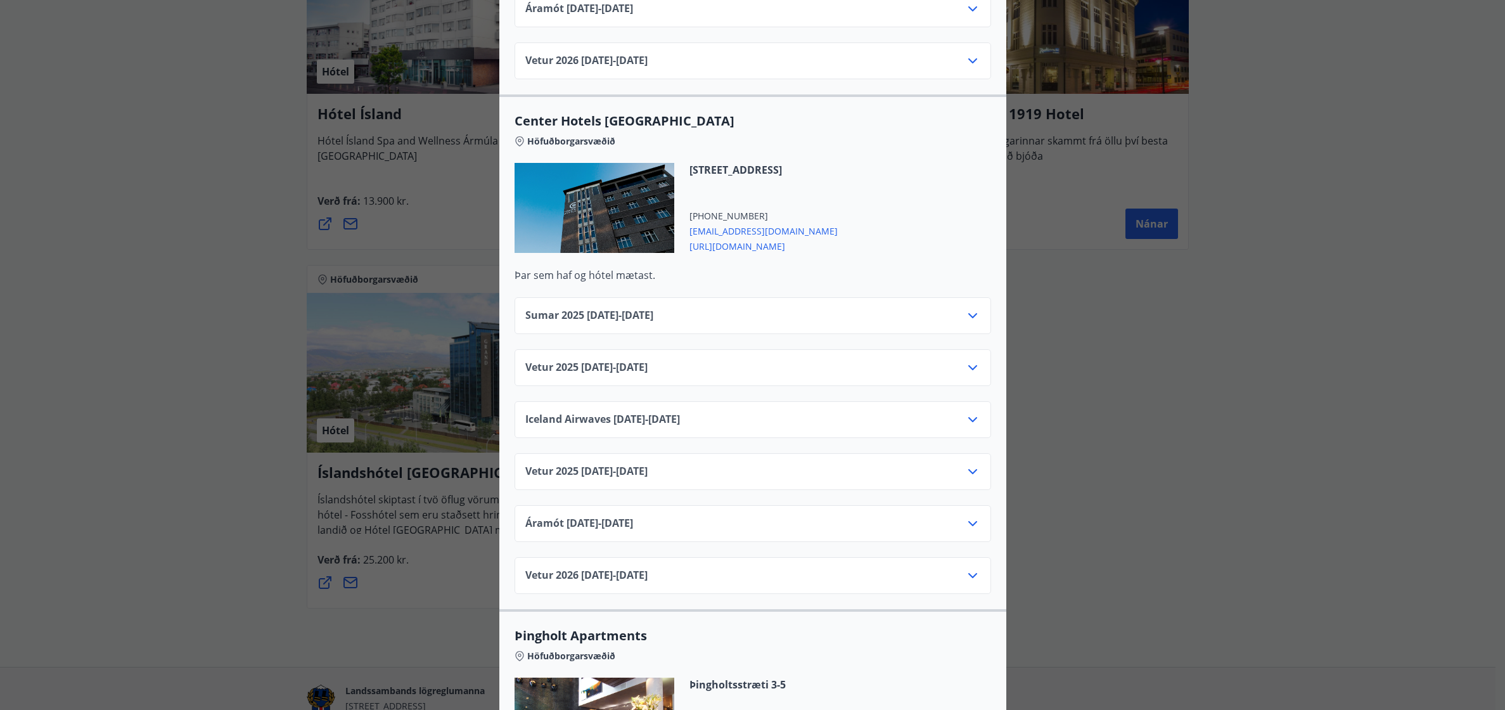
scroll to position [1964, 0]
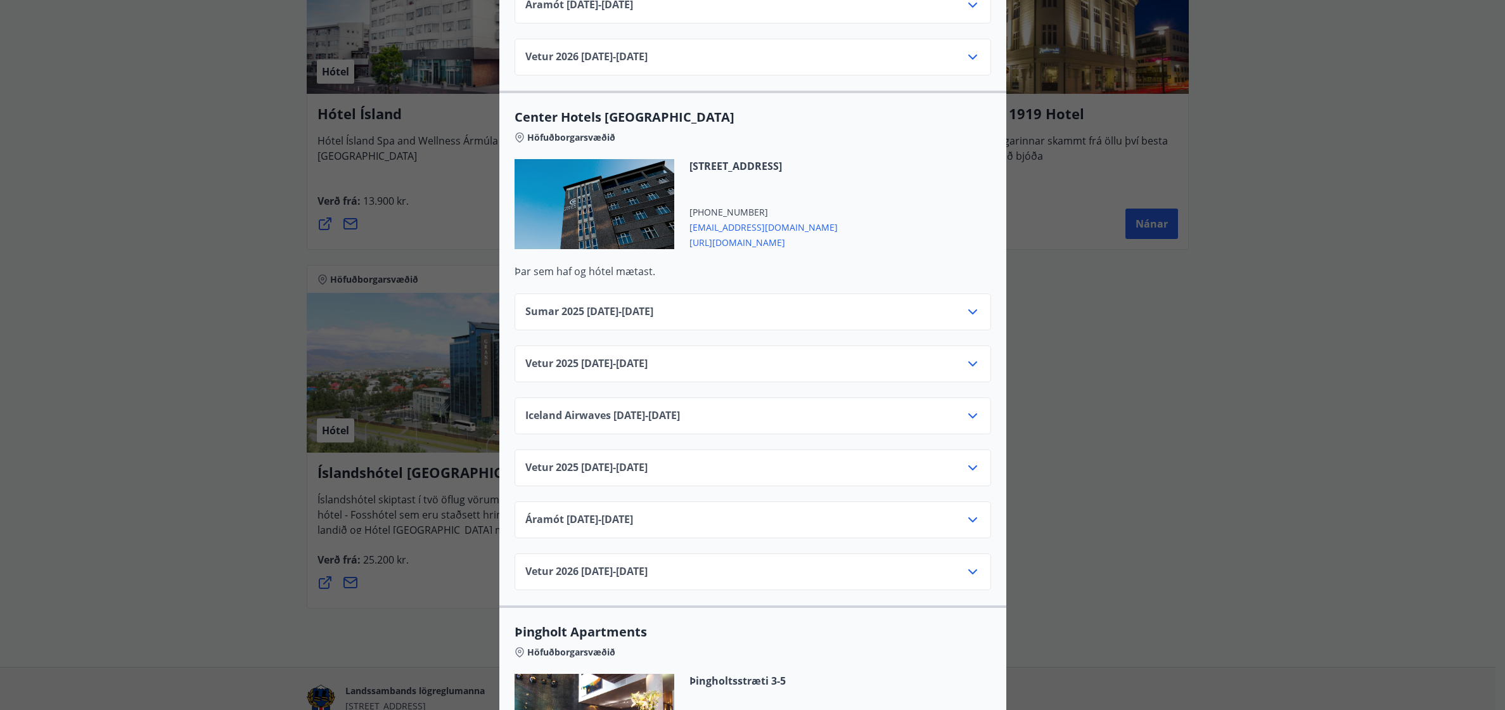
click at [967, 304] on icon at bounding box center [972, 311] width 15 height 15
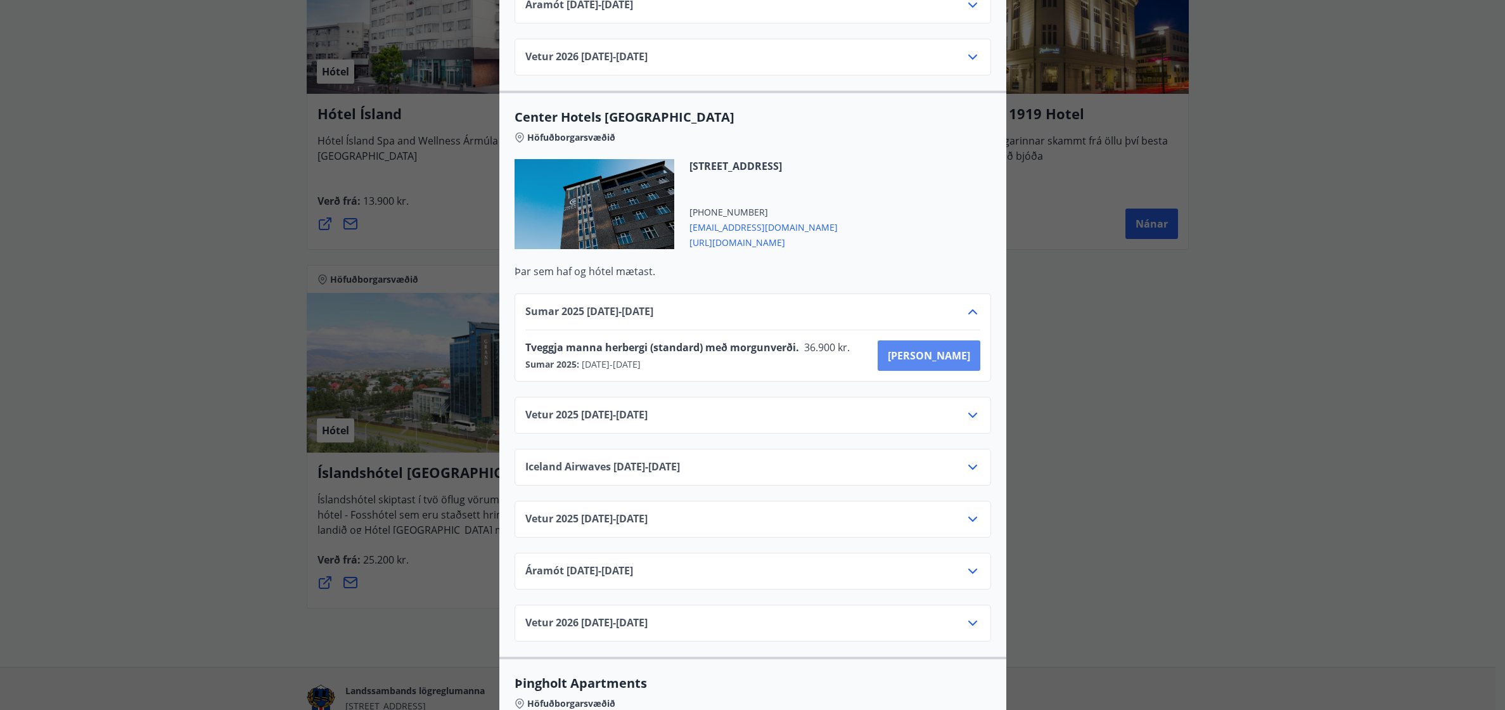
click at [935, 348] on span "[PERSON_NAME]" at bounding box center [929, 355] width 82 height 14
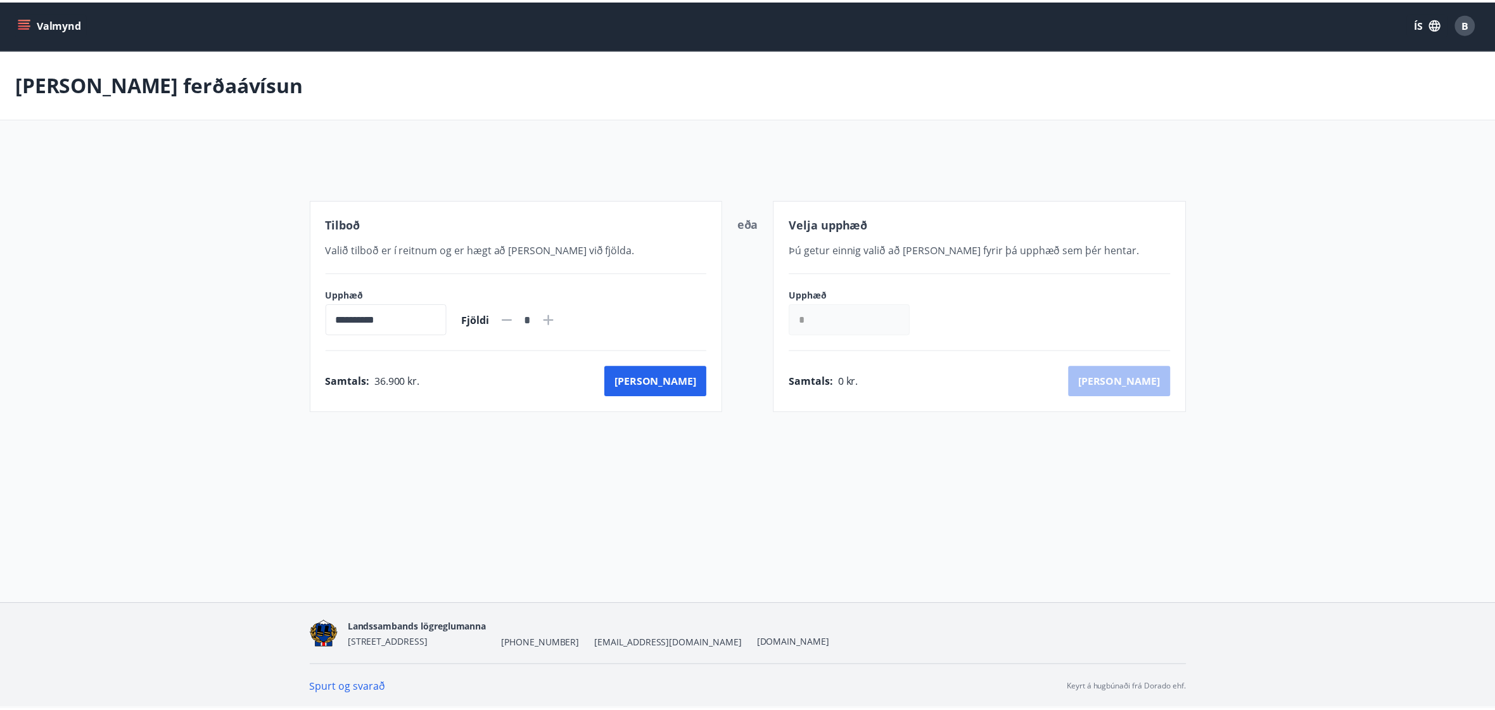
scroll to position [2, 0]
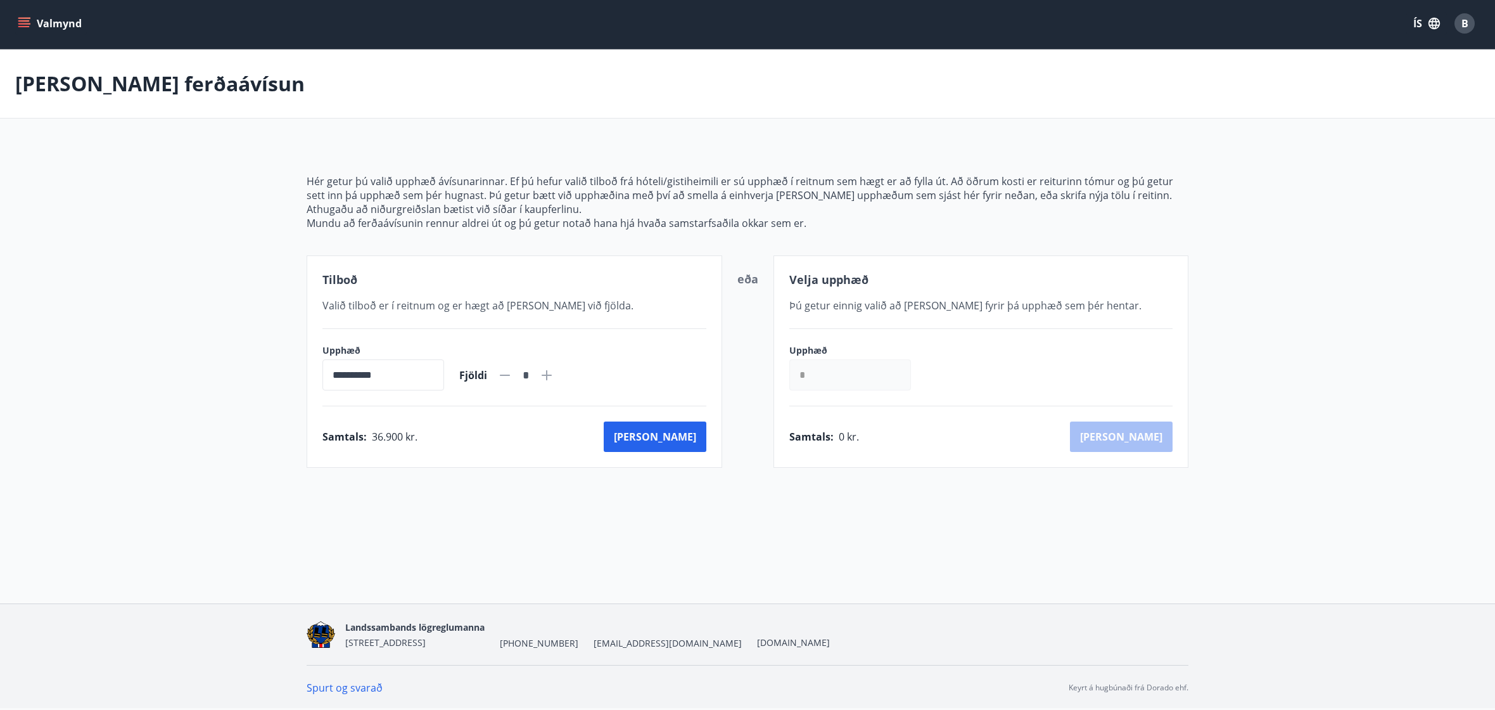
click at [554, 379] on icon at bounding box center [546, 374] width 15 height 15
click at [513, 374] on icon at bounding box center [504, 374] width 15 height 15
type input "*"
drag, startPoint x: 871, startPoint y: 367, endPoint x: 770, endPoint y: 366, distance: 101.4
click at [770, 366] on div "**********" at bounding box center [748, 361] width 882 height 212
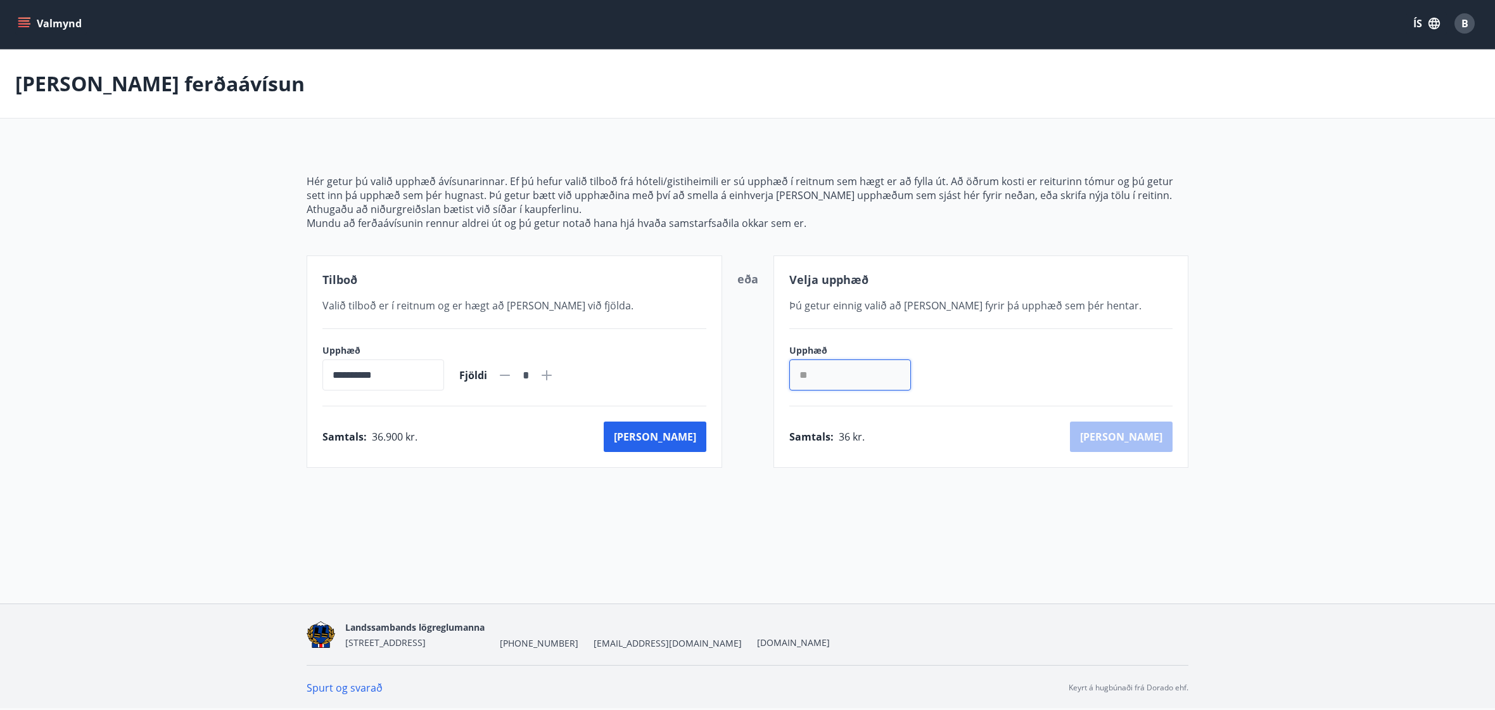
type input "*"
type input "*****"
click at [684, 441] on button "[PERSON_NAME]" at bounding box center [655, 436] width 103 height 30
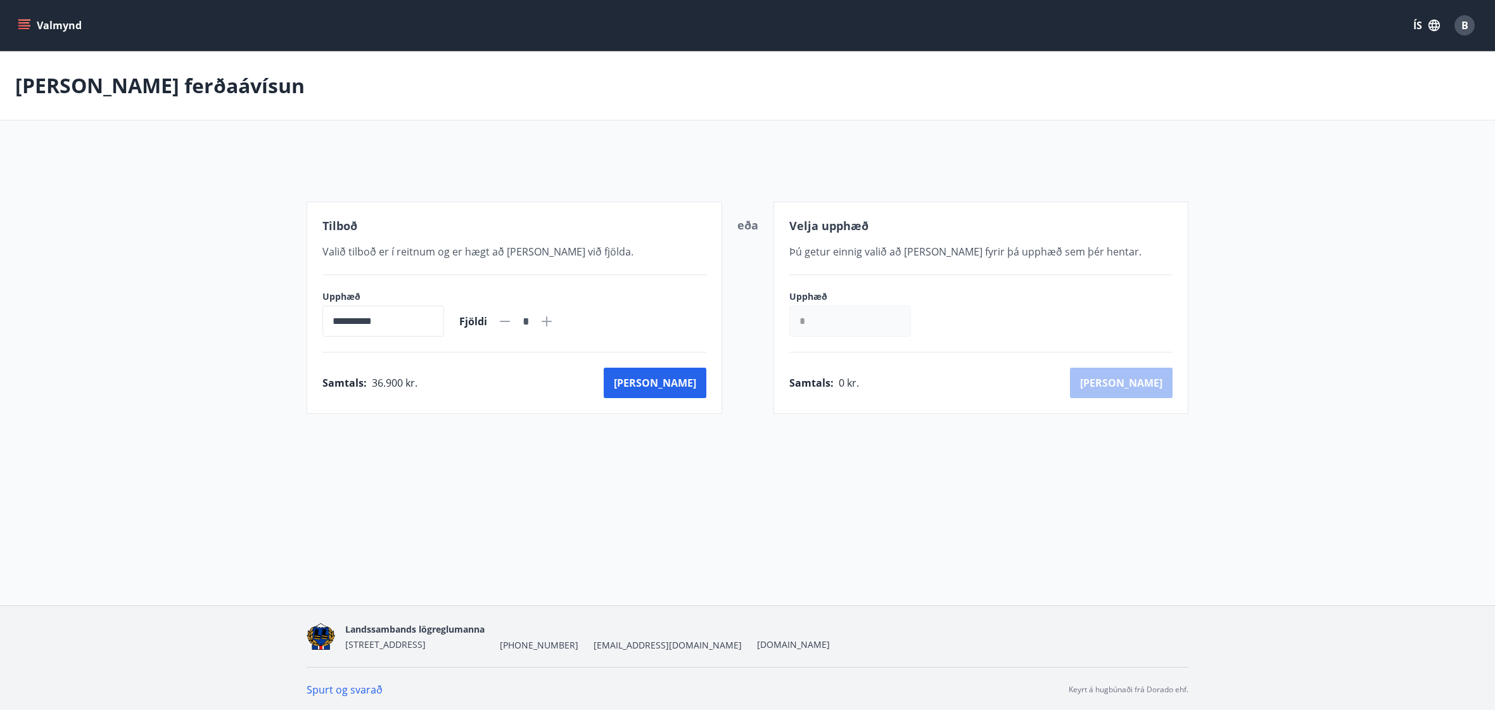
scroll to position [2, 0]
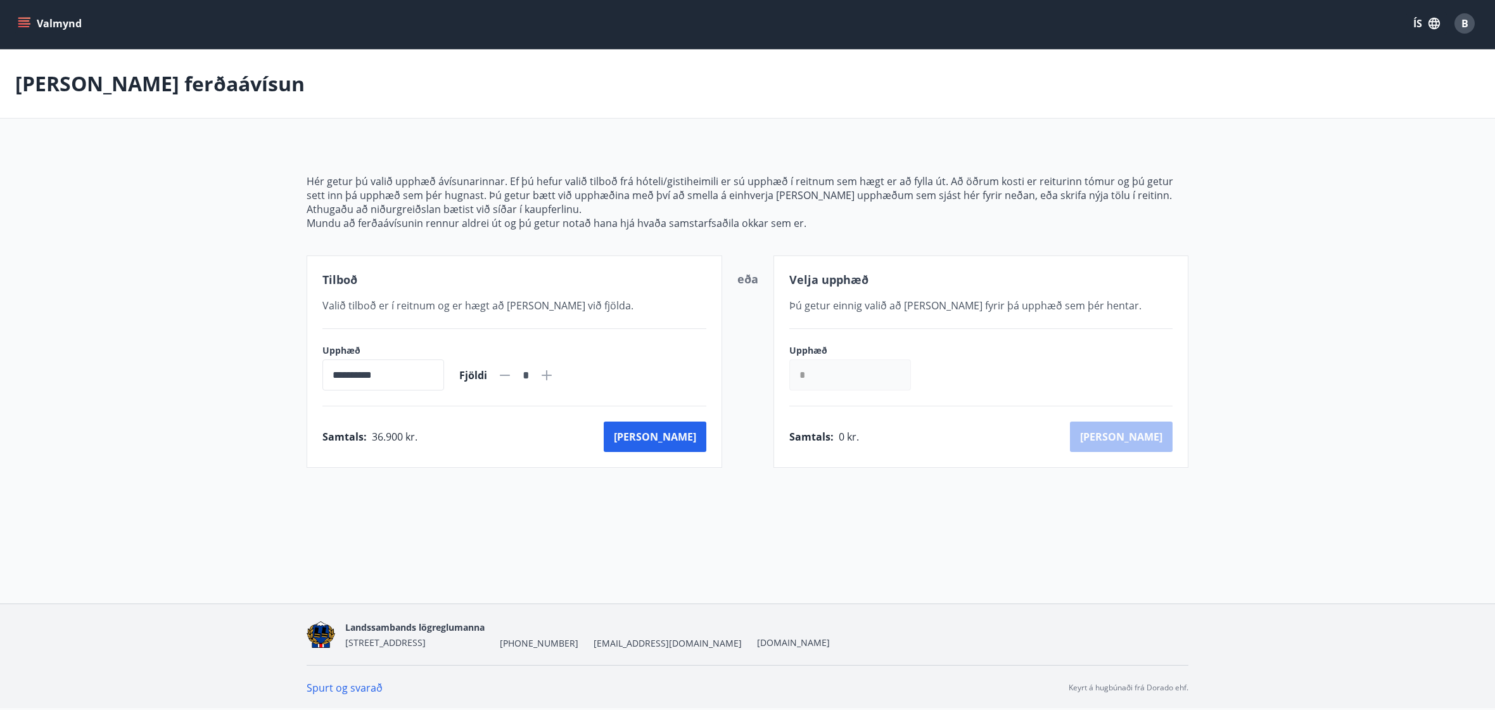
click at [554, 373] on icon at bounding box center [546, 374] width 15 height 15
click at [513, 379] on icon at bounding box center [504, 374] width 15 height 15
type input "*"
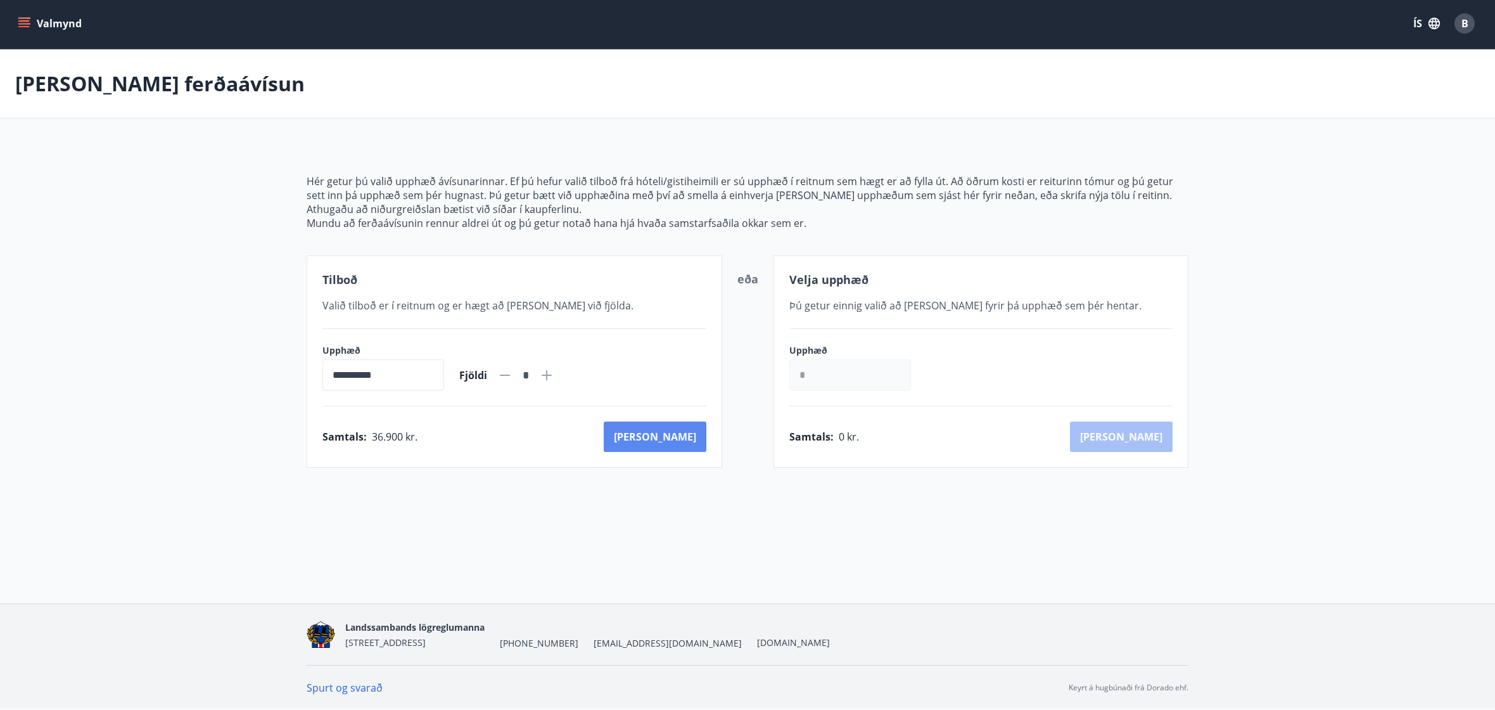
click at [668, 444] on button "[PERSON_NAME]" at bounding box center [655, 436] width 103 height 30
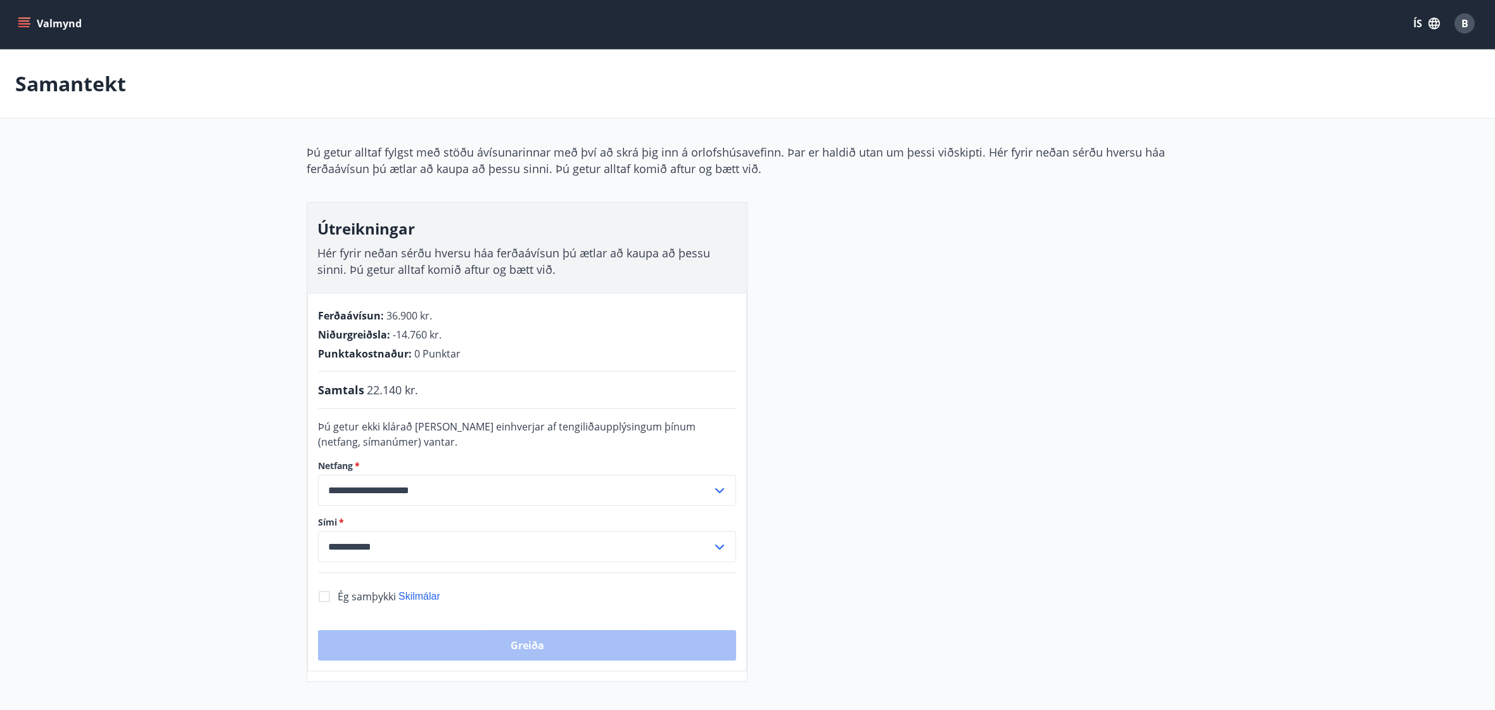
click at [35, 25] on button "Valmynd" at bounding box center [51, 23] width 72 height 23
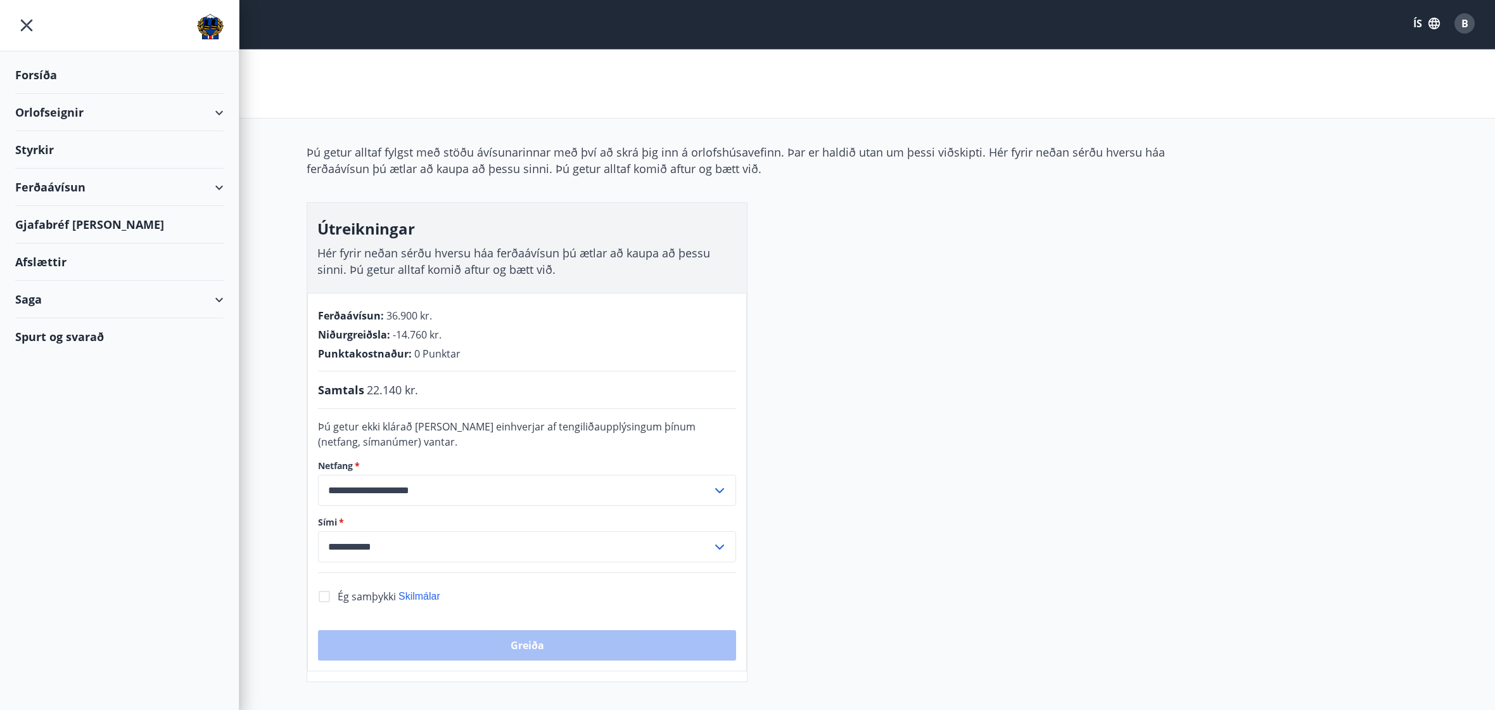
click at [215, 179] on div "Ferðaávísun" at bounding box center [119, 187] width 208 height 37
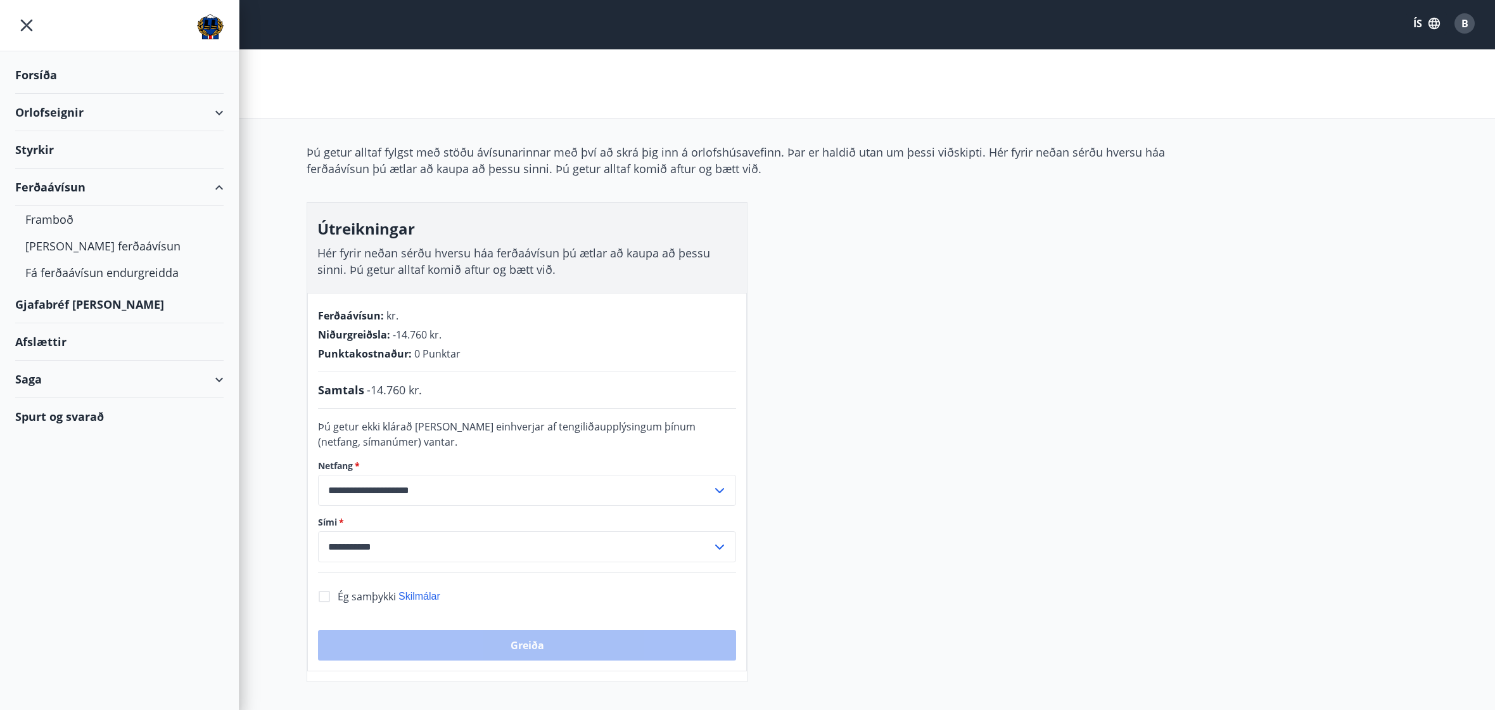
click at [122, 295] on div "Gjafabréf [PERSON_NAME]" at bounding box center [119, 304] width 208 height 37
click at [77, 224] on div "Framboð" at bounding box center [119, 219] width 188 height 27
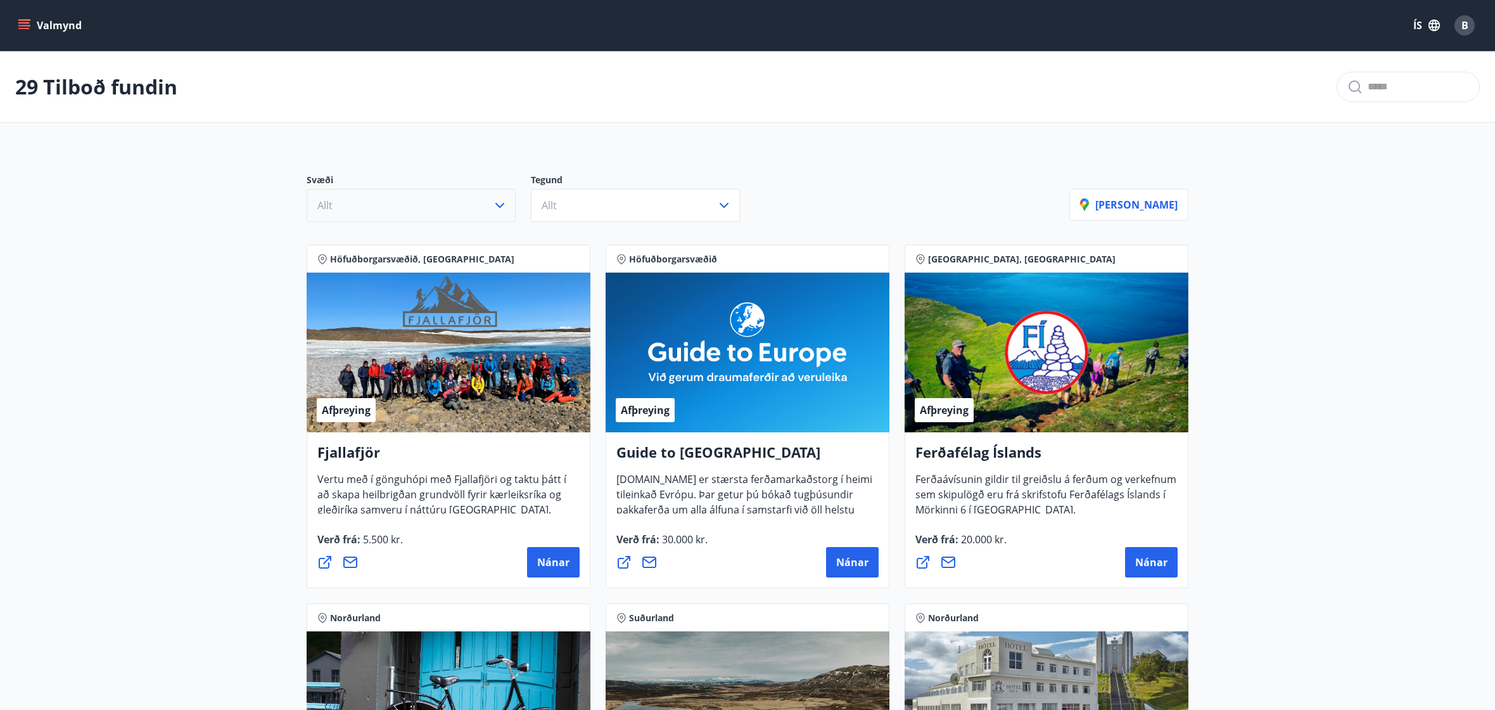
click at [495, 203] on icon "button" at bounding box center [499, 205] width 15 height 15
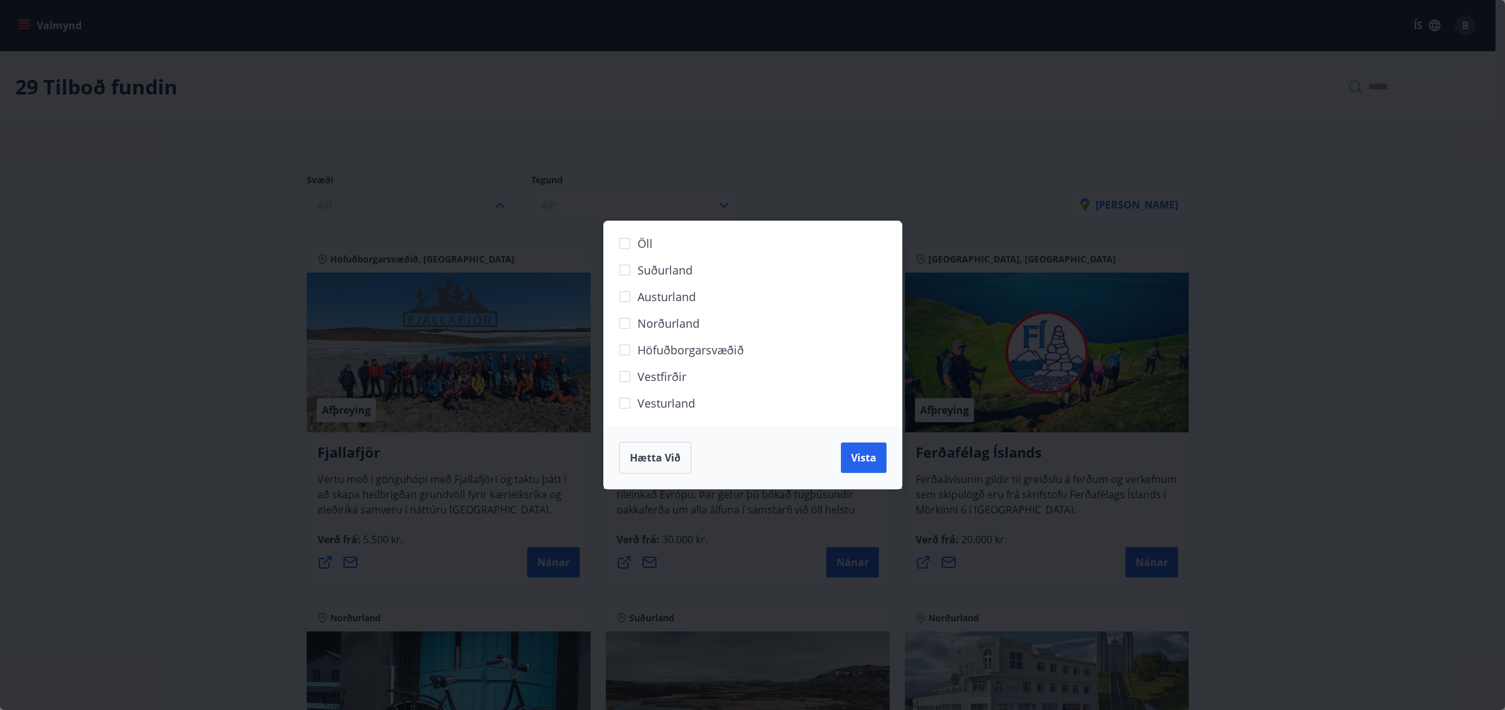
click at [656, 348] on span "Höfuðborgarsvæðið" at bounding box center [690, 350] width 106 height 16
click at [884, 456] on button "Vista" at bounding box center [864, 457] width 46 height 30
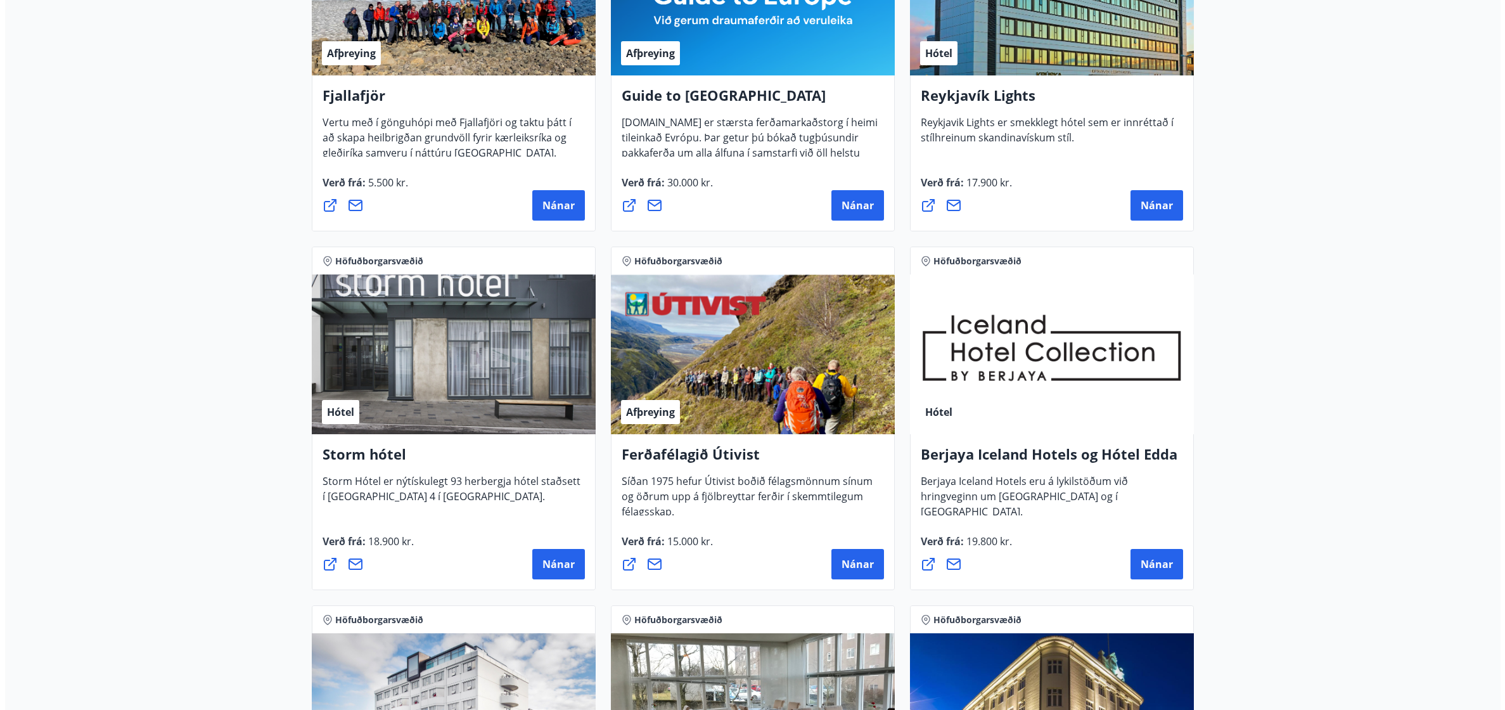
scroll to position [634, 0]
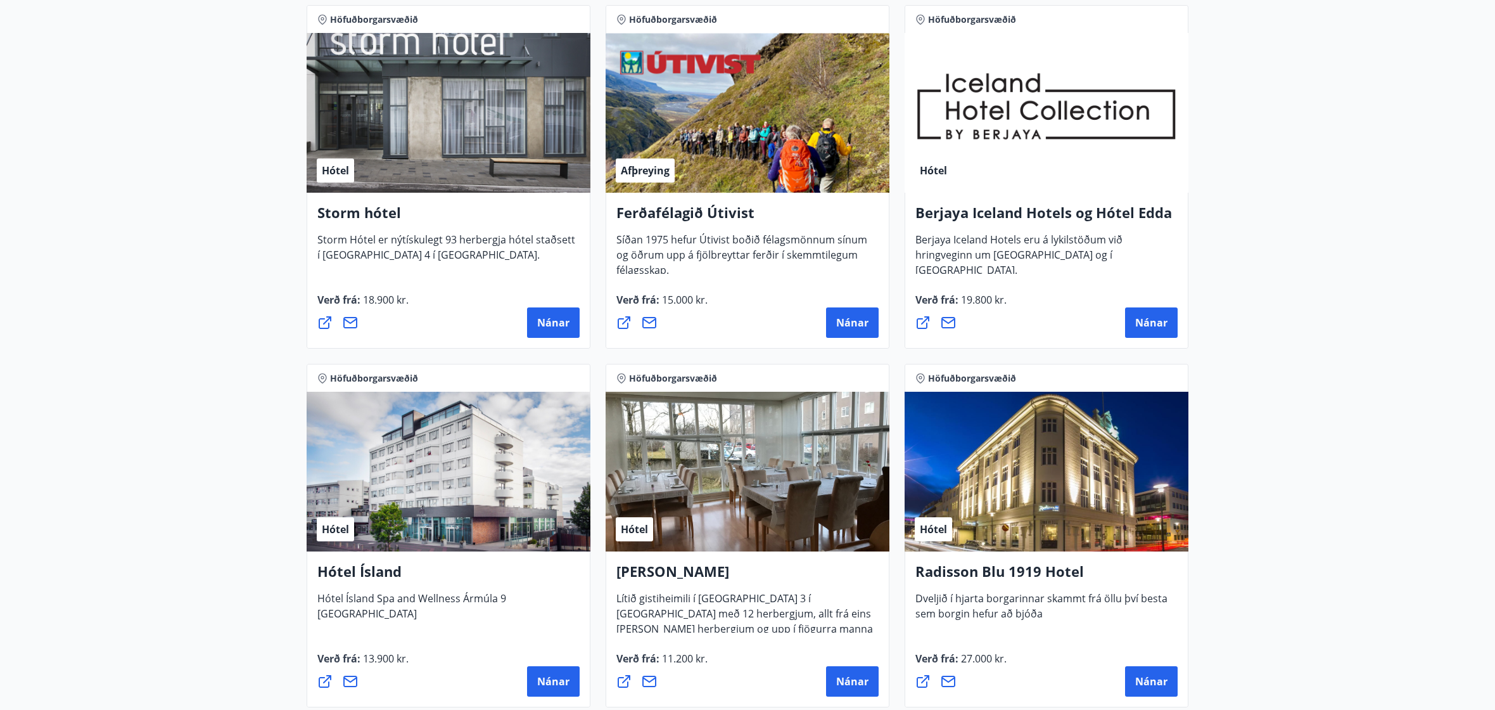
click at [1054, 156] on div "Hótel" at bounding box center [1047, 113] width 284 height 160
click at [1045, 141] on div "Hótel" at bounding box center [1047, 113] width 284 height 160
click at [1044, 131] on div "Hótel" at bounding box center [1047, 113] width 284 height 160
click at [1044, 118] on div "Hótel" at bounding box center [1047, 113] width 284 height 160
click at [1159, 322] on span "Nánar" at bounding box center [1151, 323] width 32 height 14
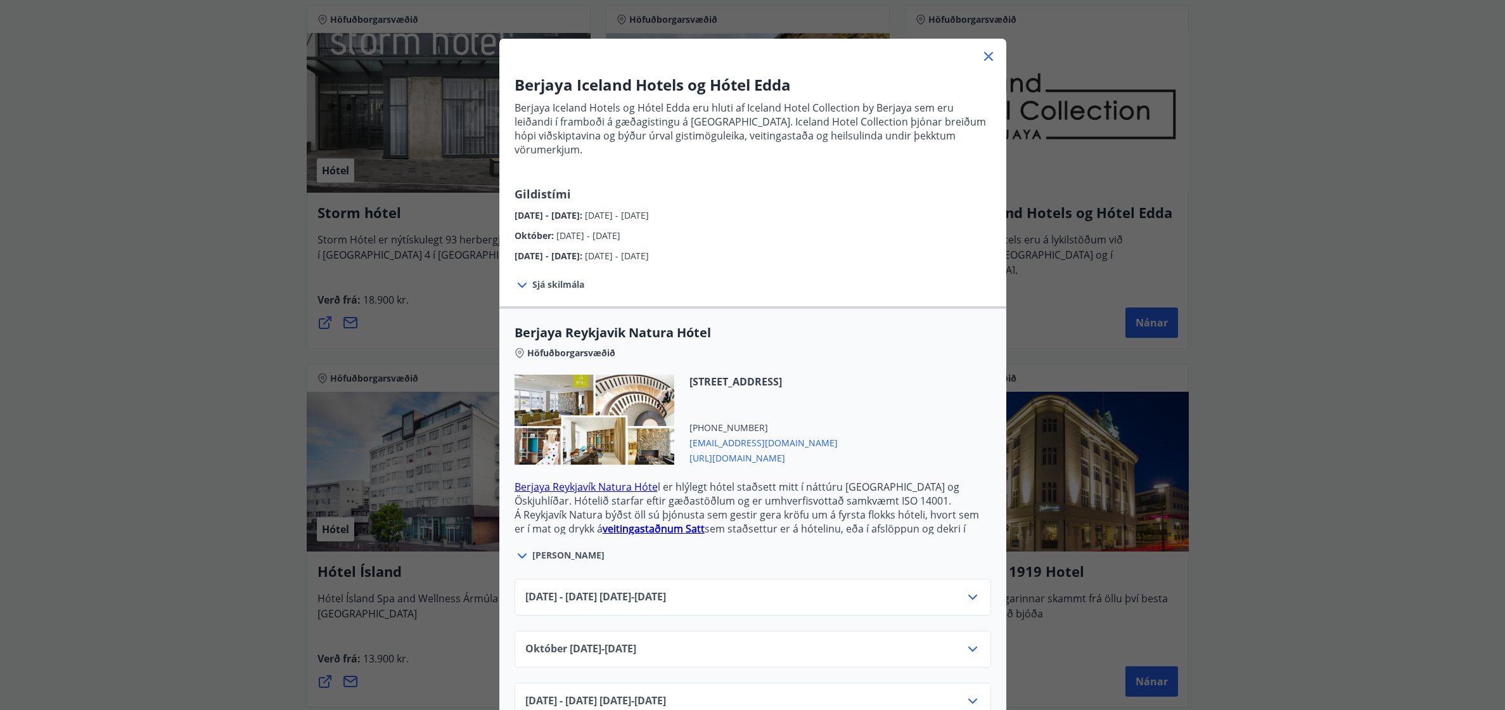
scroll to position [58, 0]
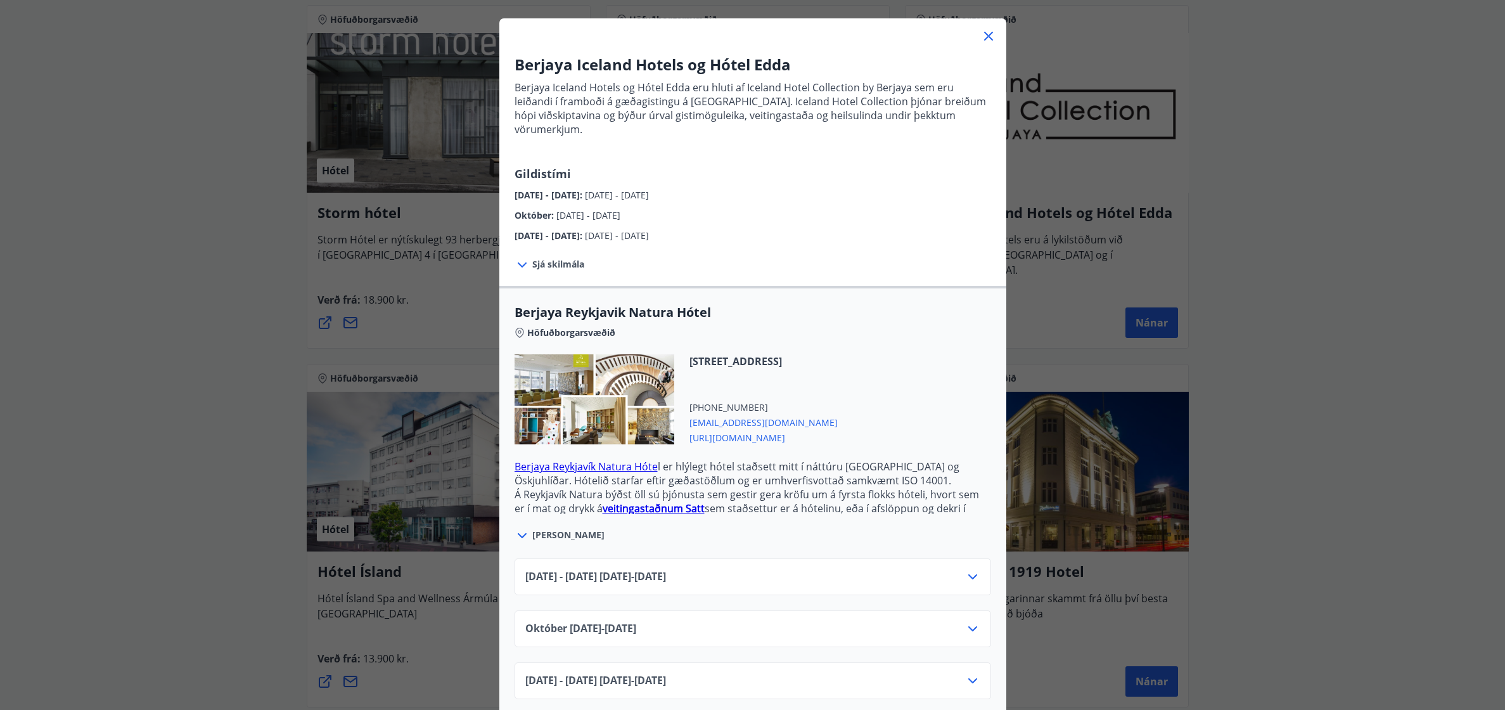
click at [838, 354] on span "[STREET_ADDRESS]" at bounding box center [763, 361] width 148 height 14
click at [985, 35] on icon at bounding box center [988, 36] width 9 height 9
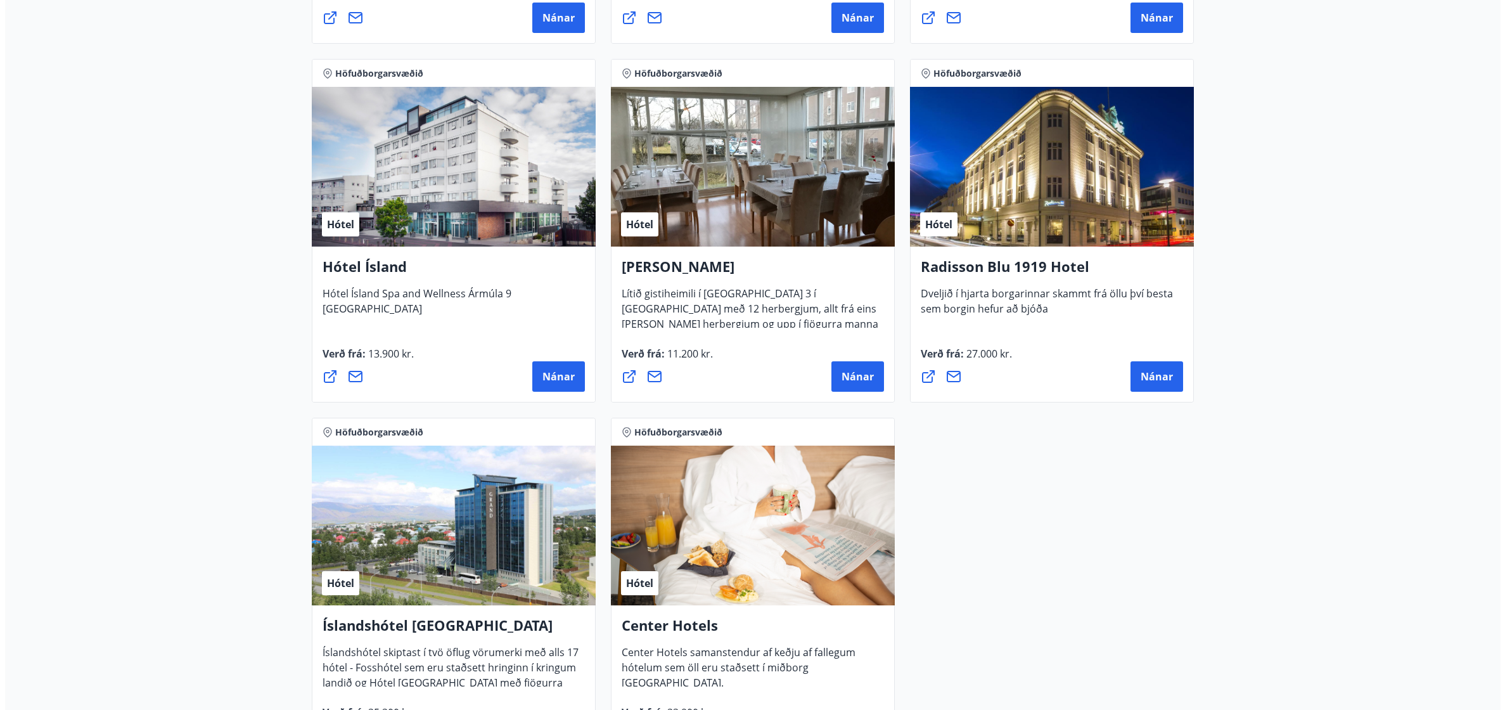
scroll to position [1140, 0]
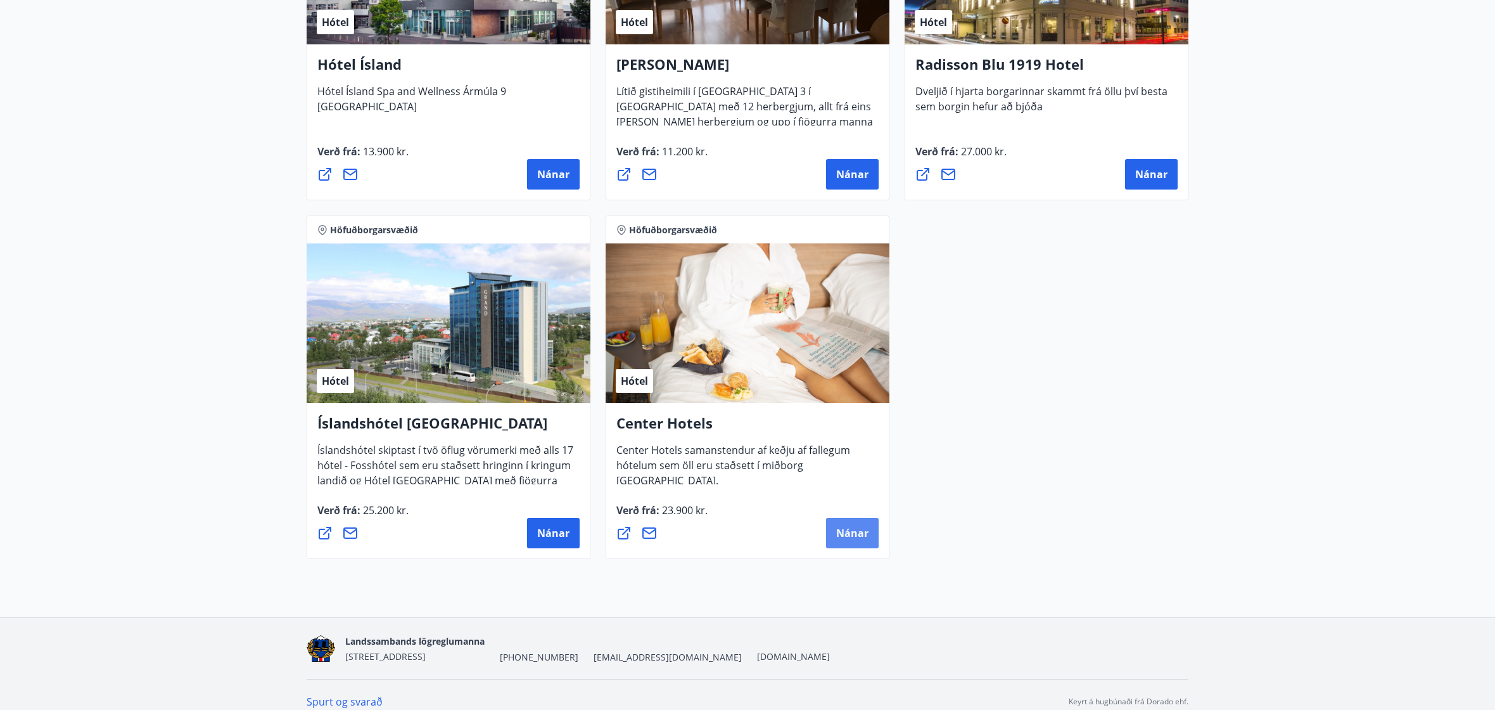
click at [837, 523] on button "Nánar" at bounding box center [852, 533] width 53 height 30
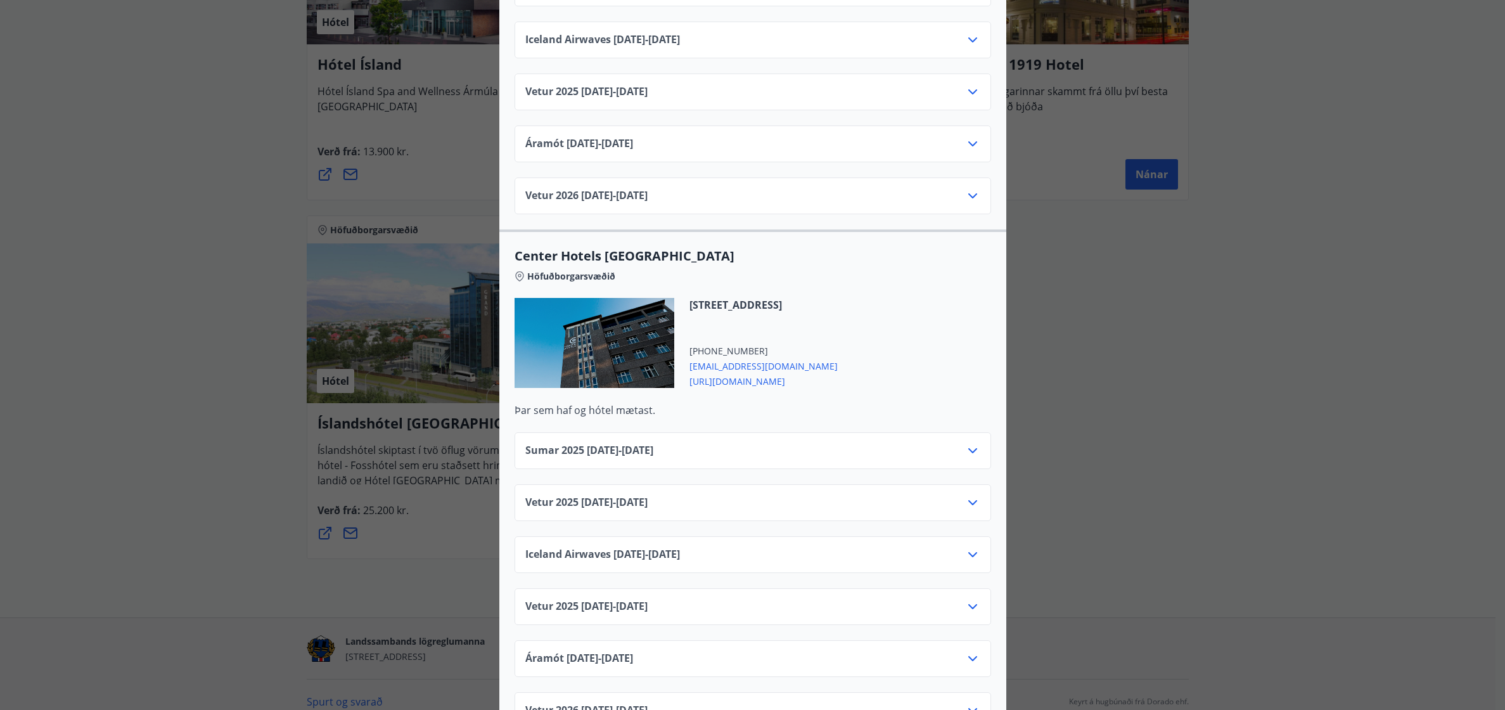
scroll to position [1964, 0]
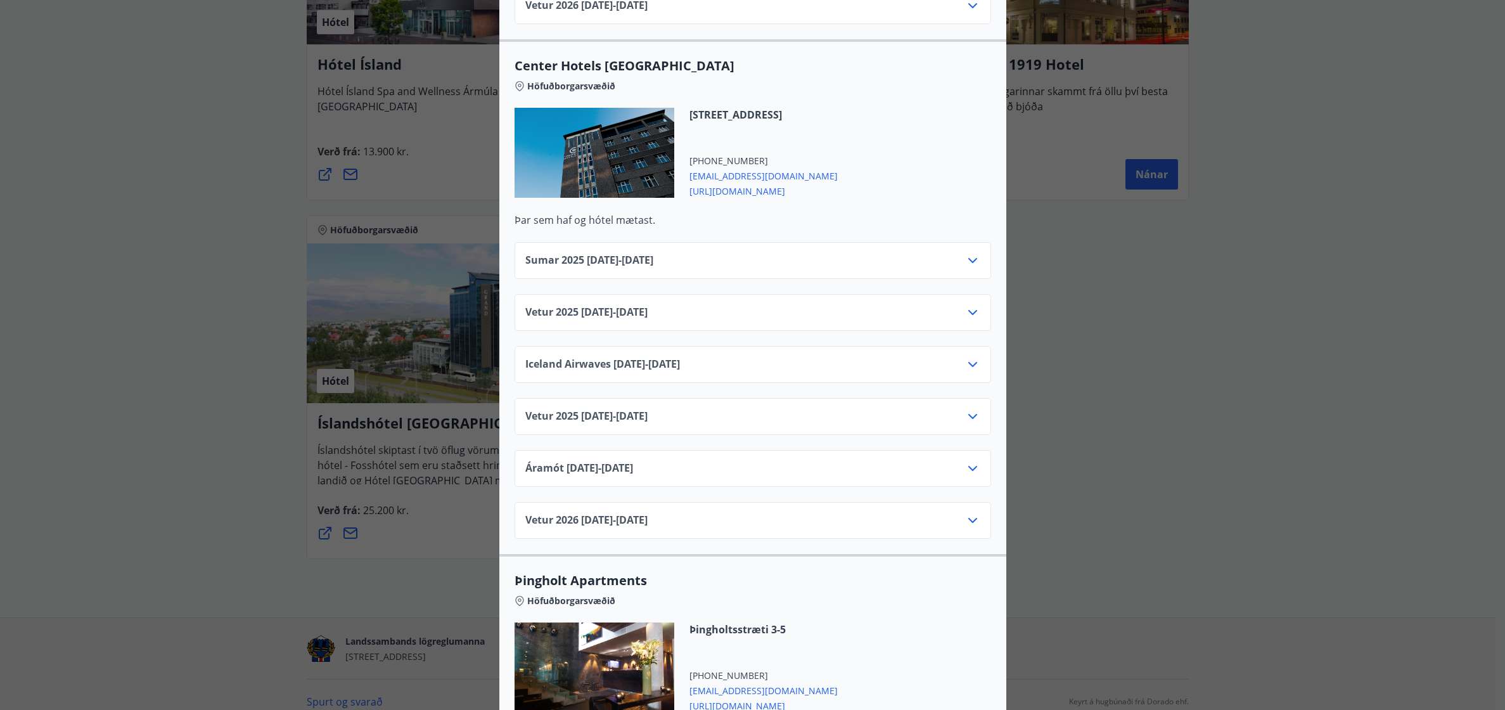
click at [965, 253] on icon at bounding box center [972, 260] width 15 height 15
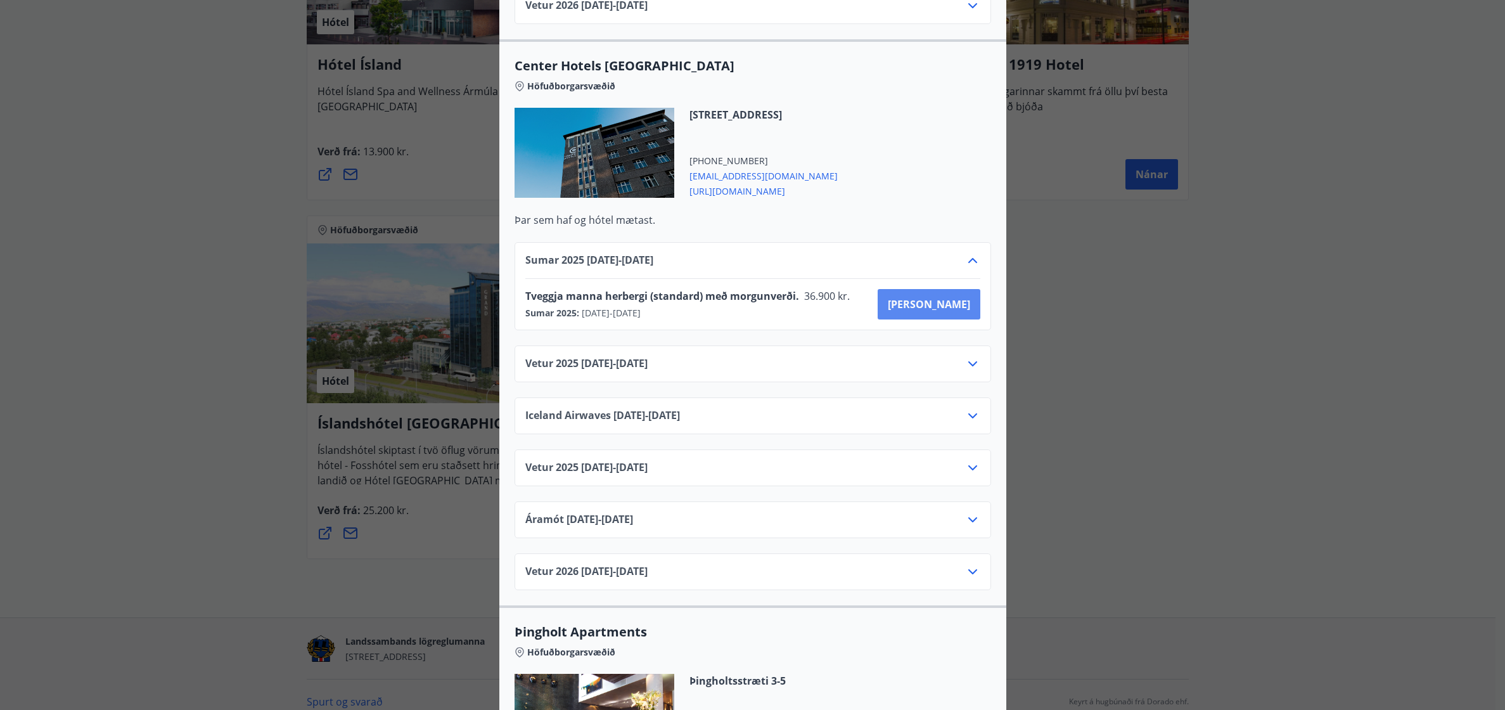
click at [948, 297] on span "[PERSON_NAME]" at bounding box center [929, 304] width 82 height 14
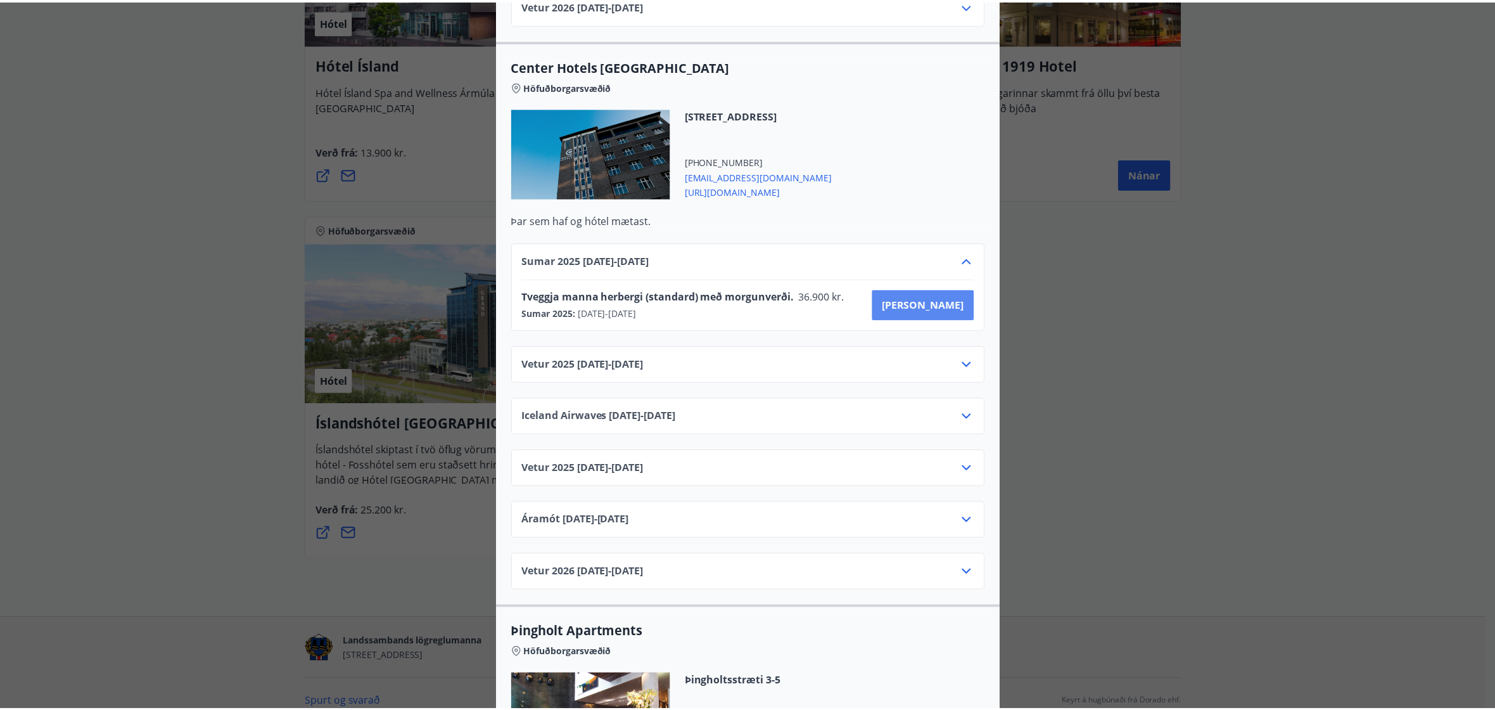
scroll to position [2, 0]
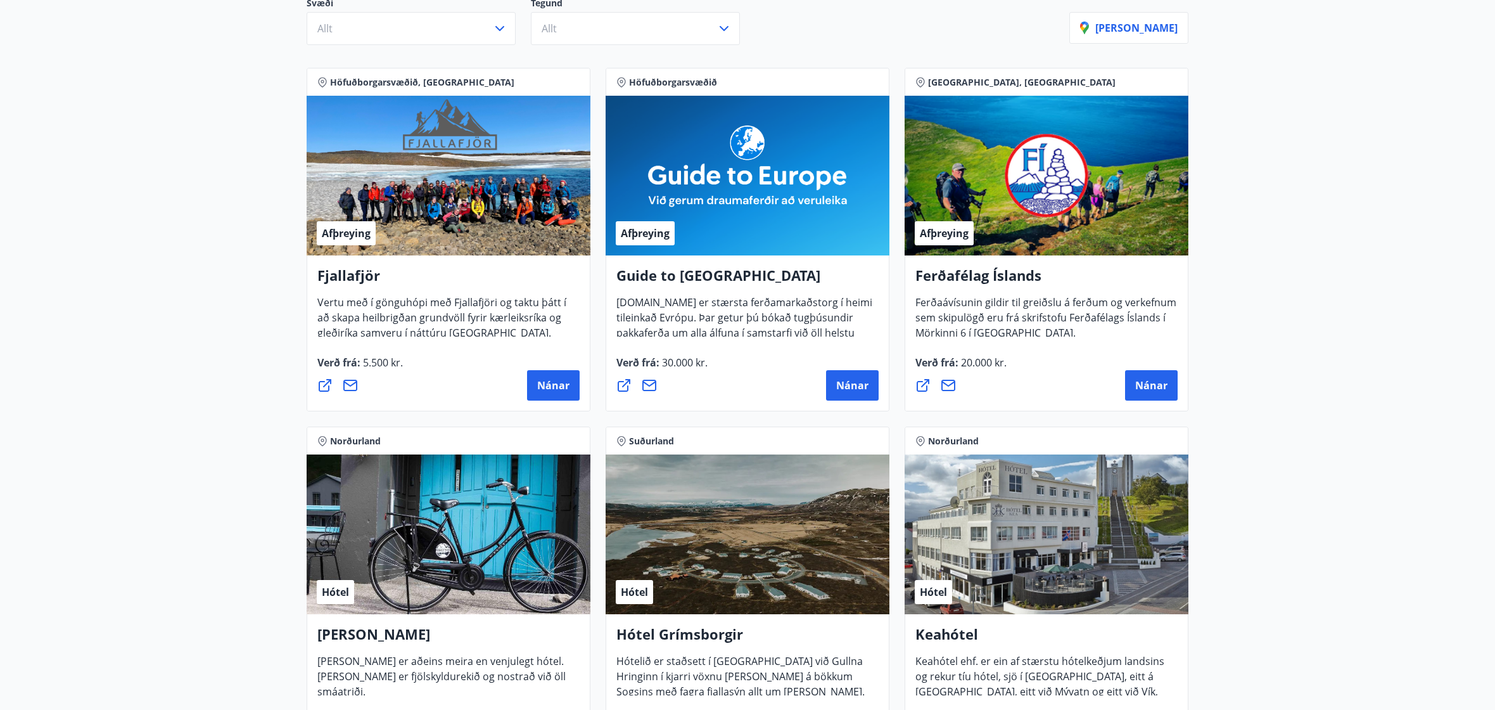
scroll to position [84, 0]
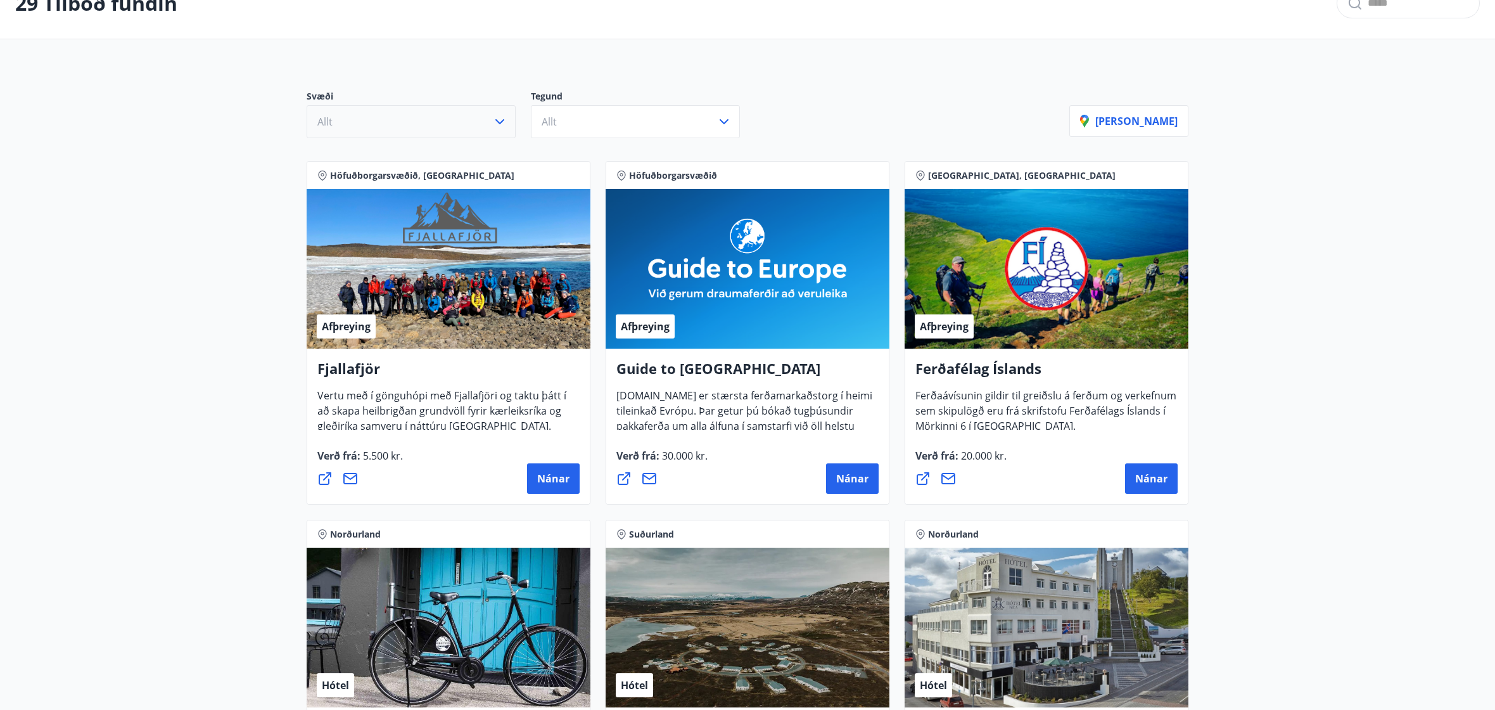
click at [476, 115] on button "Allt" at bounding box center [411, 121] width 209 height 33
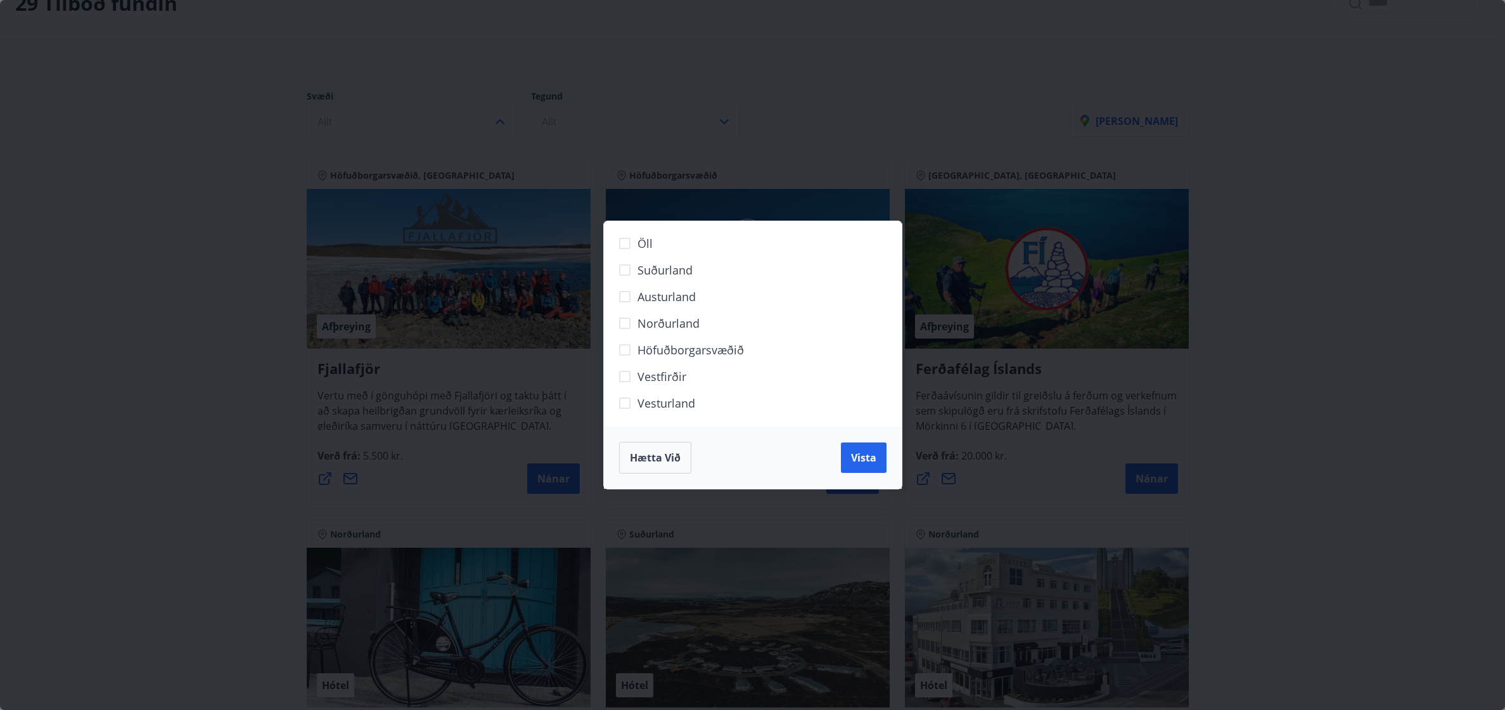
click at [648, 345] on span "Höfuðborgarsvæðið" at bounding box center [690, 350] width 106 height 16
click at [874, 459] on span "Vista" at bounding box center [863, 457] width 25 height 14
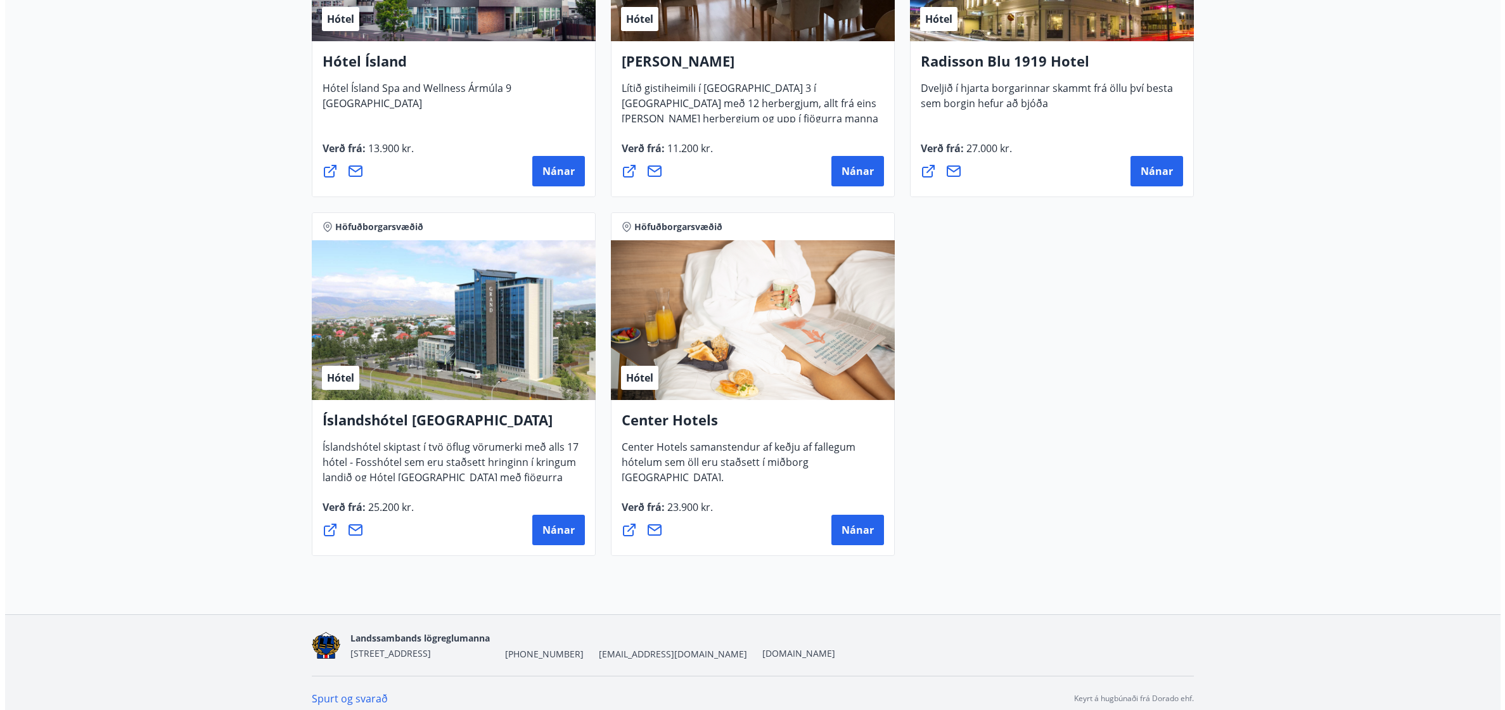
scroll to position [1154, 0]
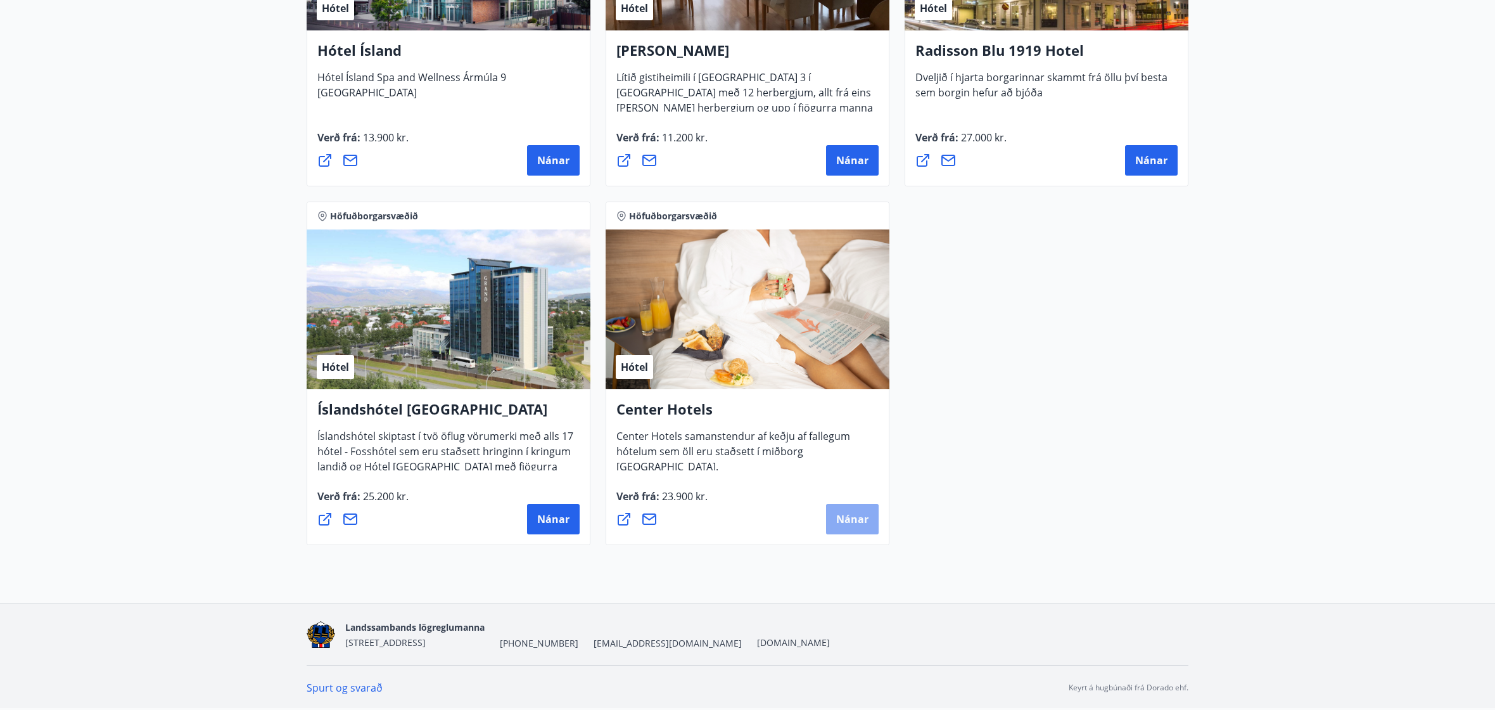
click at [850, 530] on button "Nánar" at bounding box center [852, 519] width 53 height 30
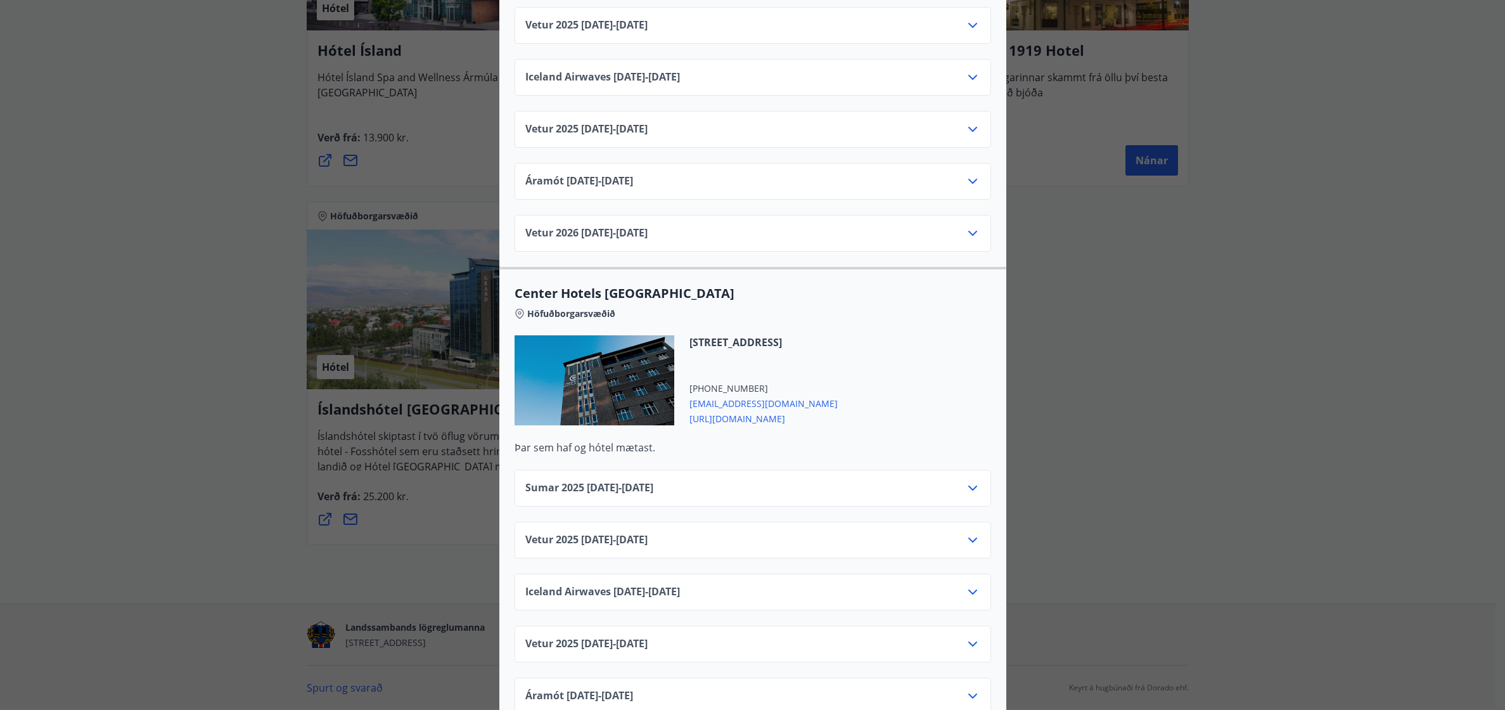
scroll to position [2027, 0]
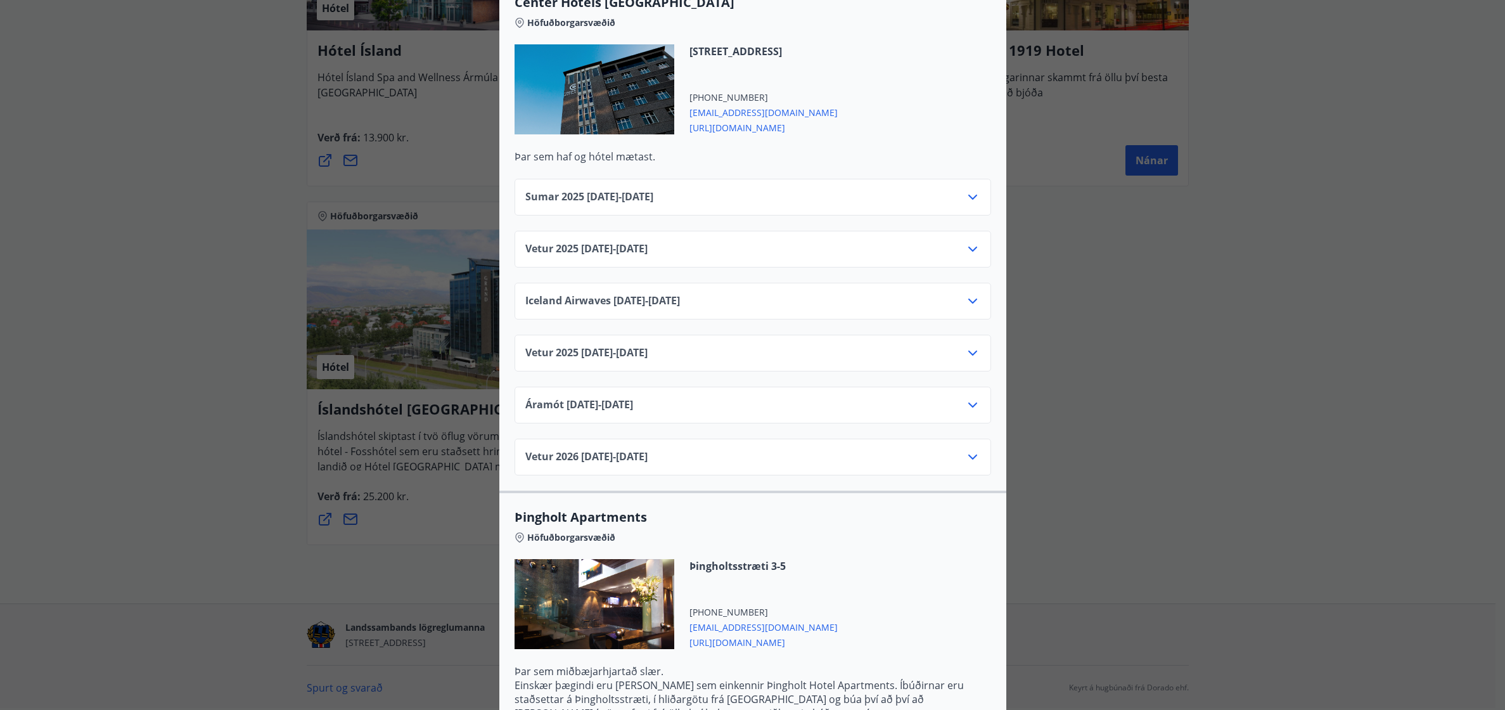
click at [969, 189] on icon at bounding box center [972, 196] width 15 height 15
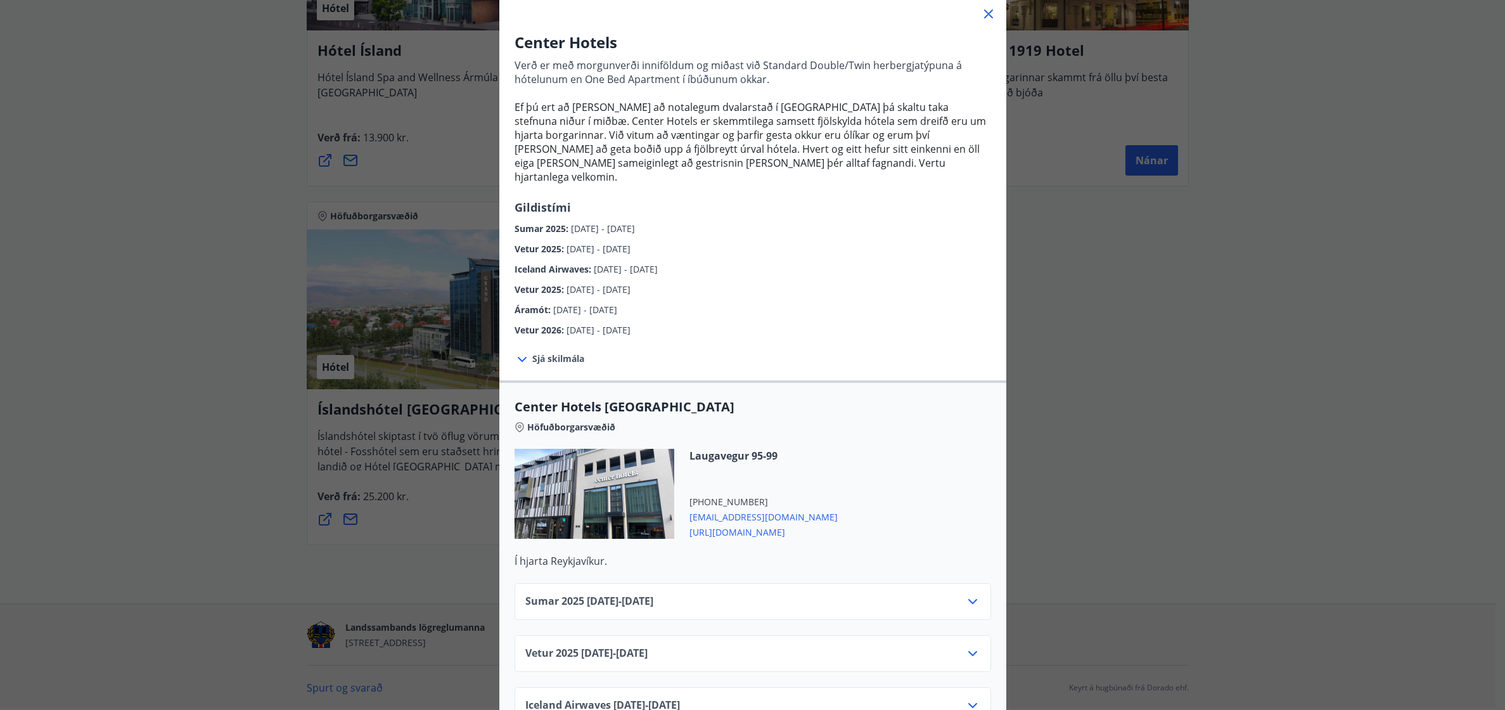
scroll to position [0, 0]
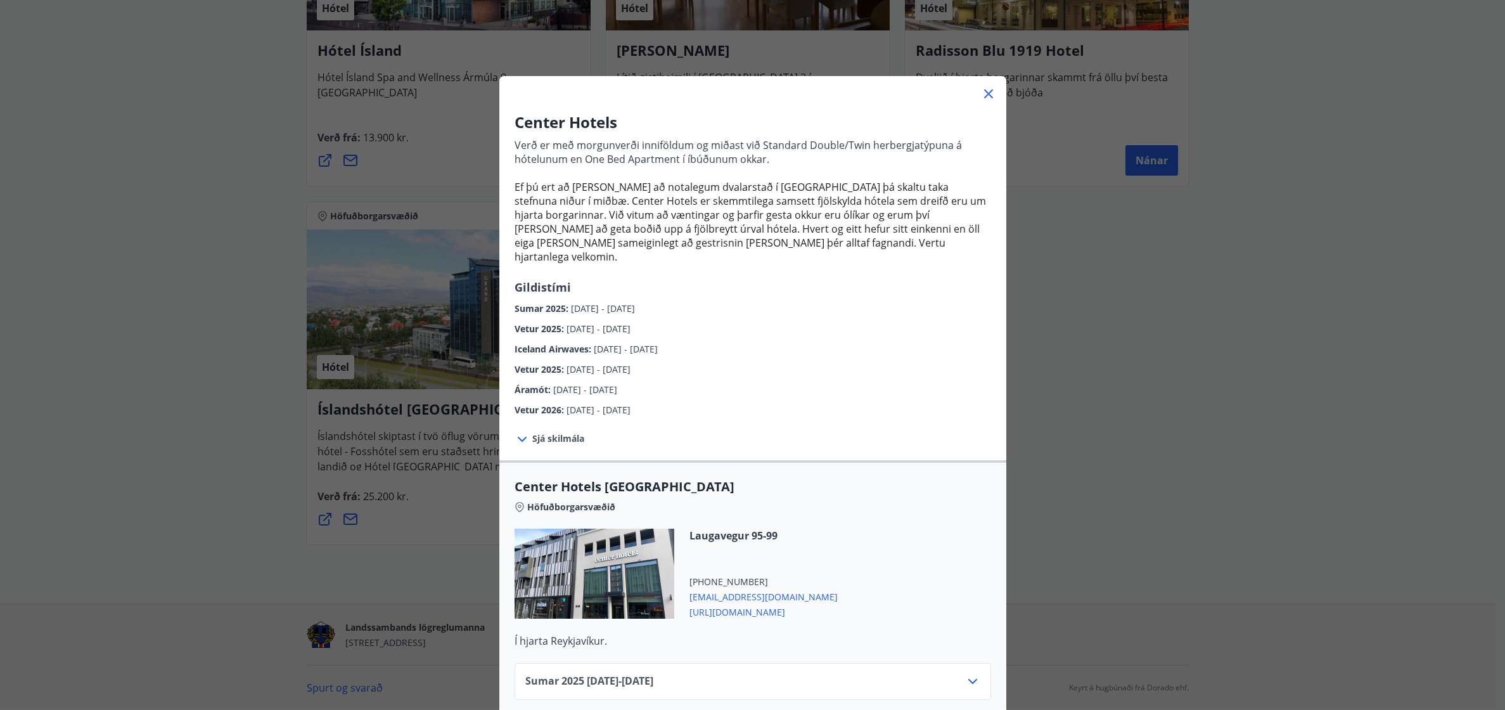
click at [833, 203] on span "Ef þú ert að [PERSON_NAME] að notalegum dvalarstað í [GEOGRAPHIC_DATA] þá skalt…" at bounding box center [749, 222] width 471 height 84
click at [860, 213] on span "Ef þú ert að [PERSON_NAME] að notalegum dvalarstað í [GEOGRAPHIC_DATA] þá skalt…" at bounding box center [749, 222] width 471 height 84
click at [876, 243] on p "Ef þú ert að [PERSON_NAME] að notalegum dvalarstað í [GEOGRAPHIC_DATA] þá skalt…" at bounding box center [752, 222] width 476 height 84
click at [514, 431] on icon at bounding box center [521, 438] width 15 height 15
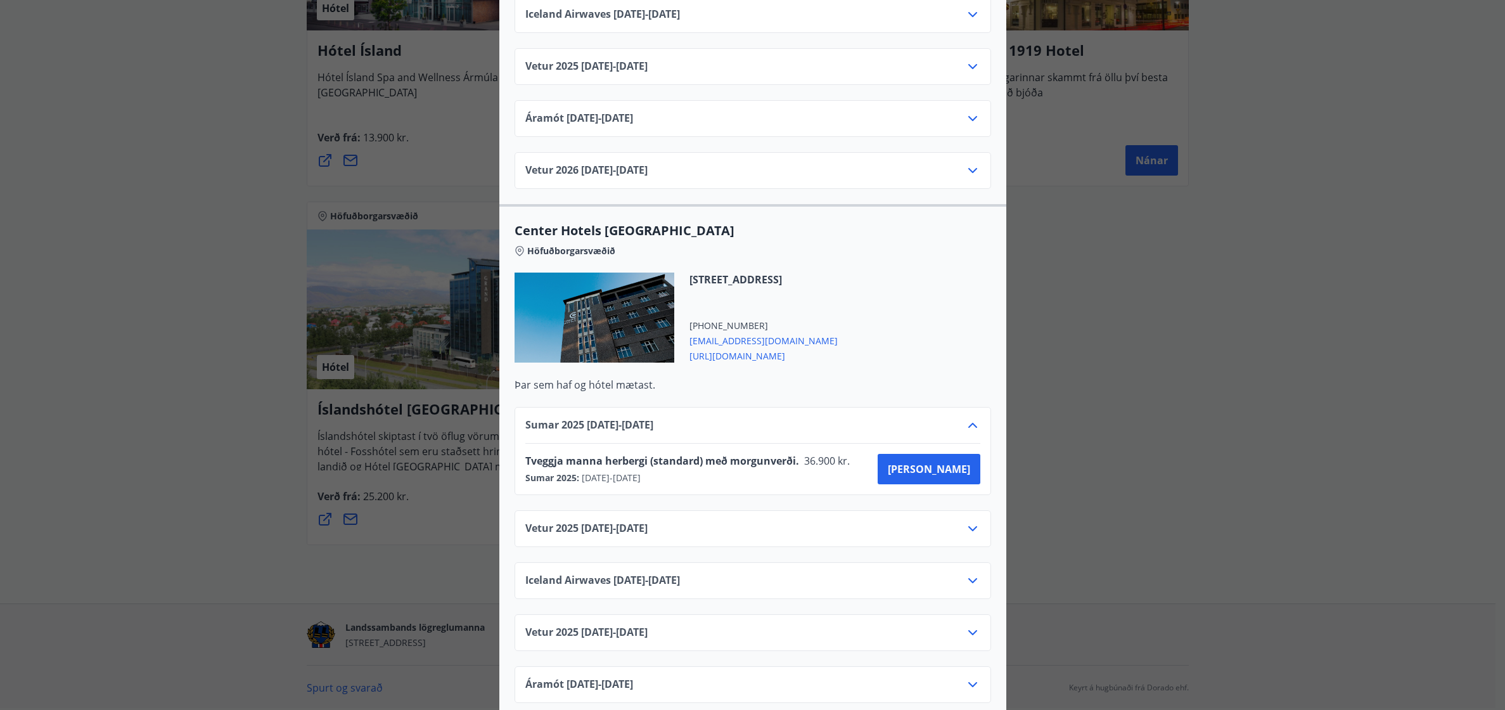
scroll to position [2027, 0]
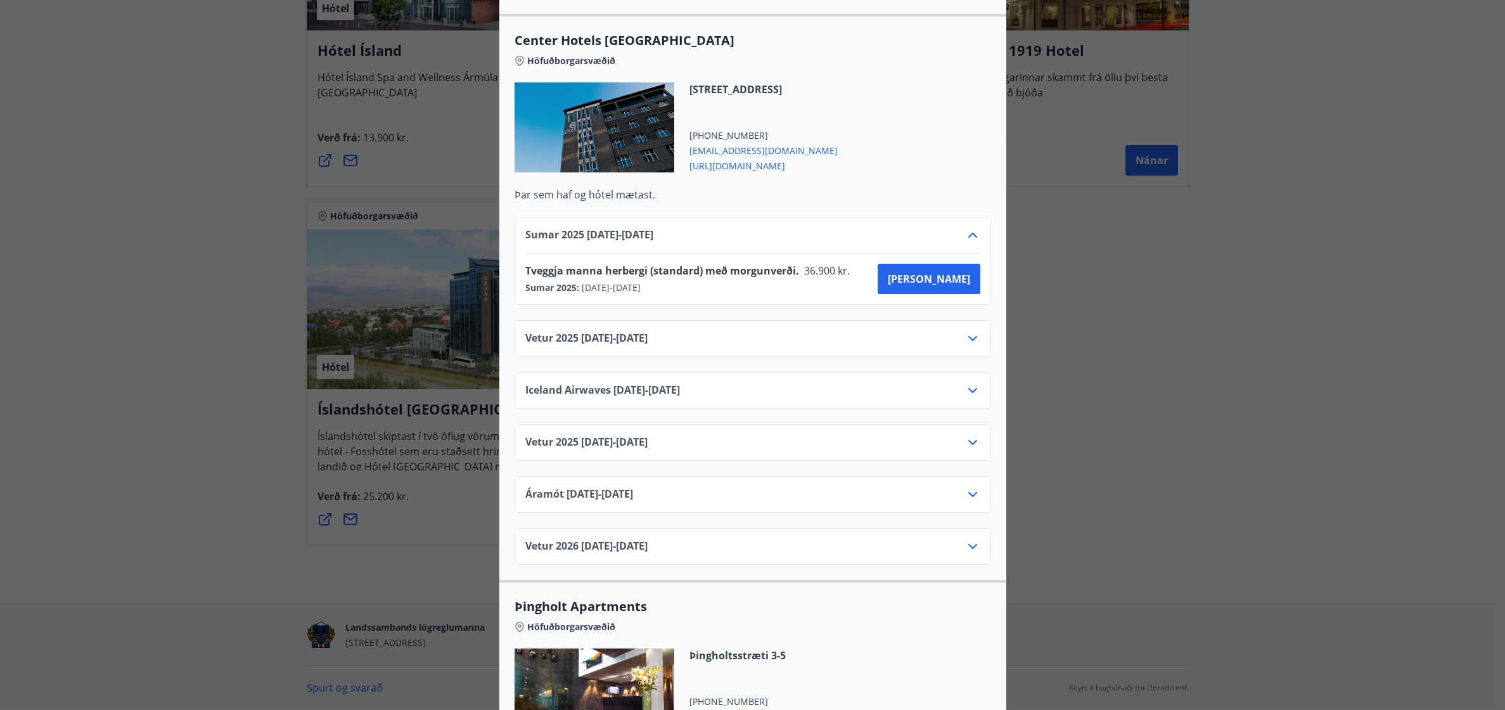
click at [967, 227] on icon at bounding box center [972, 234] width 15 height 15
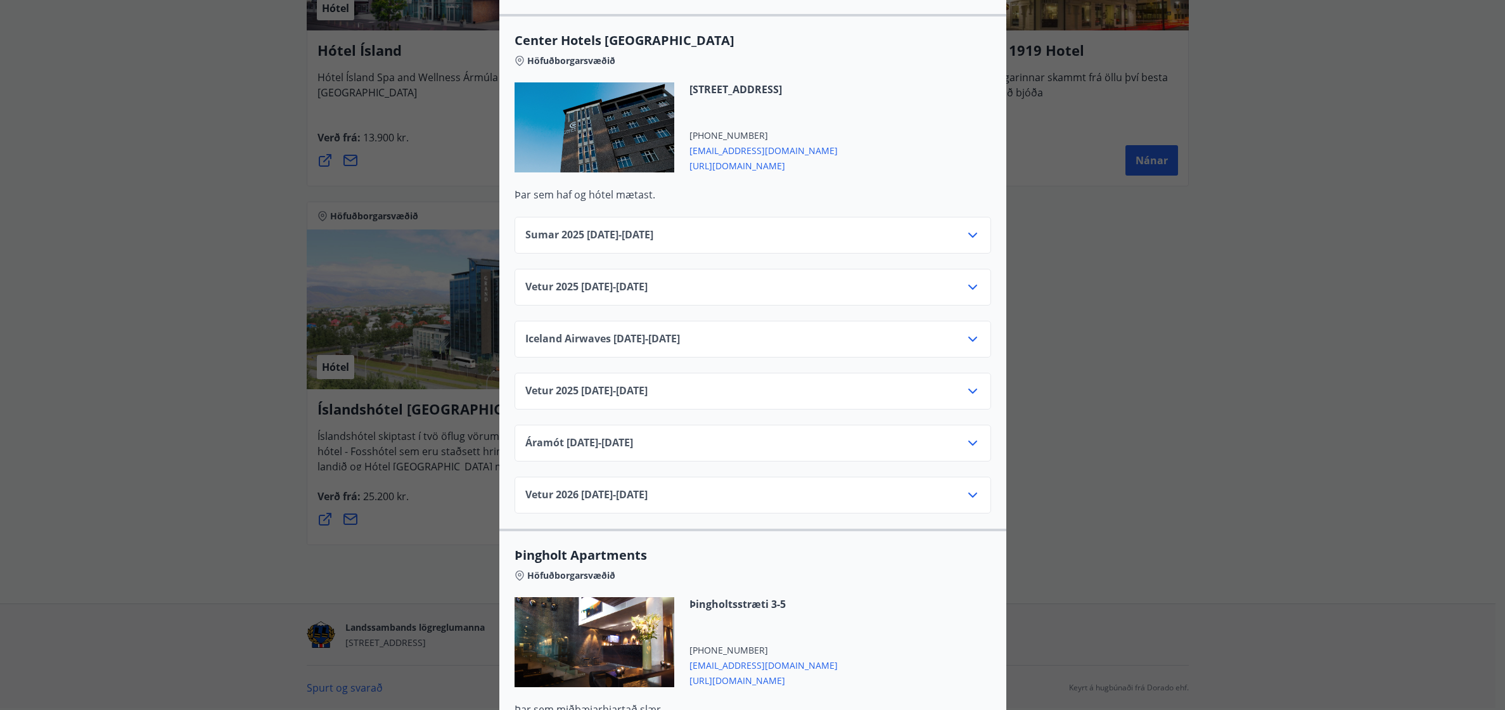
click at [968, 233] on icon at bounding box center [972, 235] width 9 height 5
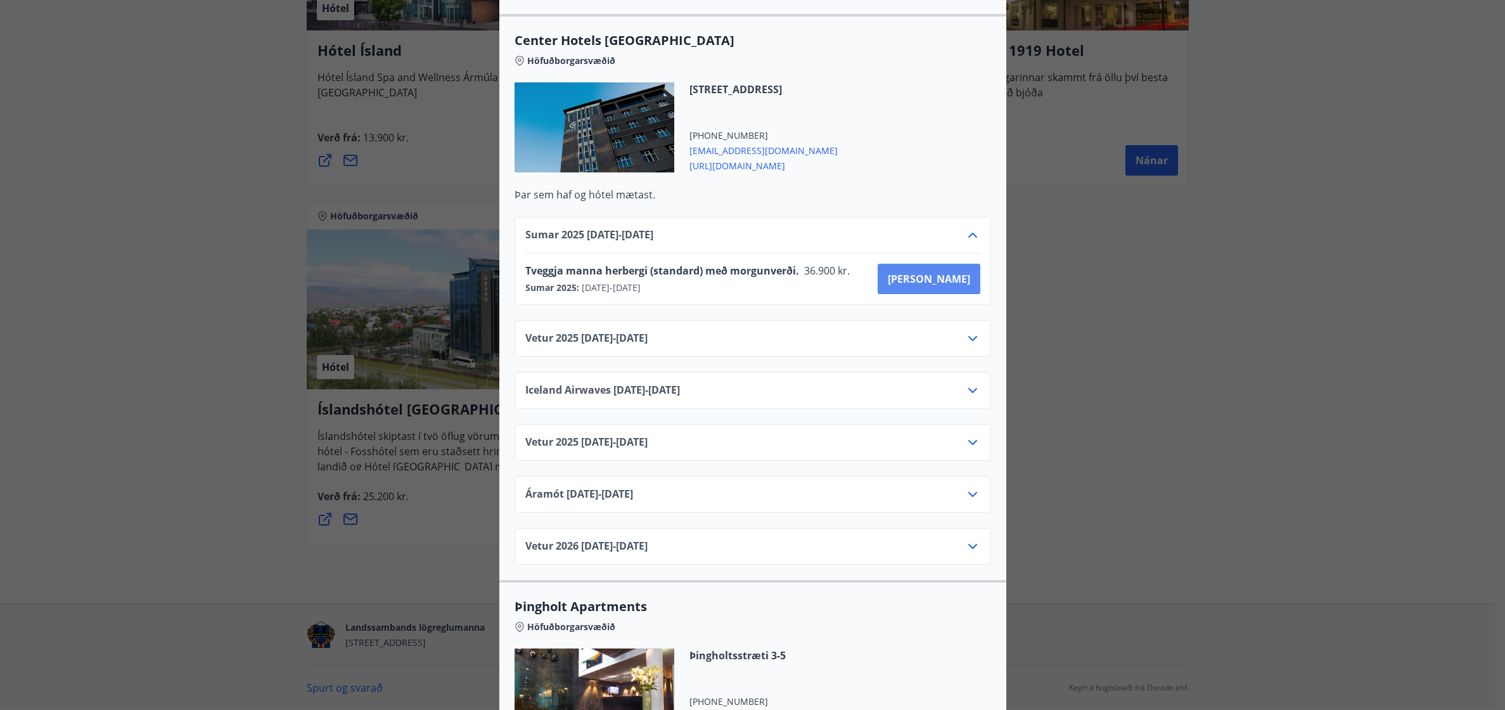
click at [963, 272] on span "[PERSON_NAME]" at bounding box center [929, 279] width 82 height 14
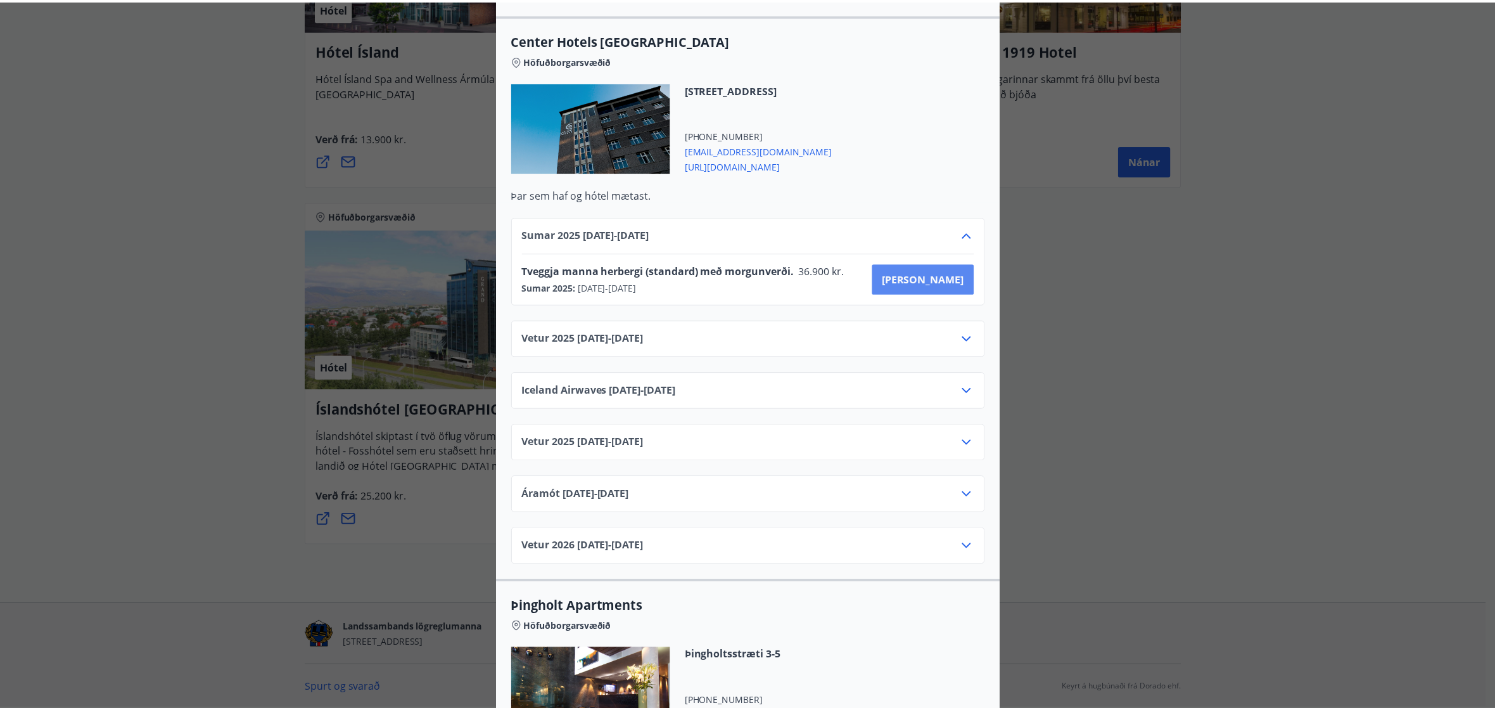
scroll to position [2, 0]
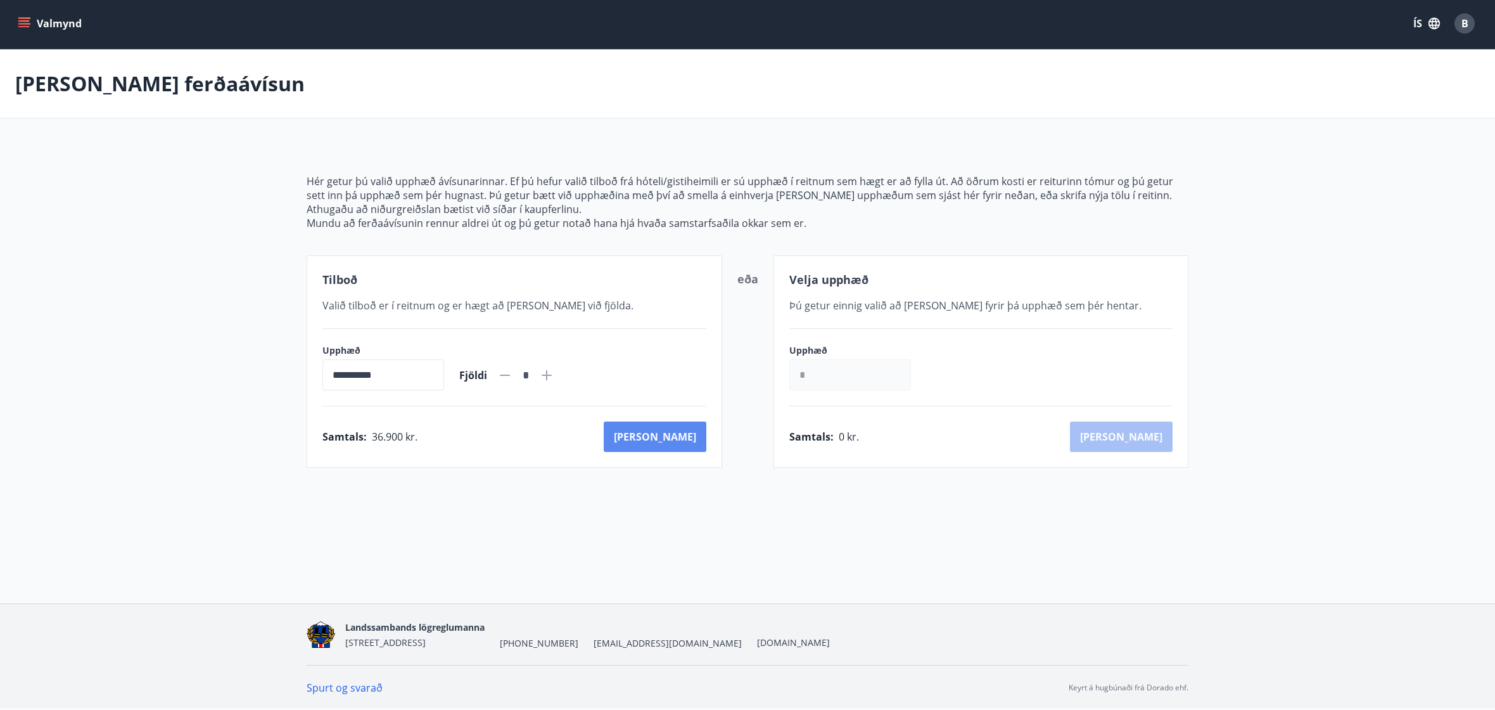
click at [687, 447] on button "[PERSON_NAME]" at bounding box center [655, 436] width 103 height 30
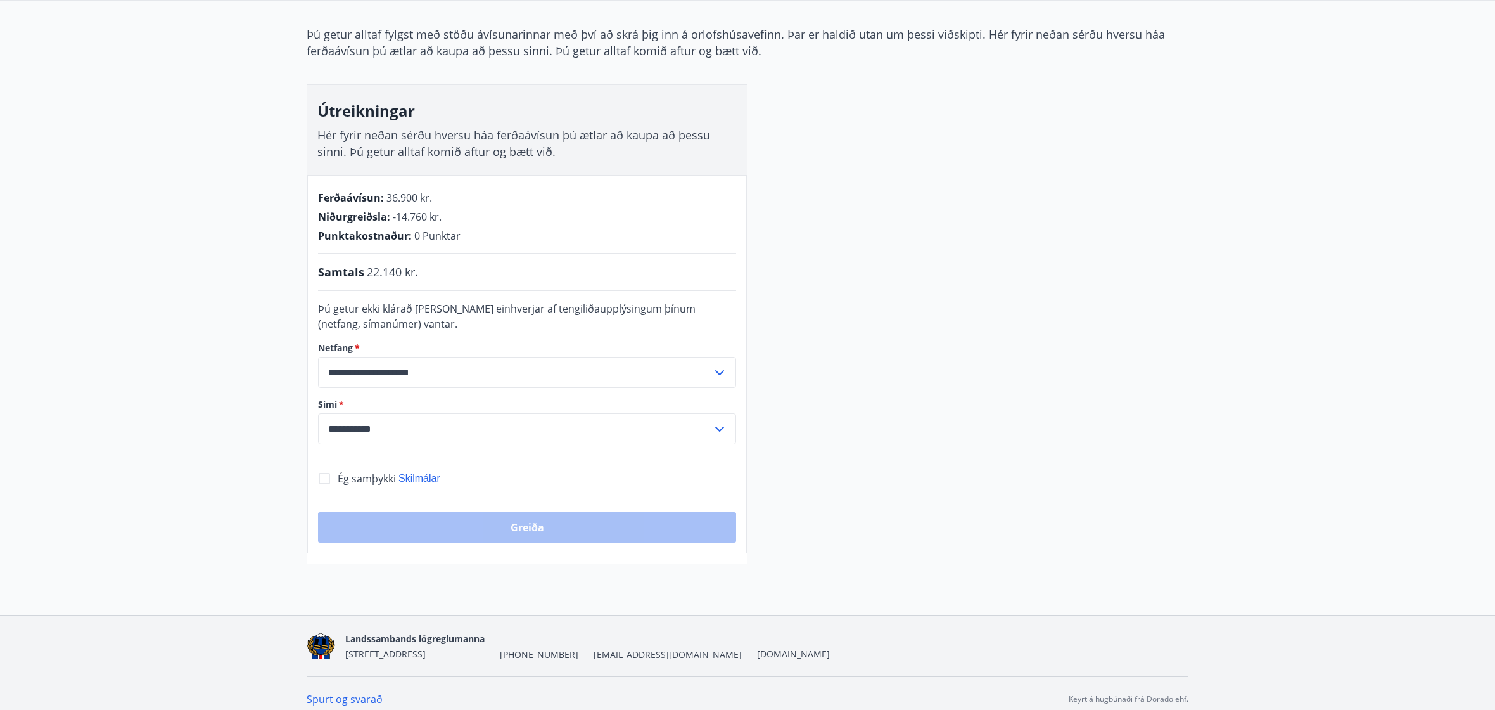
scroll to position [131, 0]
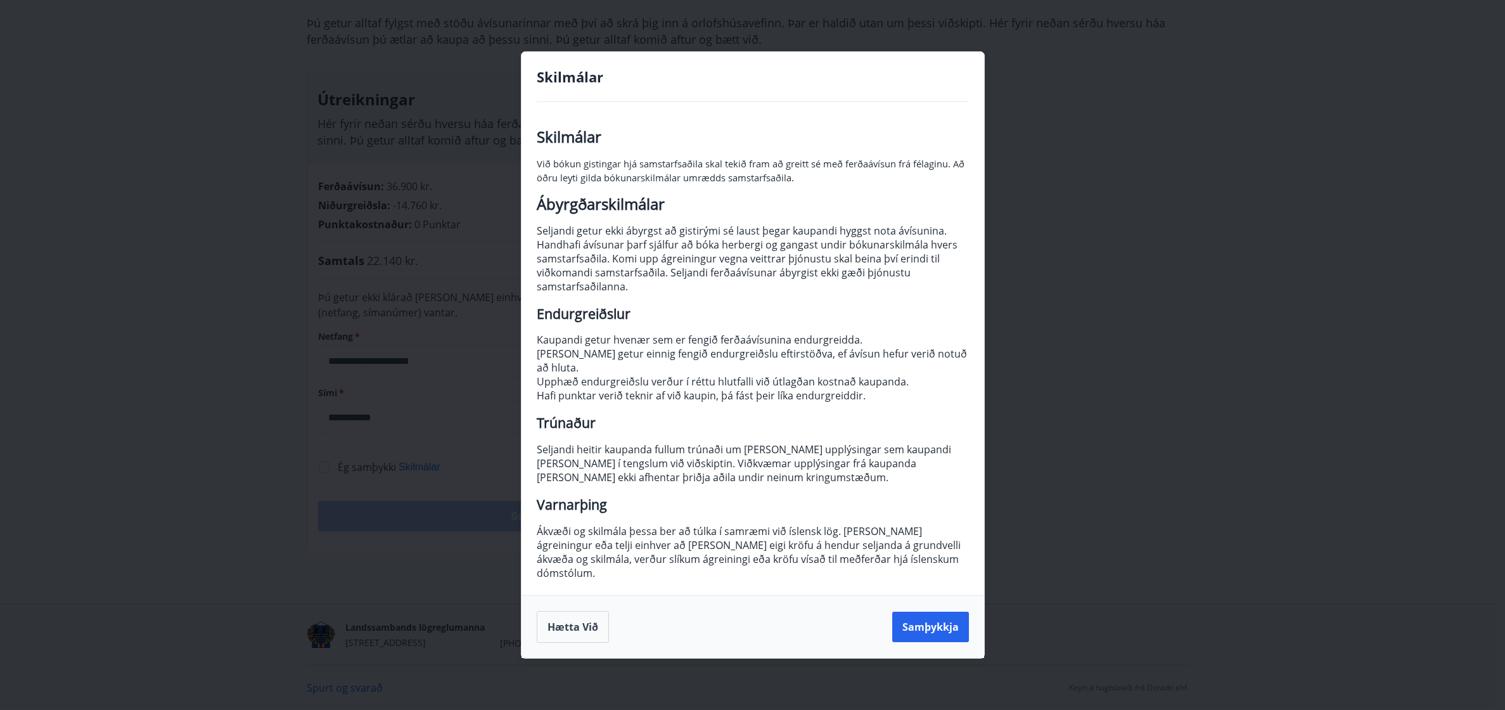
click at [849, 266] on p "Seljandi getur ekki ábyrgst að gistirými sé laust þegar kaupandi hyggst nota áv…" at bounding box center [753, 259] width 432 height 70
click at [884, 269] on p "Seljandi getur ekki ábyrgst að gistirými sé laust þegar kaupandi hyggst nota áv…" at bounding box center [753, 259] width 432 height 70
click at [601, 611] on button "Hætta við" at bounding box center [573, 627] width 72 height 32
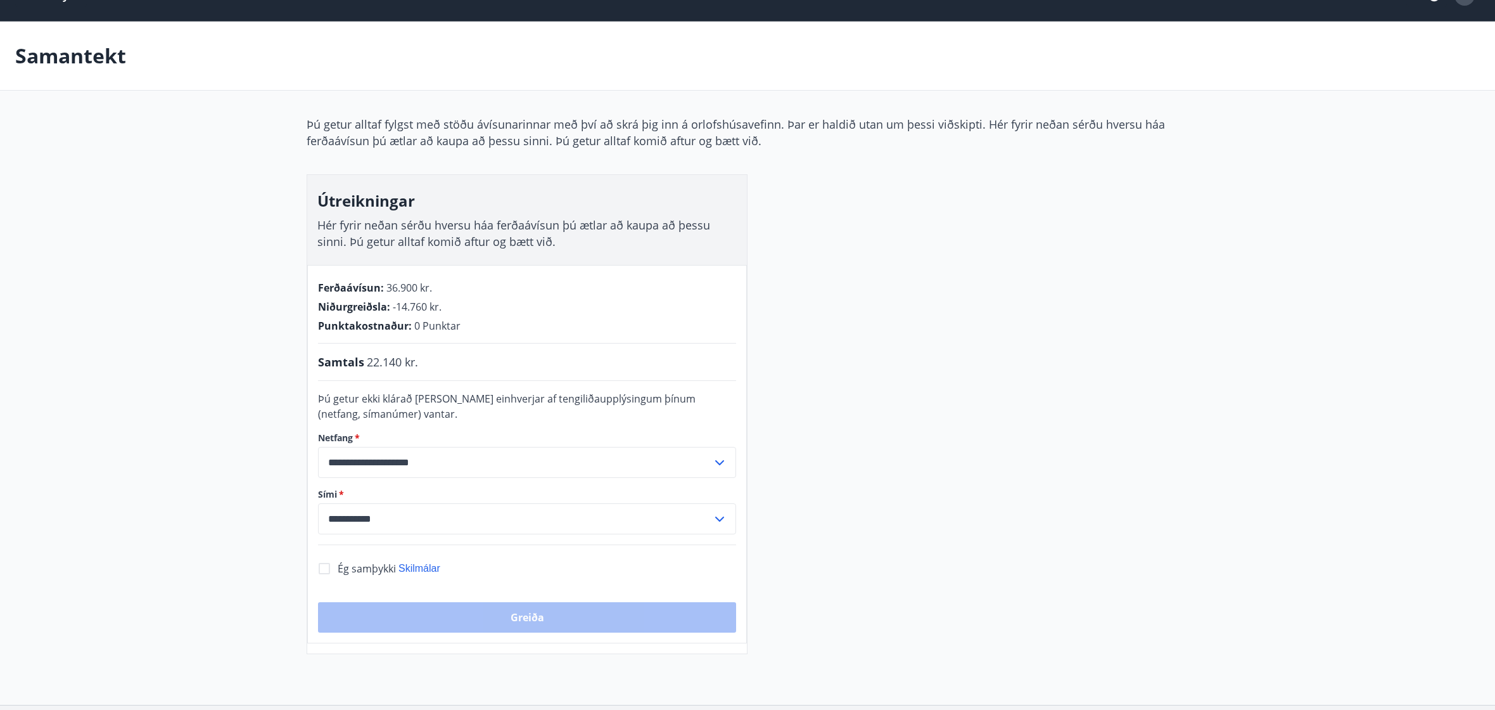
scroll to position [0, 0]
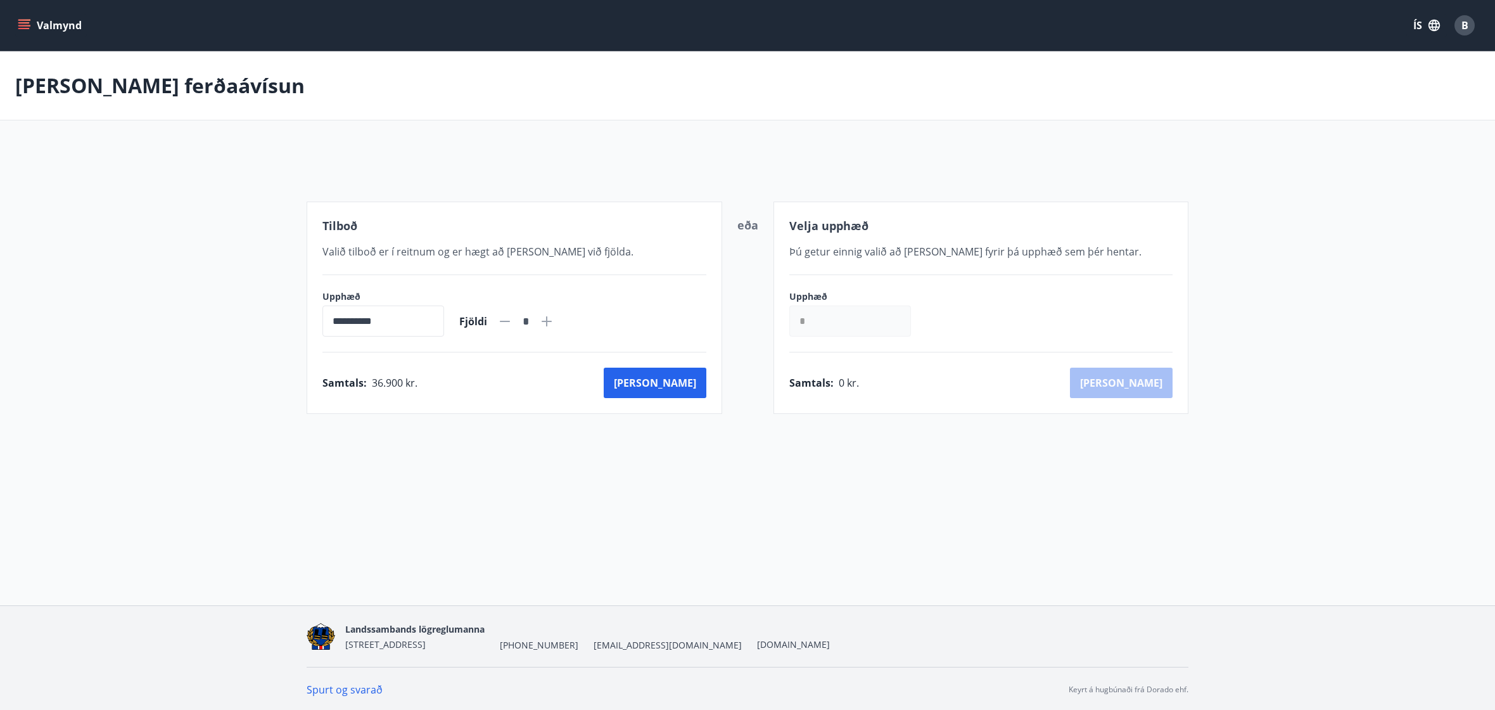
scroll to position [2, 0]
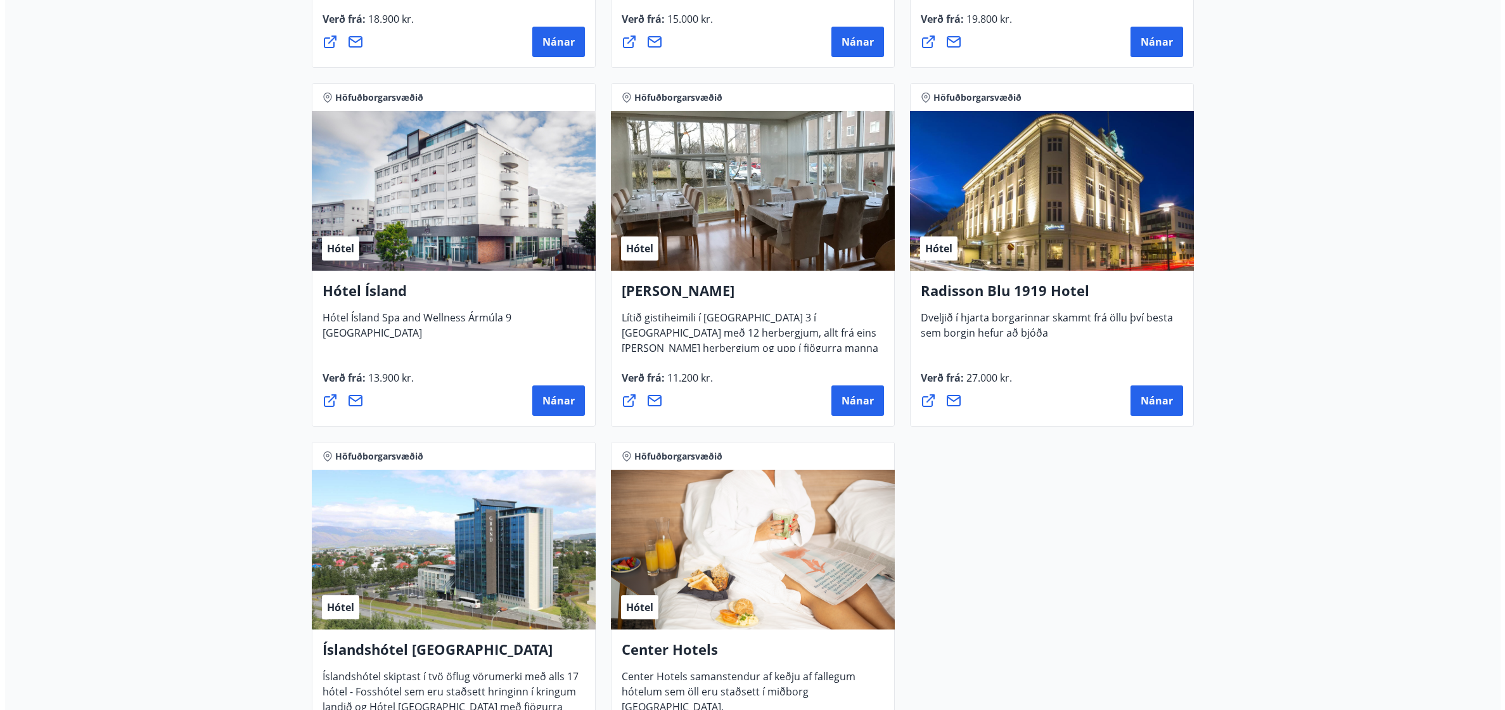
scroll to position [1016, 0]
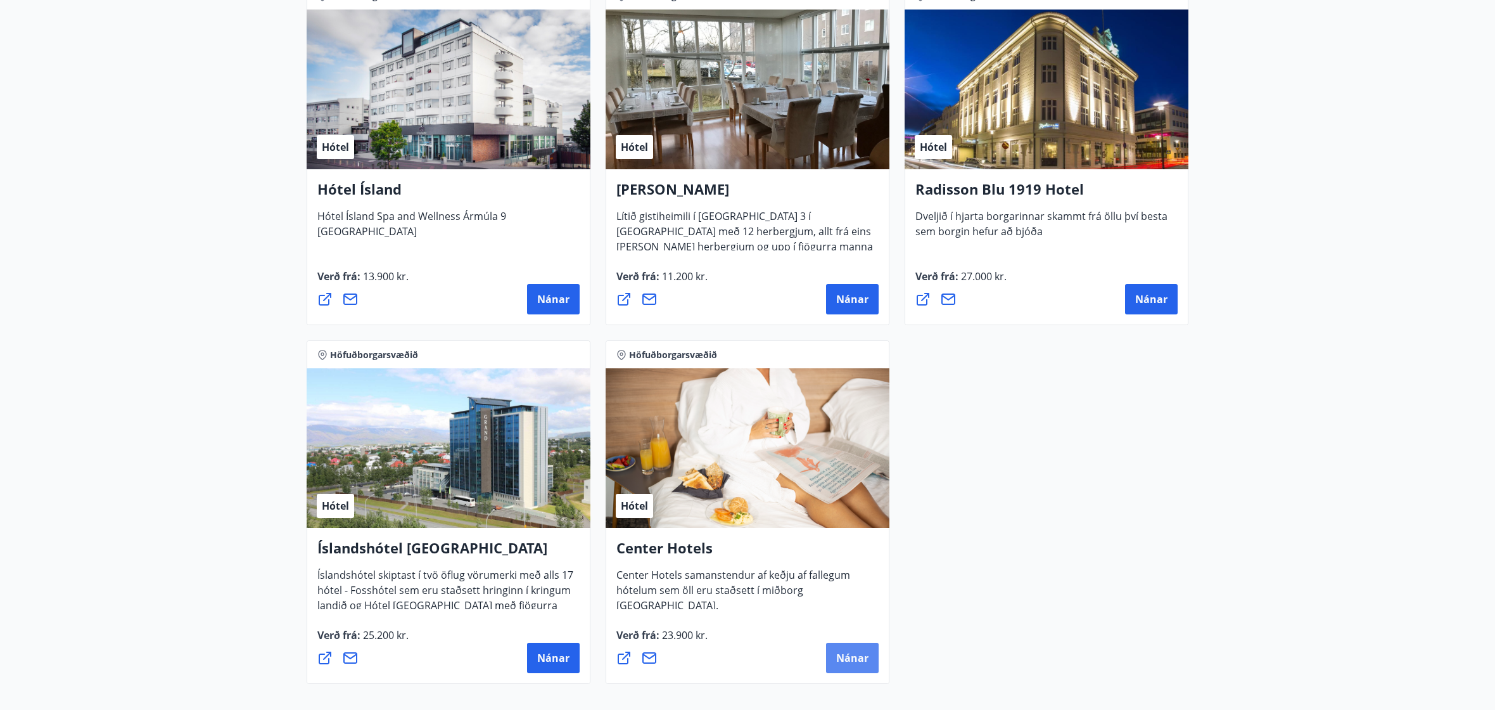
click at [845, 654] on span "Nánar" at bounding box center [852, 658] width 32 height 14
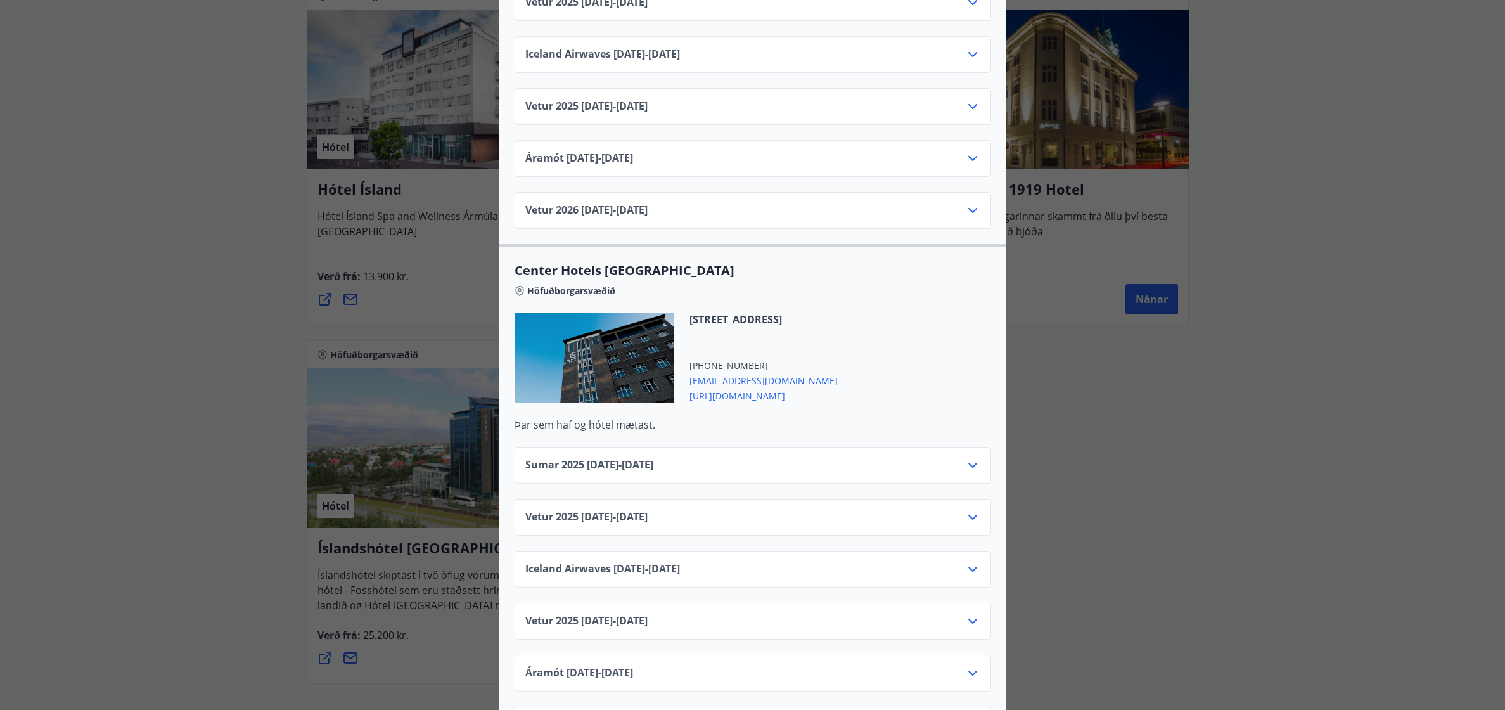
scroll to position [1774, 0]
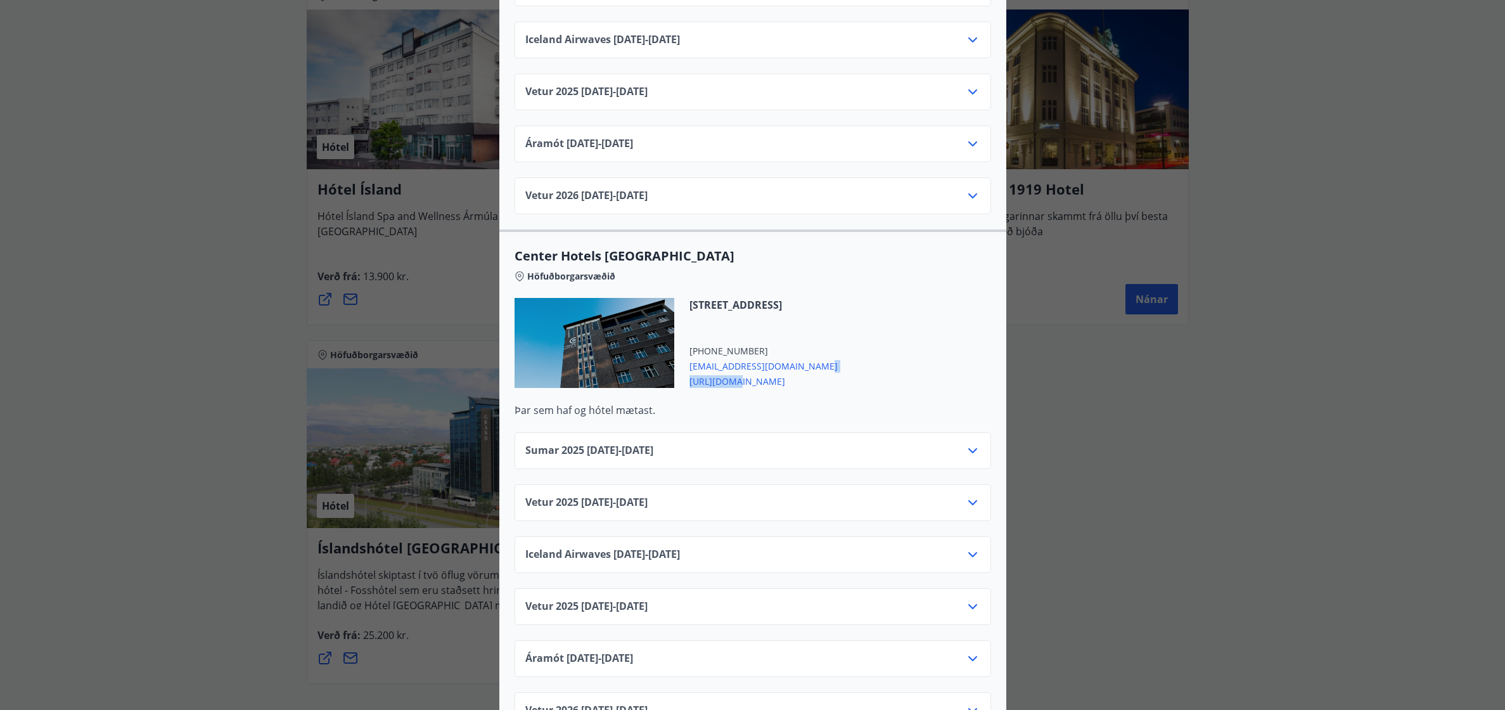
drag, startPoint x: 815, startPoint y: 345, endPoint x: 730, endPoint y: 366, distance: 88.1
click at [730, 366] on div "[PHONE_NUMBER] [EMAIL_ADDRESS][DOMAIN_NAME] [URL][DOMAIN_NAME]" at bounding box center [763, 366] width 148 height 43
drag, startPoint x: 730, startPoint y: 366, endPoint x: 852, endPoint y: 352, distance: 122.5
click at [855, 353] on div "[STREET_ADDRESS] [PHONE_NUMBER] [EMAIL_ADDRESS][DOMAIN_NAME] [URL][DOMAIN_NAME]" at bounding box center [752, 350] width 476 height 105
drag, startPoint x: 817, startPoint y: 345, endPoint x: 682, endPoint y: 352, distance: 135.2
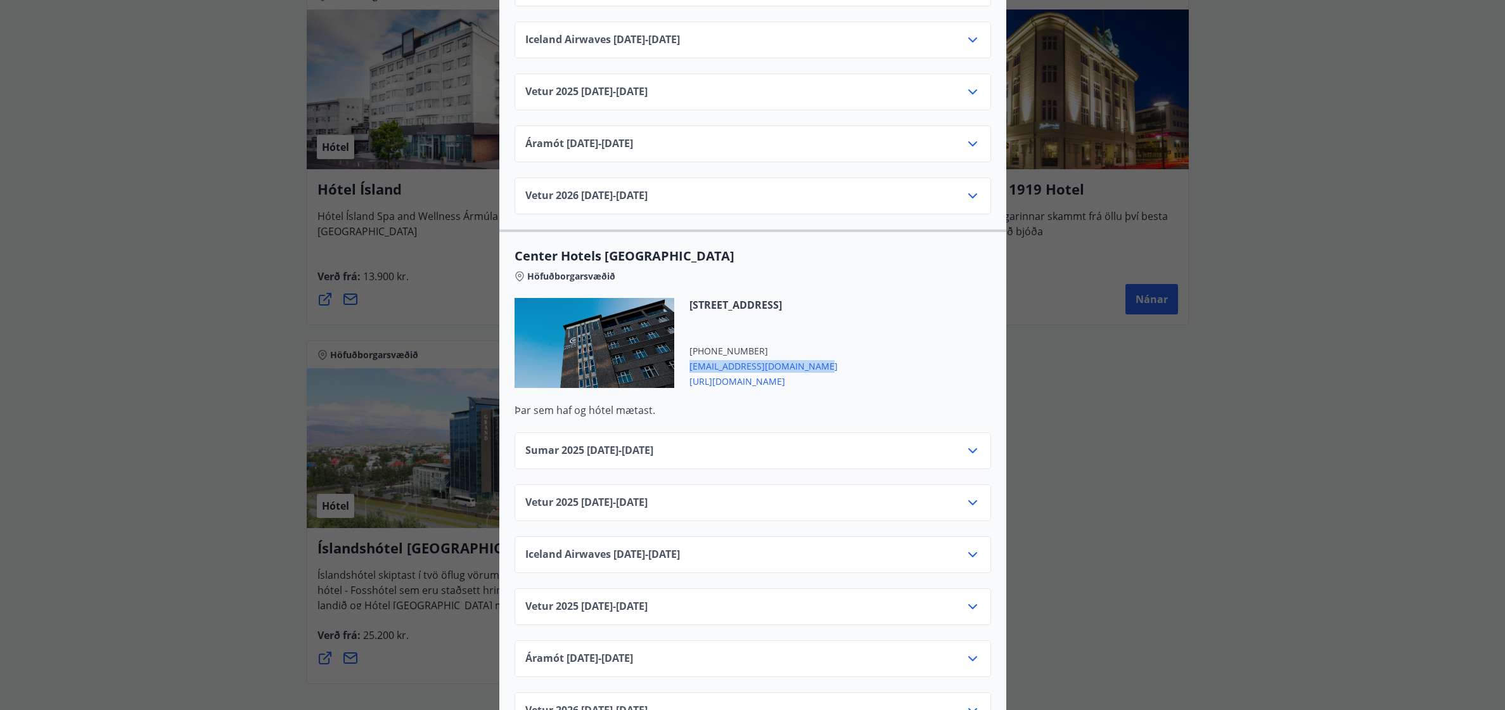
click at [682, 352] on div "[STREET_ADDRESS] [PHONE_NUMBER] [EMAIL_ADDRESS][DOMAIN_NAME] [URL][DOMAIN_NAME]" at bounding box center [755, 343] width 163 height 90
copy span "[EMAIL_ADDRESS][DOMAIN_NAME]"
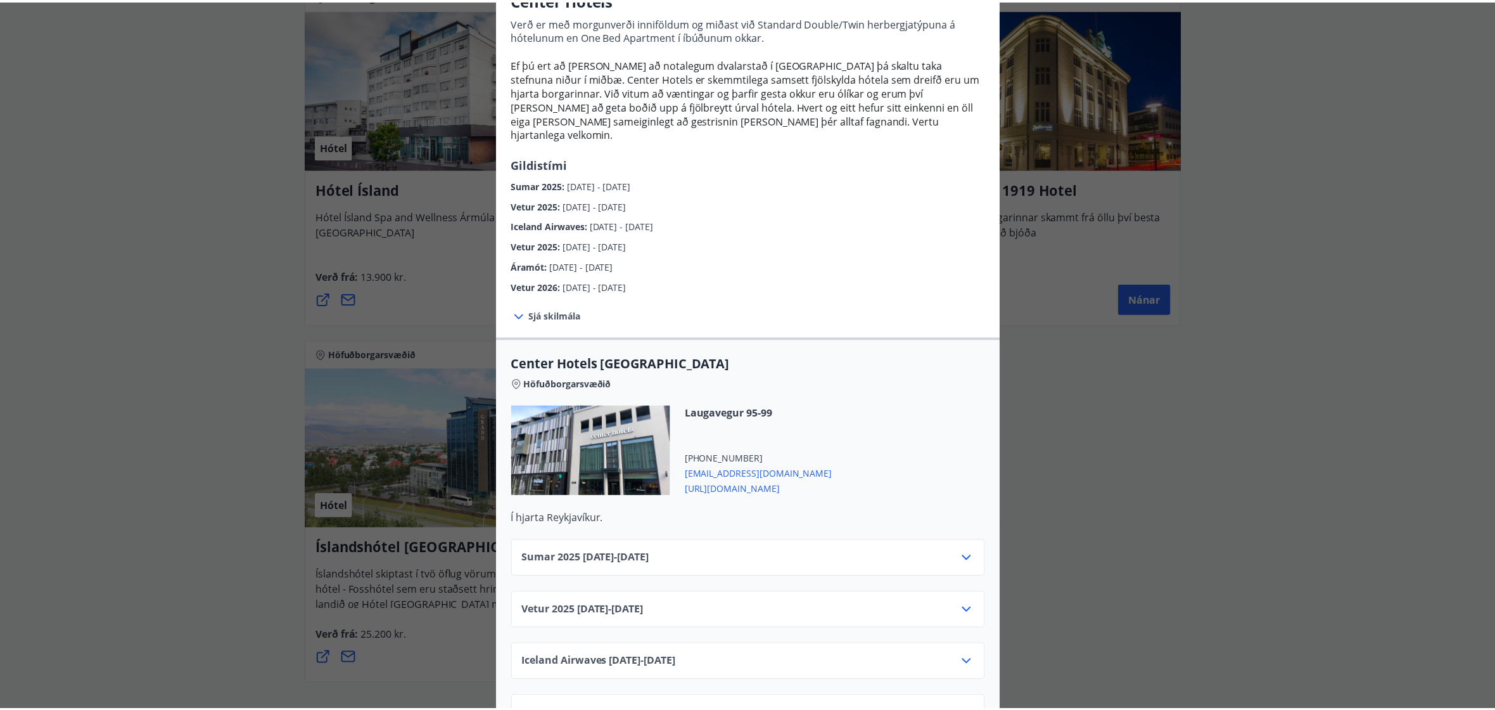
scroll to position [0, 0]
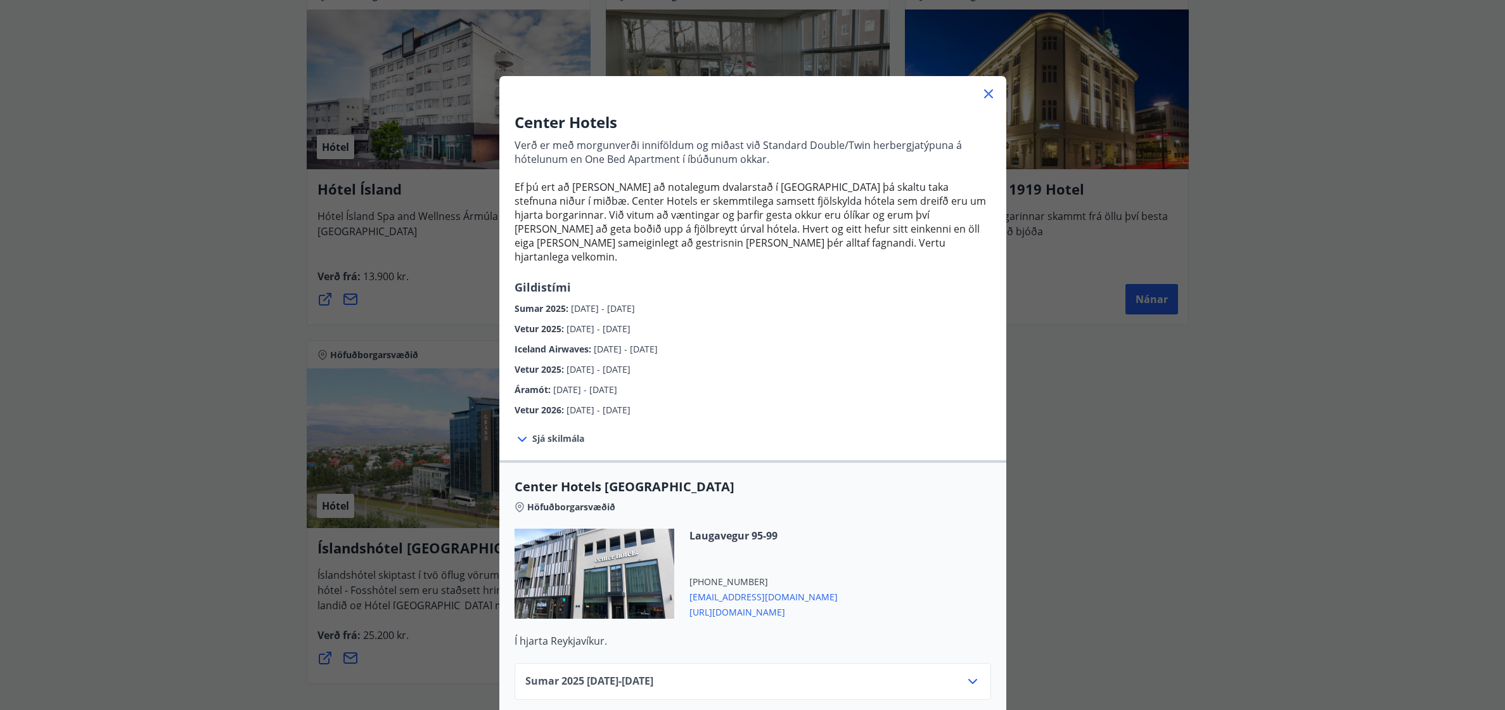
click at [987, 93] on icon at bounding box center [988, 93] width 15 height 15
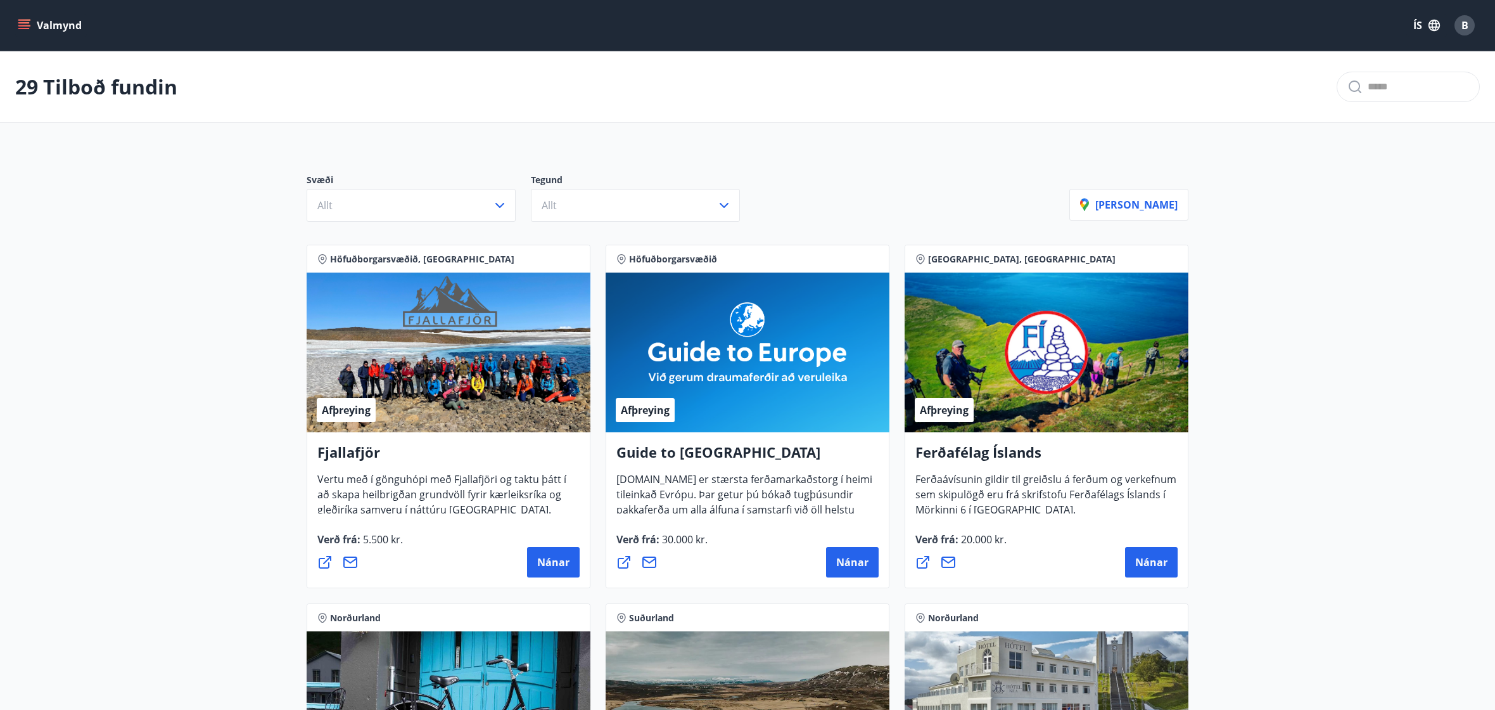
scroll to position [2, 0]
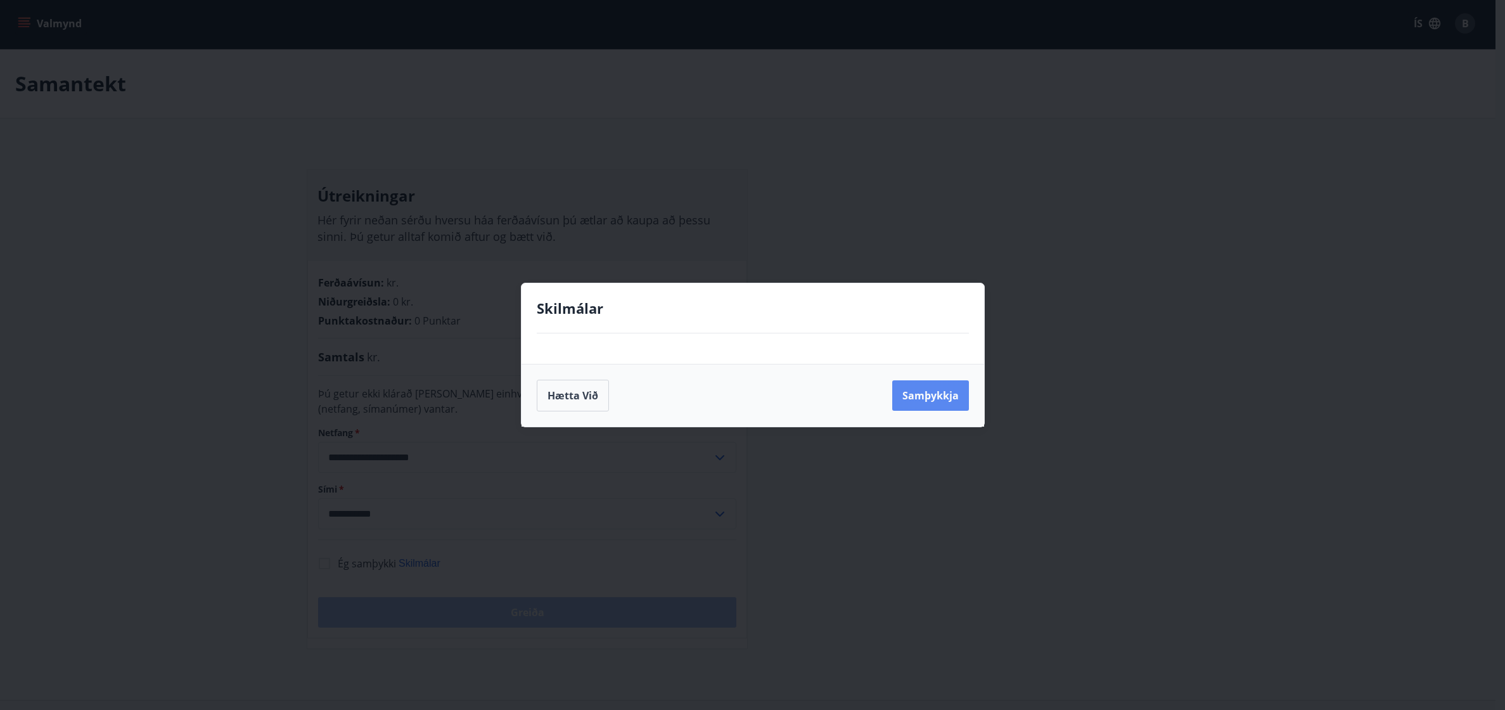
click at [944, 399] on button "Samþykkja" at bounding box center [930, 395] width 77 height 30
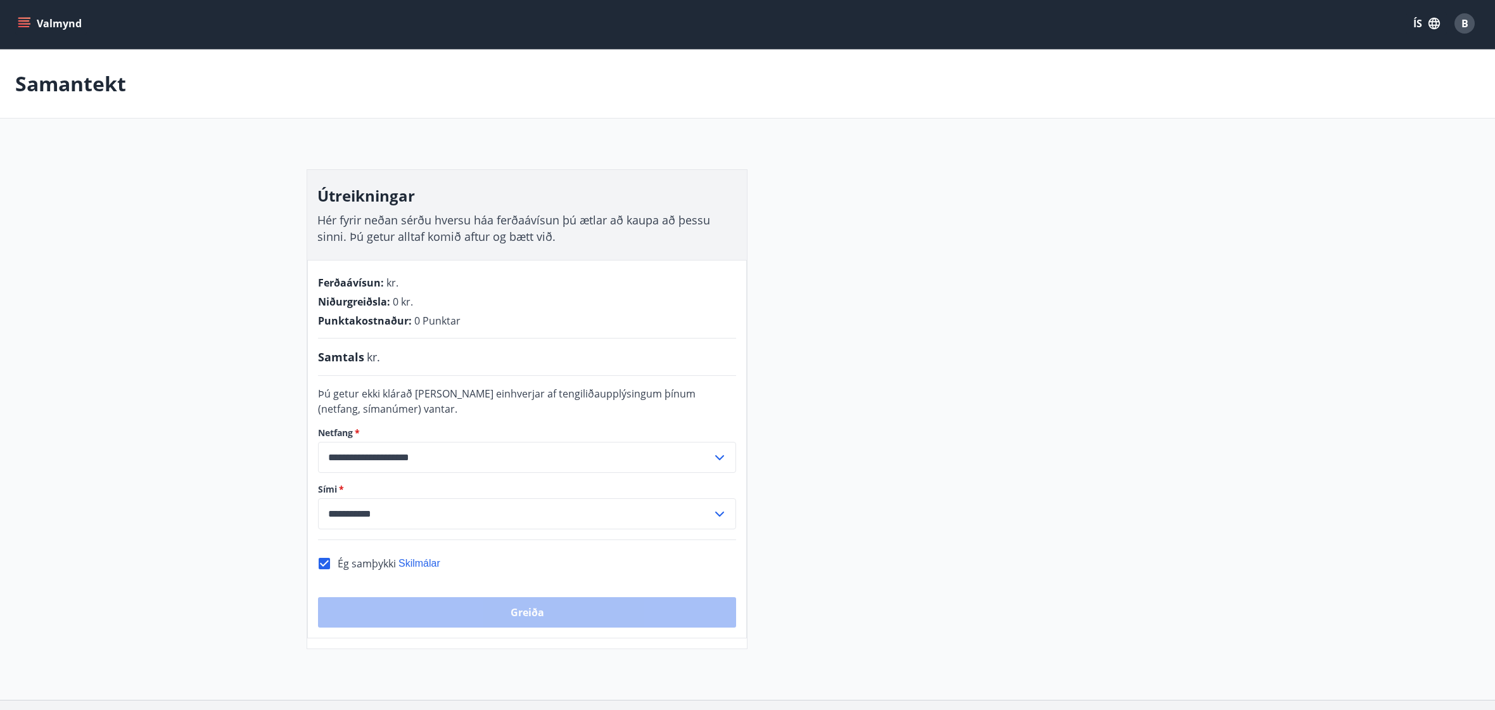
click at [646, 295] on div "Niðurgreiðsla : 0 kr." at bounding box center [527, 302] width 418 height 14
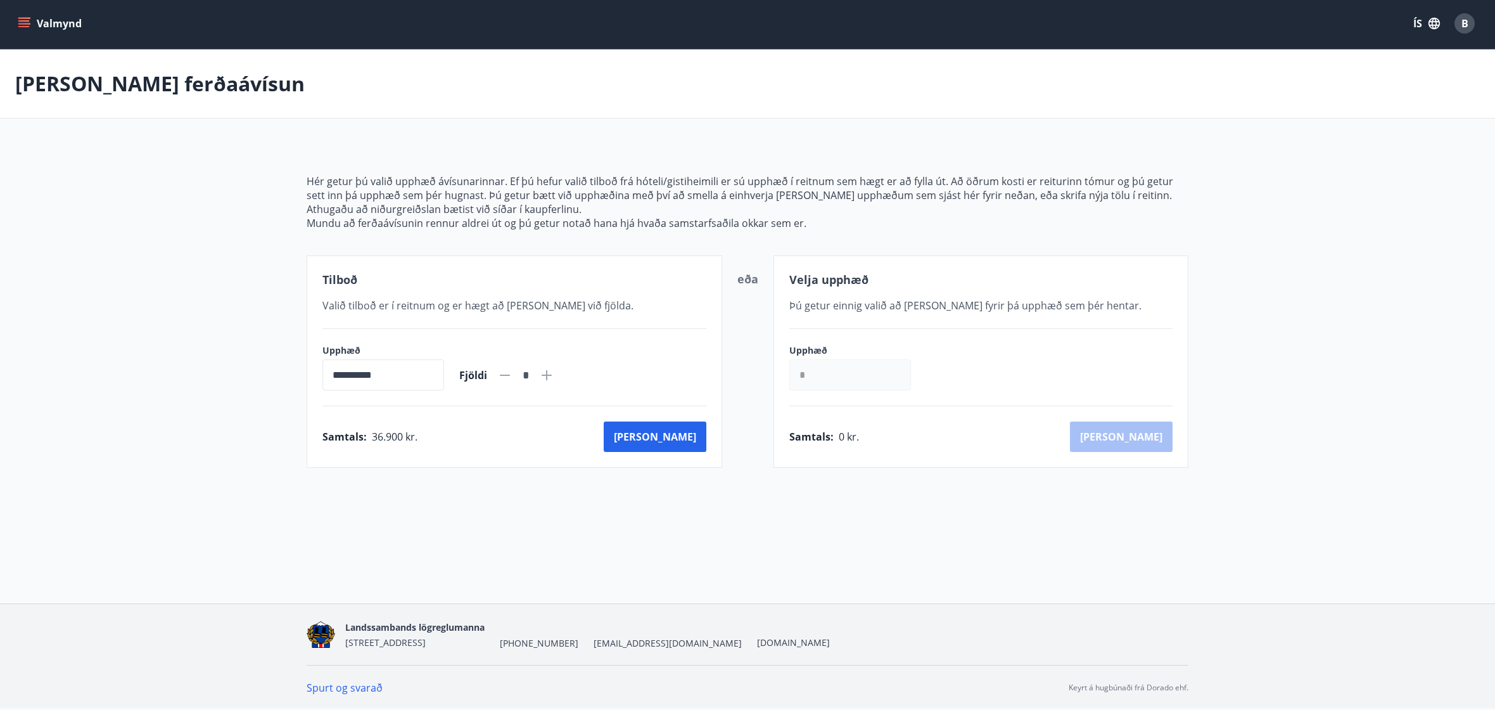
click at [840, 381] on input "*" at bounding box center [850, 374] width 122 height 31
drag, startPoint x: 840, startPoint y: 381, endPoint x: 794, endPoint y: 378, distance: 45.7
click at [794, 378] on input "*" at bounding box center [850, 374] width 122 height 31
type input "*****"
click at [1153, 440] on button "[PERSON_NAME]" at bounding box center [1121, 436] width 103 height 30
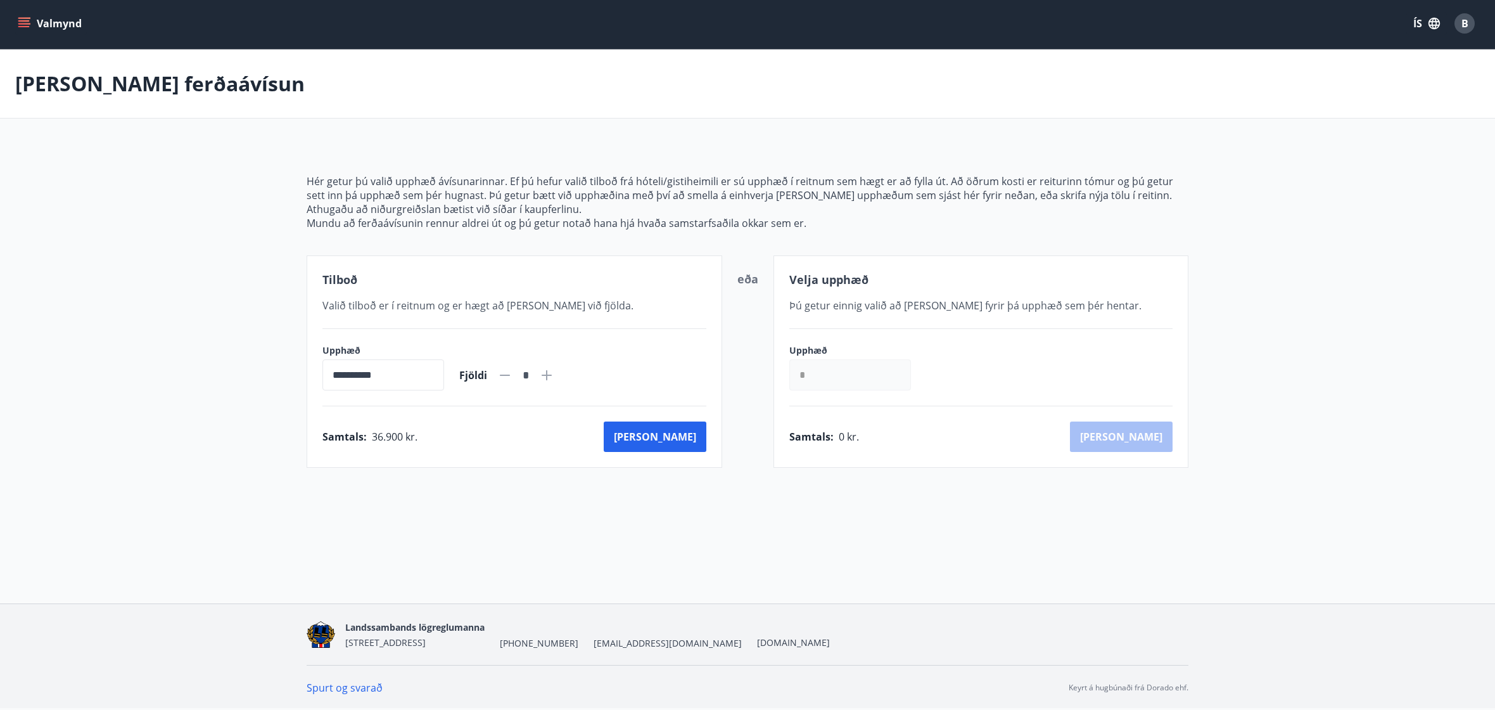
click at [826, 372] on input "*" at bounding box center [850, 374] width 122 height 31
type input "******"
click at [1163, 436] on button "[PERSON_NAME]" at bounding box center [1121, 436] width 103 height 30
click at [815, 373] on input "*" at bounding box center [850, 374] width 122 height 31
type input "******"
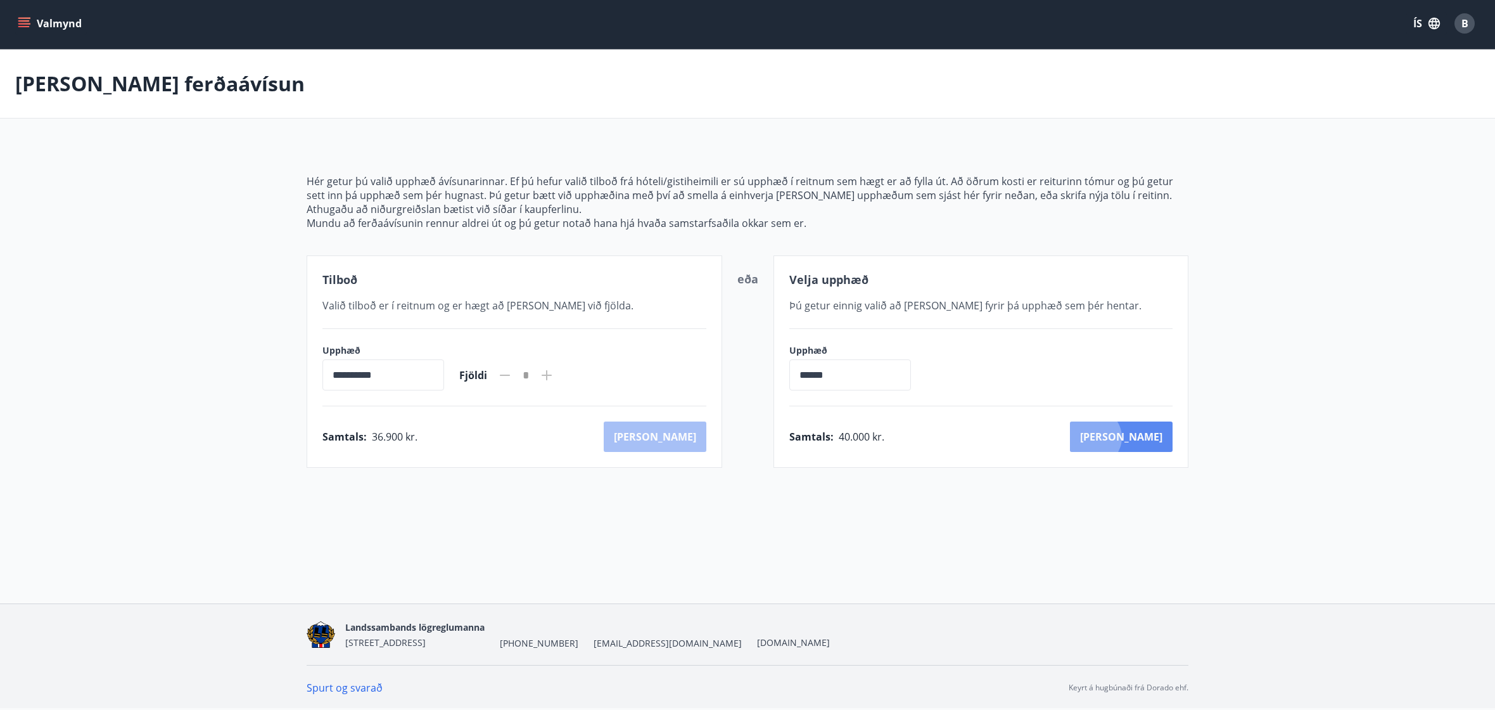
click at [1149, 437] on button "[PERSON_NAME]" at bounding box center [1121, 436] width 103 height 30
click at [664, 441] on button "[PERSON_NAME]" at bounding box center [655, 436] width 103 height 30
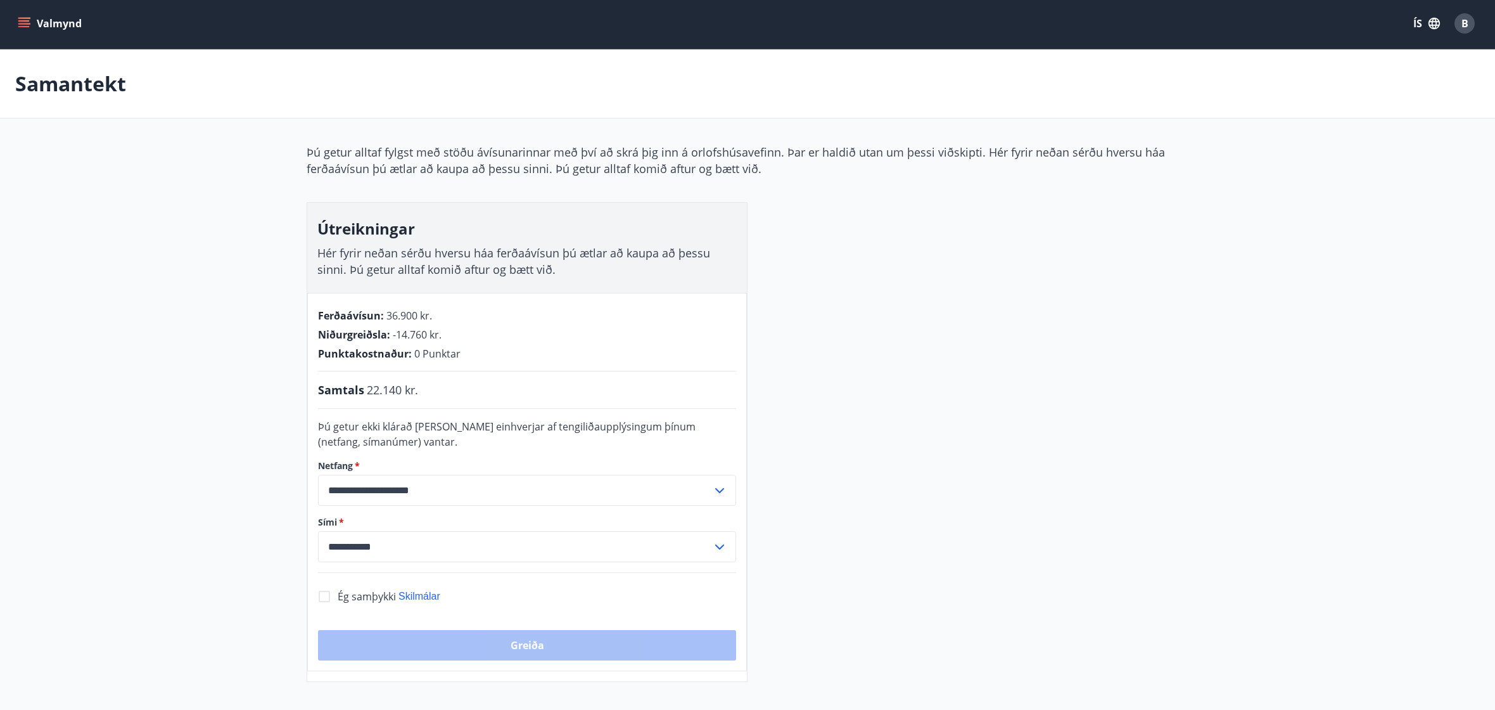
click at [23, 29] on icon "menu" at bounding box center [24, 23] width 13 height 13
click at [312, 92] on div "Samantekt" at bounding box center [747, 83] width 1495 height 69
